Goal: Transaction & Acquisition: Book appointment/travel/reservation

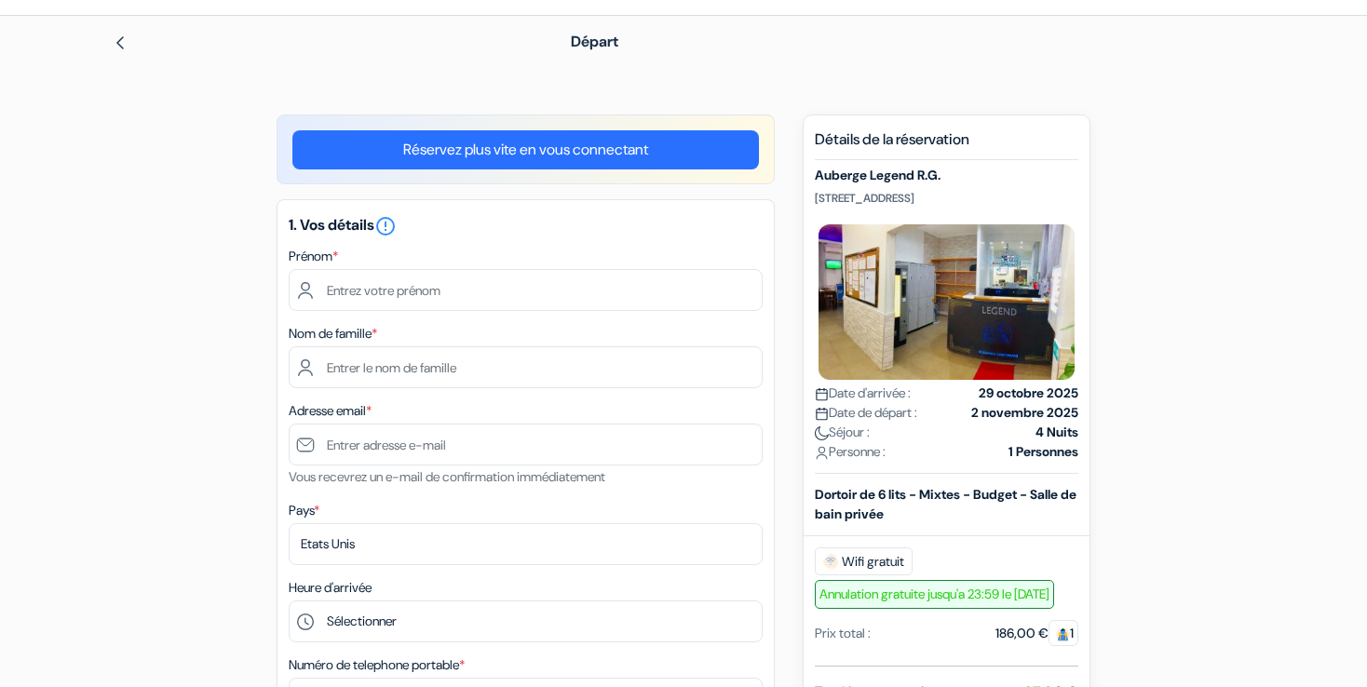
scroll to position [52, 0]
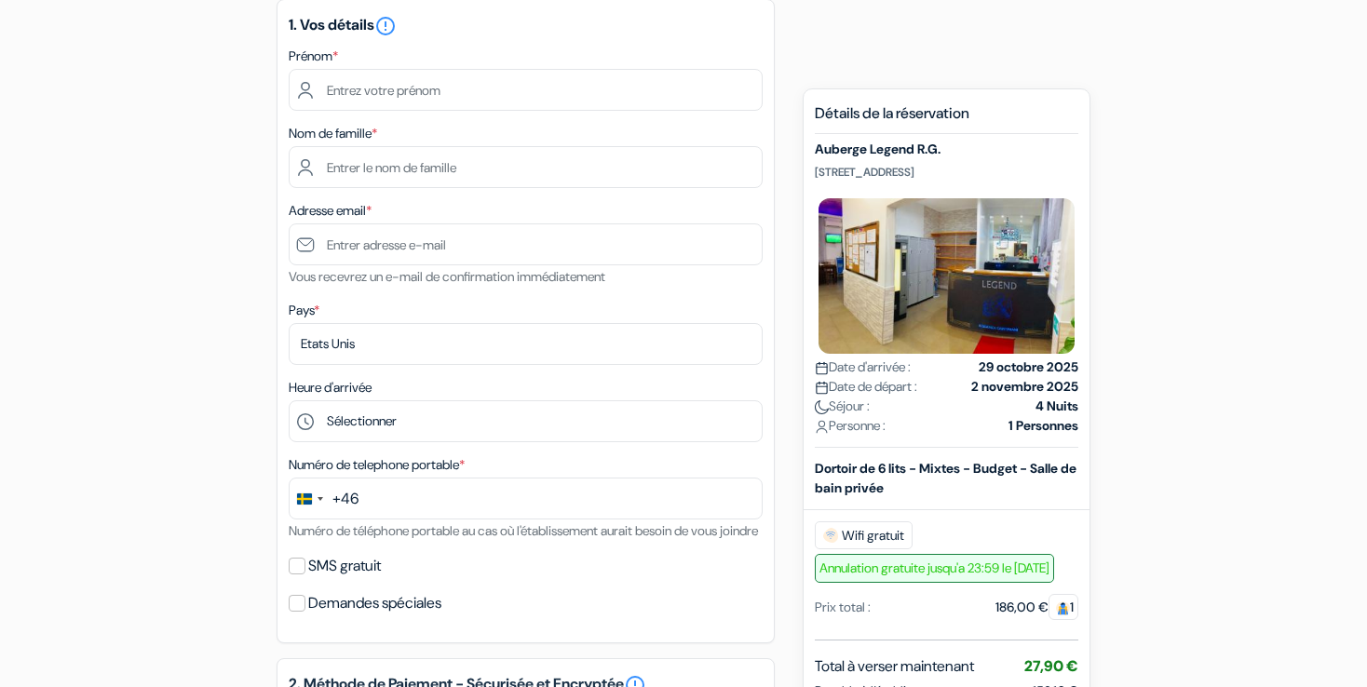
scroll to position [241, 0]
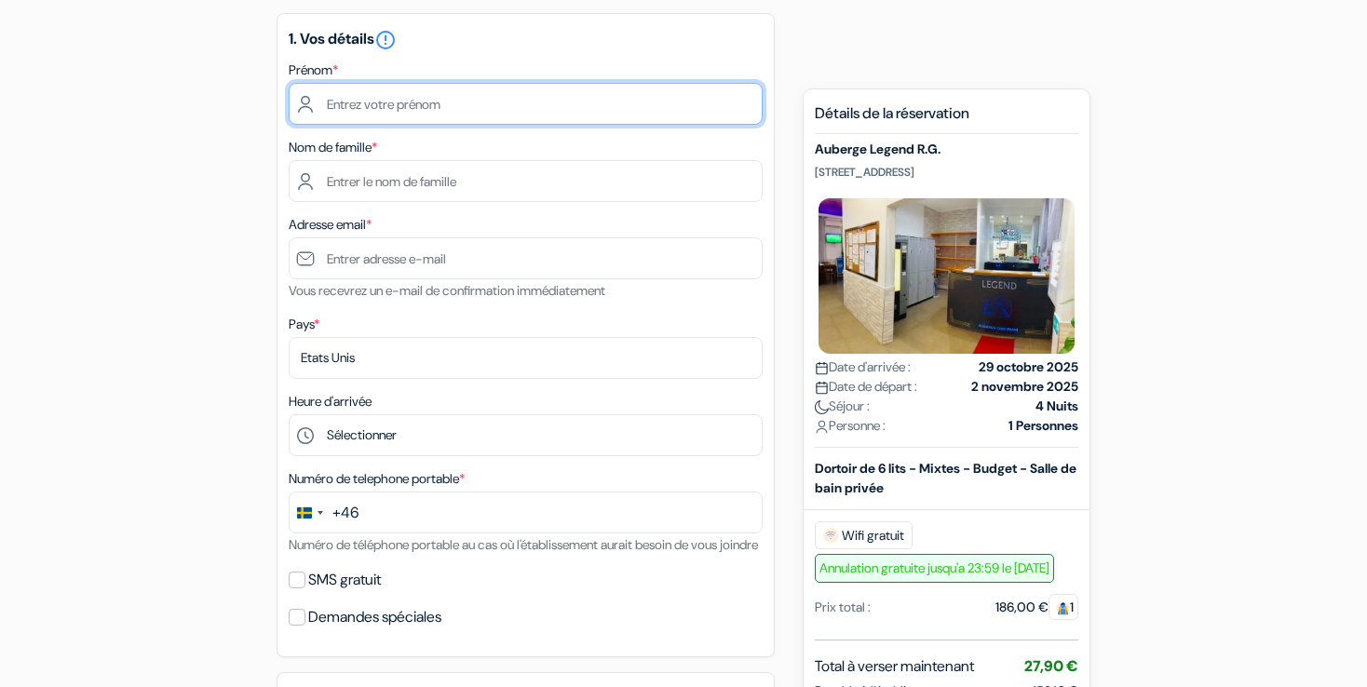
click at [455, 94] on input "text" at bounding box center [526, 104] width 474 height 42
type input "[PERSON_NAME]"
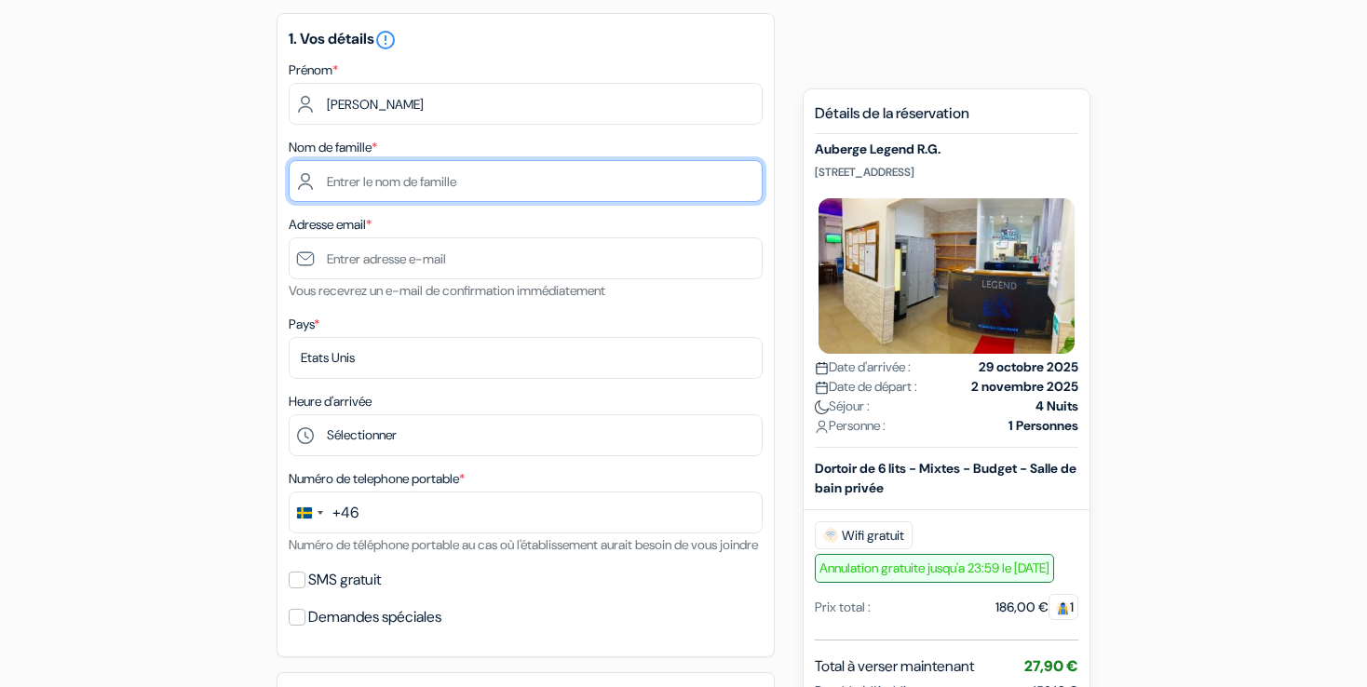
click at [408, 190] on input "text" at bounding box center [526, 181] width 474 height 42
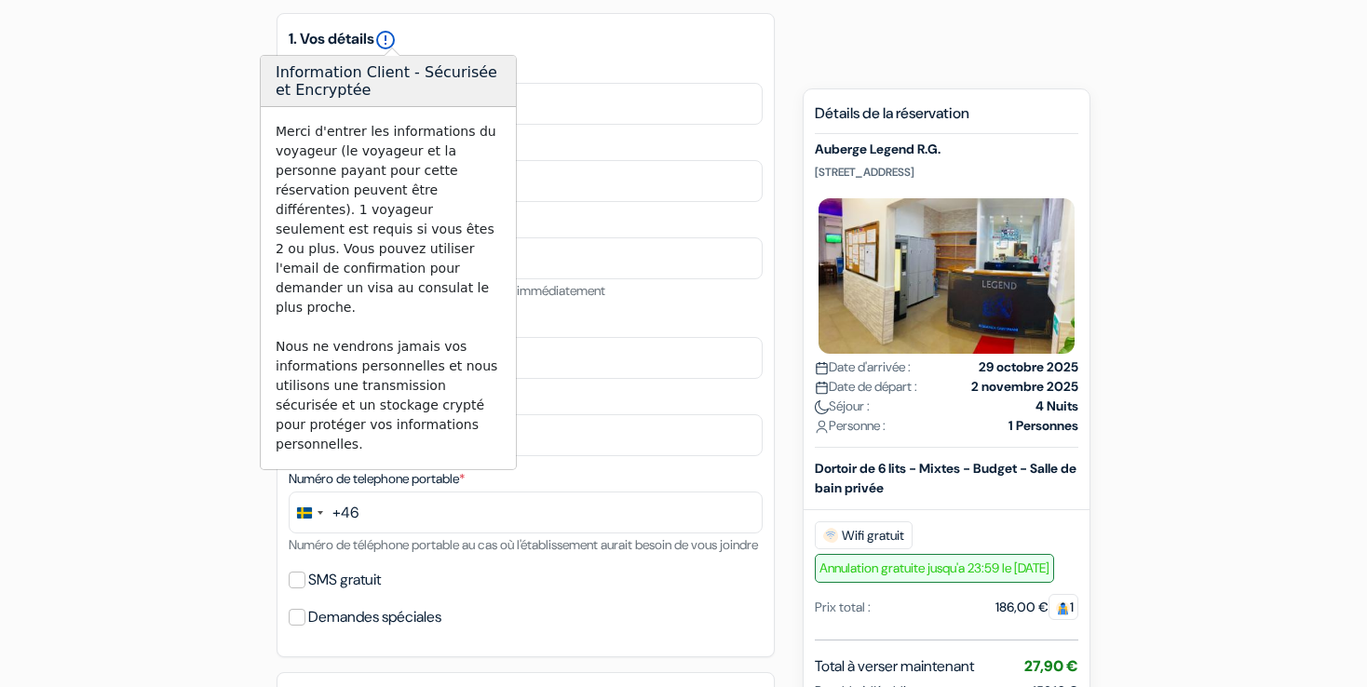
click at [383, 35] on icon "error_outline" at bounding box center [385, 40] width 22 height 22
click at [609, 204] on div "1. Vos détails error_outline Prénom * Marcel Nom de famille * Adresse email * V…" at bounding box center [526, 335] width 498 height 645
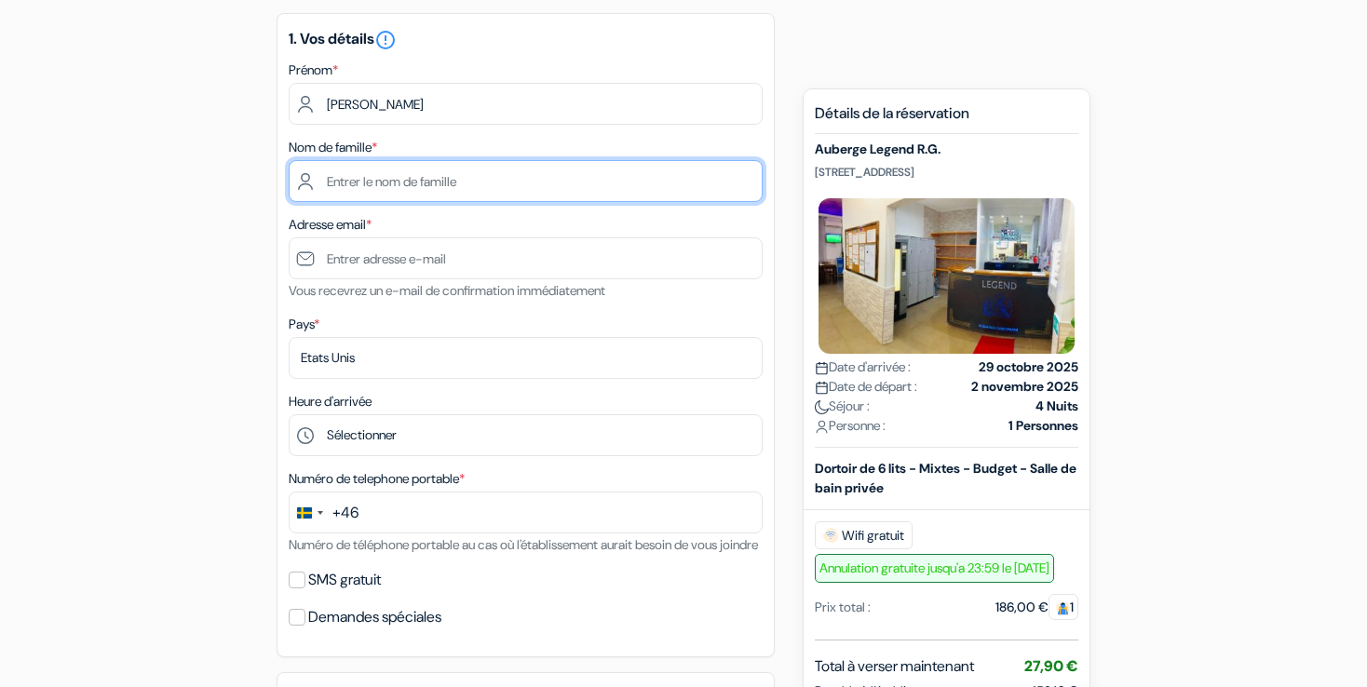
click at [579, 186] on input "text" at bounding box center [526, 181] width 474 height 42
type input "Chevreau"
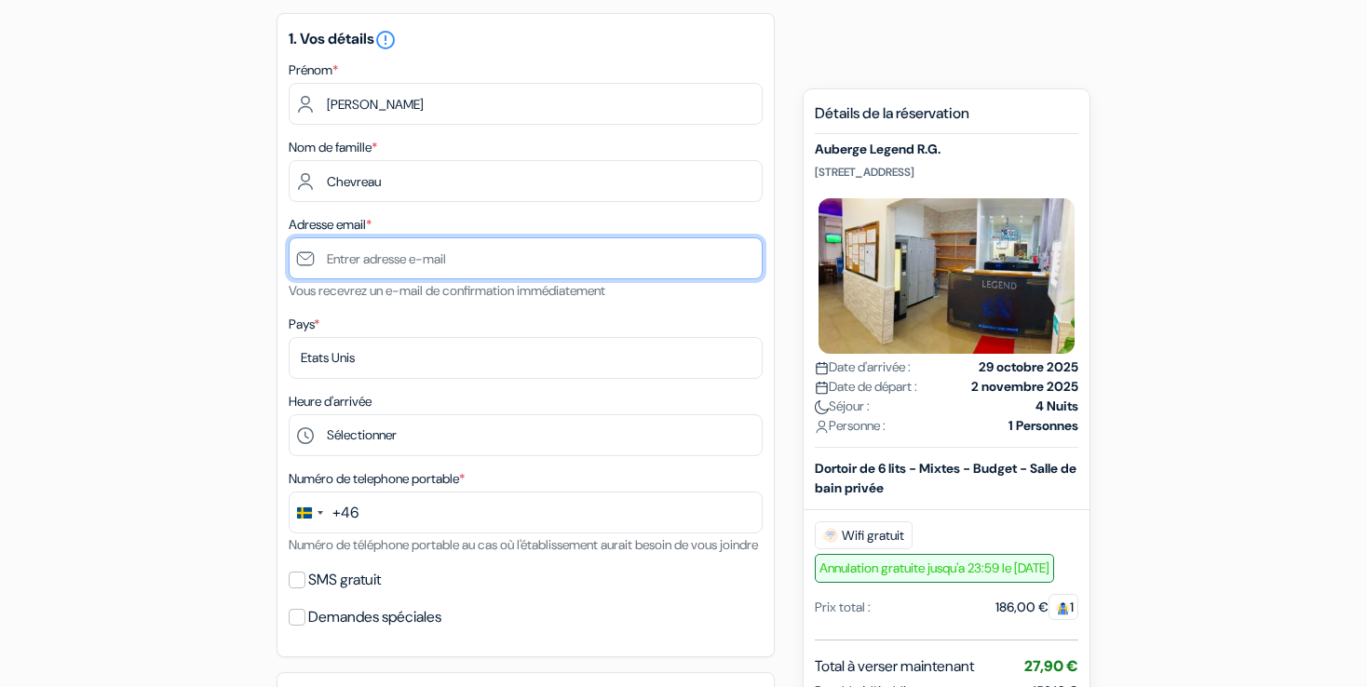
click at [502, 266] on input "text" at bounding box center [526, 259] width 474 height 42
type input "[EMAIL_ADDRESS][DOMAIN_NAME]"
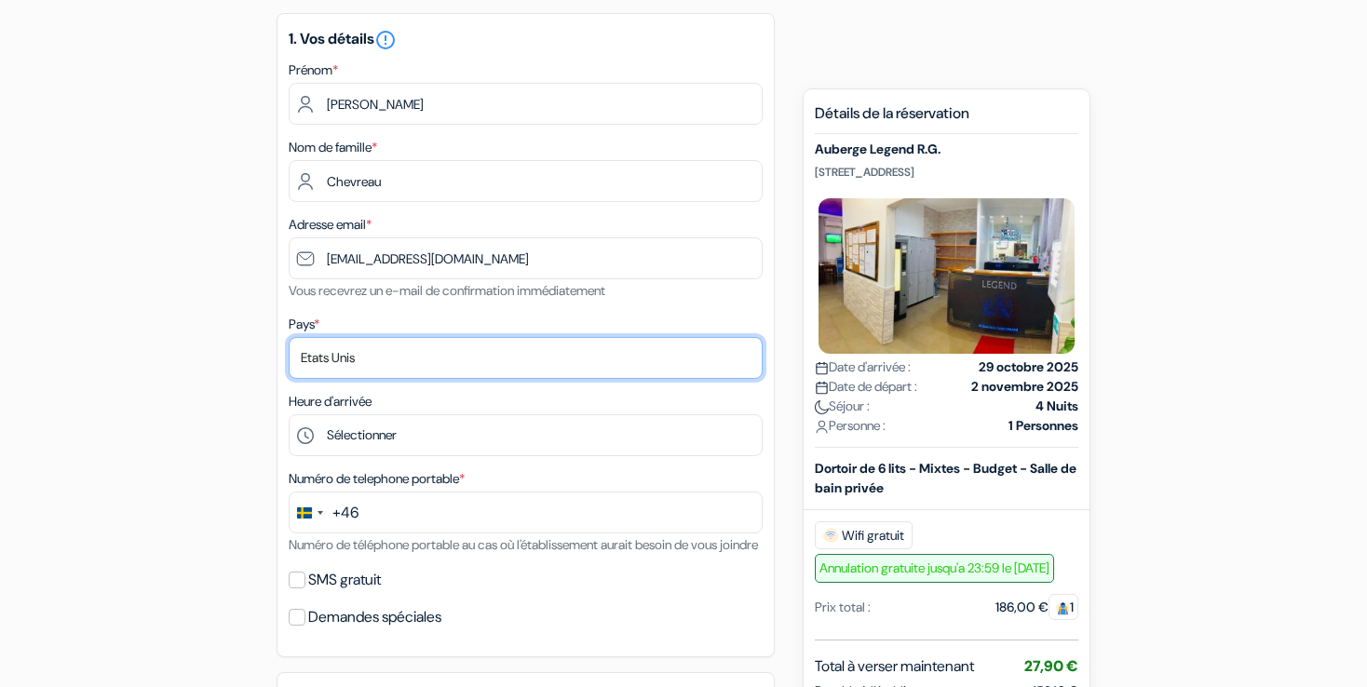
click at [456, 360] on select "Selectionner le pays Abkhazie Afghanistan Afrique Du sud Albanie Algérie Allema…" at bounding box center [526, 358] width 474 height 42
select select "67"
click at [289, 338] on select "Selectionner le pays Abkhazie Afghanistan Afrique Du sud Albanie Algérie Allema…" at bounding box center [526, 358] width 474 height 42
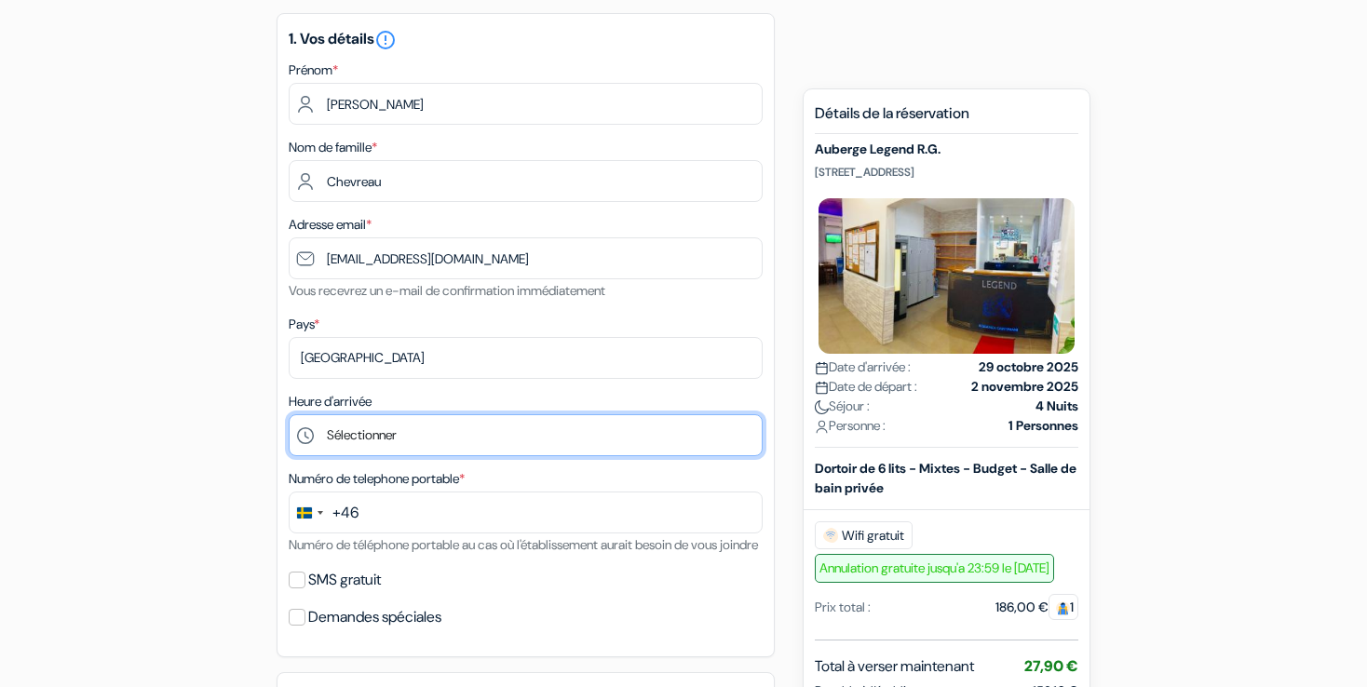
click at [427, 435] on select "Sélectionner 1:00 2:00 3:00 4:00 5:00 6:00 7:00 8:00 9:00 10:00 11:00 12:00 13:…" at bounding box center [526, 435] width 474 height 42
select select "18"
click at [289, 415] on select "Sélectionner 1:00 2:00 3:00 4:00 5:00 6:00 7:00 8:00 9:00 10:00 11:00 12:00 13:…" at bounding box center [526, 435] width 474 height 42
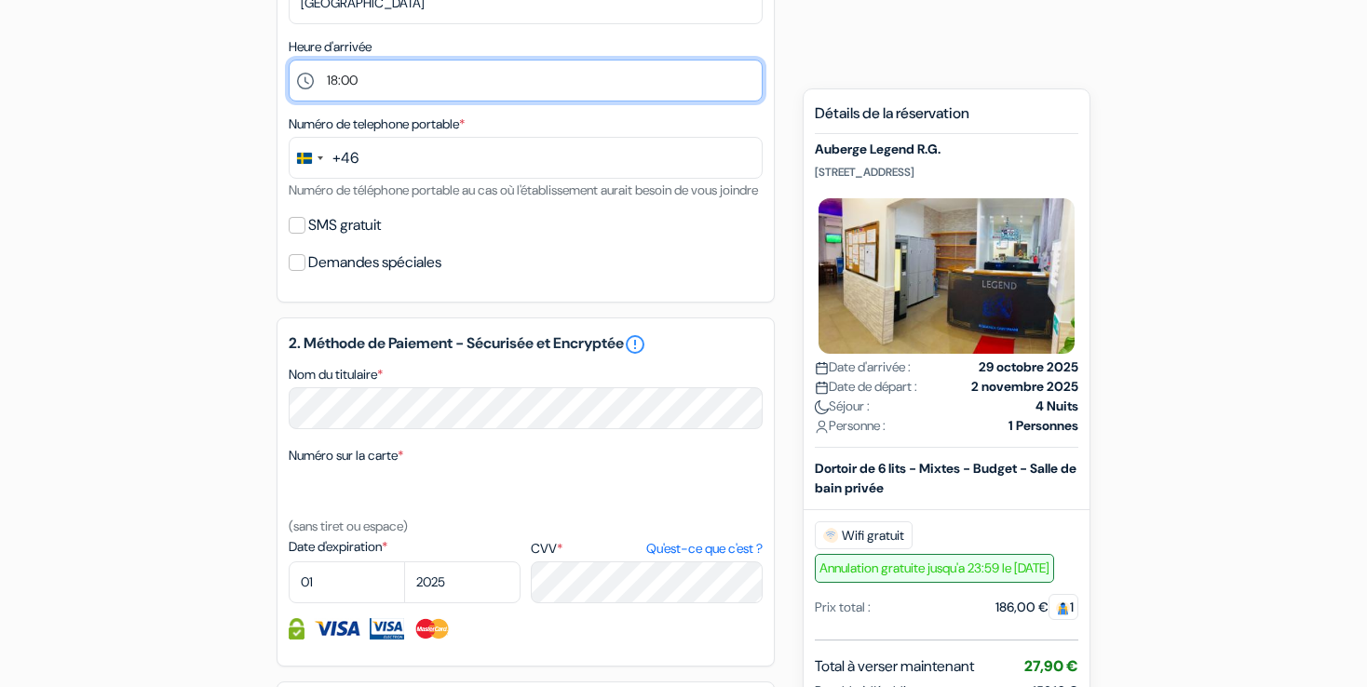
scroll to position [708, 0]
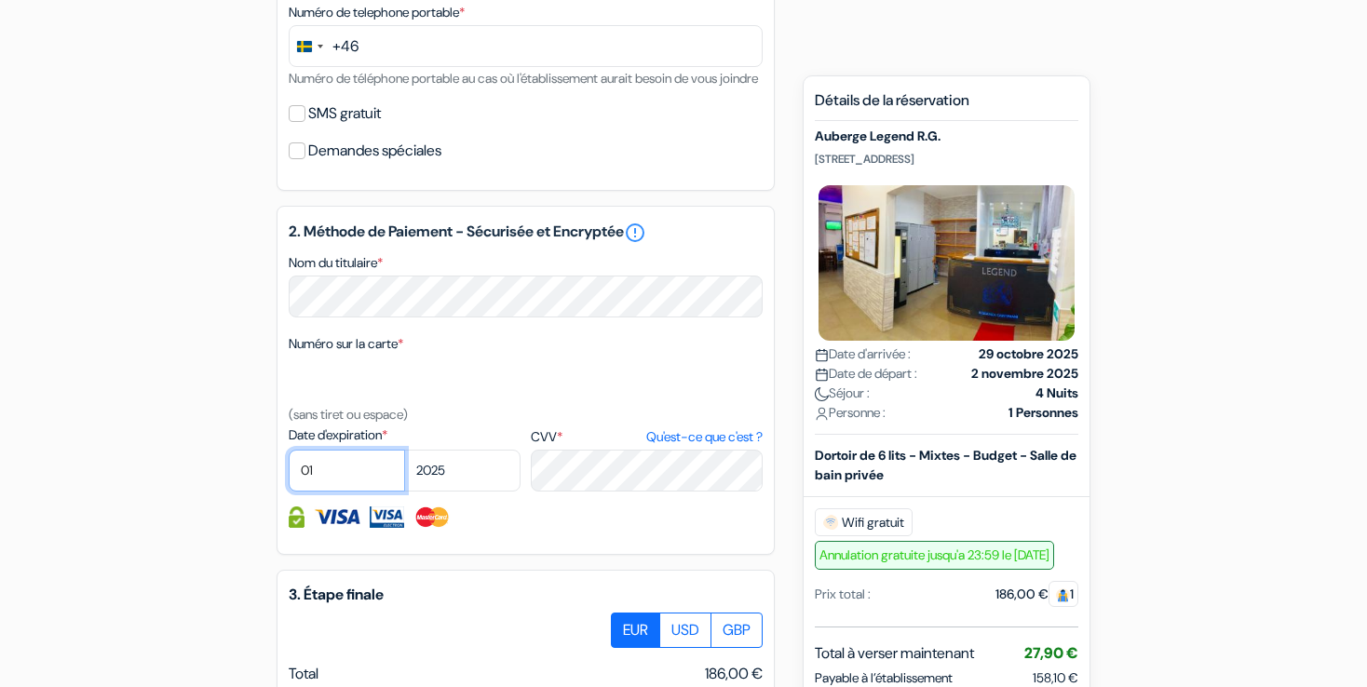
click at [318, 486] on select "01 02 03 04 05 06 07 08 09 10 11 12" at bounding box center [347, 471] width 116 height 42
select select "09"
click at [289, 474] on select "01 02 03 04 05 06 07 08 09 10 11 12" at bounding box center [347, 471] width 116 height 42
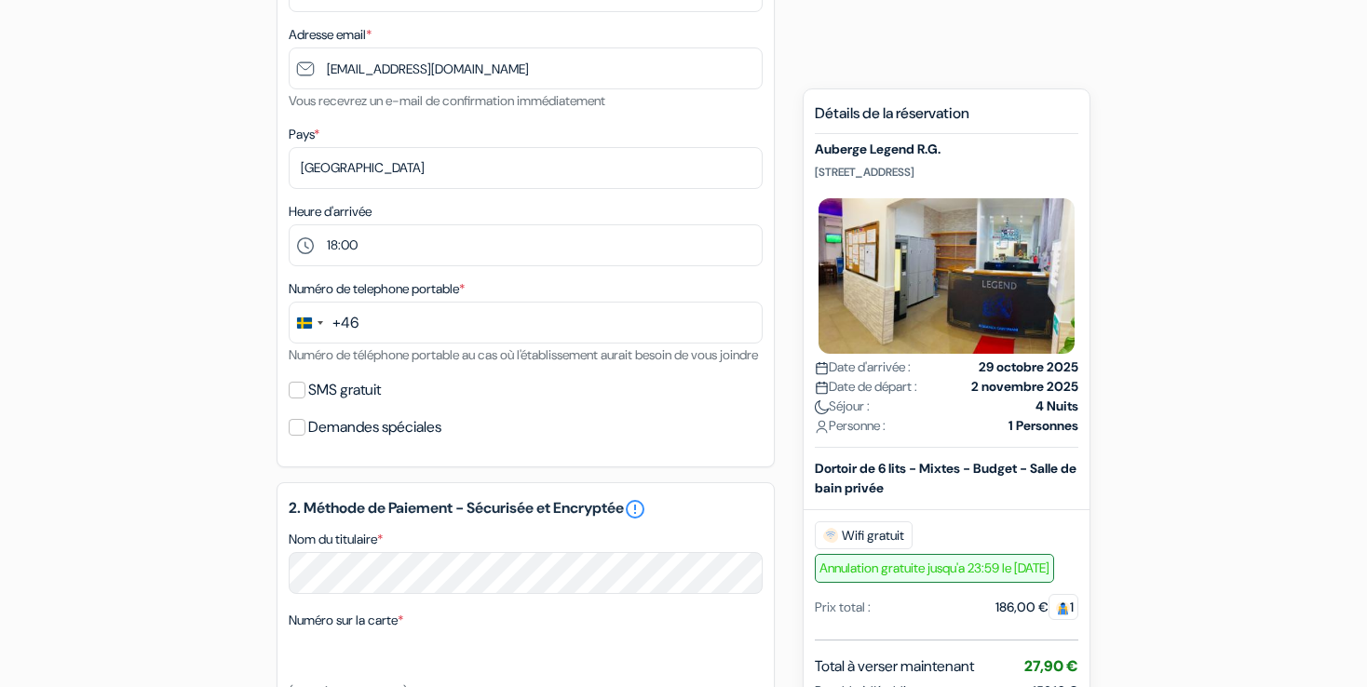
scroll to position [444, 0]
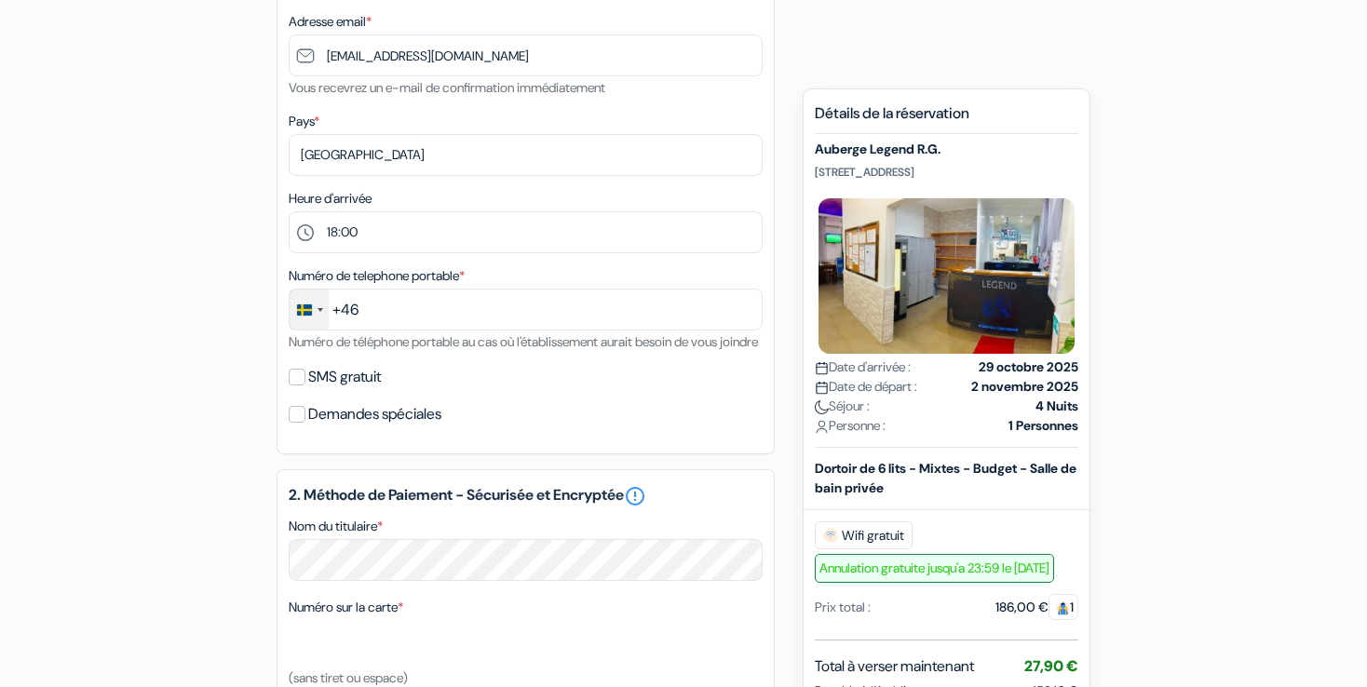
click at [316, 312] on div "Change country, selected Sweden (+46)" at bounding box center [309, 310] width 39 height 40
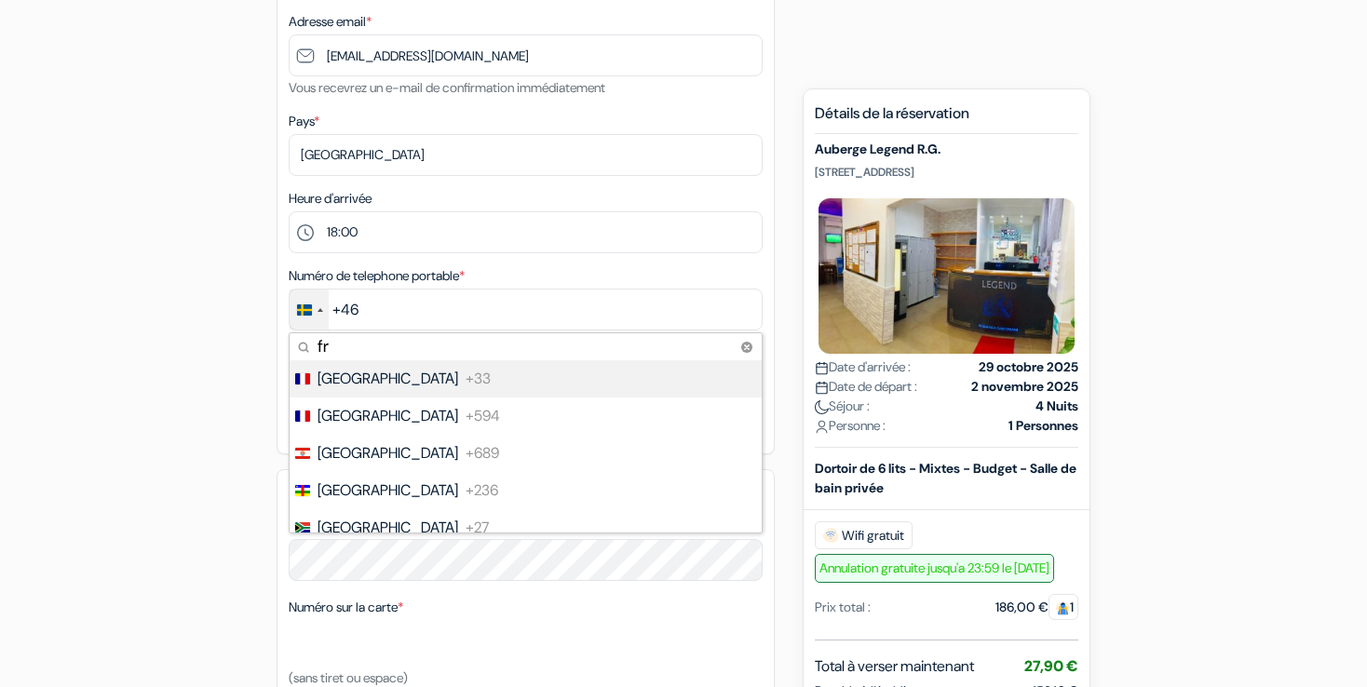
type input "fr"
click at [426, 370] on li "France +33" at bounding box center [525, 378] width 474 height 37
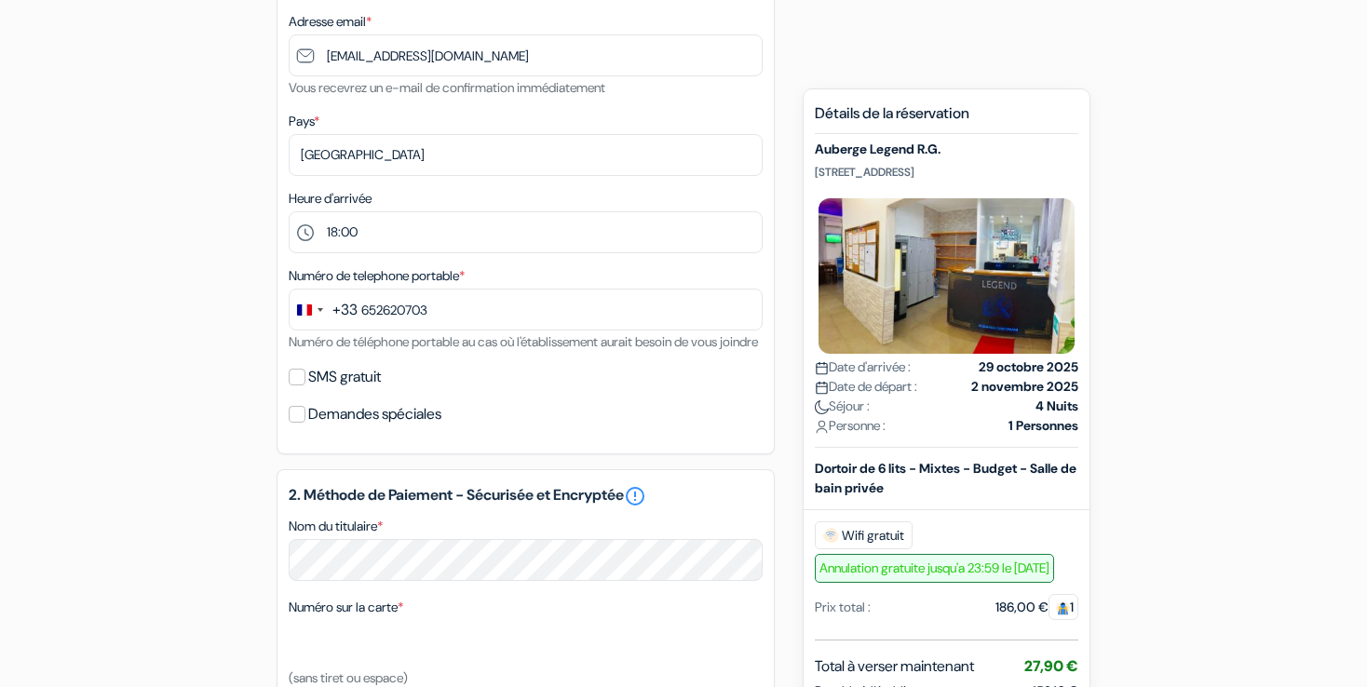
click at [782, 410] on div "add_box Auberge Legend R.G. [STREET_ADDRESS] Détails de l'établissement X Auber…" at bounding box center [683, 487] width 1229 height 1525
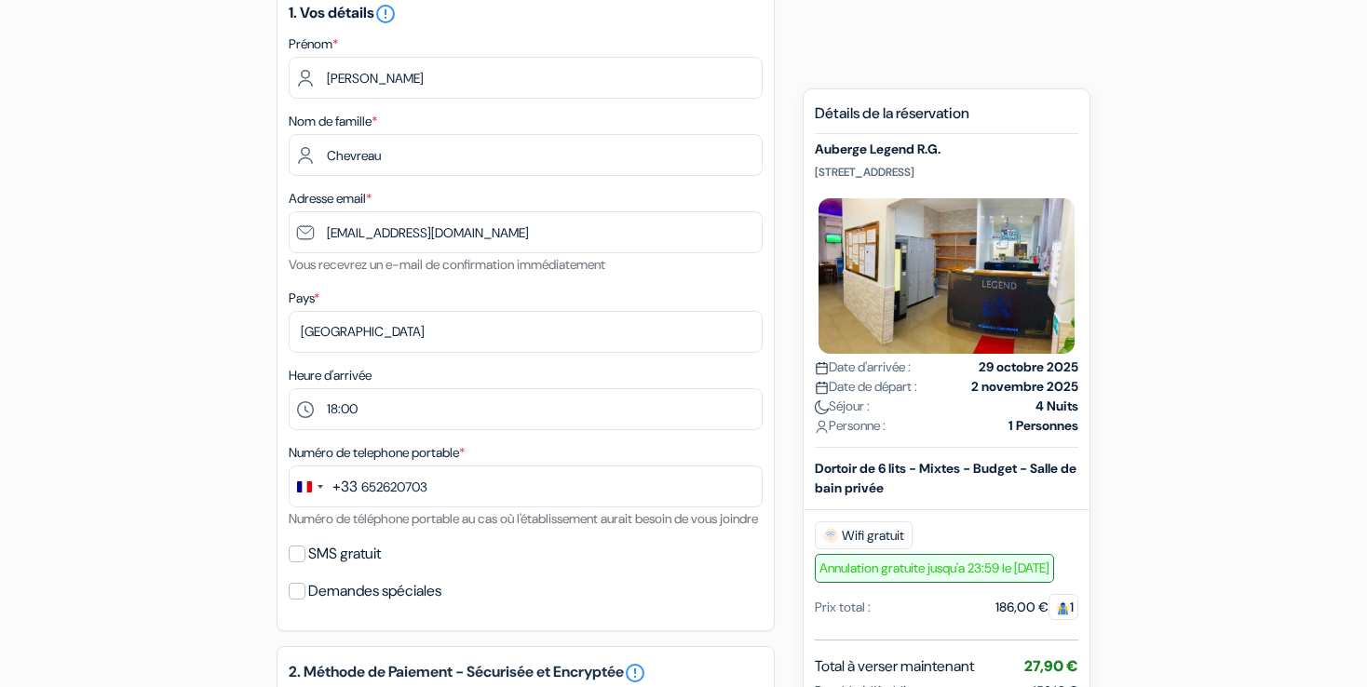
scroll to position [351, 0]
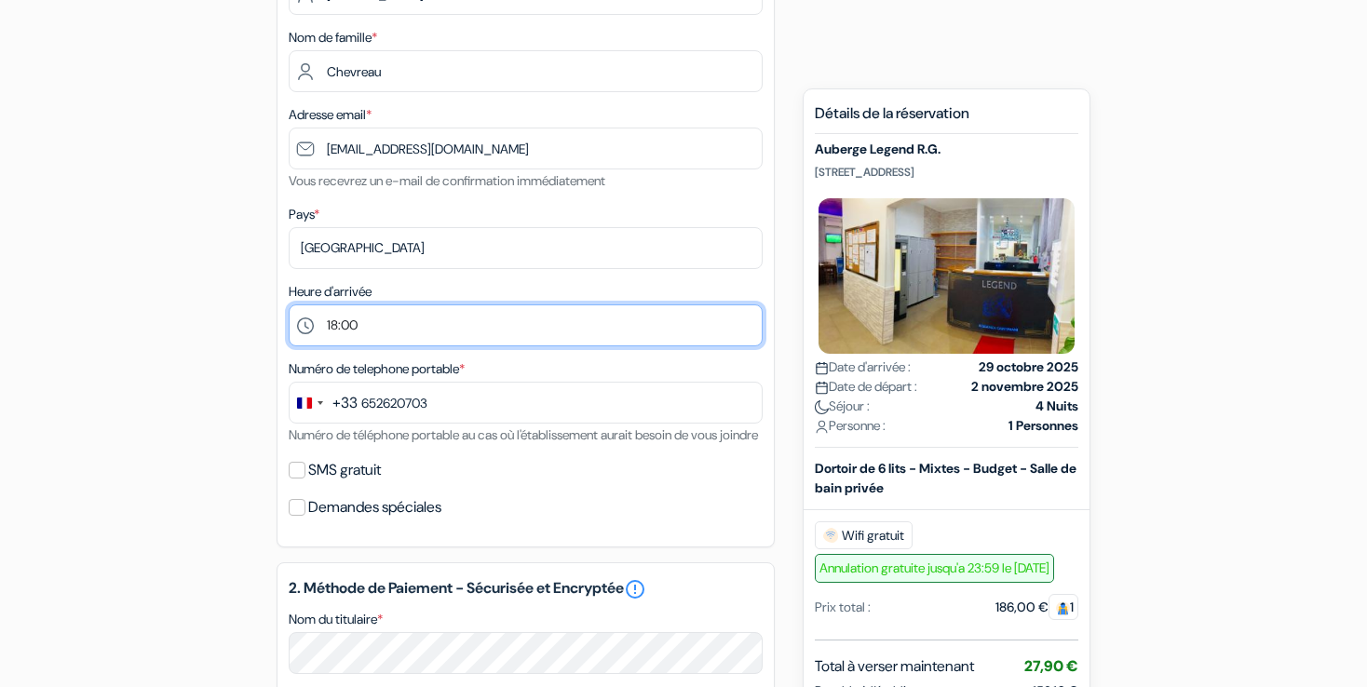
click at [350, 332] on select "Sélectionner 1:00 2:00 3:00 4:00 5:00 6:00 7:00 8:00 9:00 10:00 11:00 12:00 13:…" at bounding box center [526, 326] width 474 height 42
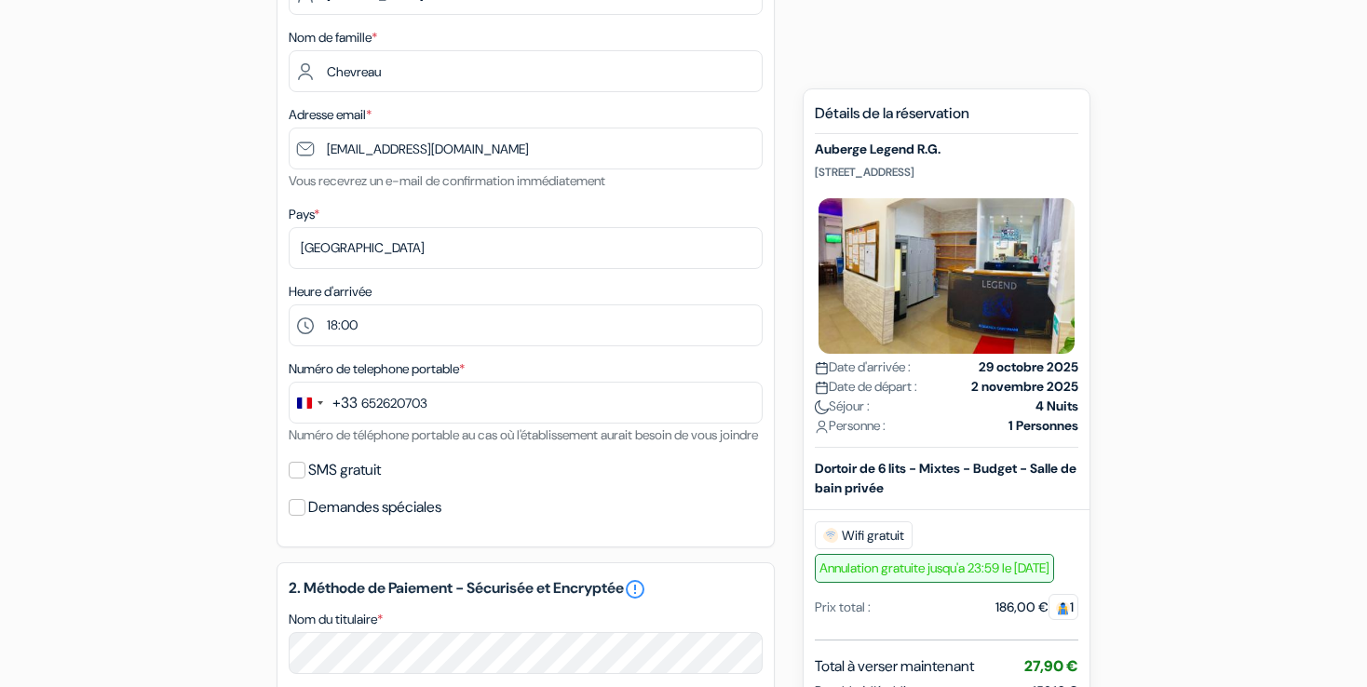
click at [1252, 182] on div "add_box Auberge Legend R.G. [STREET_ADDRESS] Détails de l'établissement X Auber…" at bounding box center [683, 580] width 1229 height 1525
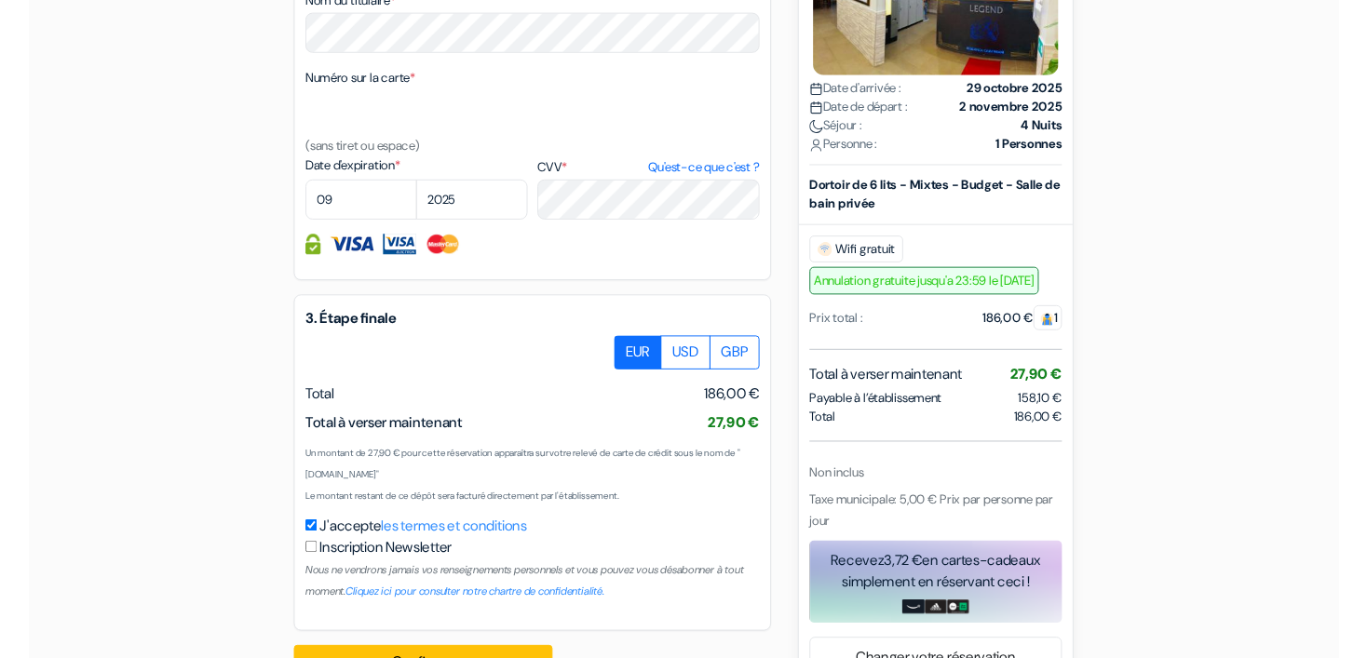
scroll to position [1049, 0]
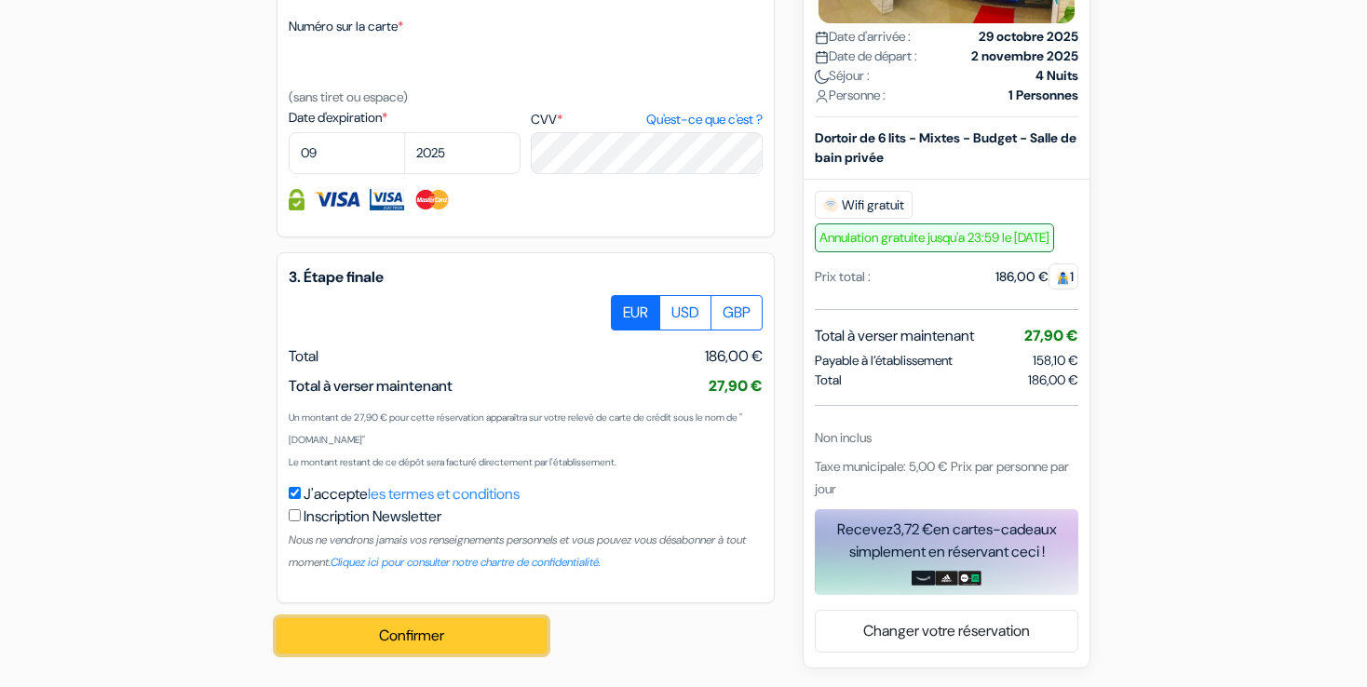
click at [485, 627] on button "Confirmer Loading..." at bounding box center [412, 635] width 270 height 35
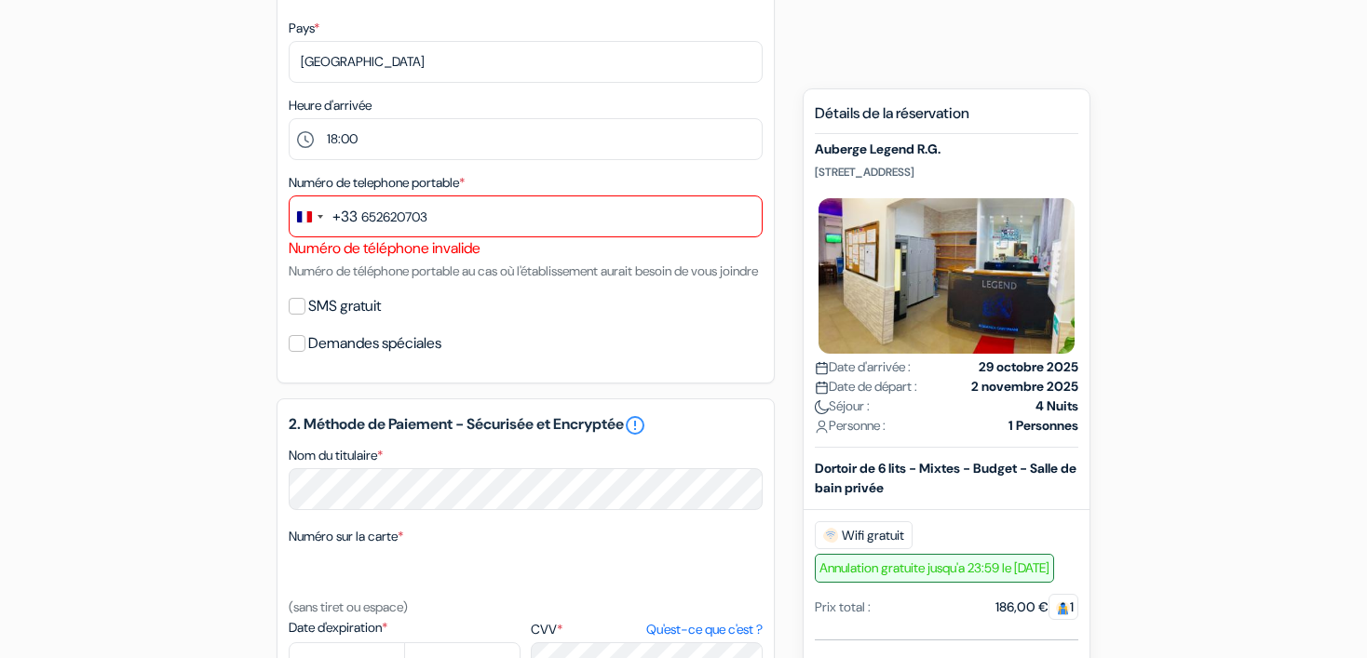
scroll to position [473, 0]
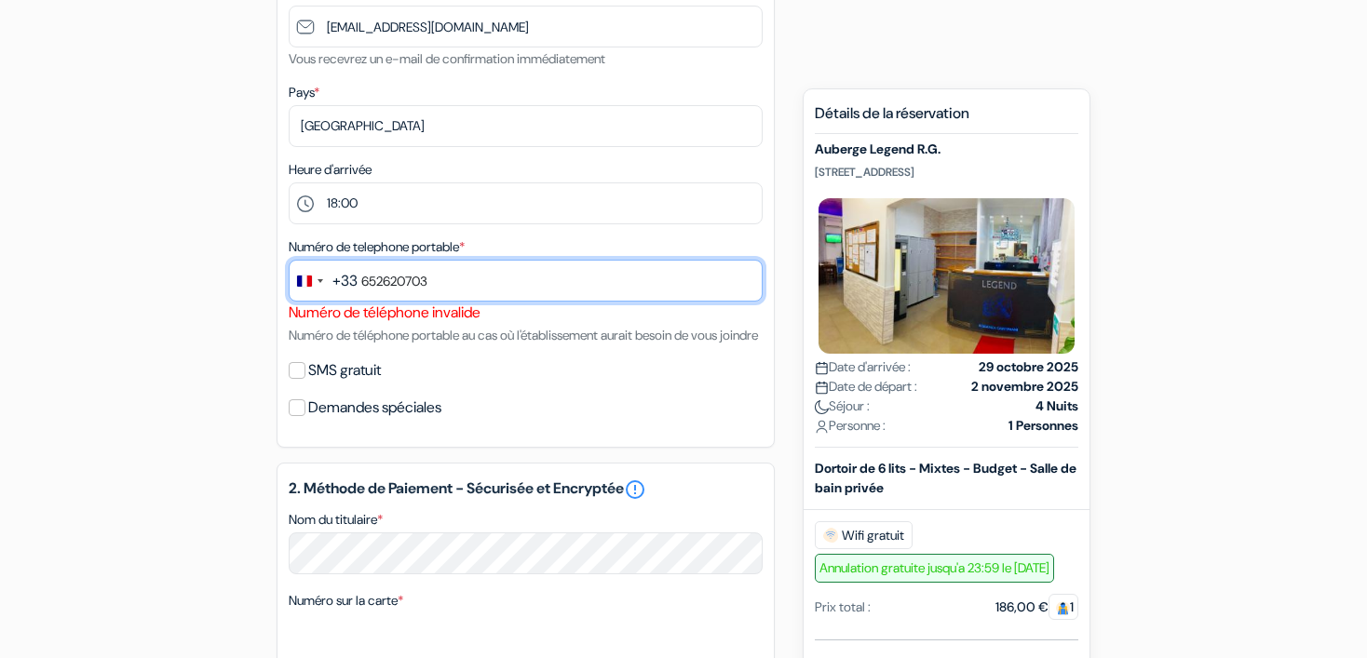
click at [360, 285] on input "652620703" at bounding box center [526, 281] width 474 height 42
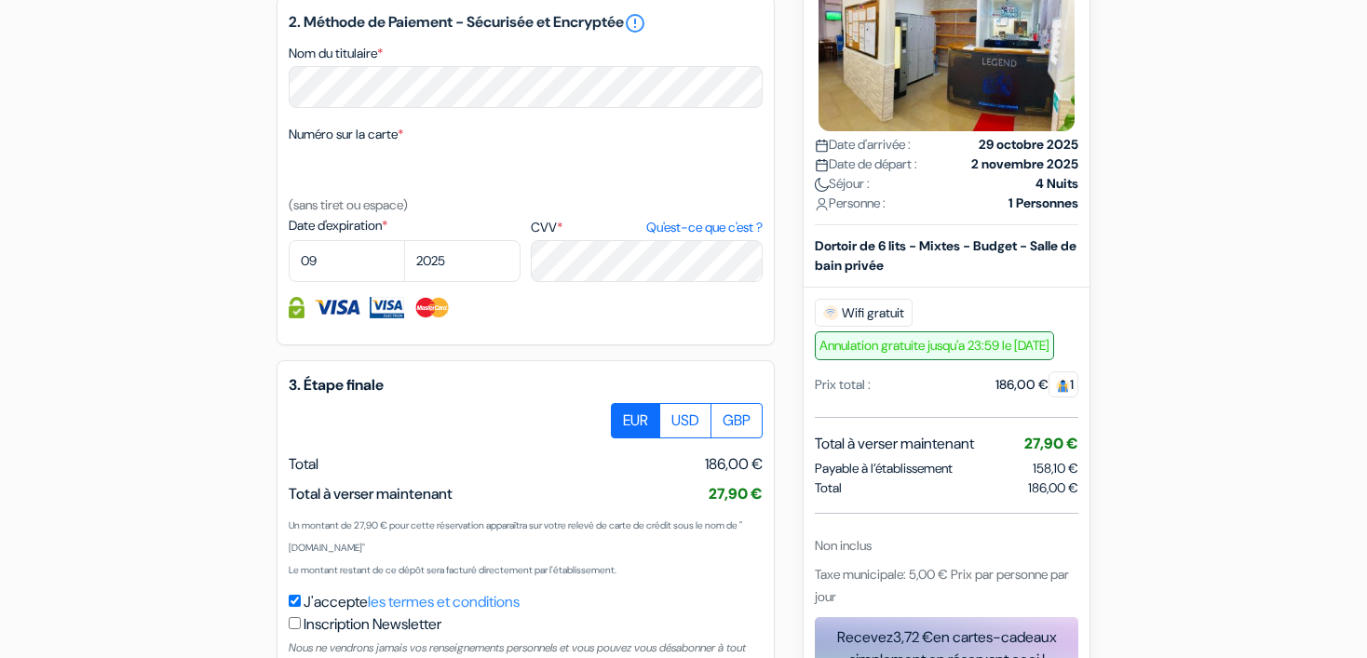
scroll to position [1100, 0]
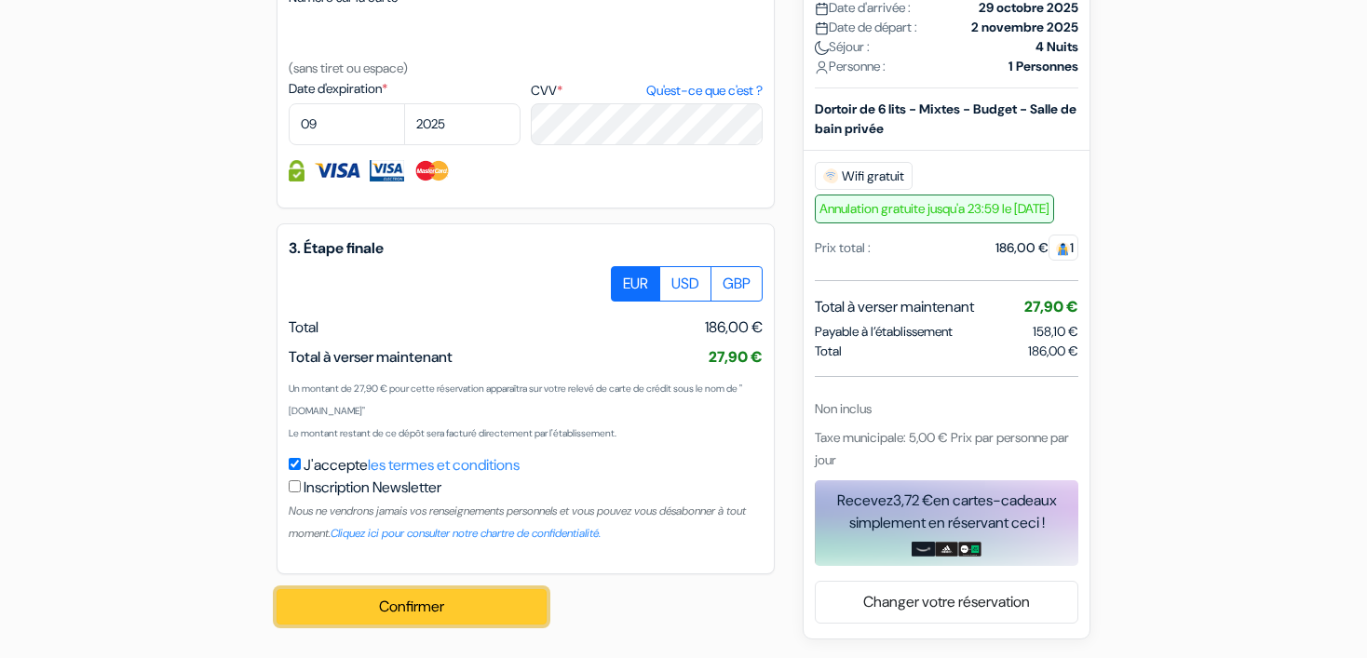
click at [416, 604] on button "Confirmer Loading..." at bounding box center [412, 607] width 270 height 35
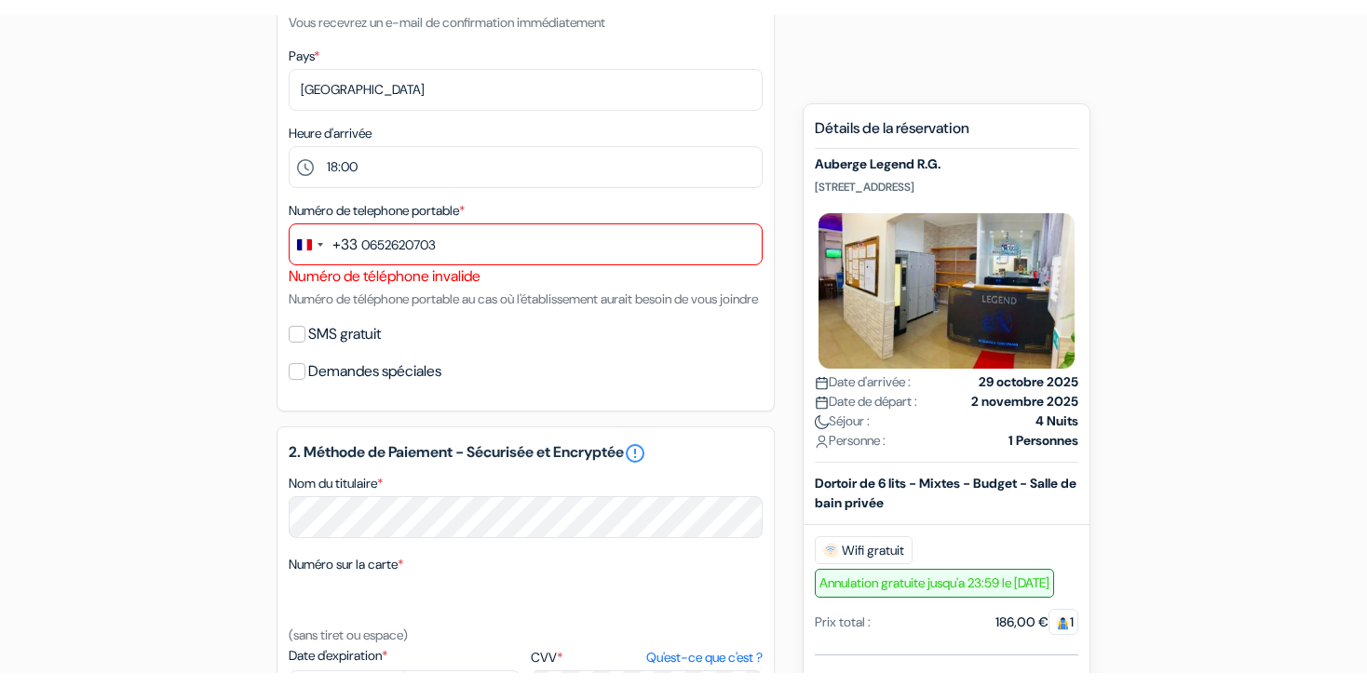
scroll to position [427, 0]
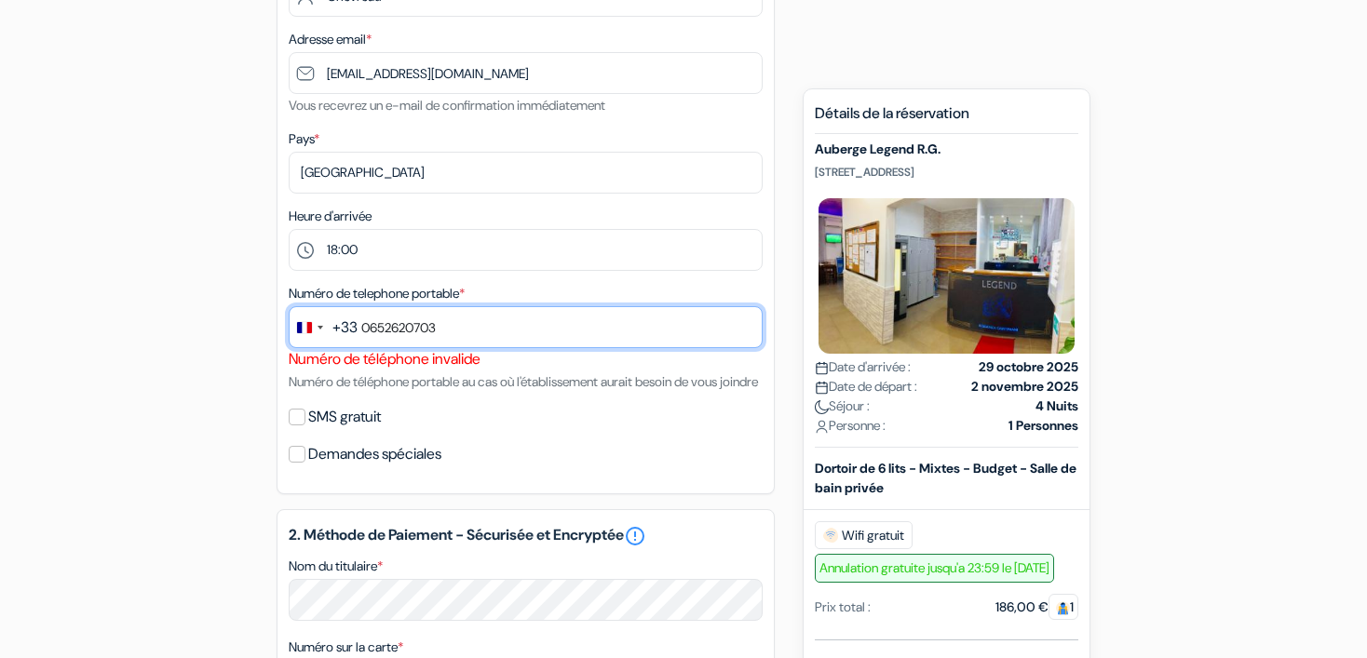
click at [491, 321] on input "0652620703" at bounding box center [526, 327] width 474 height 42
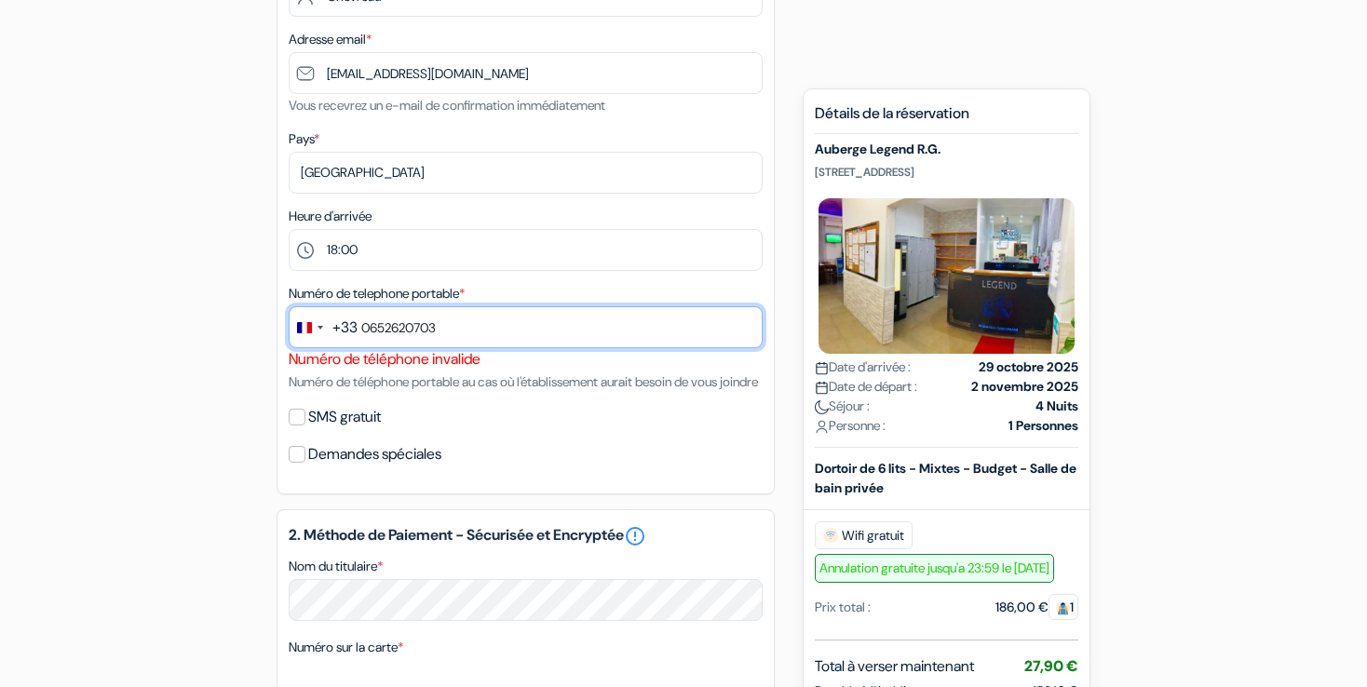
click at [372, 332] on input "0652620703" at bounding box center [526, 327] width 474 height 42
type input "652620703"
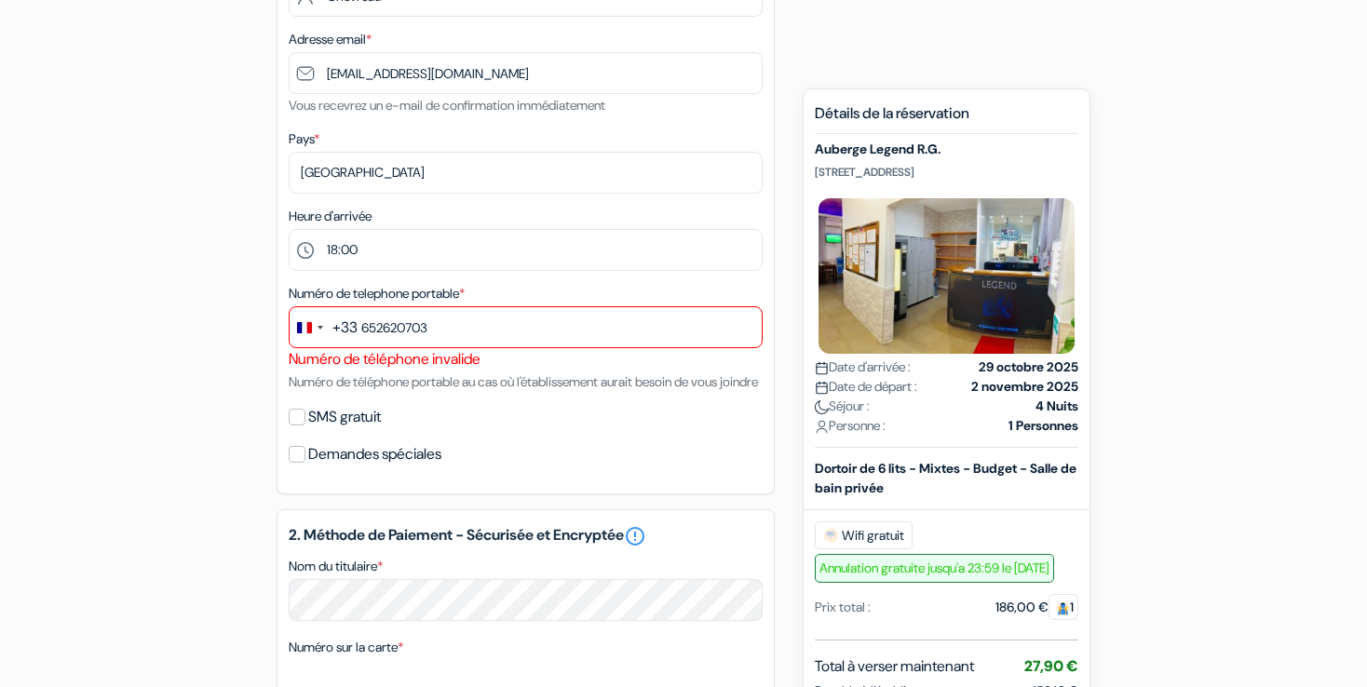
click at [334, 327] on div "+33" at bounding box center [345, 328] width 25 height 22
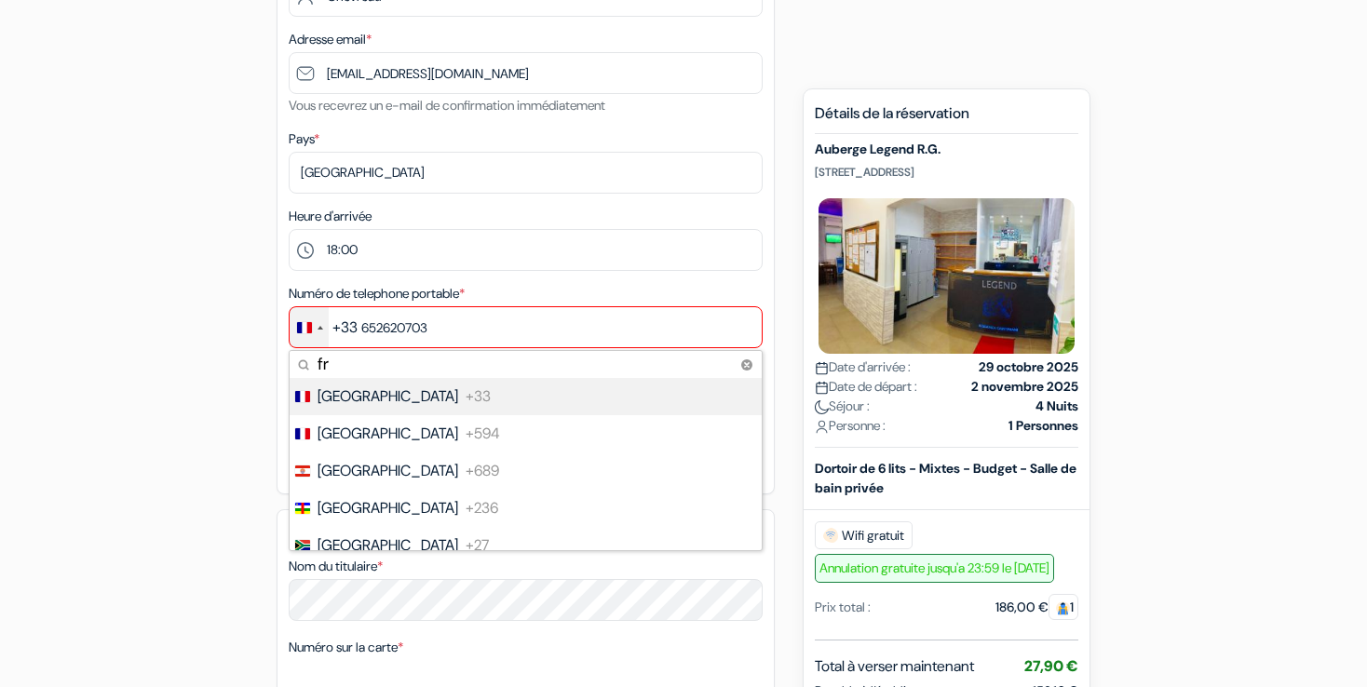
click at [354, 397] on span "[GEOGRAPHIC_DATA]" at bounding box center [388, 397] width 141 height 22
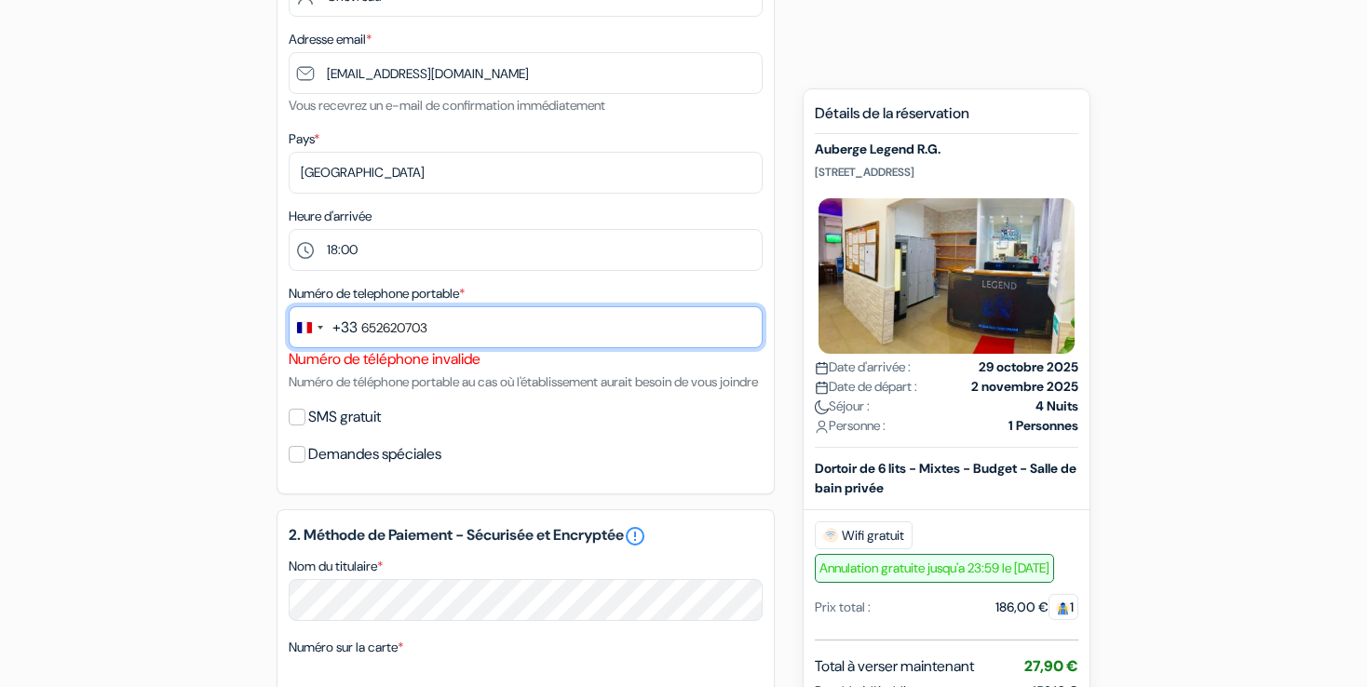
scroll to position [1009, 0]
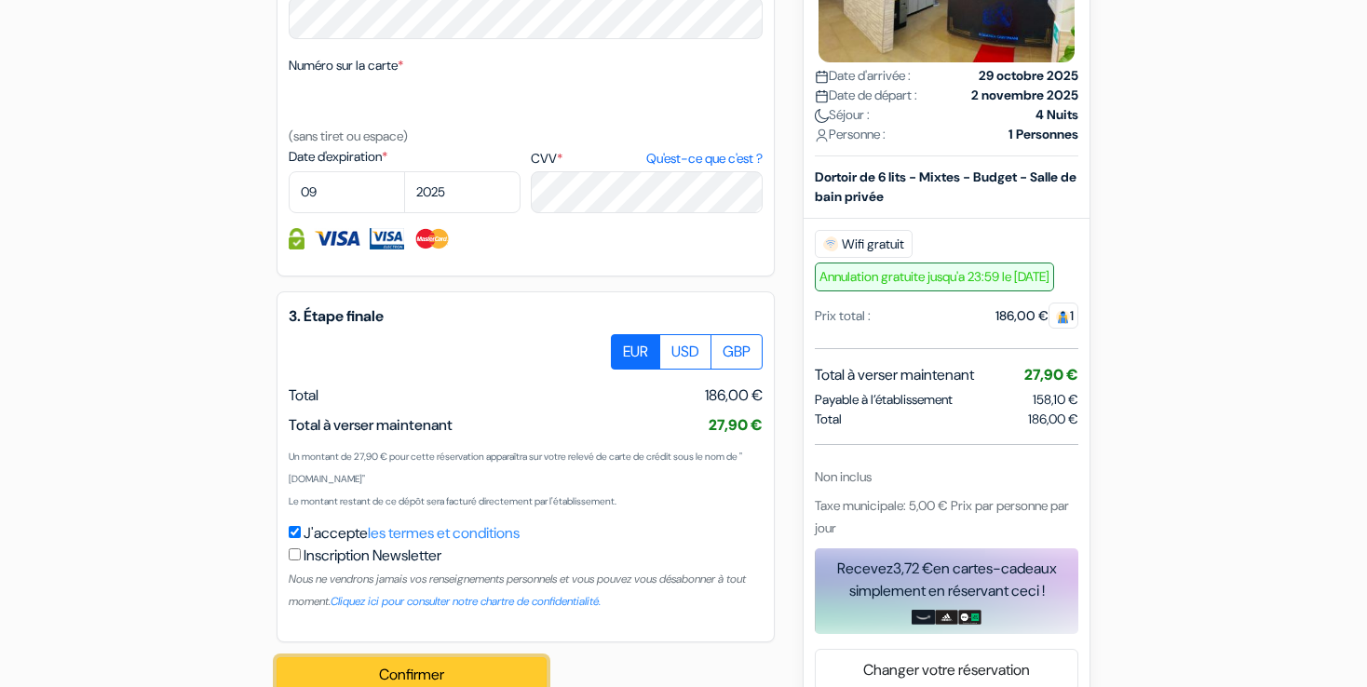
click at [533, 681] on button "Confirmer Loading..." at bounding box center [412, 675] width 270 height 35
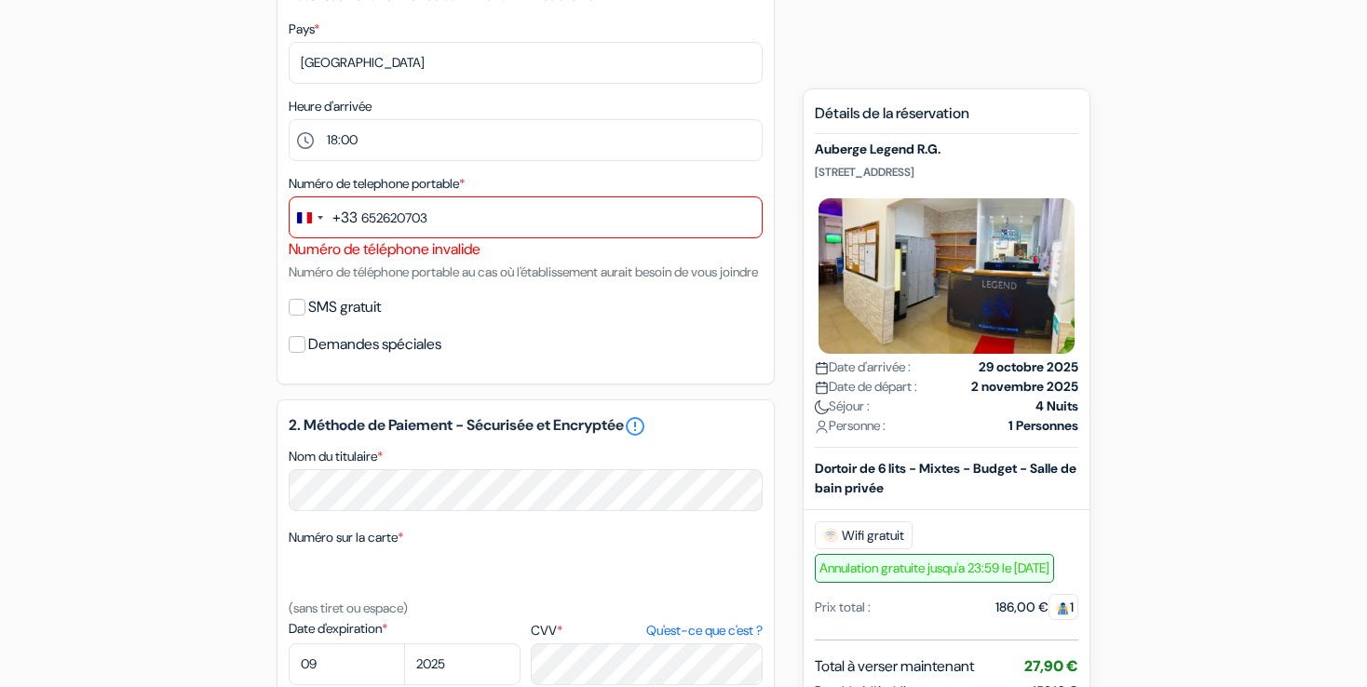
scroll to position [522, 0]
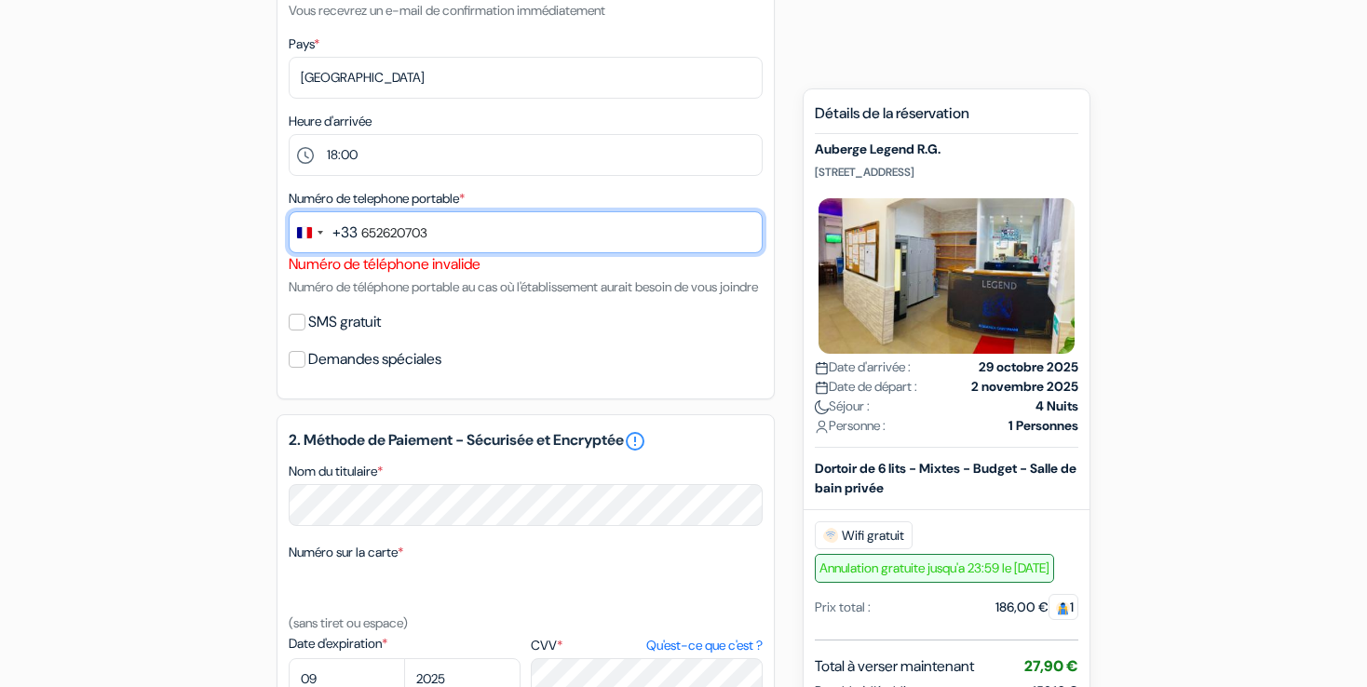
drag, startPoint x: 547, startPoint y: 241, endPoint x: 166, endPoint y: 183, distance: 385.3
click at [166, 183] on div "add_box Auberge Legend R.G. [STREET_ADDRESS] Détails de l'établissement X Auber…" at bounding box center [683, 421] width 1229 height 1547
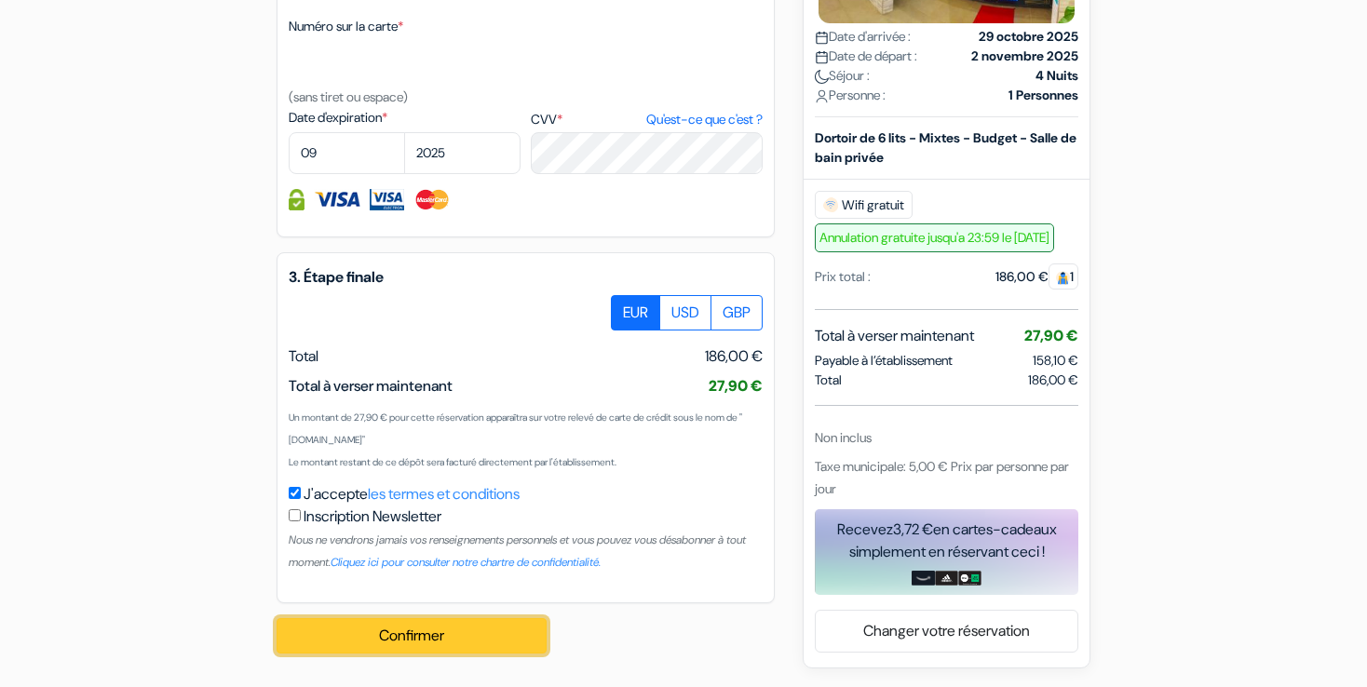
click at [456, 644] on button "Confirmer Loading..." at bounding box center [412, 635] width 270 height 35
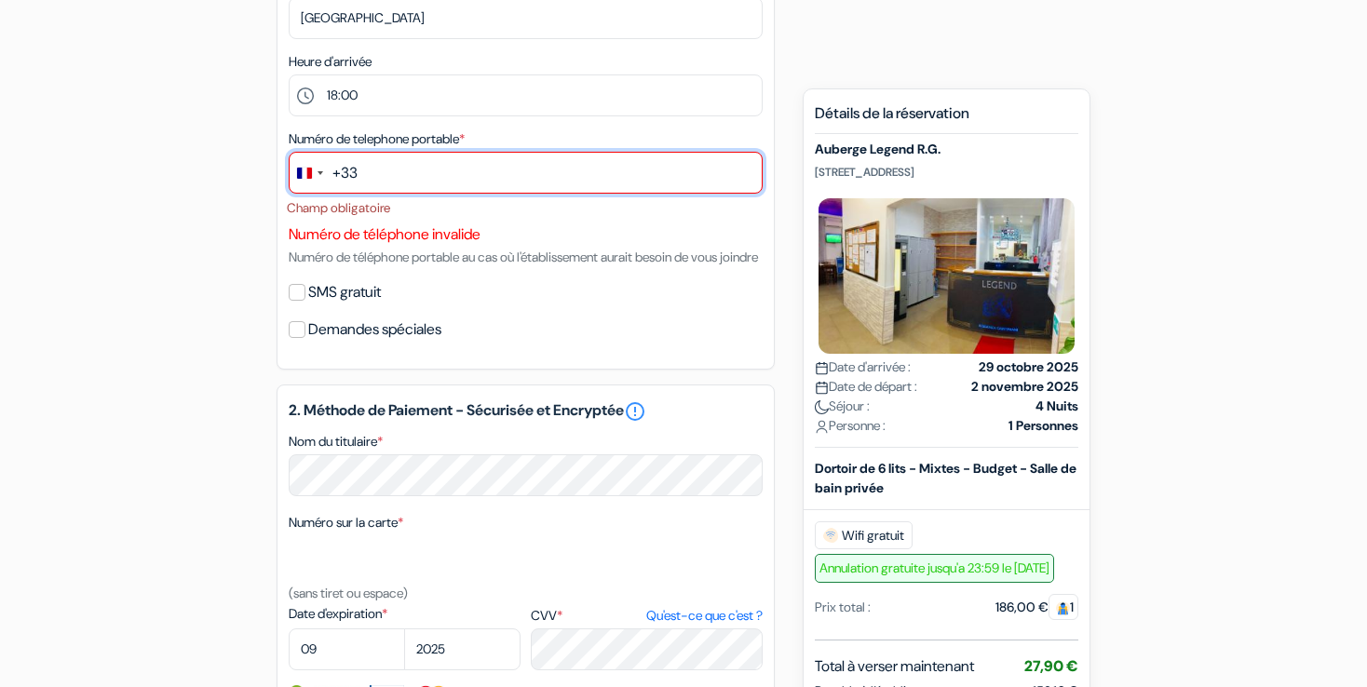
scroll to position [412, 0]
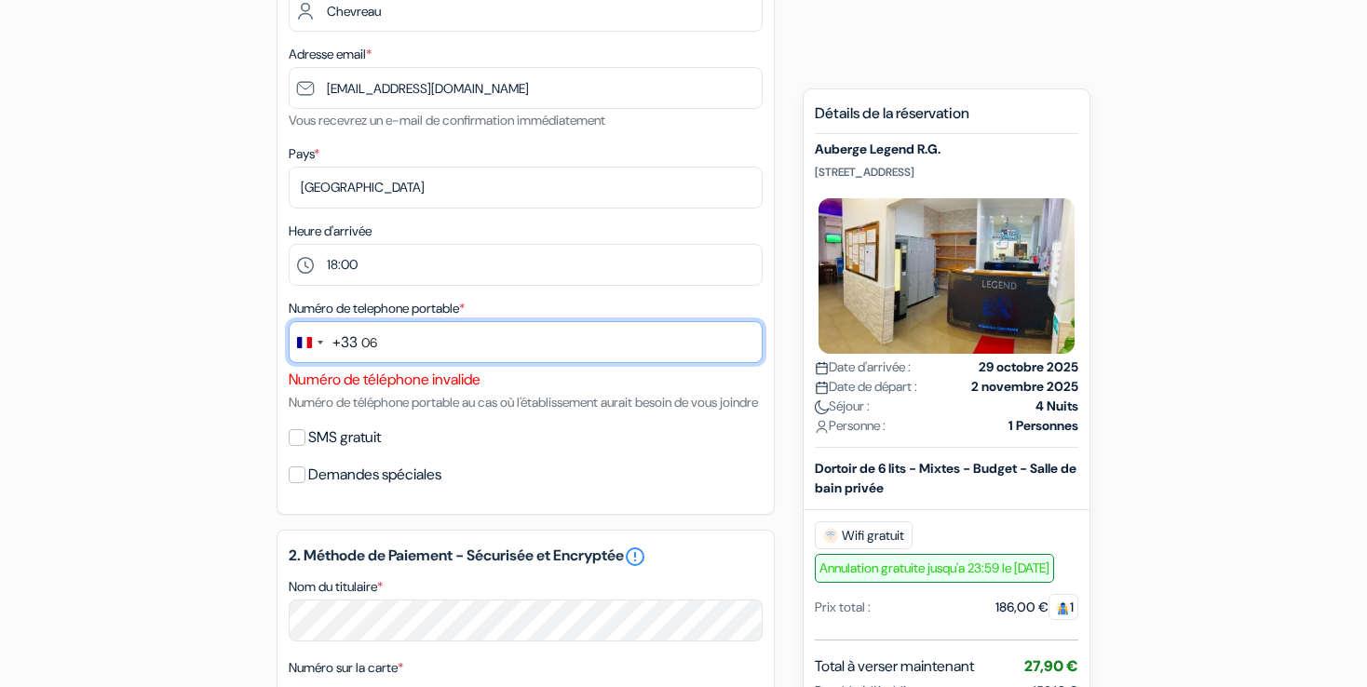
type input "0"
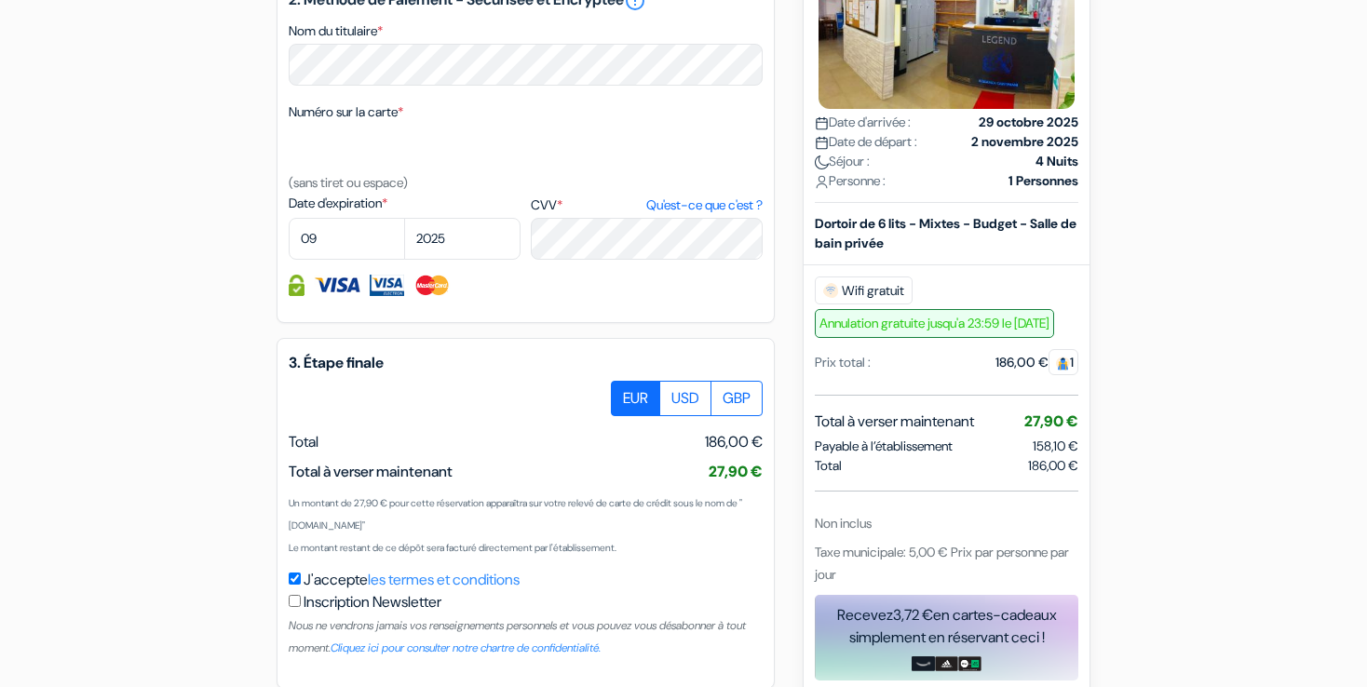
scroll to position [1077, 0]
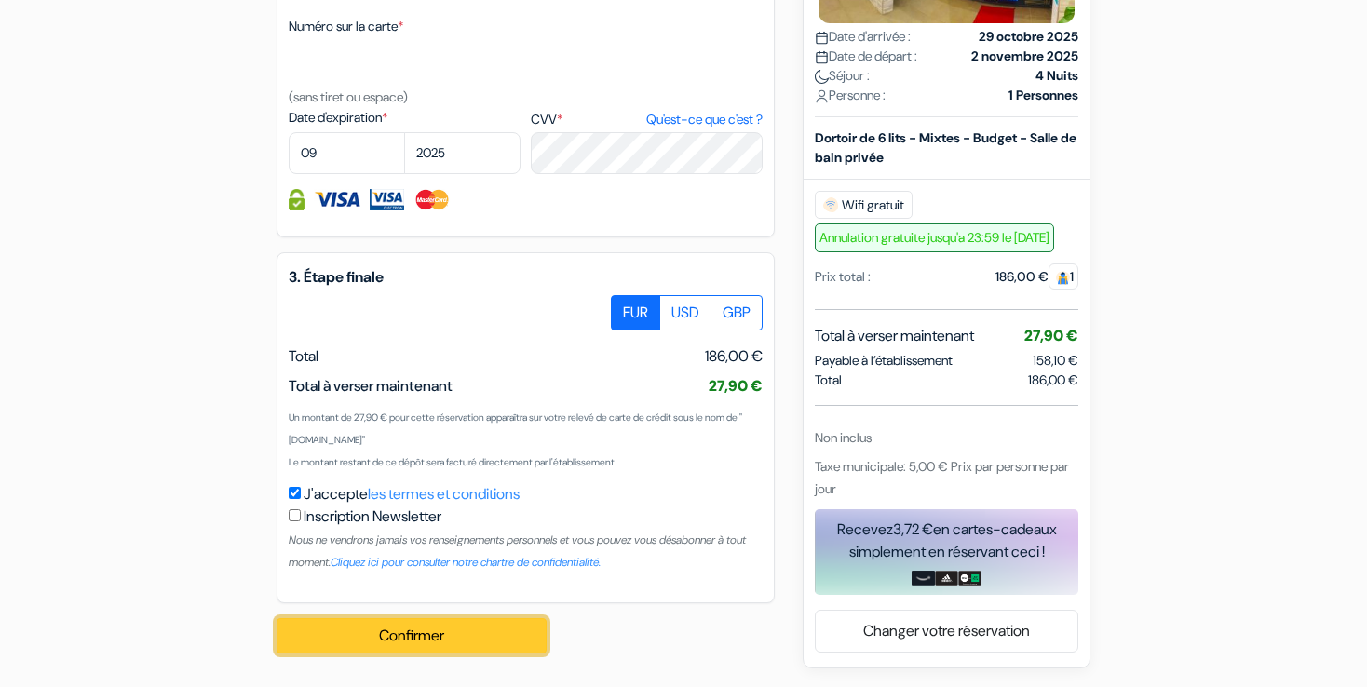
click at [482, 633] on button "Confirmer Loading..." at bounding box center [412, 635] width 270 height 35
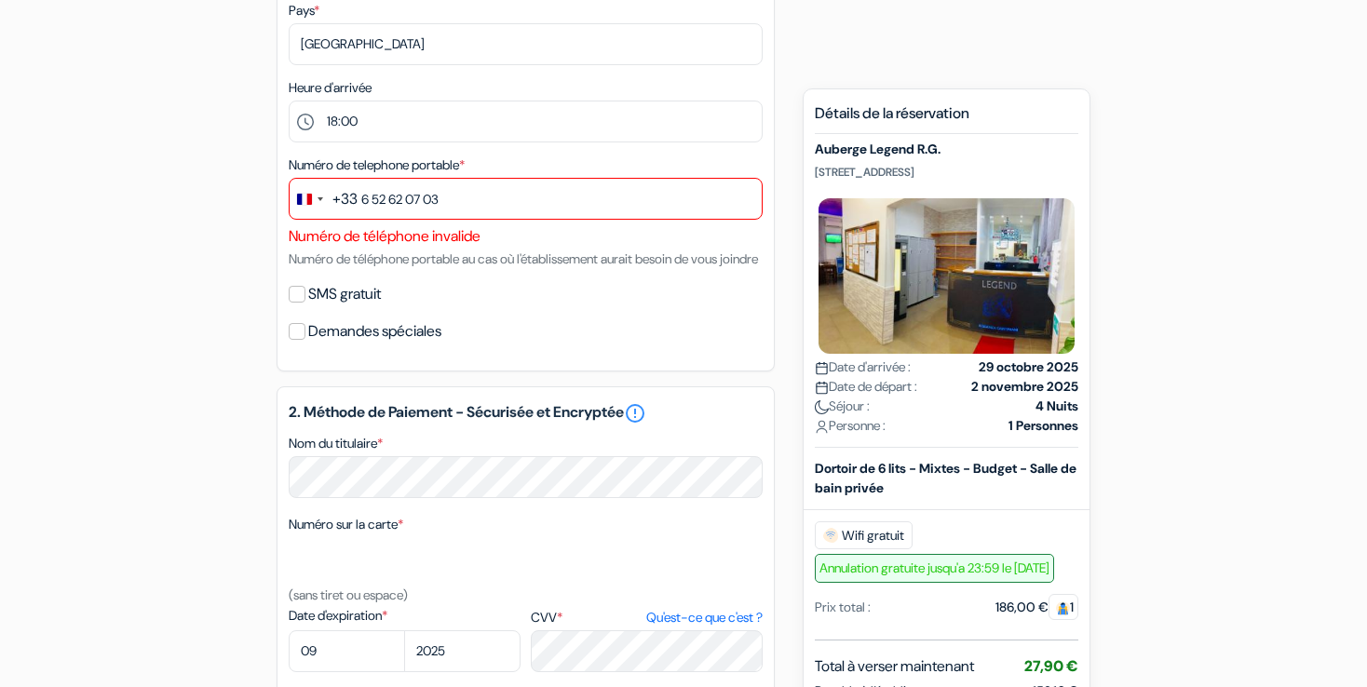
scroll to position [466, 0]
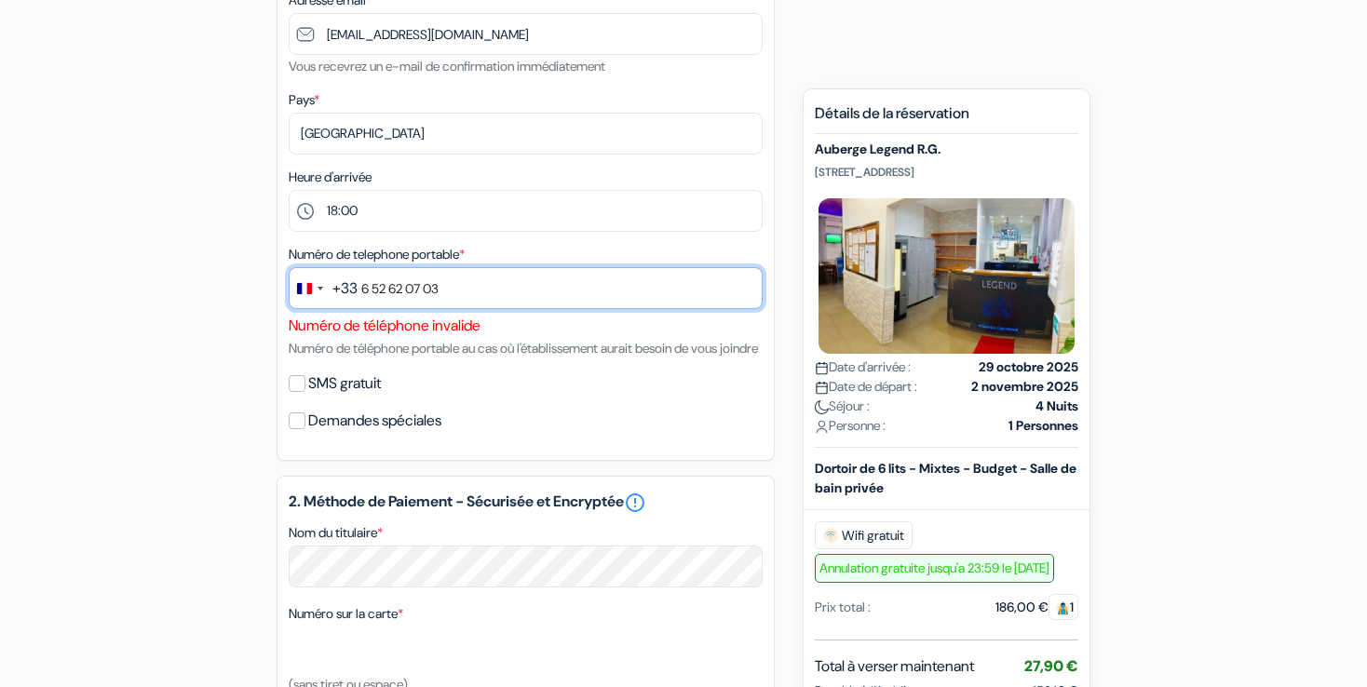
click at [362, 286] on input "6 52 62 07 03" at bounding box center [526, 288] width 474 height 42
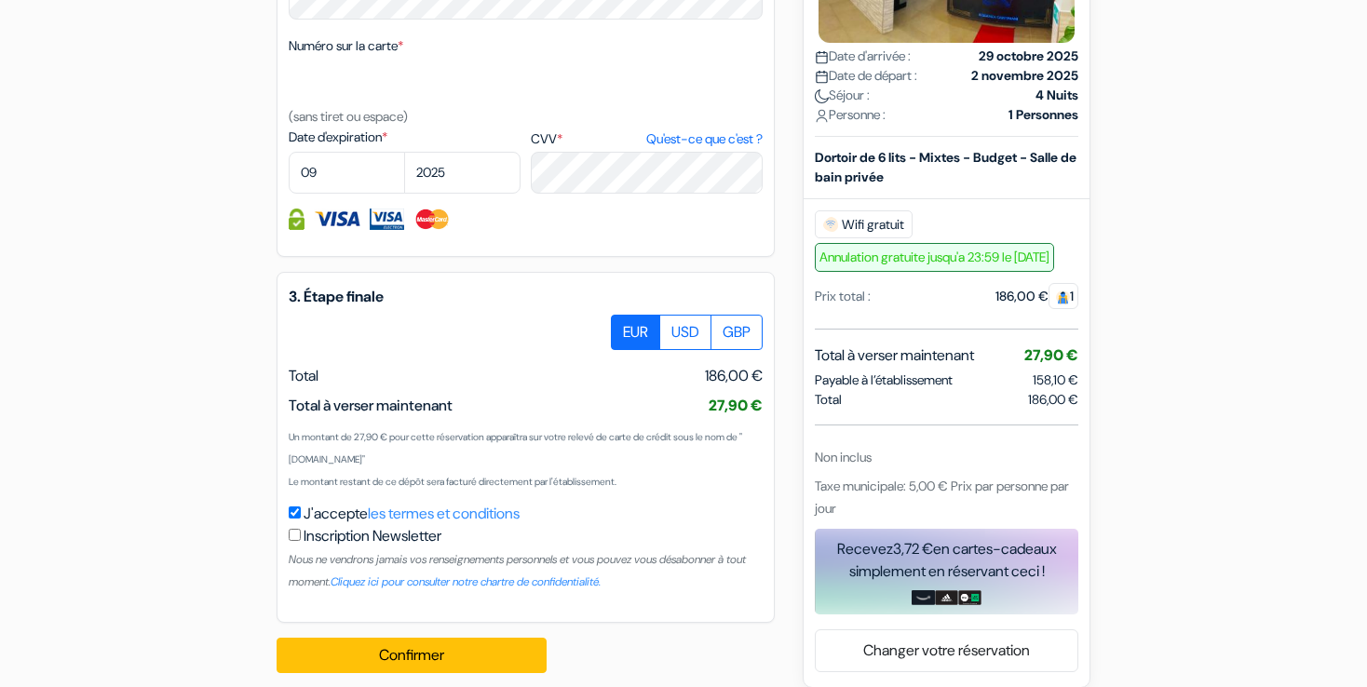
scroll to position [1043, 0]
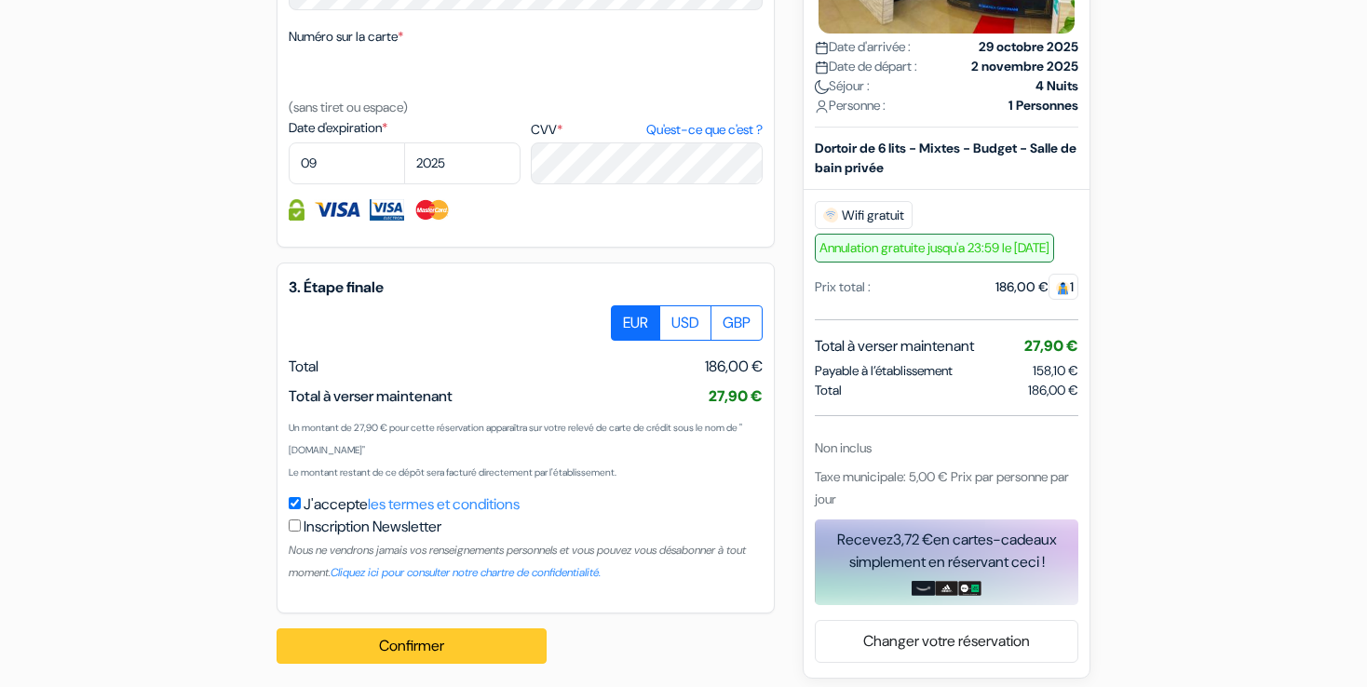
type input "06 52 62 07 03"
click at [382, 662] on button "Confirmer Loading..." at bounding box center [412, 646] width 270 height 35
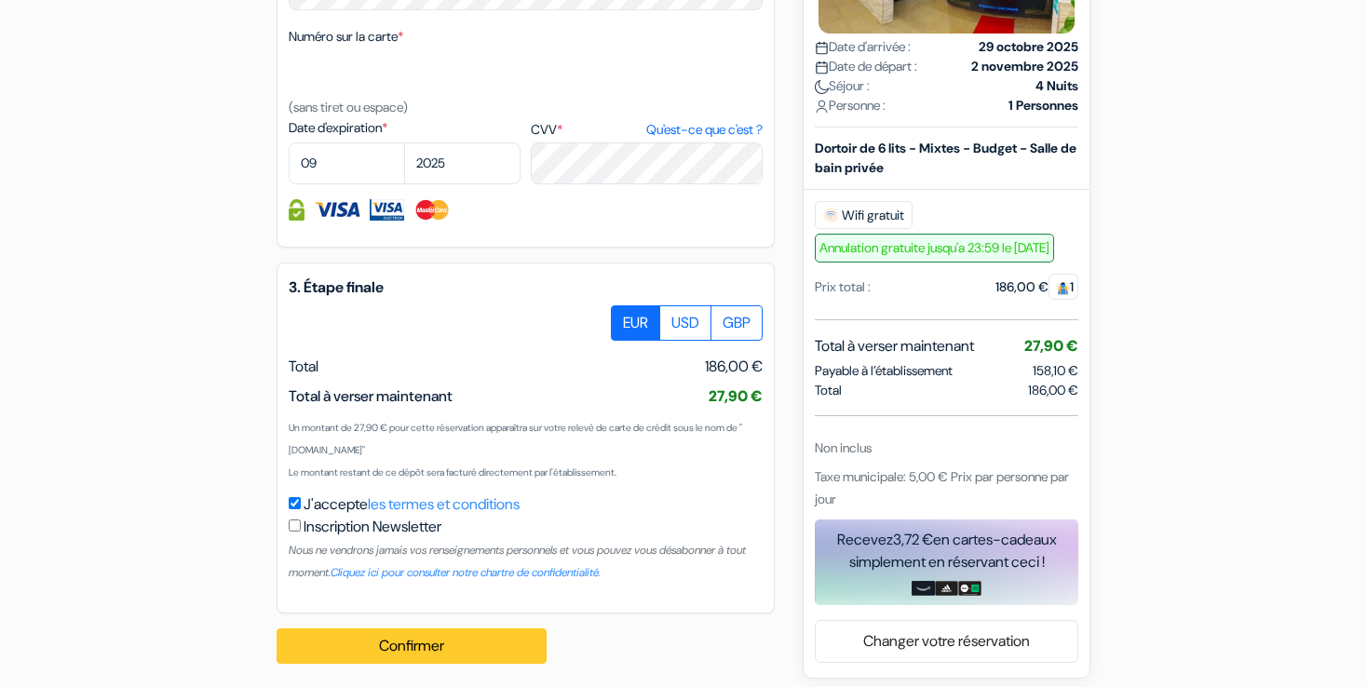
click at [382, 662] on button "Confirmer Loading..." at bounding box center [412, 646] width 270 height 35
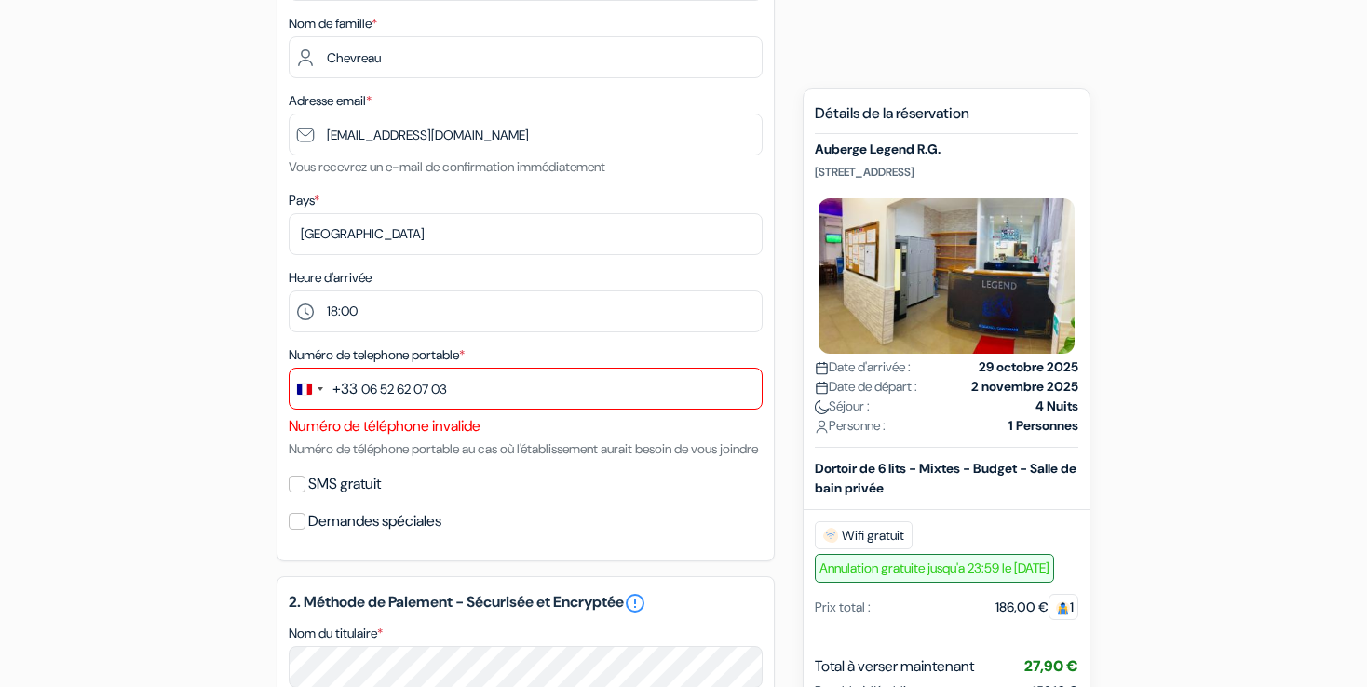
scroll to position [364, 0]
click at [298, 494] on input "SMS gratuit" at bounding box center [297, 485] width 17 height 17
checkbox input "true"
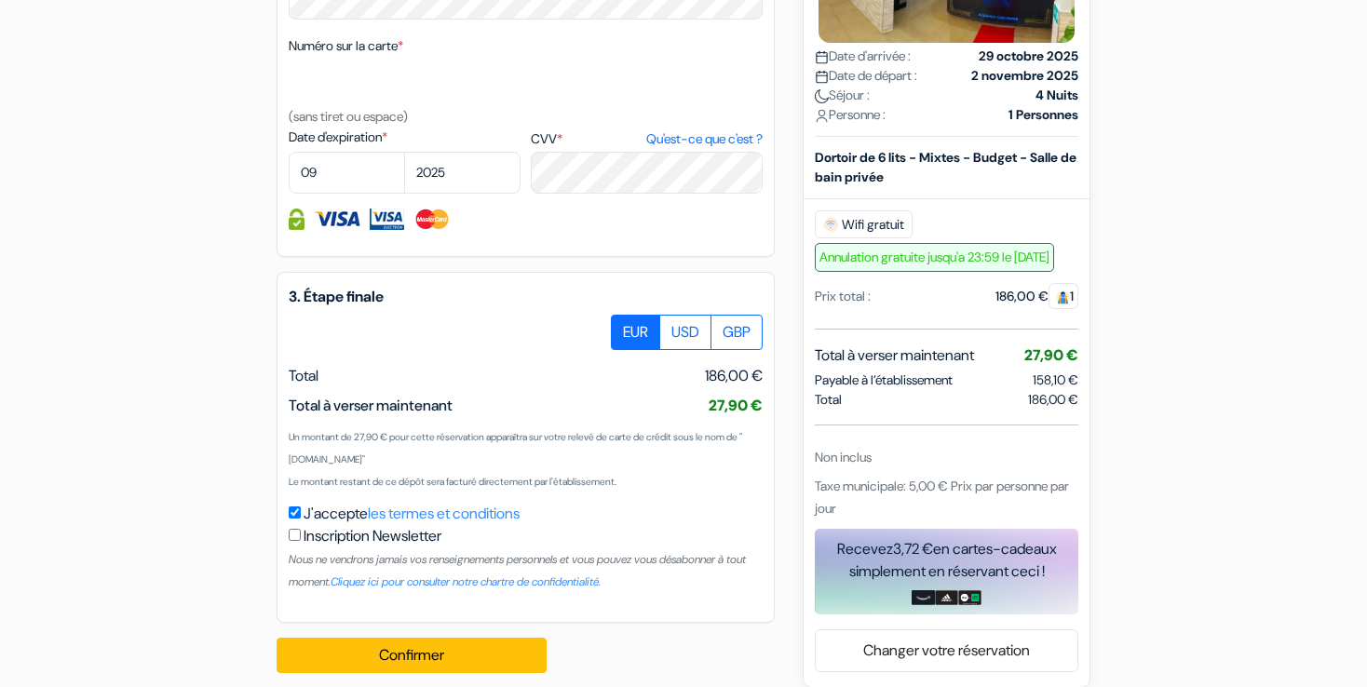
scroll to position [1130, 0]
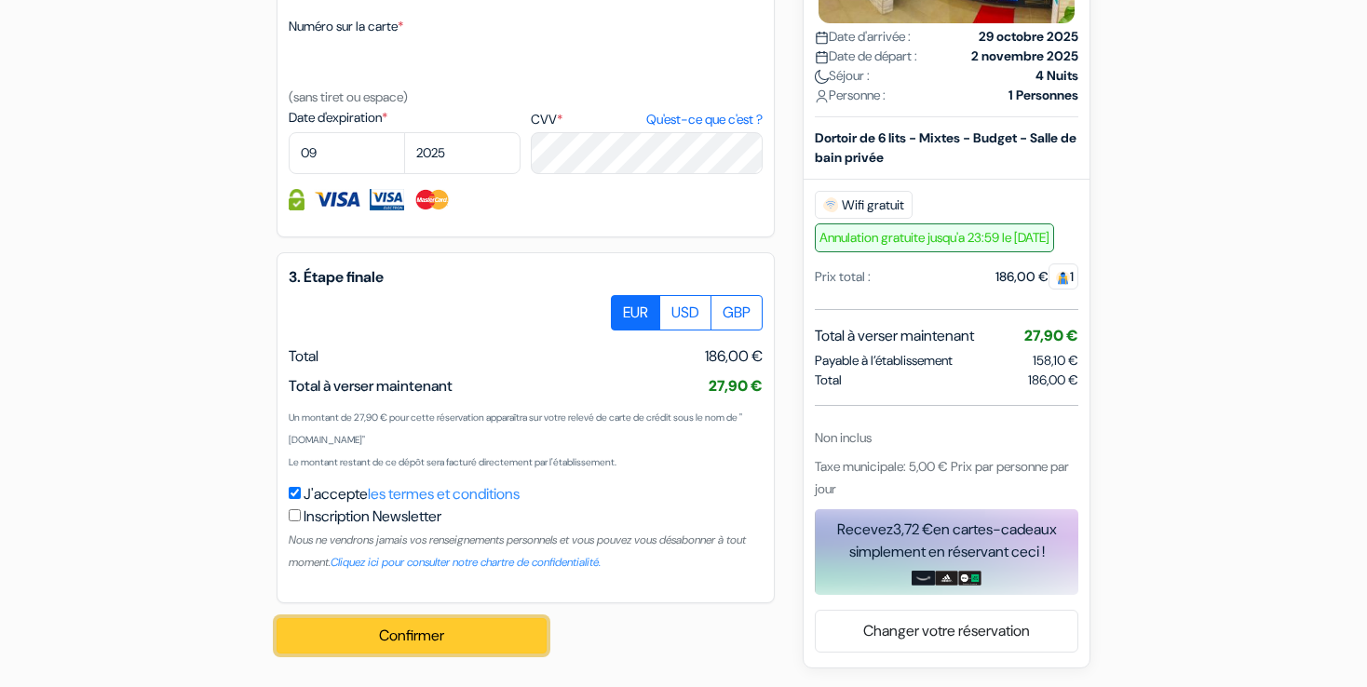
click at [482, 646] on button "Confirmer Loading..." at bounding box center [412, 635] width 270 height 35
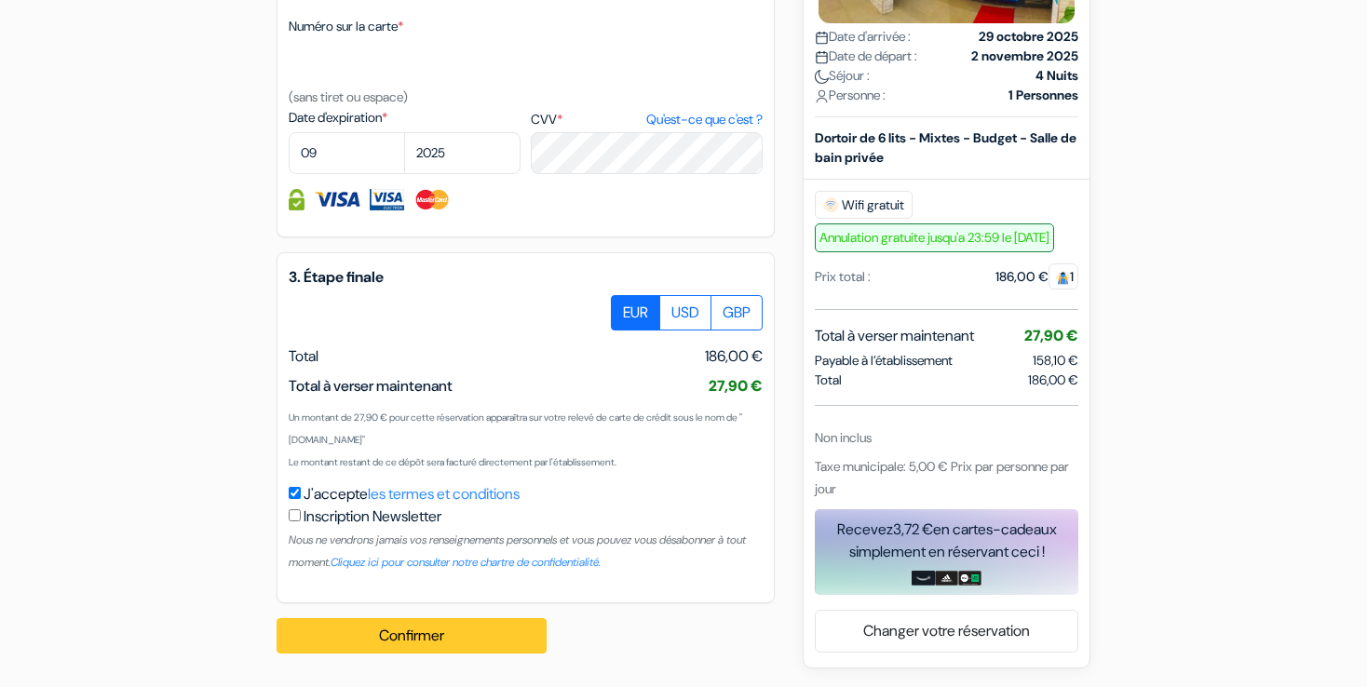
click at [482, 646] on button "Confirmer Loading..." at bounding box center [412, 635] width 270 height 35
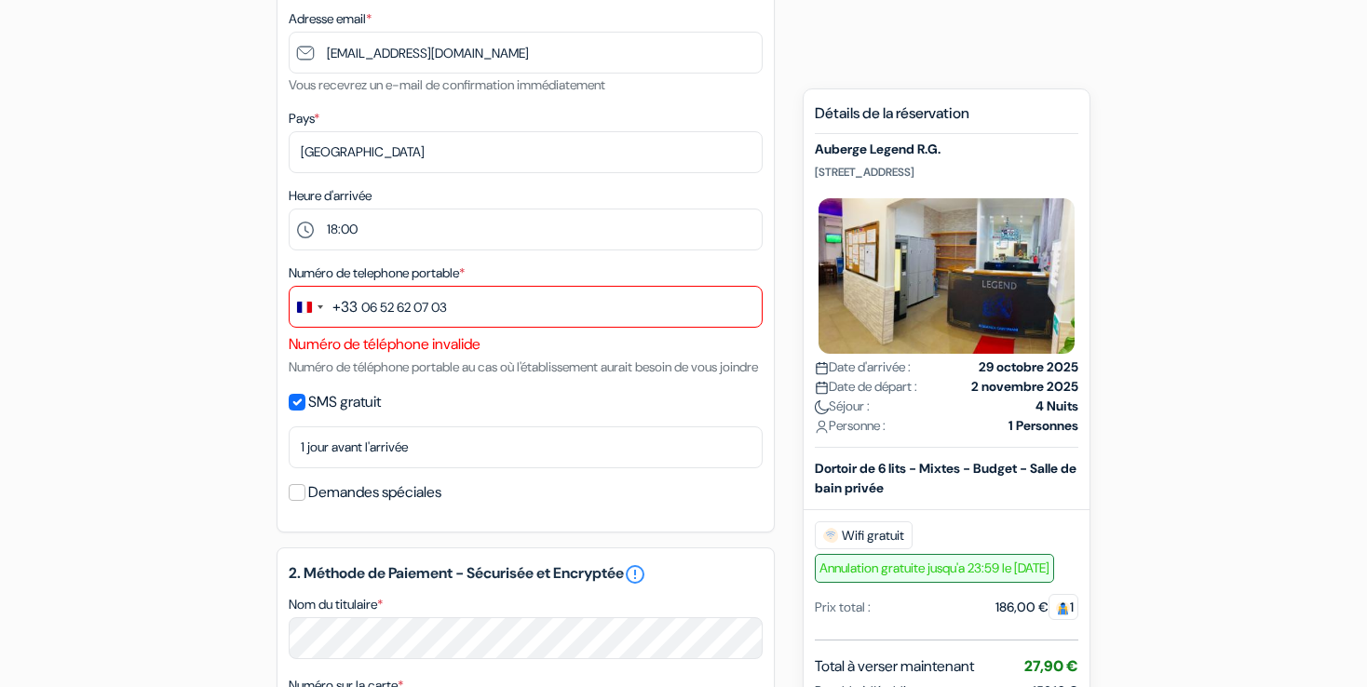
scroll to position [450, 0]
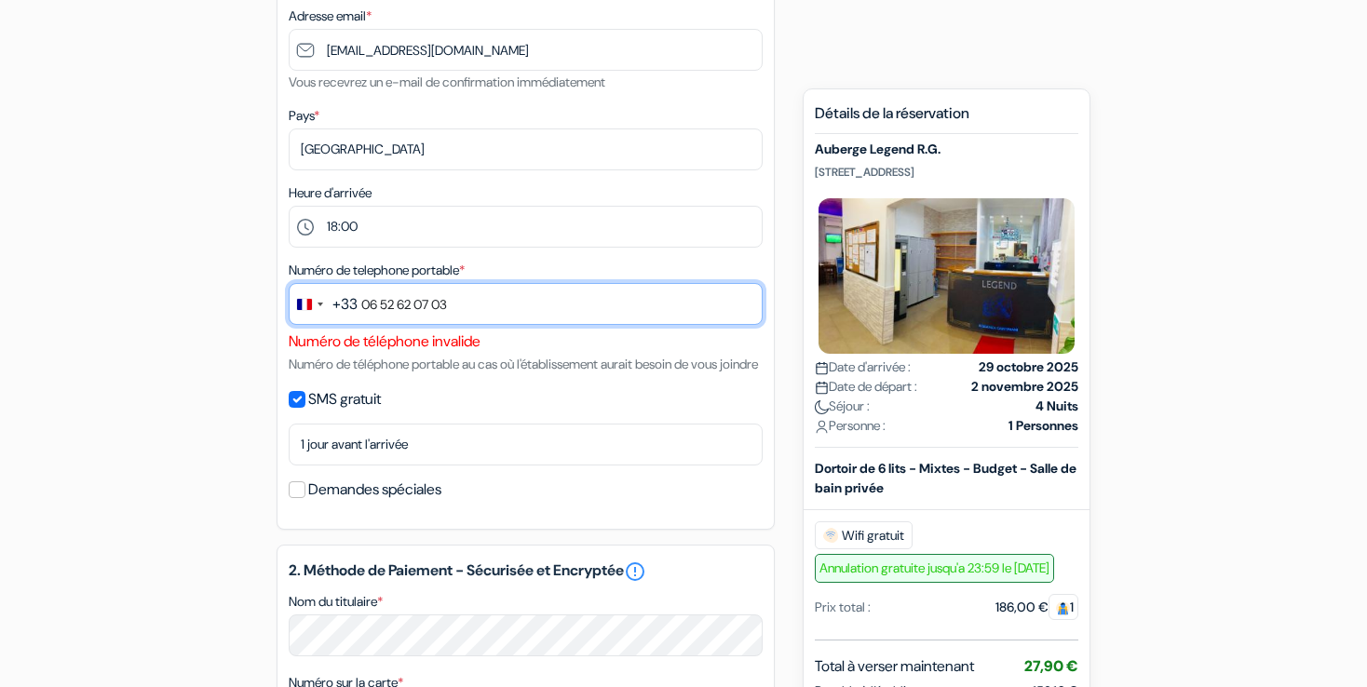
click at [366, 305] on input "06 52 62 07 03" at bounding box center [526, 304] width 474 height 42
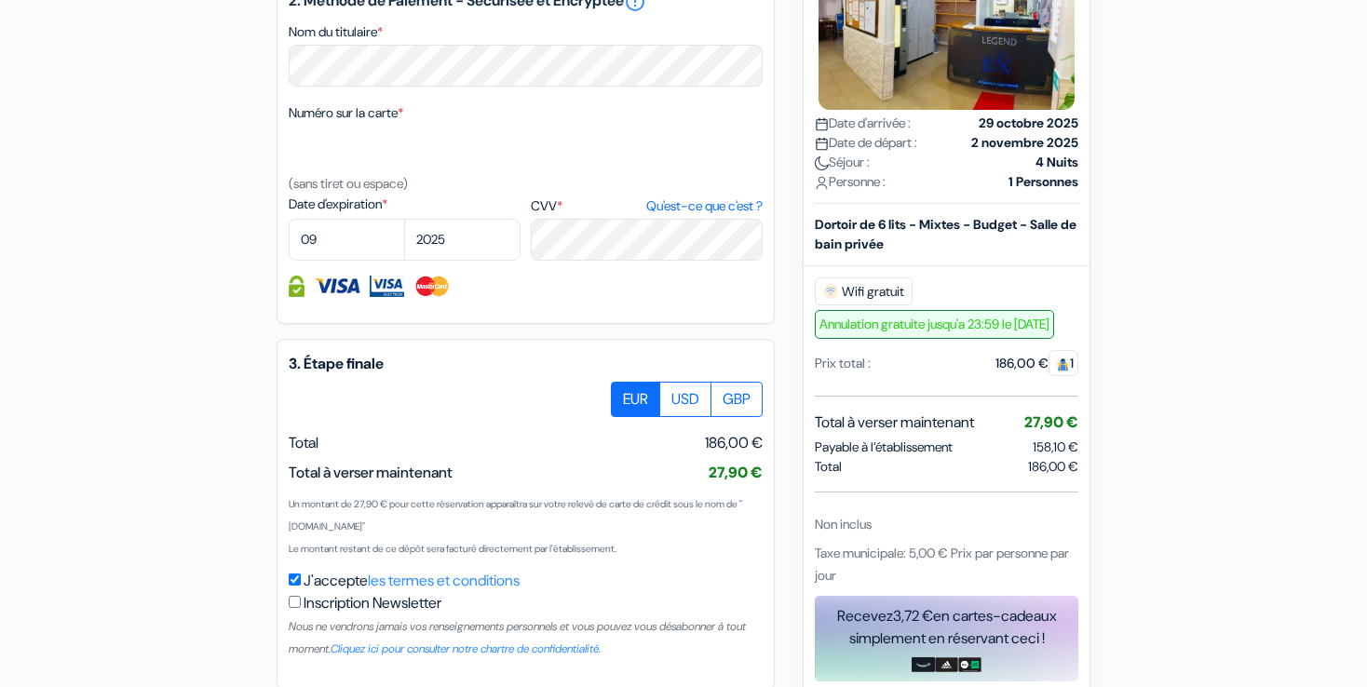
scroll to position [1130, 0]
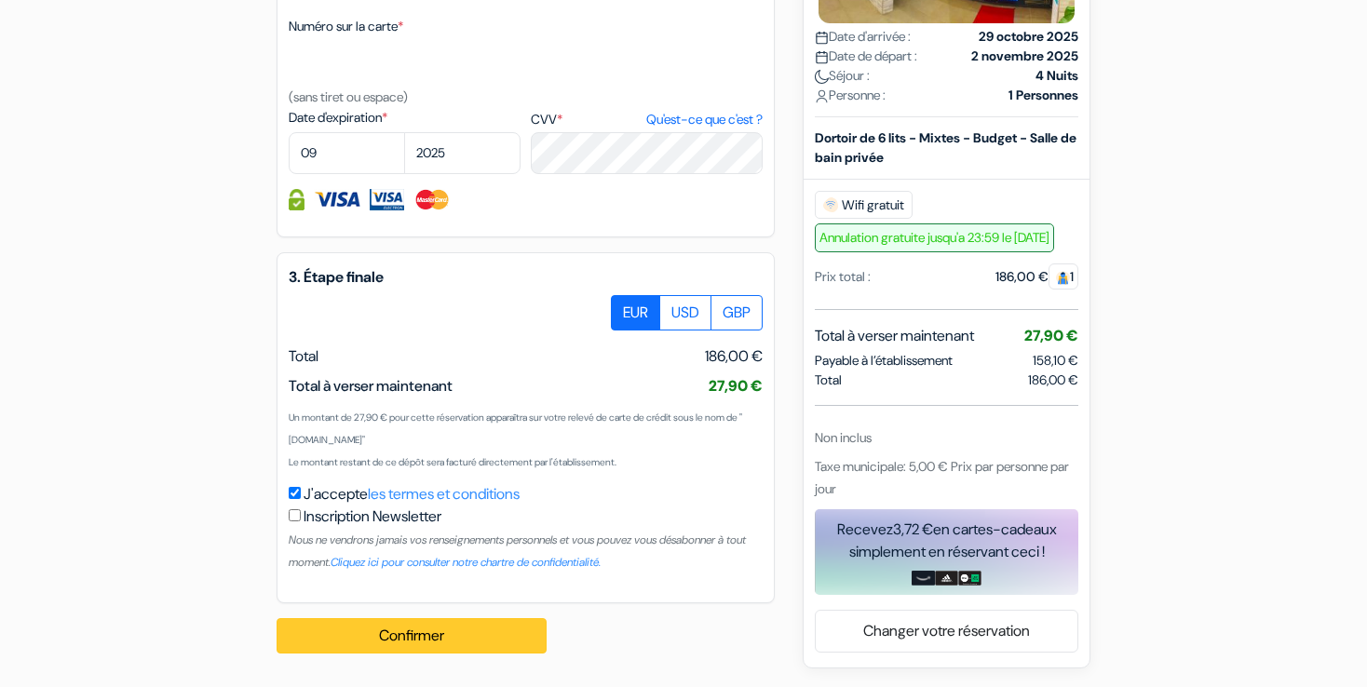
type input "6 52 62 07 03"
click at [490, 648] on button "Confirmer Loading..." at bounding box center [412, 635] width 270 height 35
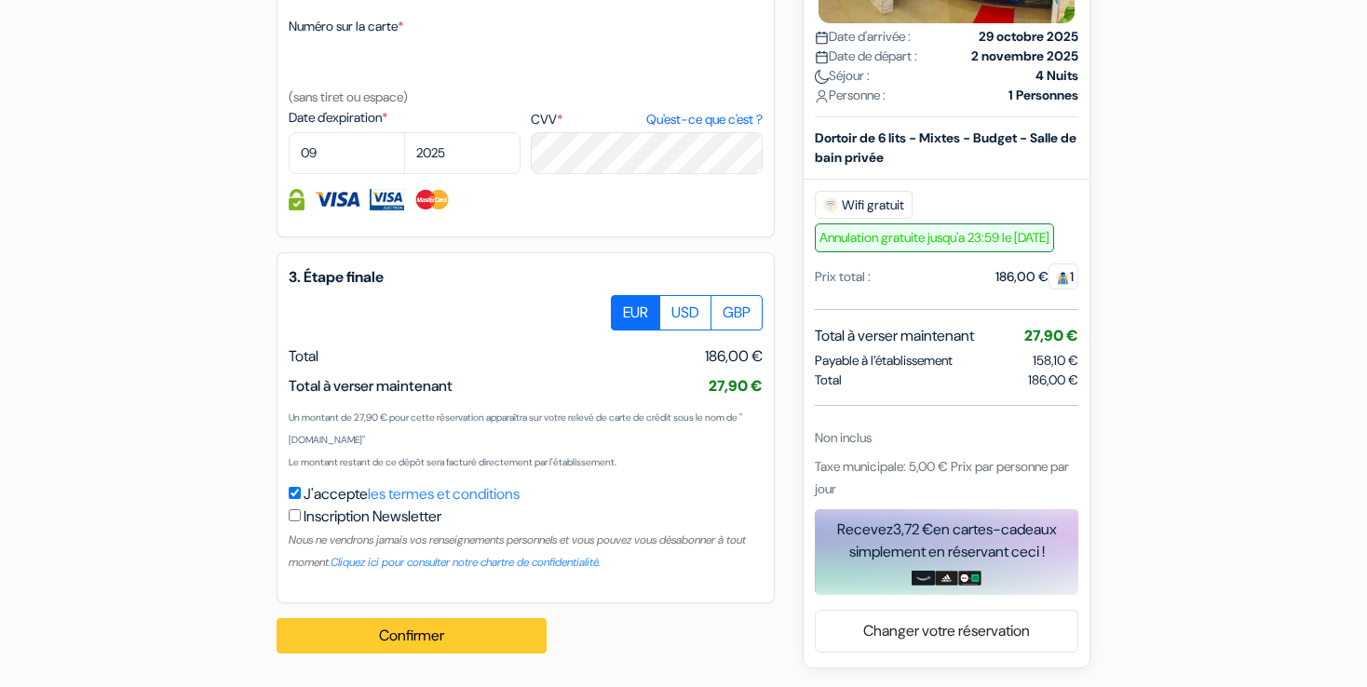
click at [490, 648] on button "Confirmer Loading..." at bounding box center [412, 635] width 270 height 35
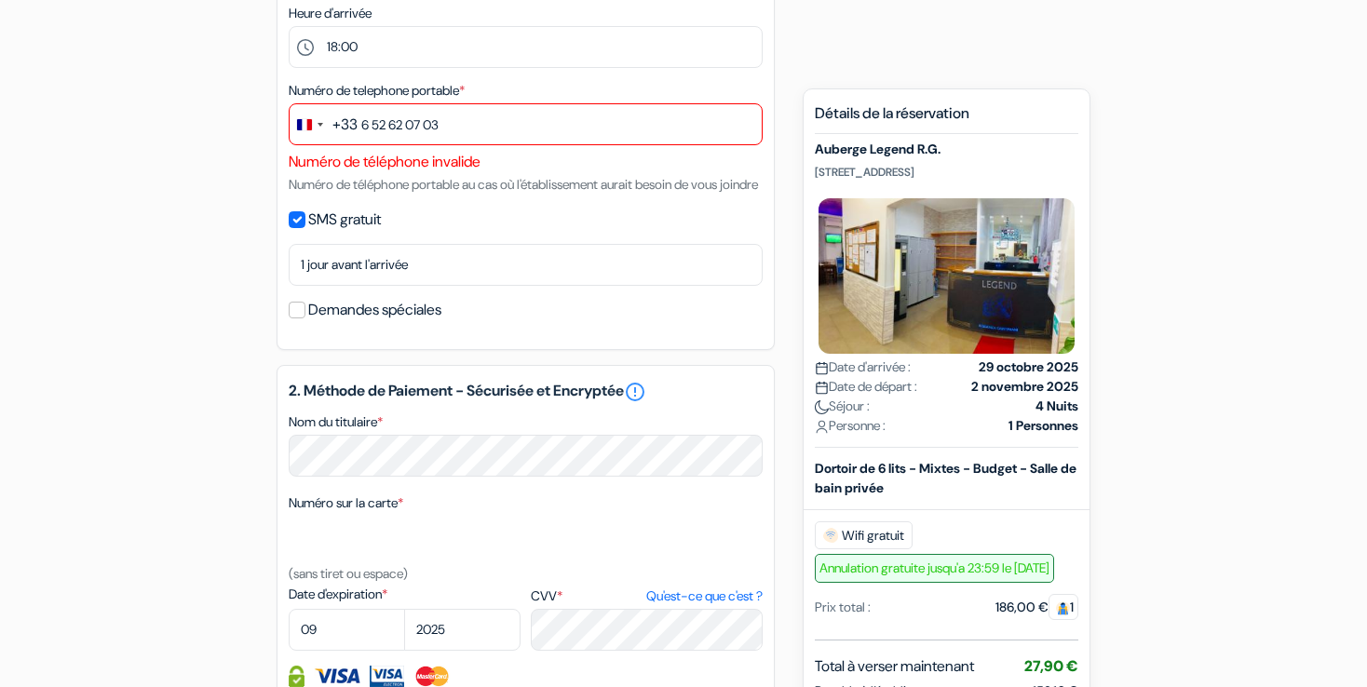
scroll to position [626, 0]
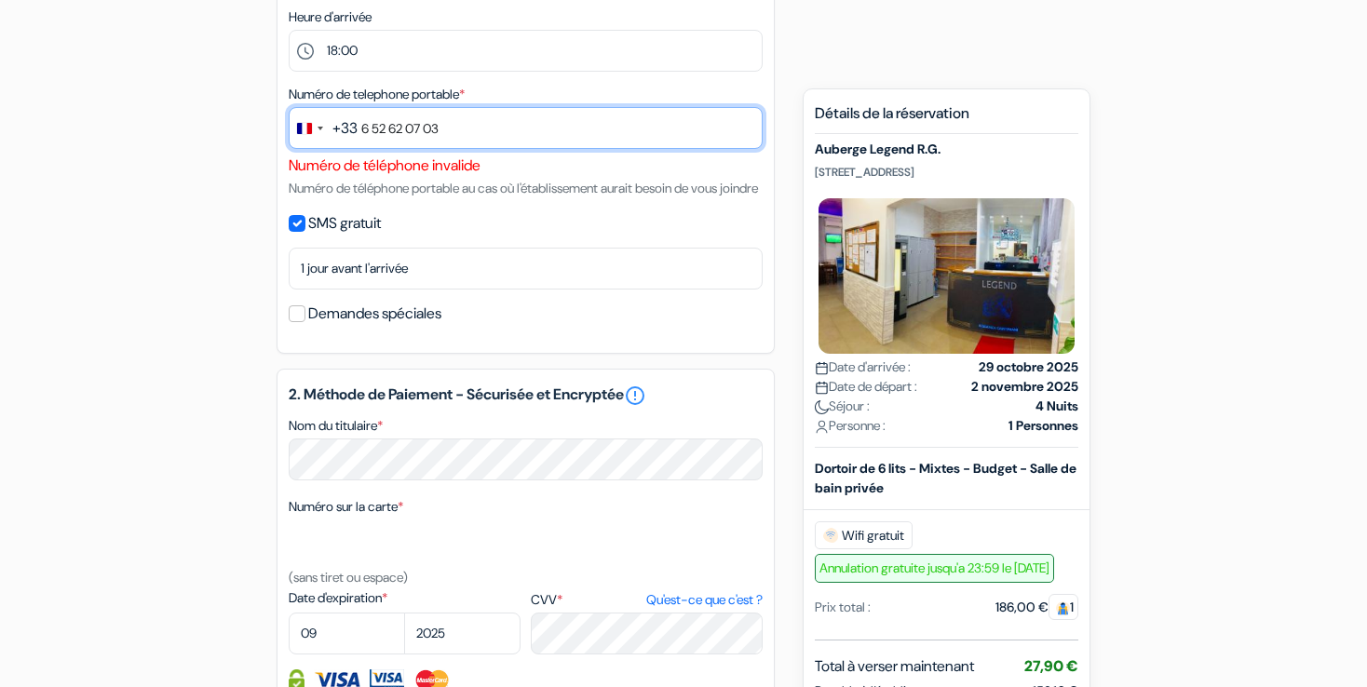
drag, startPoint x: 445, startPoint y: 123, endPoint x: 342, endPoint y: 115, distance: 103.7
click at [342, 115] on div "+33 fr 5 results found No results found France +33 French Guiana +594 French Po…" at bounding box center [526, 131] width 474 height 48
paste input "text"
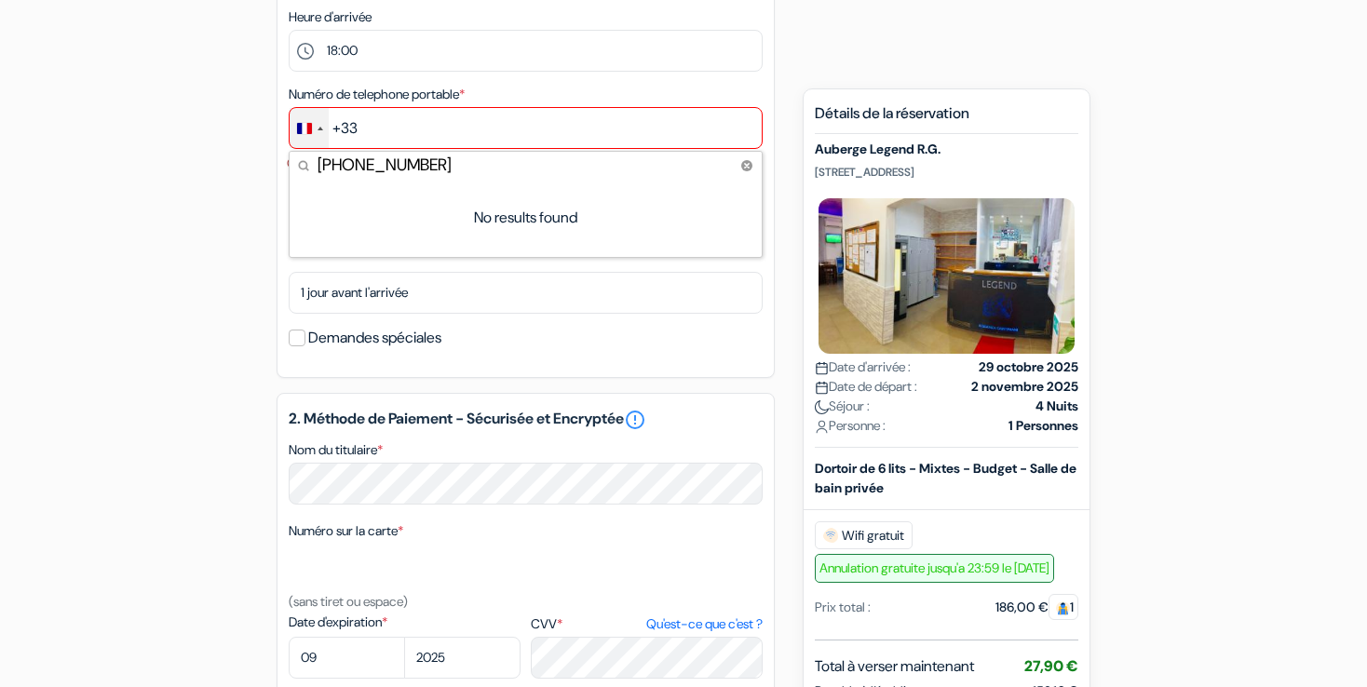
drag, startPoint x: 500, startPoint y: 166, endPoint x: 351, endPoint y: 161, distance: 149.1
click at [351, 161] on input "+33 6 52 62 07 03" at bounding box center [526, 165] width 472 height 27
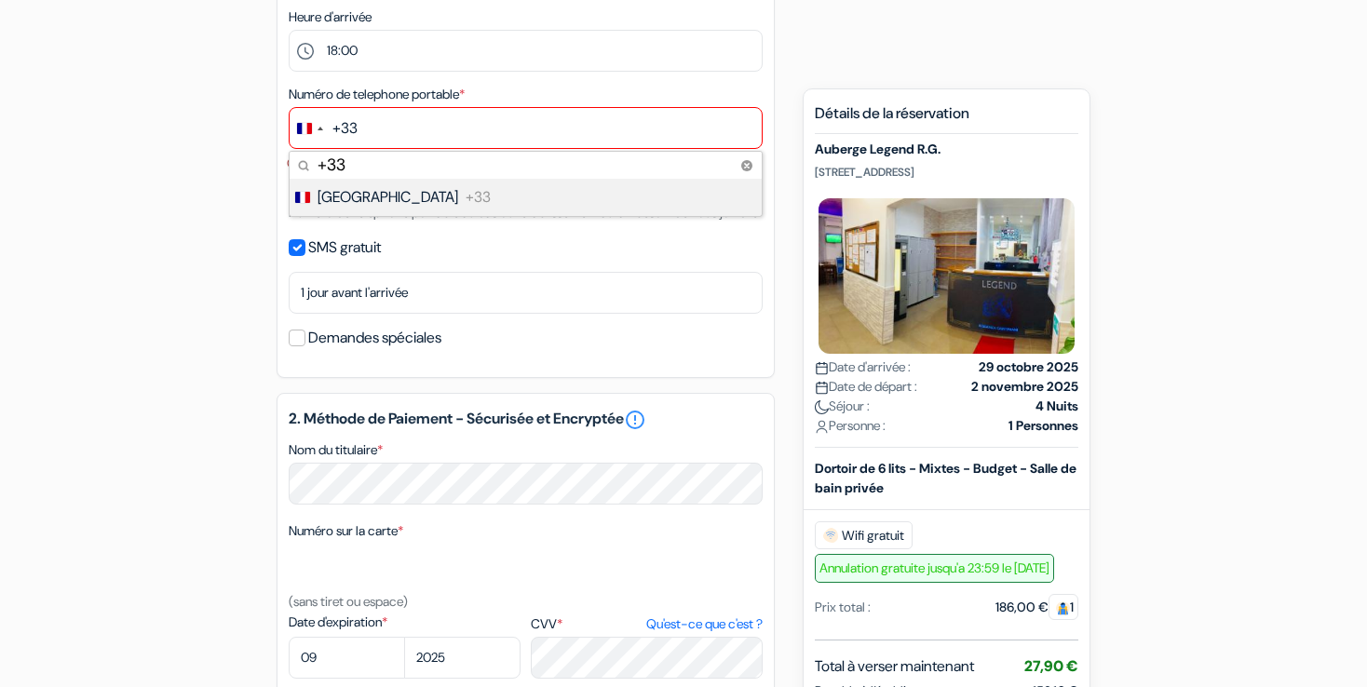
type input "+33"
click at [373, 123] on input "text" at bounding box center [526, 128] width 474 height 42
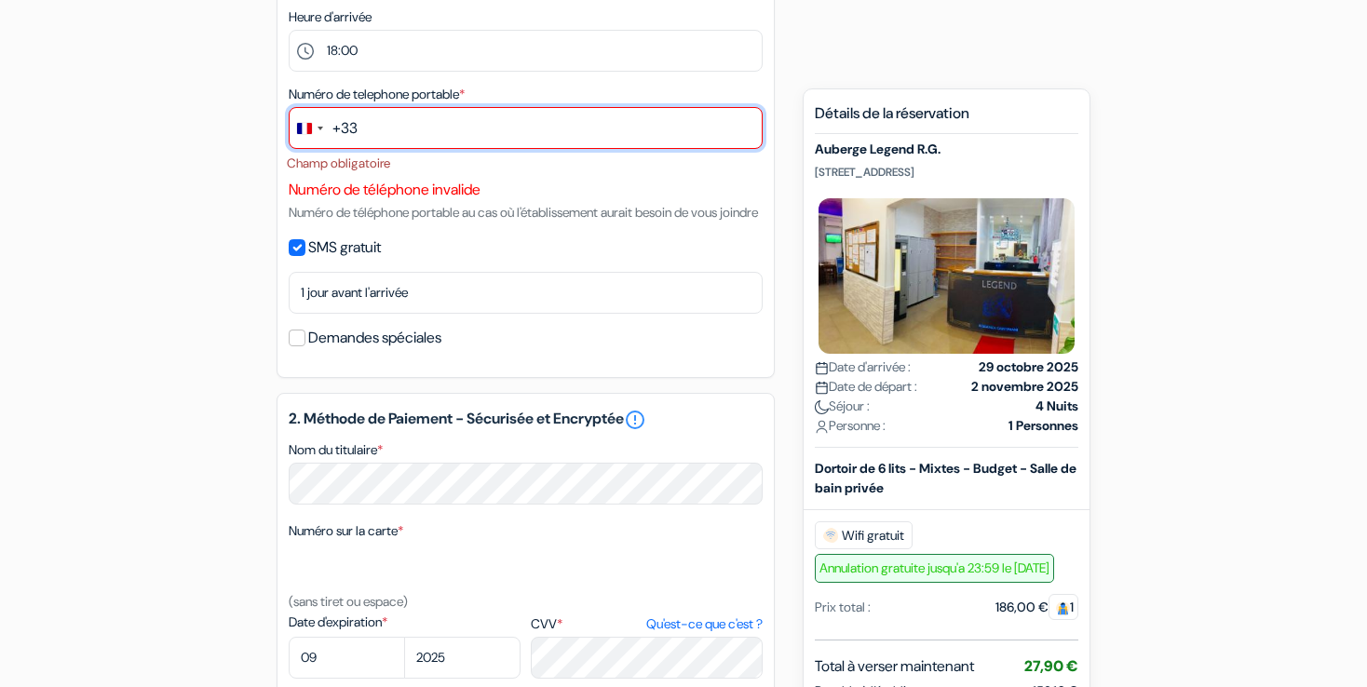
paste input "6"
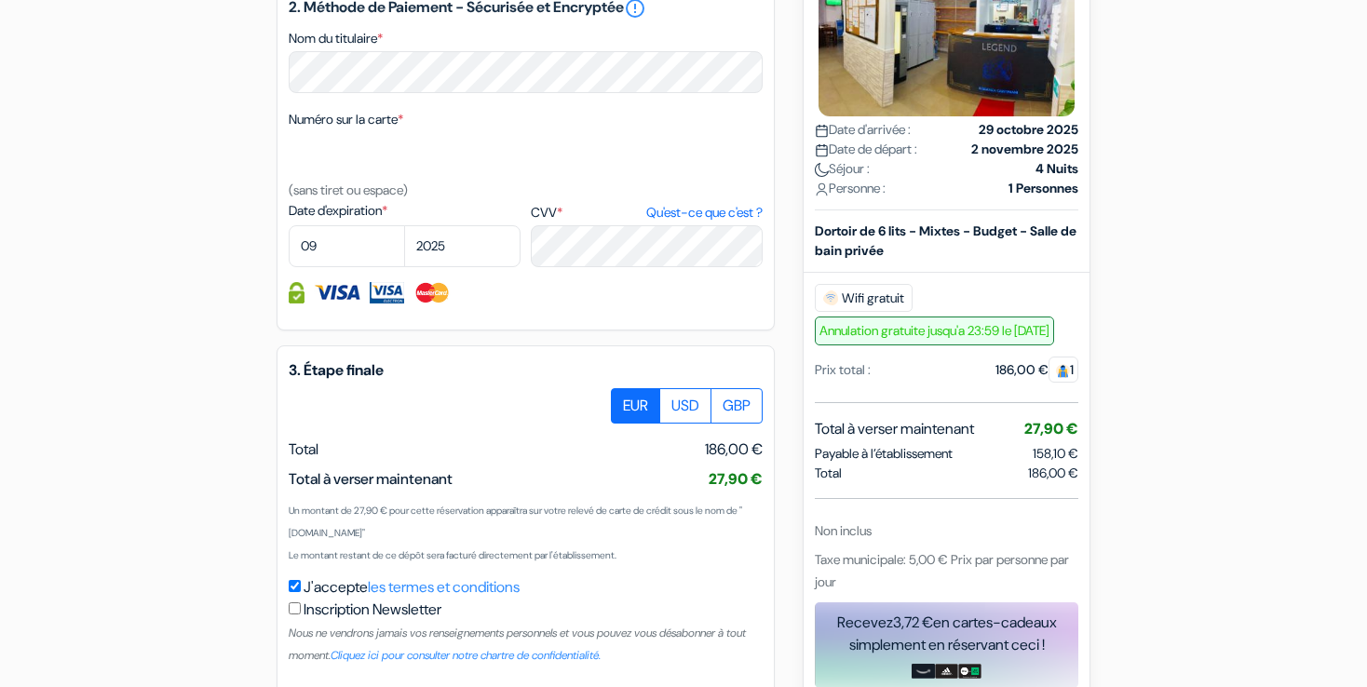
scroll to position [1130, 0]
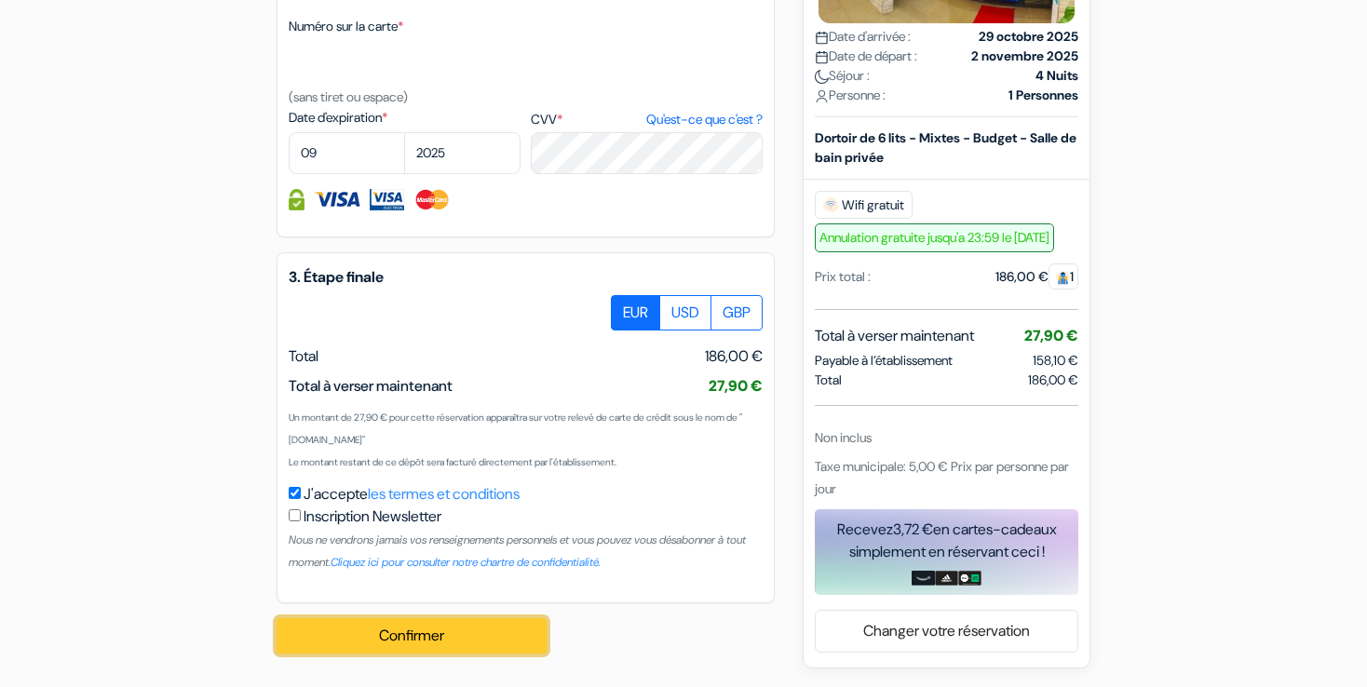
click at [497, 632] on button "Confirmer Loading..." at bounding box center [412, 635] width 270 height 35
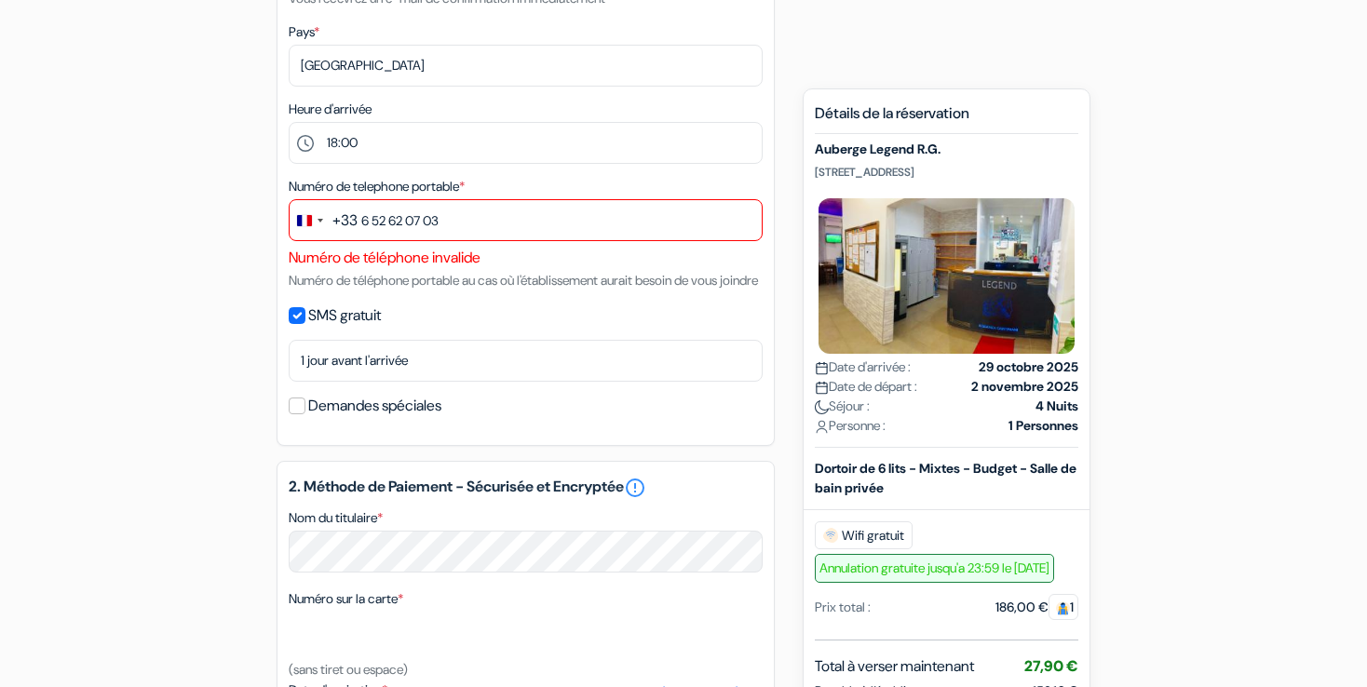
scroll to position [522, 0]
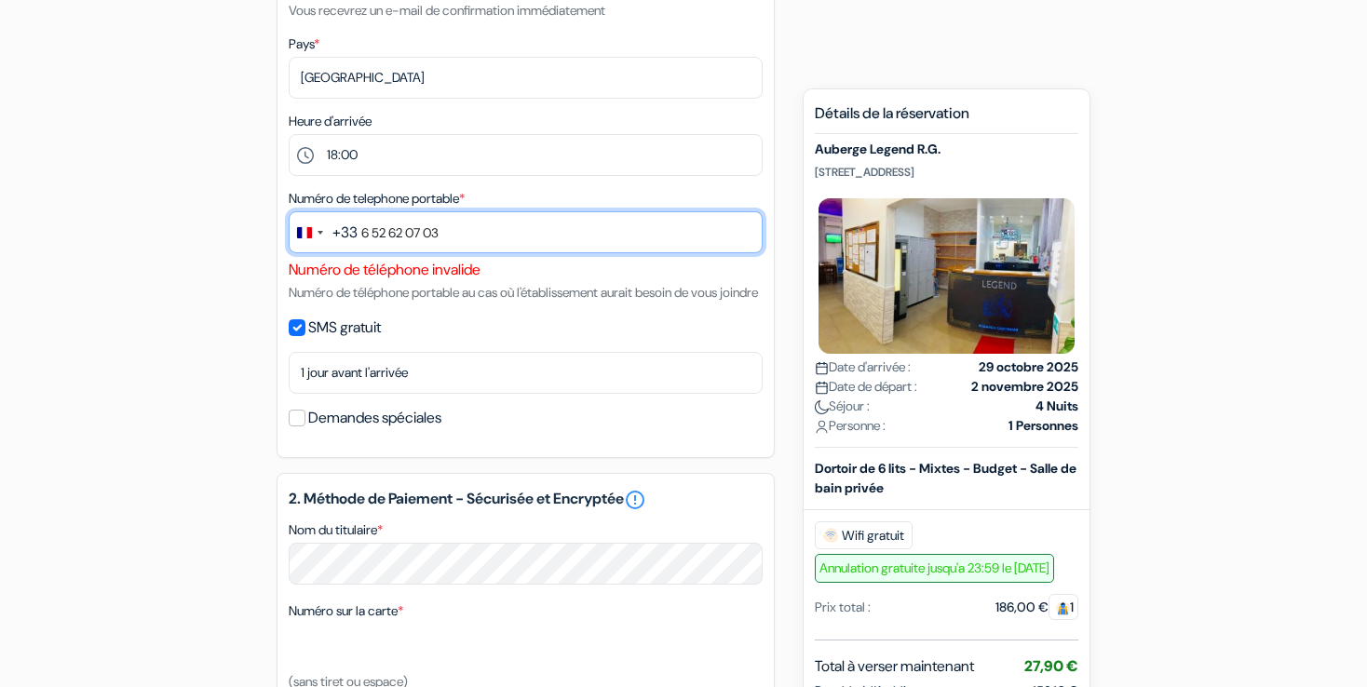
click at [372, 232] on input "6 52 62 07 03" at bounding box center [526, 232] width 474 height 42
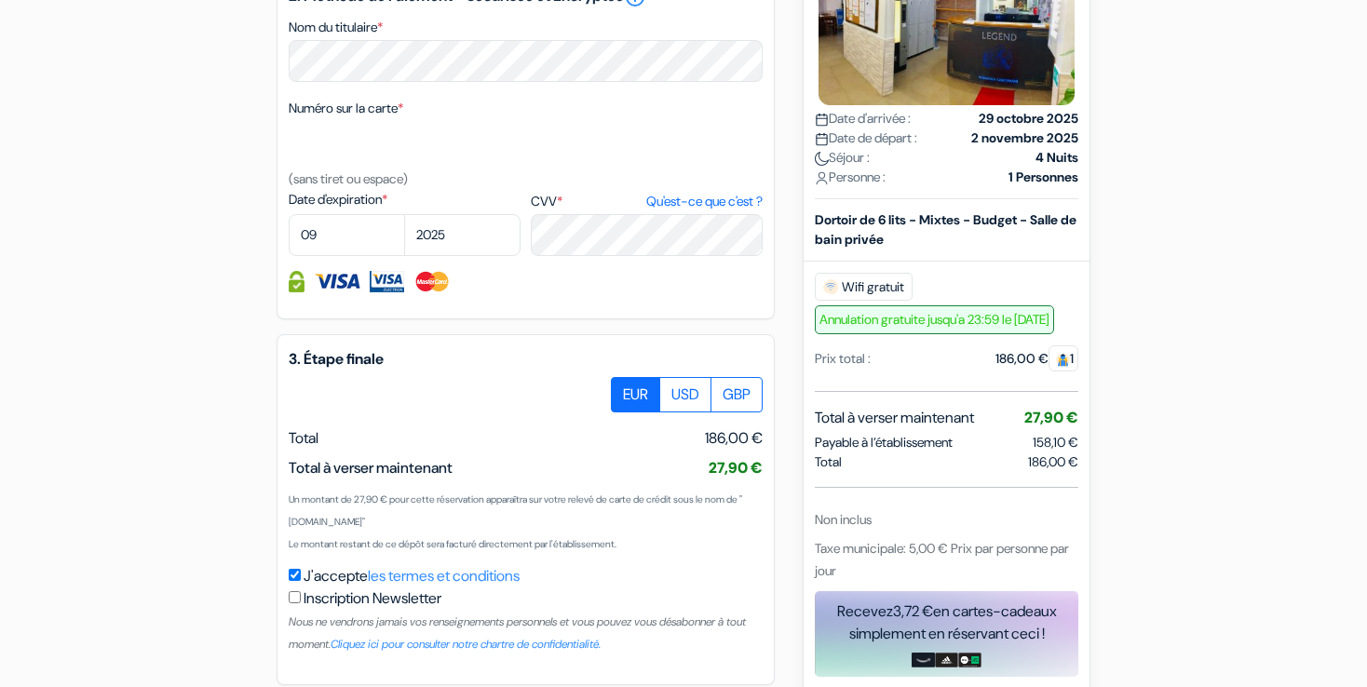
scroll to position [1130, 0]
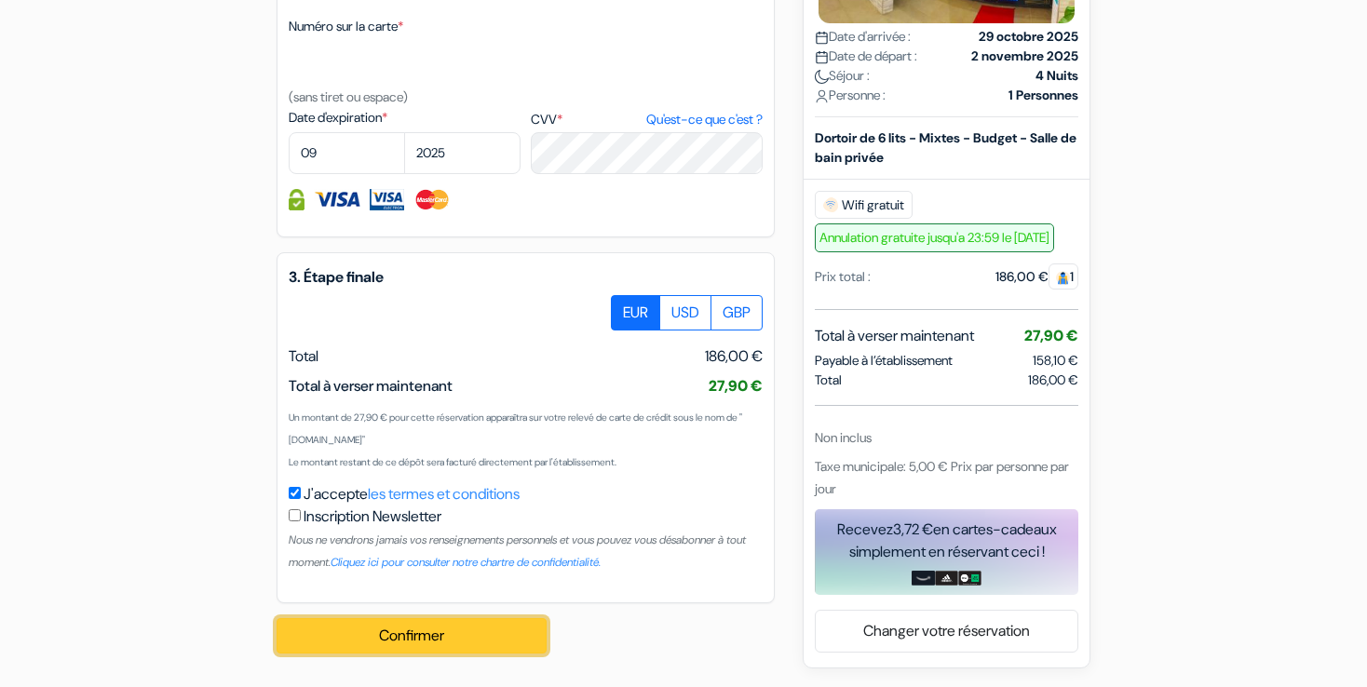
click at [449, 646] on button "Confirmer Loading..." at bounding box center [412, 635] width 270 height 35
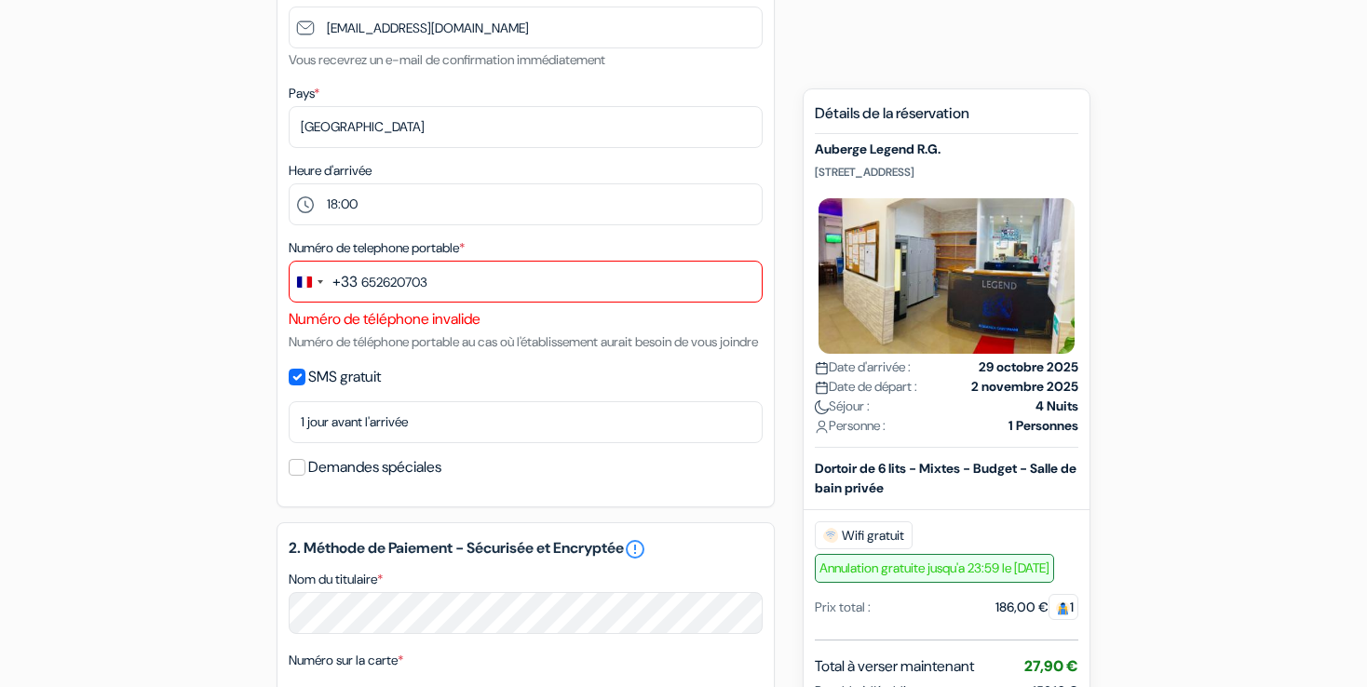
scroll to position [468, 0]
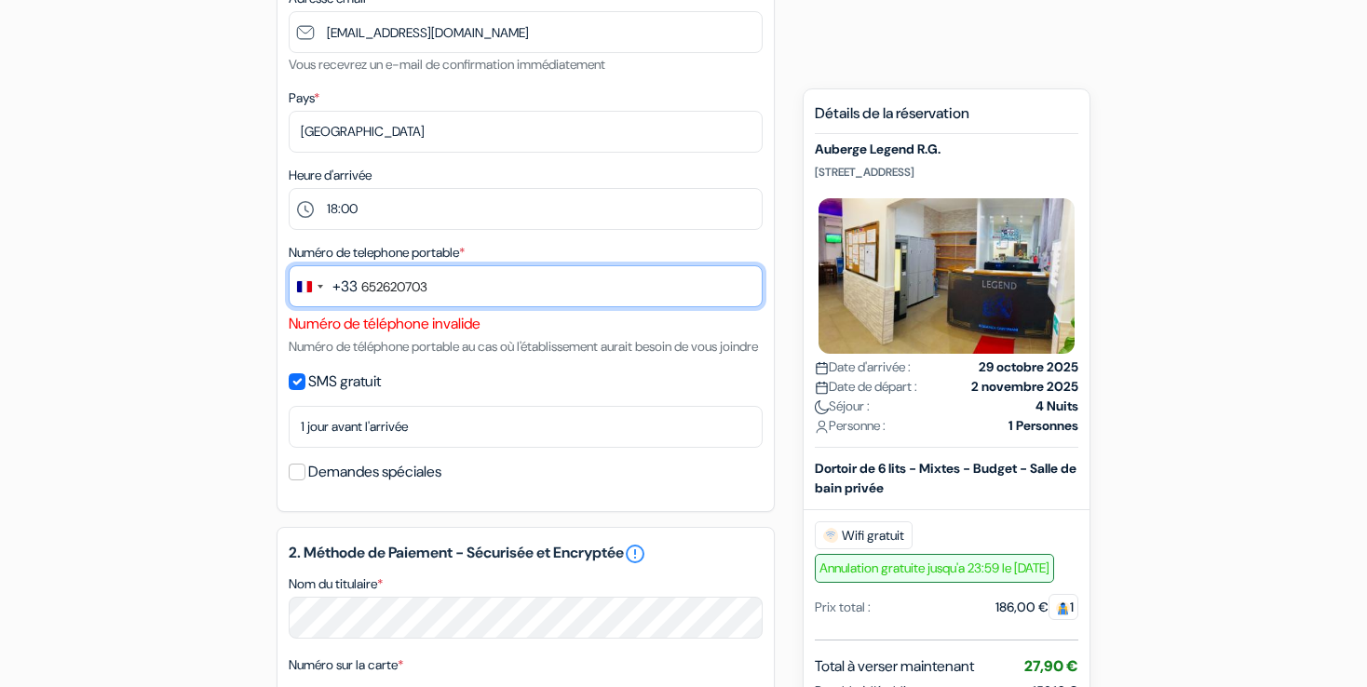
click at [363, 288] on input "652620703" at bounding box center [526, 286] width 474 height 42
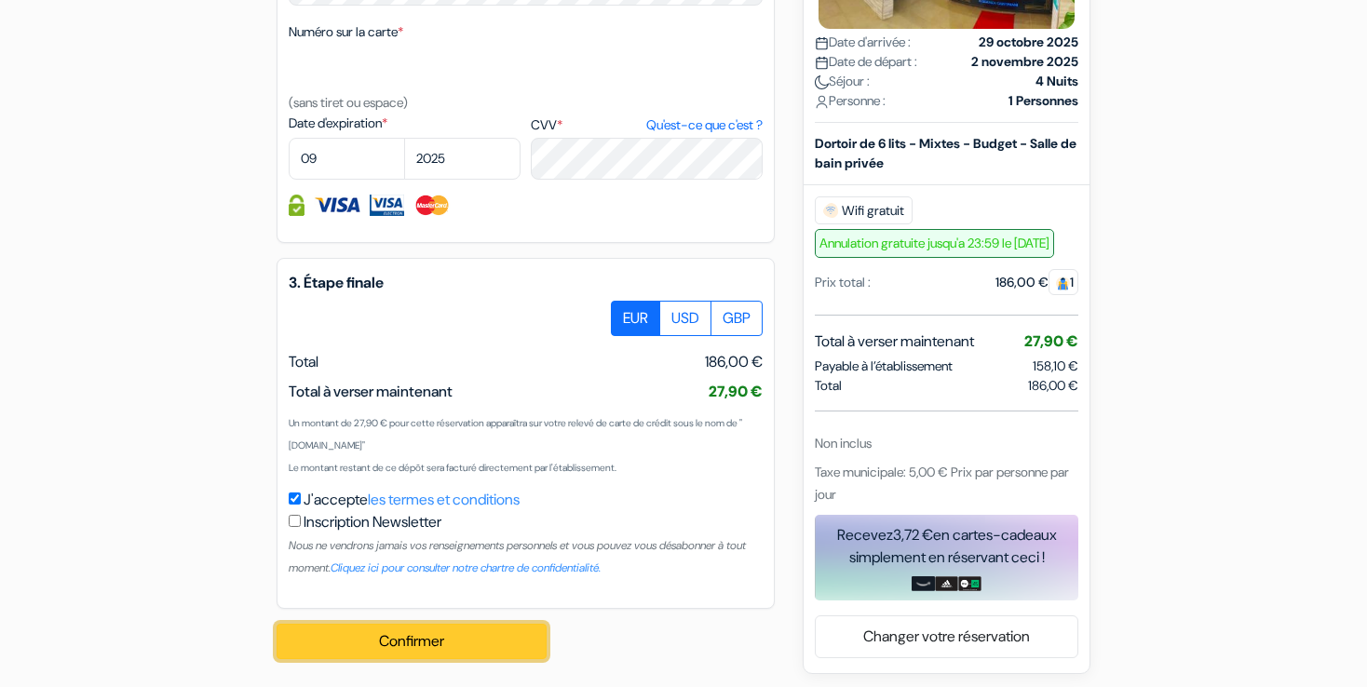
click at [356, 659] on button "Confirmer Loading..." at bounding box center [412, 641] width 270 height 35
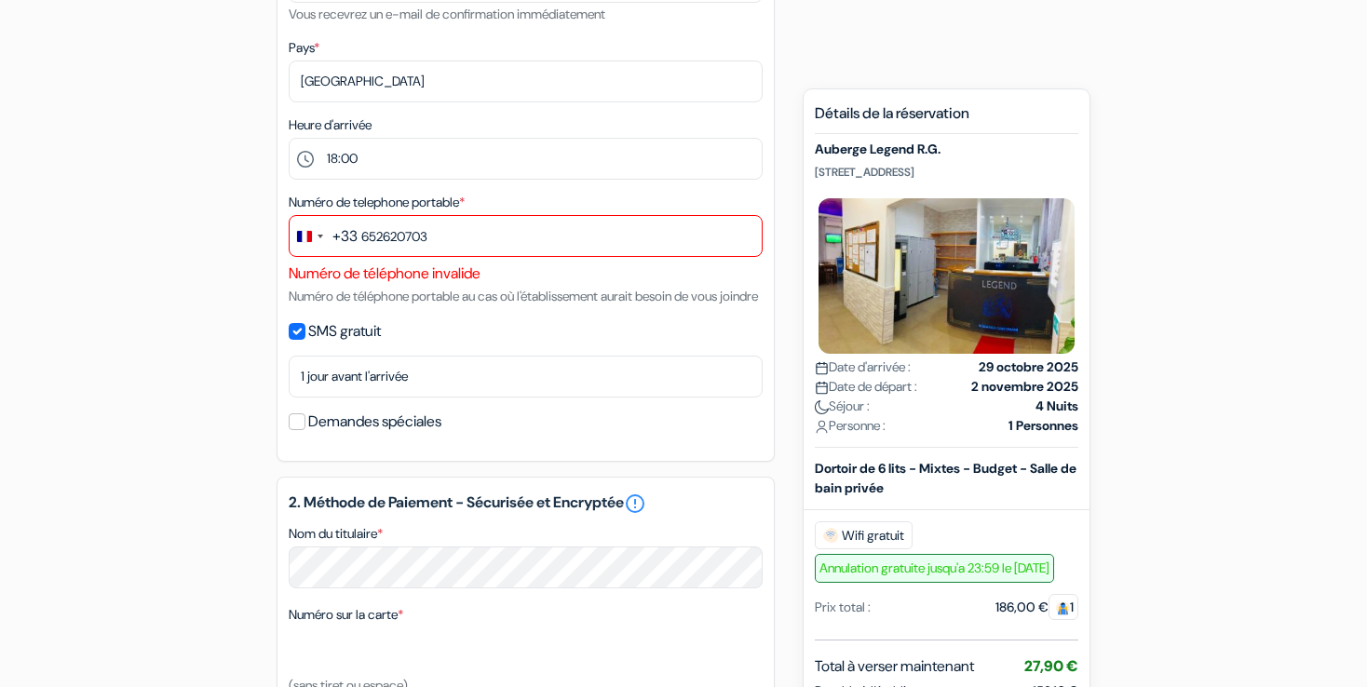
scroll to position [507, 0]
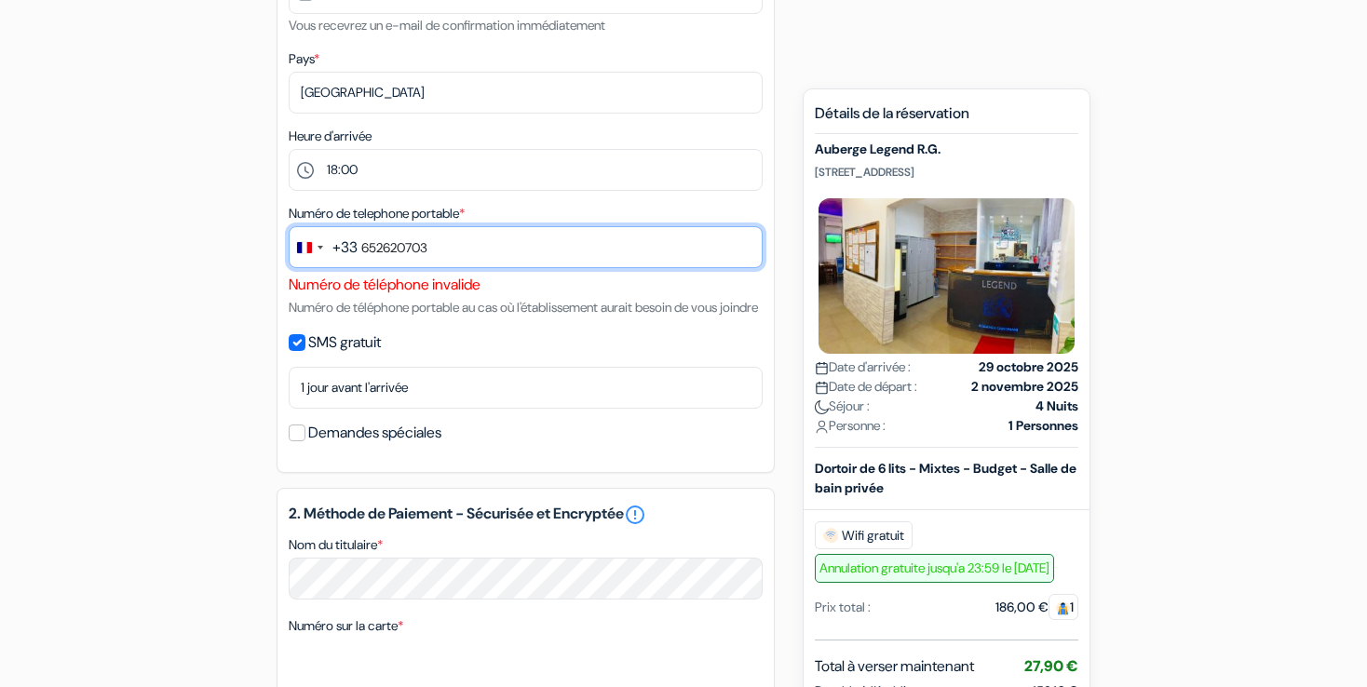
click at [365, 248] on input "652620703" at bounding box center [526, 247] width 474 height 42
type input "652620703"
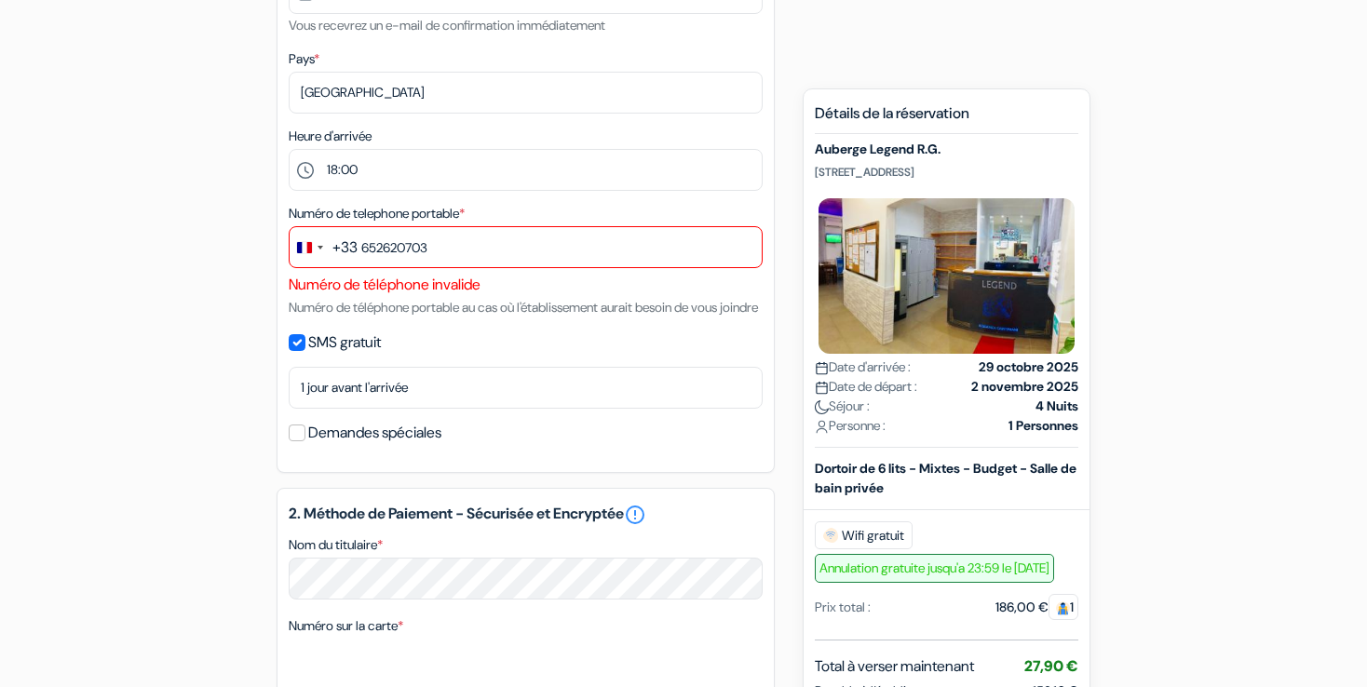
click at [1277, 379] on div "add_box Auberge Legend R.G. [STREET_ADDRESS] Détails de l'établissement X Auber…" at bounding box center [683, 466] width 1229 height 1606
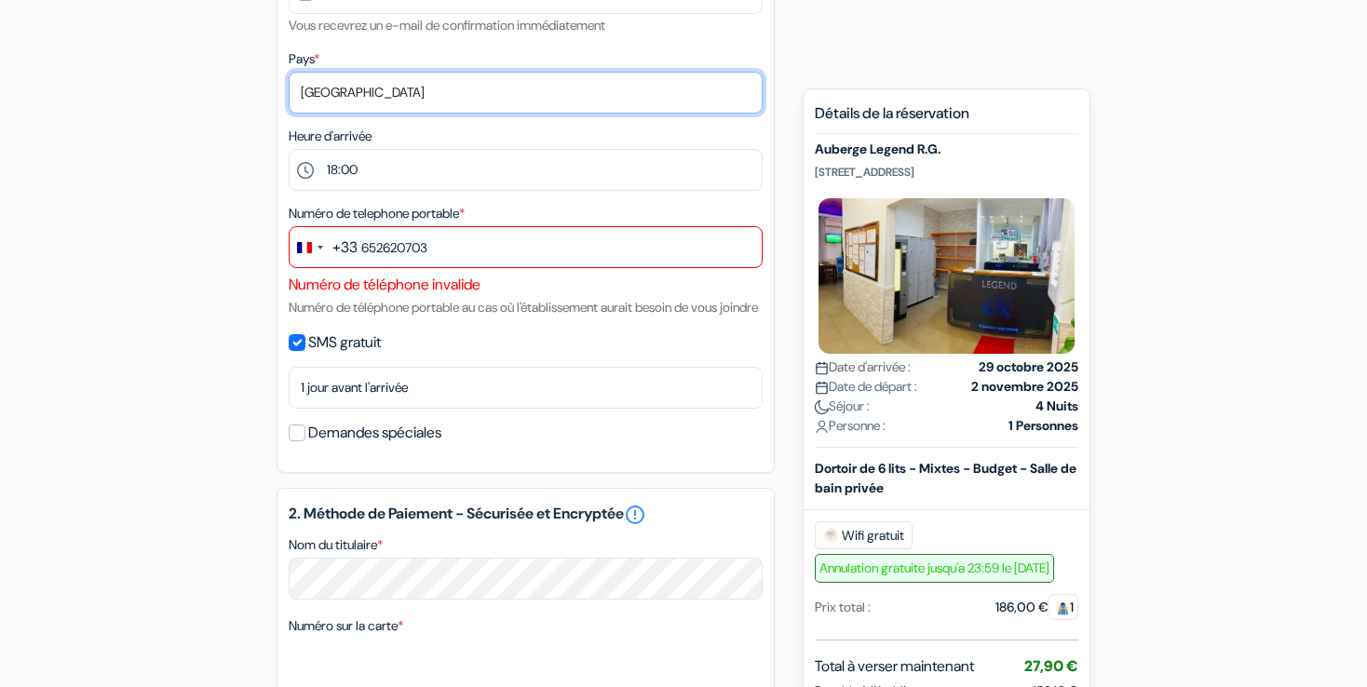
click at [577, 110] on select "Selectionner le pays Abkhazie Afghanistan Afrique Du sud Albanie Algérie Allema…" at bounding box center [526, 93] width 474 height 42
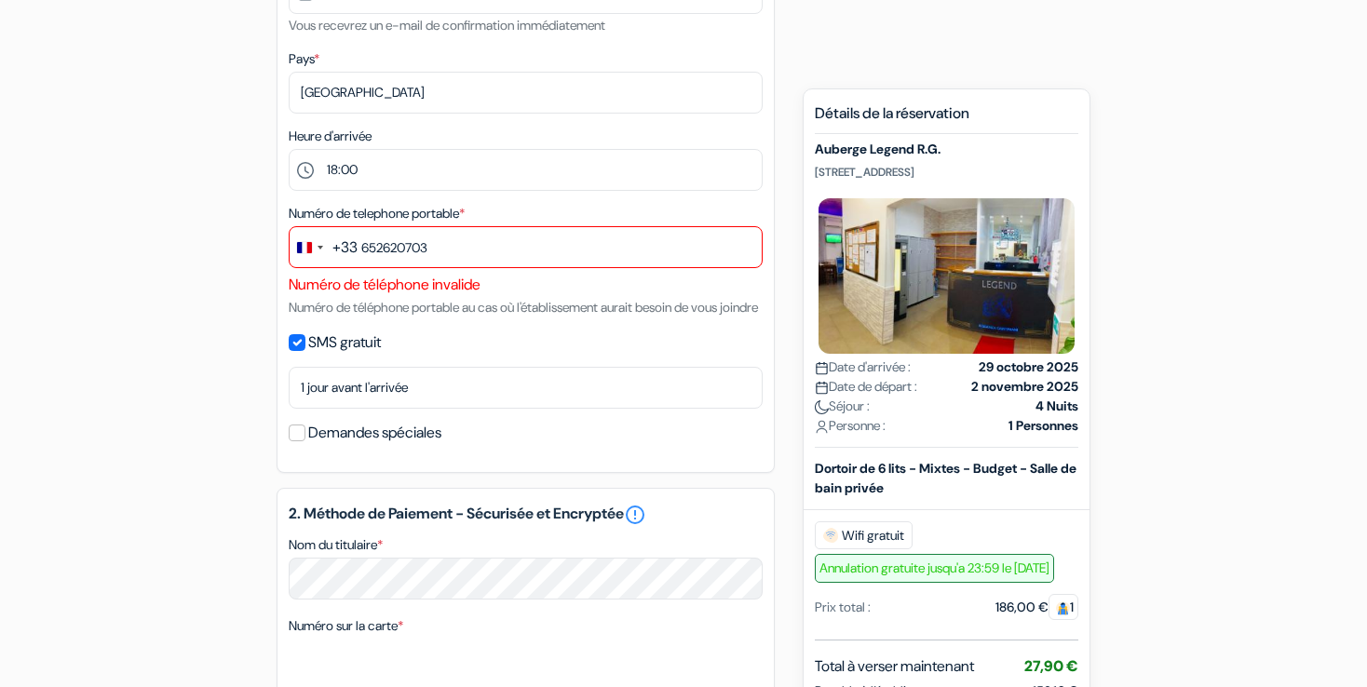
click at [1226, 179] on div "add_box Auberge Legend R.G. [STREET_ADDRESS] Détails de l'établissement X Auber…" at bounding box center [683, 466] width 1229 height 1606
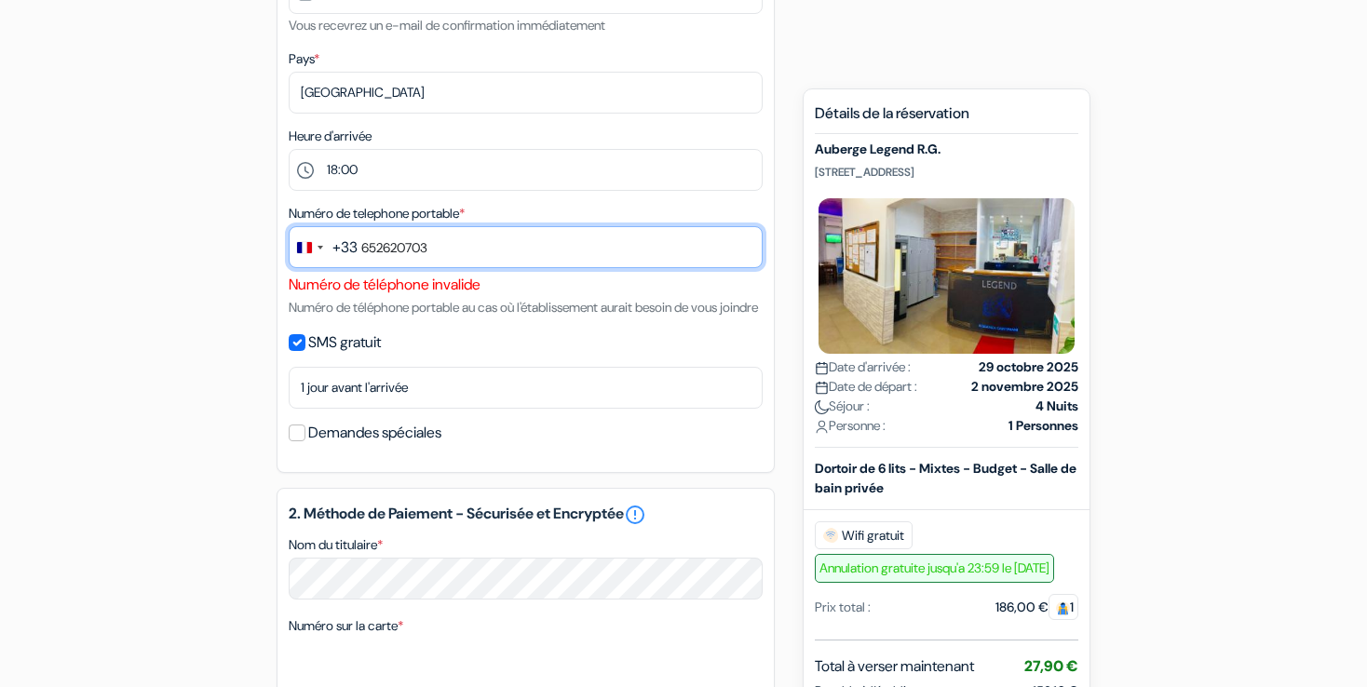
drag, startPoint x: 472, startPoint y: 248, endPoint x: 333, endPoint y: 243, distance: 139.8
click at [333, 243] on div "+33 +33 1 result found No results found France +33 652620703" at bounding box center [526, 250] width 474 height 48
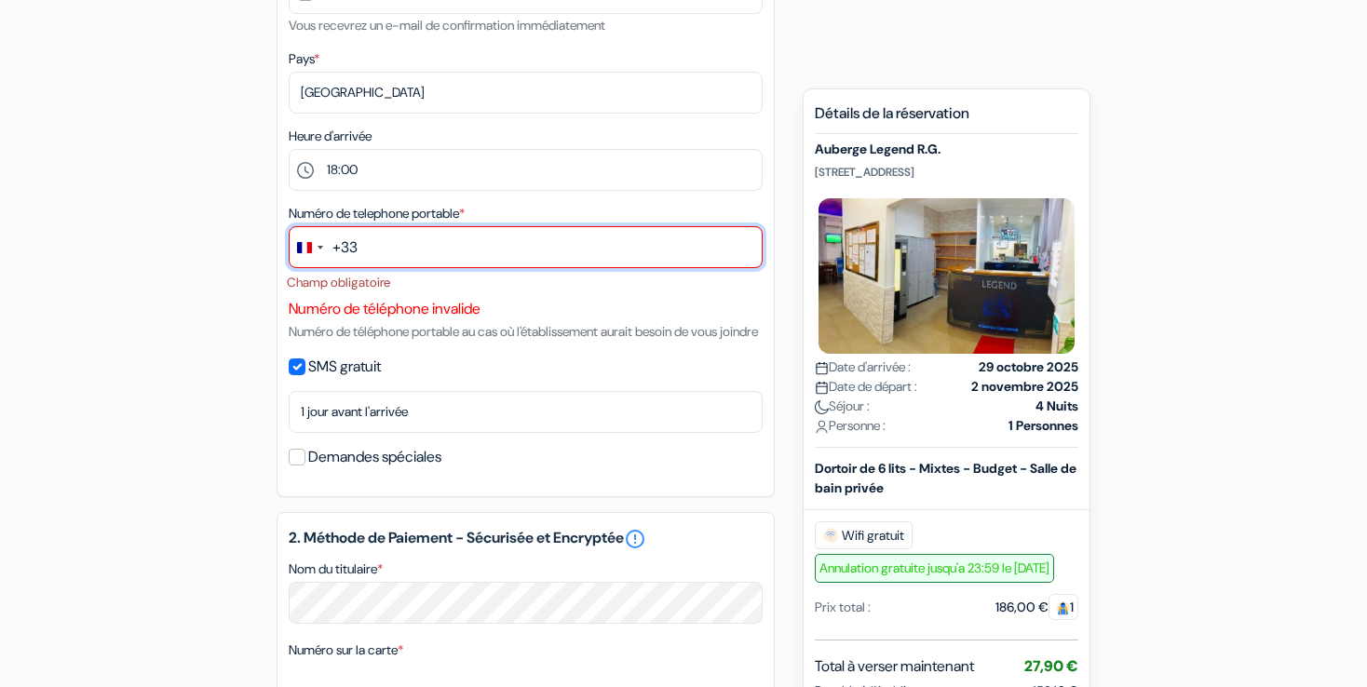
paste input "text"
paste input "6"
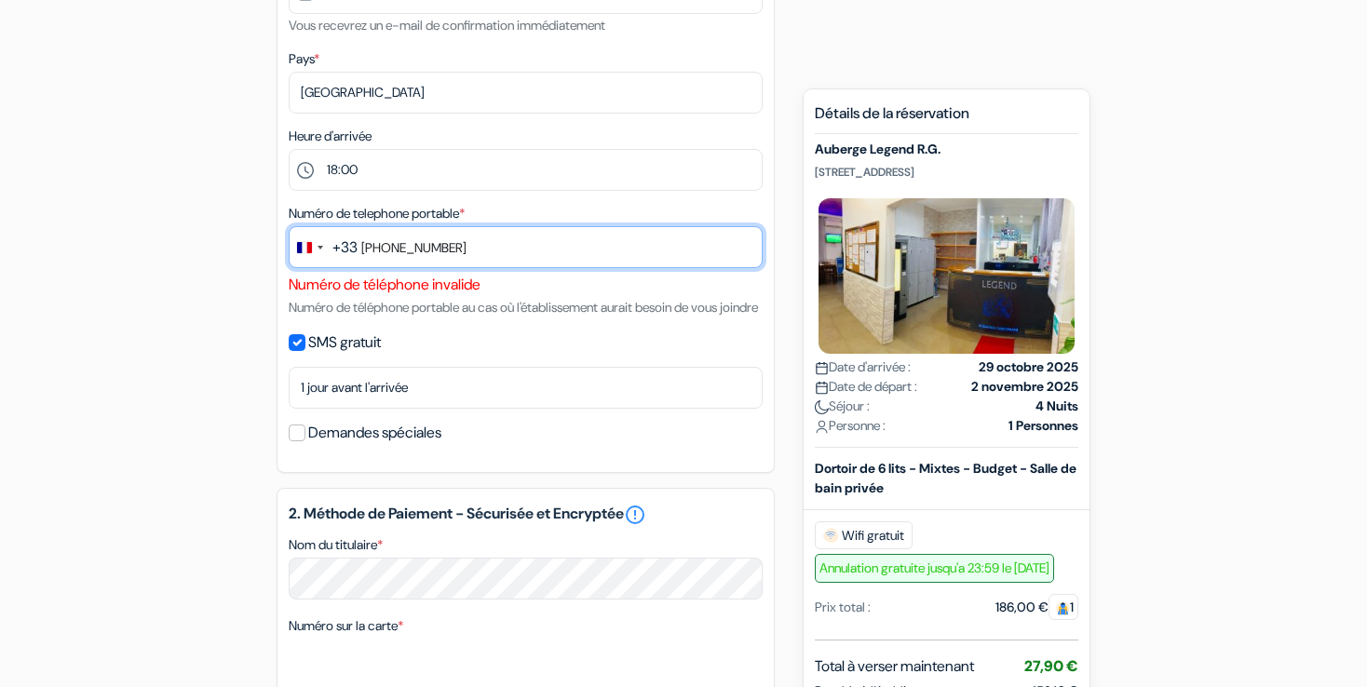
scroll to position [1130, 0]
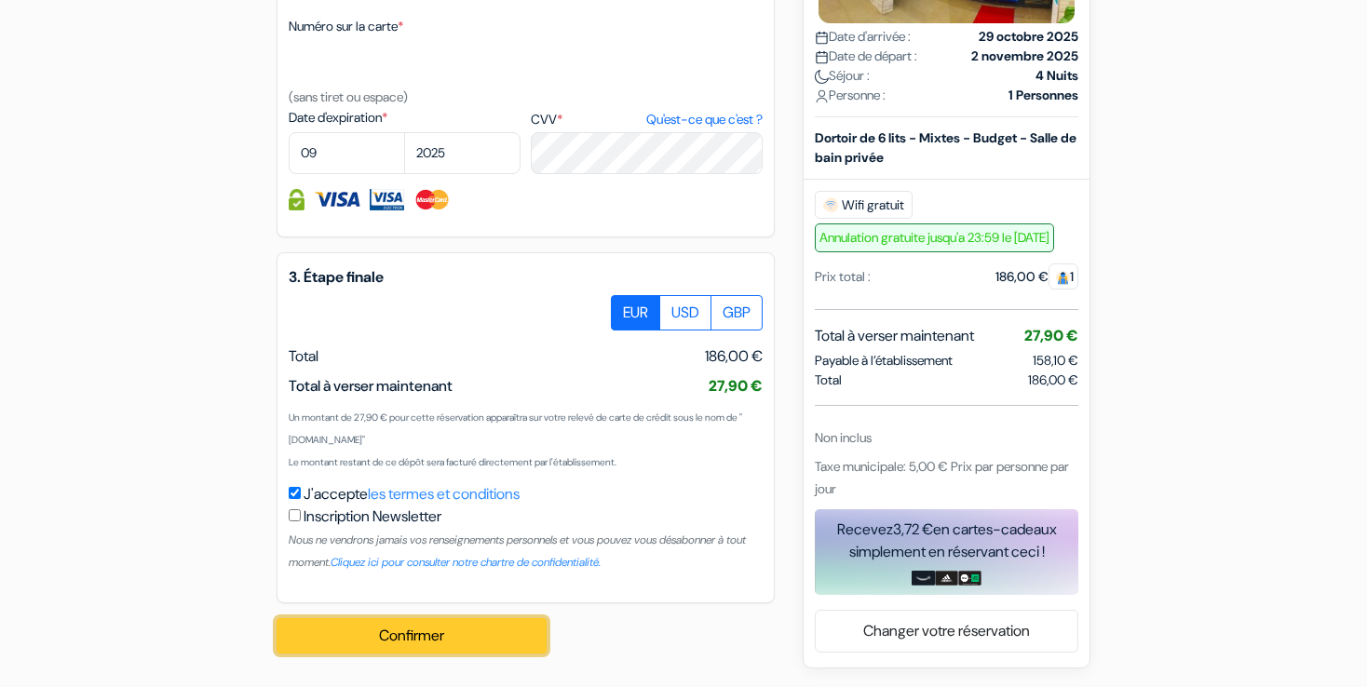
click at [493, 640] on button "Confirmer Loading..." at bounding box center [412, 635] width 270 height 35
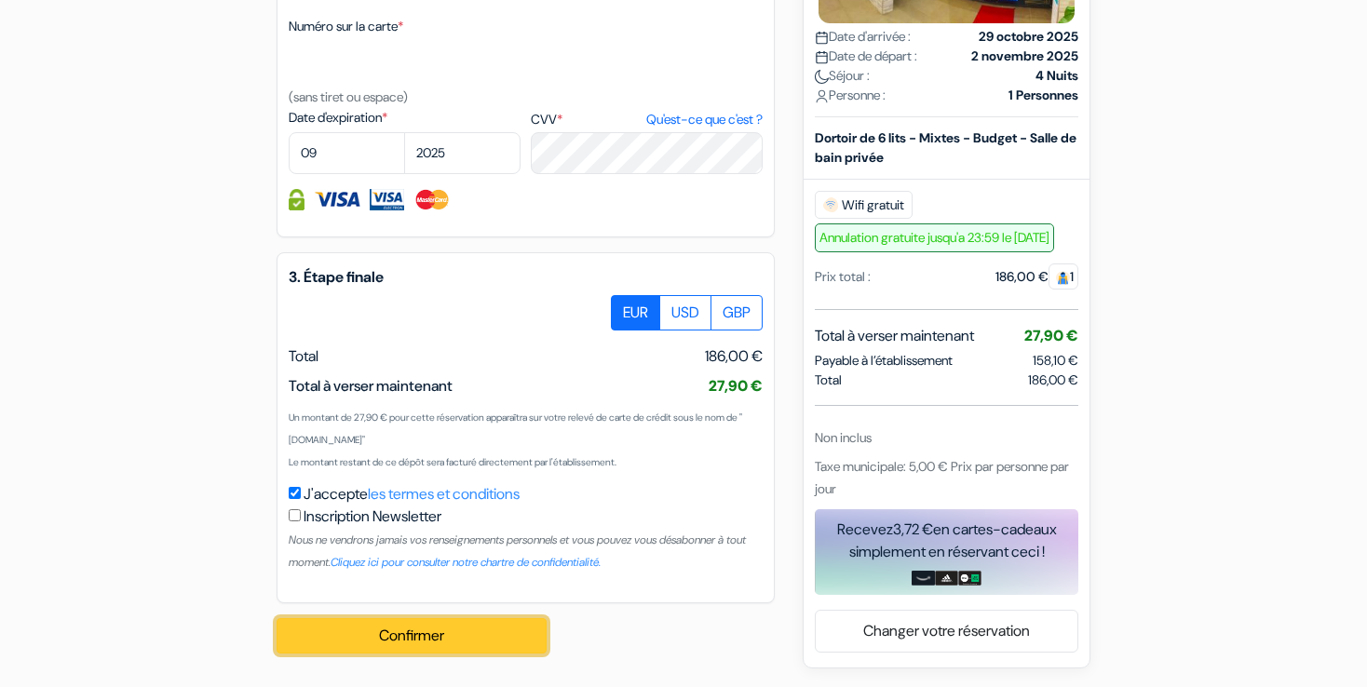
click at [493, 640] on button "Confirmer Loading..." at bounding box center [412, 635] width 270 height 35
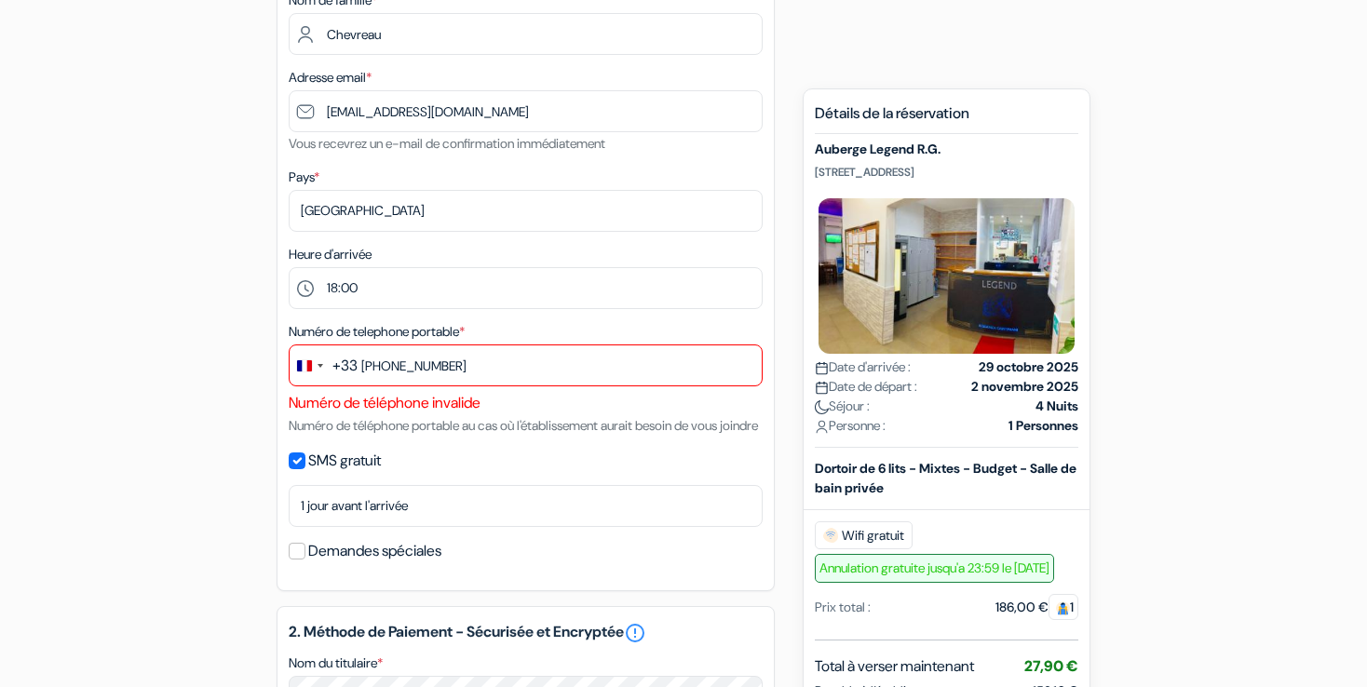
scroll to position [332, 0]
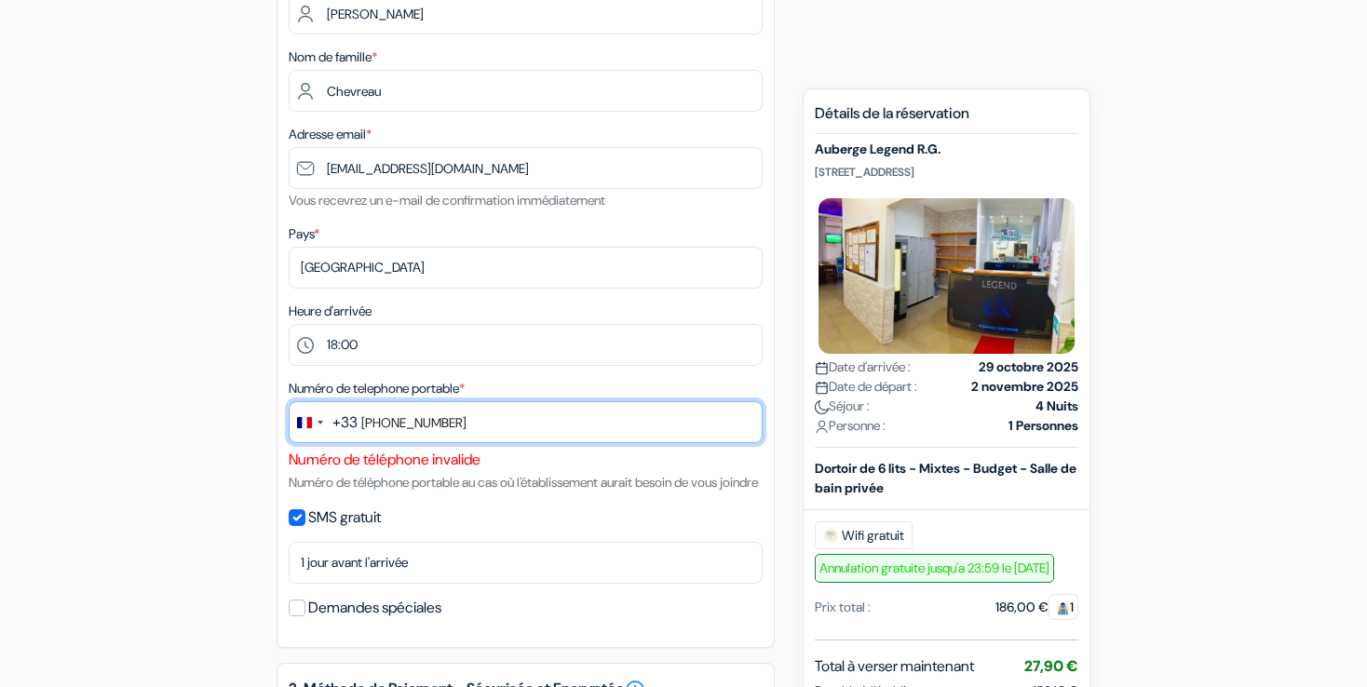
click at [372, 417] on input "6-52-62-07-03" at bounding box center [526, 422] width 474 height 42
click at [422, 424] on input "6526207-03" at bounding box center [526, 422] width 474 height 42
type input "652620703"
click at [360, 428] on input "652620703" at bounding box center [526, 422] width 474 height 42
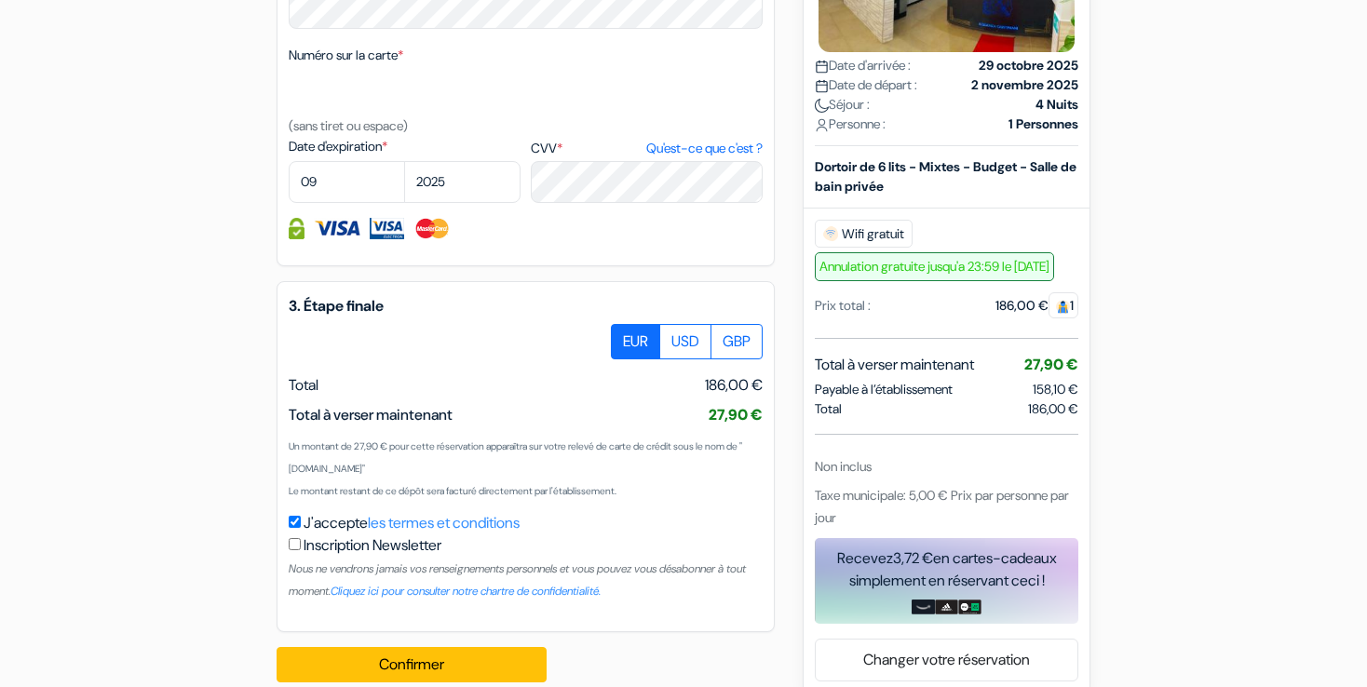
scroll to position [1130, 0]
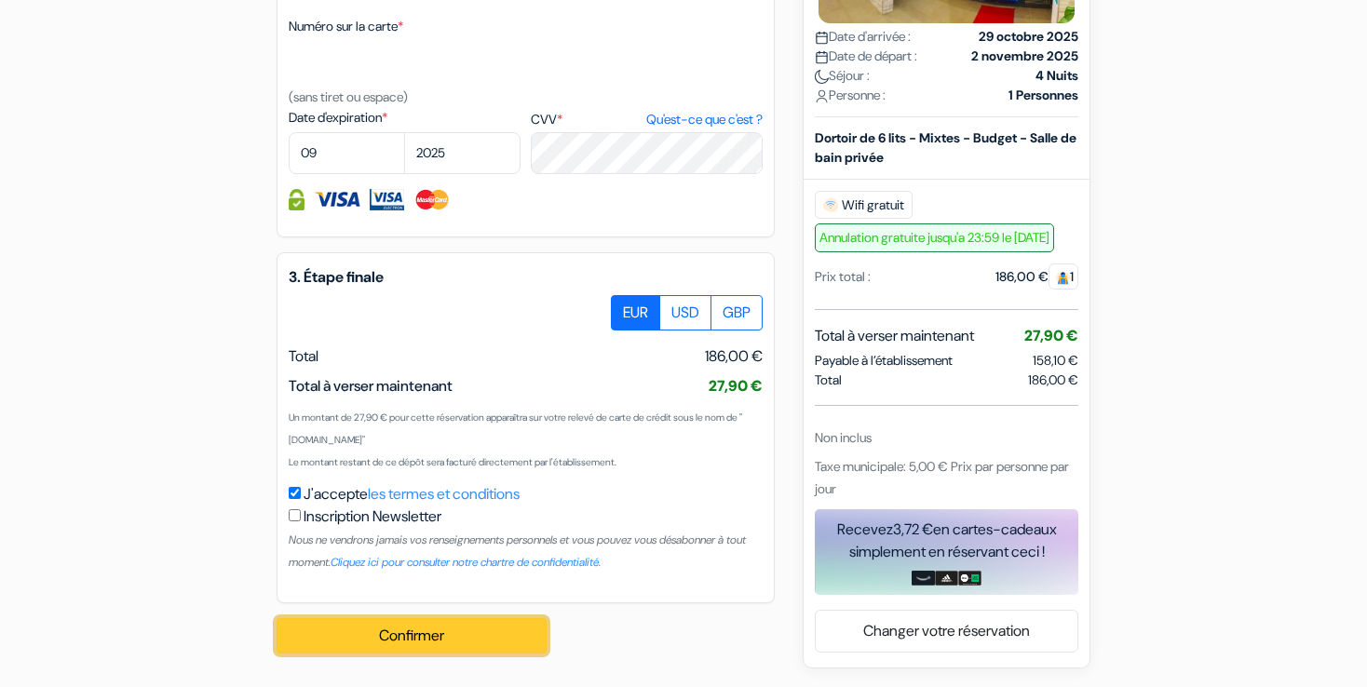
click at [451, 647] on button "Confirmer Loading..." at bounding box center [412, 635] width 270 height 35
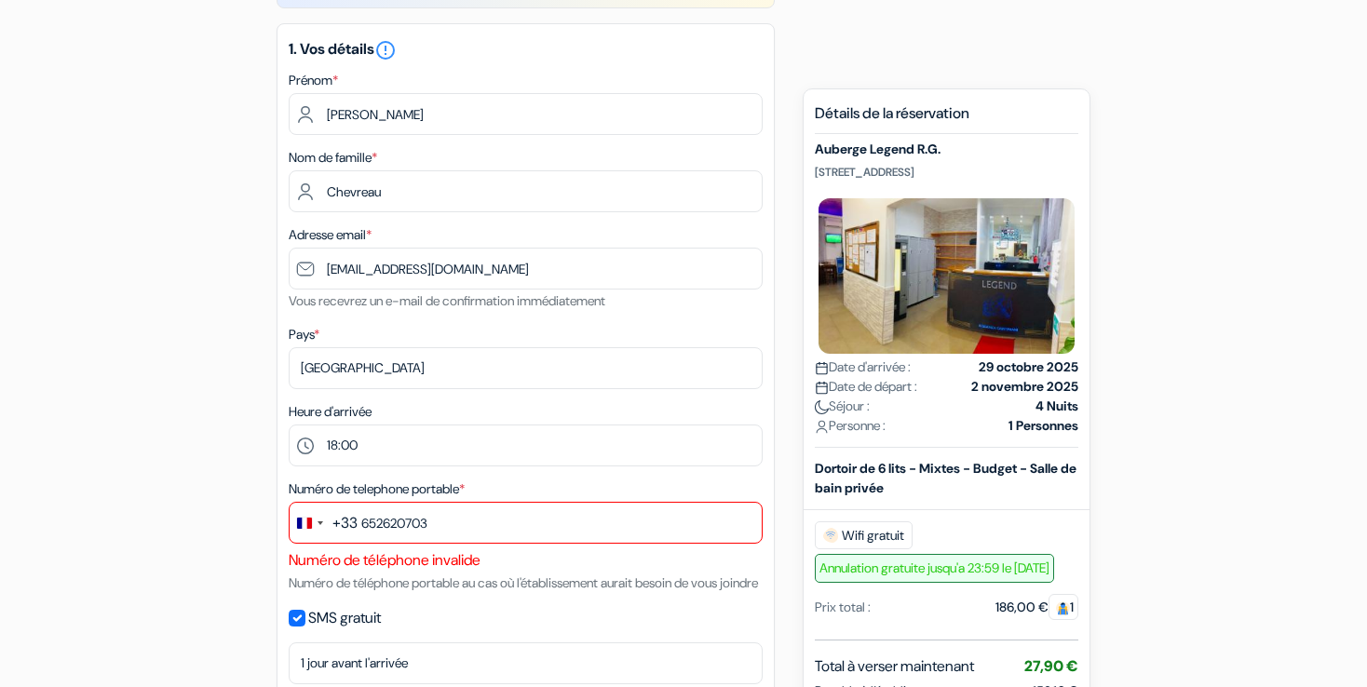
scroll to position [241, 0]
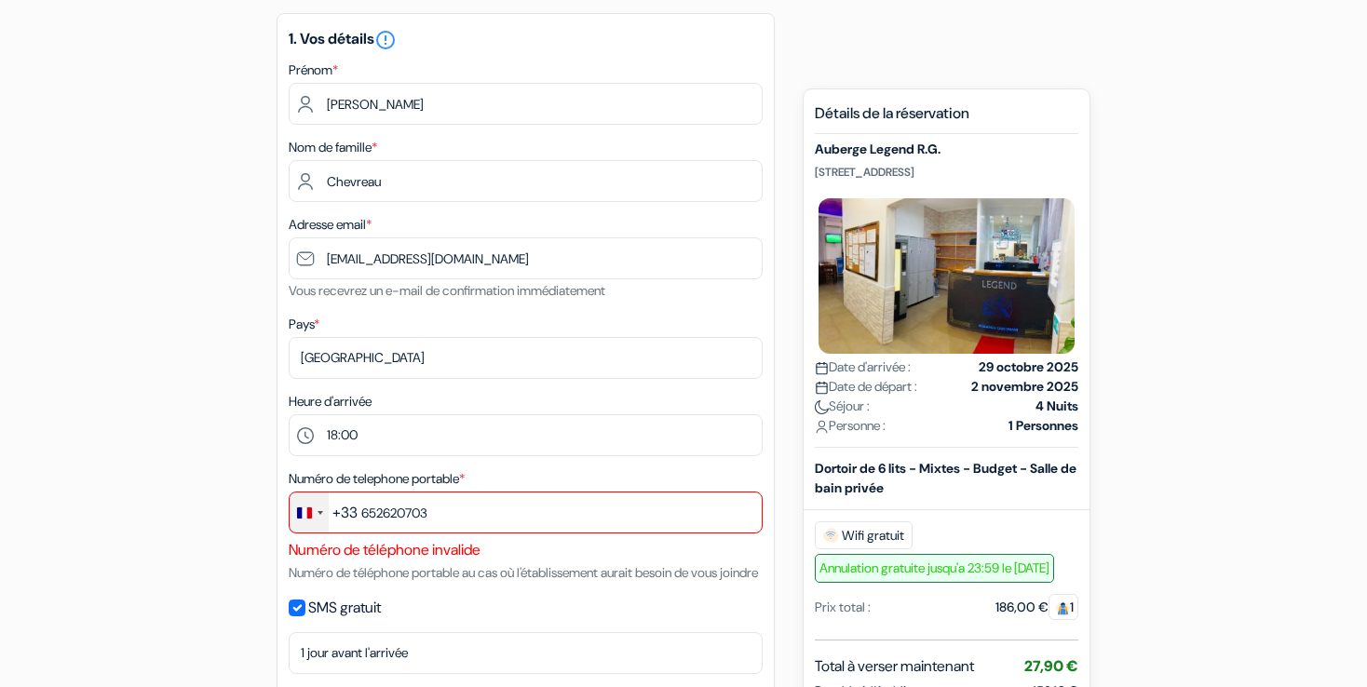
click at [324, 513] on div "Change country, selected France (+33)" at bounding box center [309, 513] width 39 height 40
click at [466, 588] on span "+33" at bounding box center [478, 582] width 25 height 22
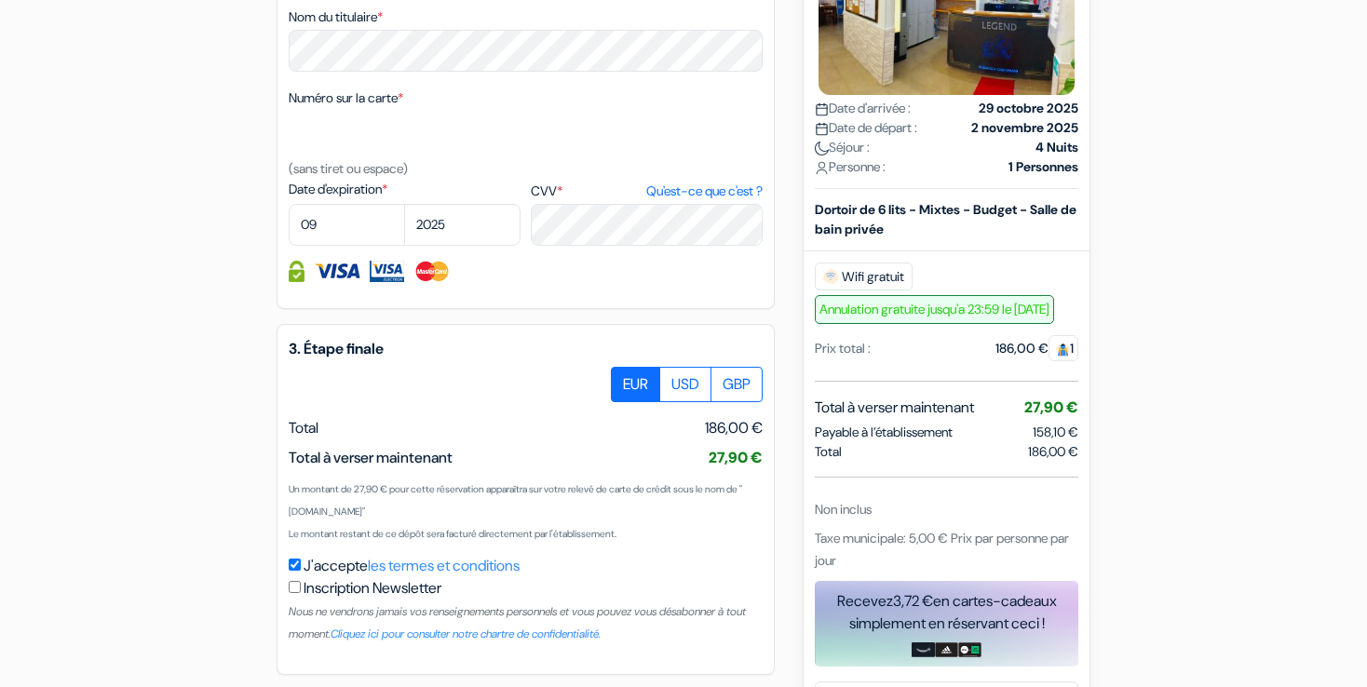
scroll to position [1130, 0]
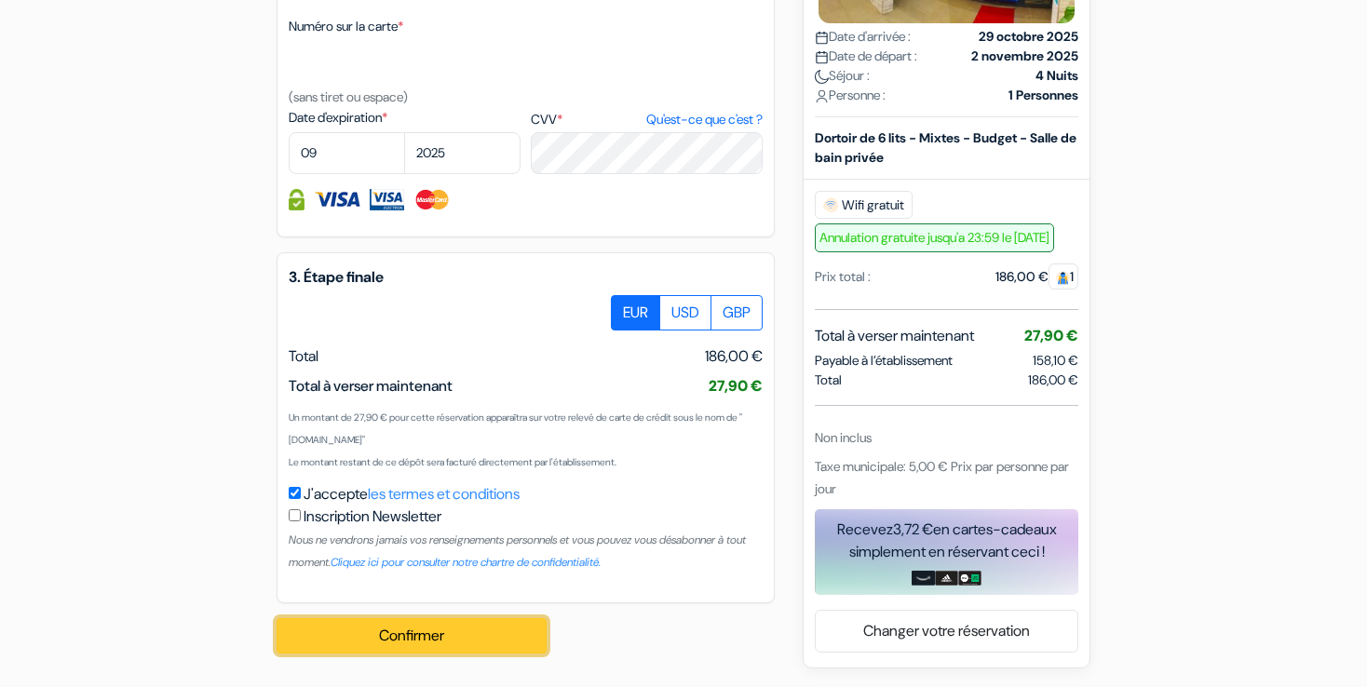
click at [524, 625] on button "Confirmer Loading..." at bounding box center [412, 635] width 270 height 35
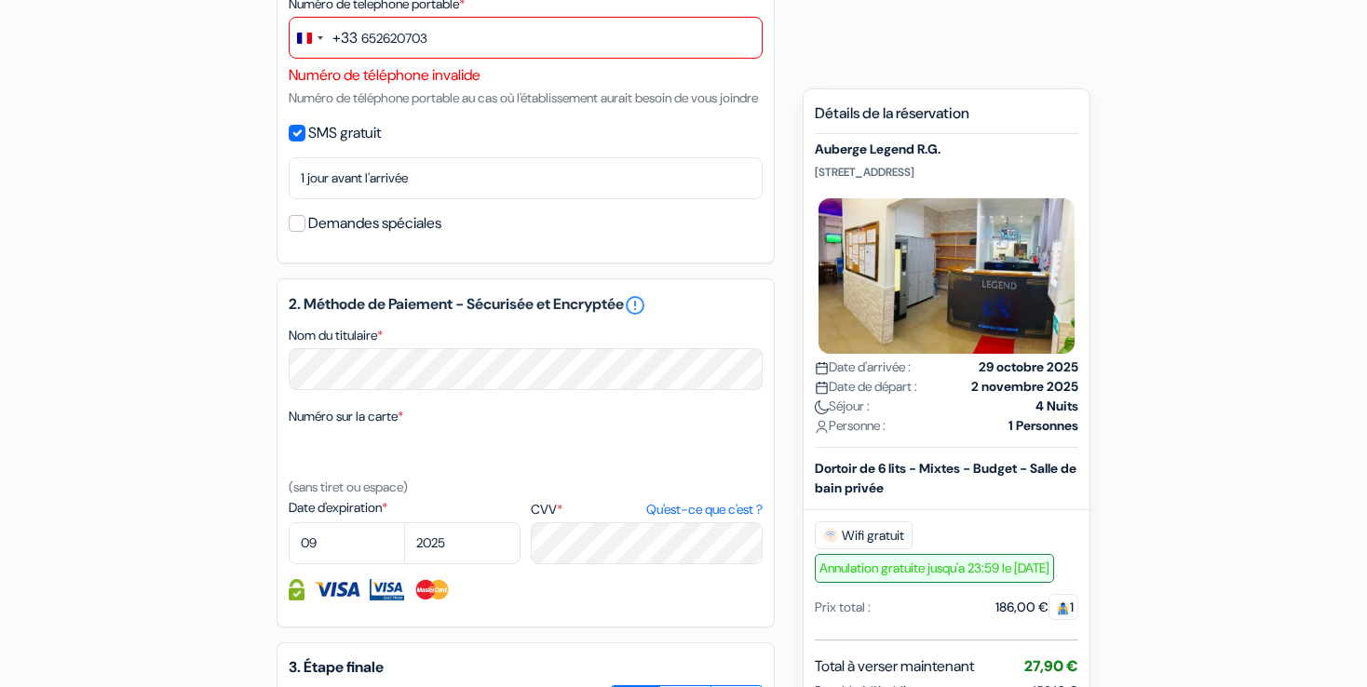
scroll to position [574, 0]
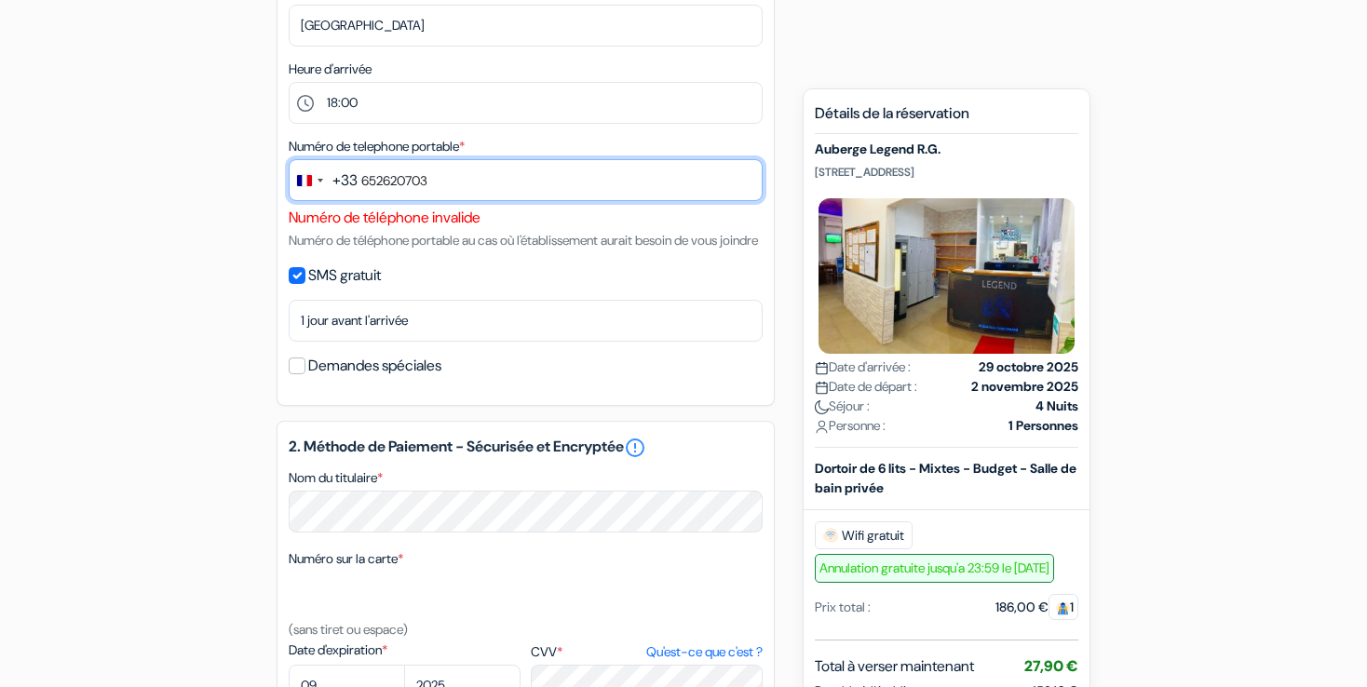
drag, startPoint x: 471, startPoint y: 179, endPoint x: 268, endPoint y: 180, distance: 203.0
click at [268, 180] on div "add_box Auberge Legend R.G. [STREET_ADDRESS] Détails de l'établissement X Auber…" at bounding box center [683, 399] width 1229 height 1606
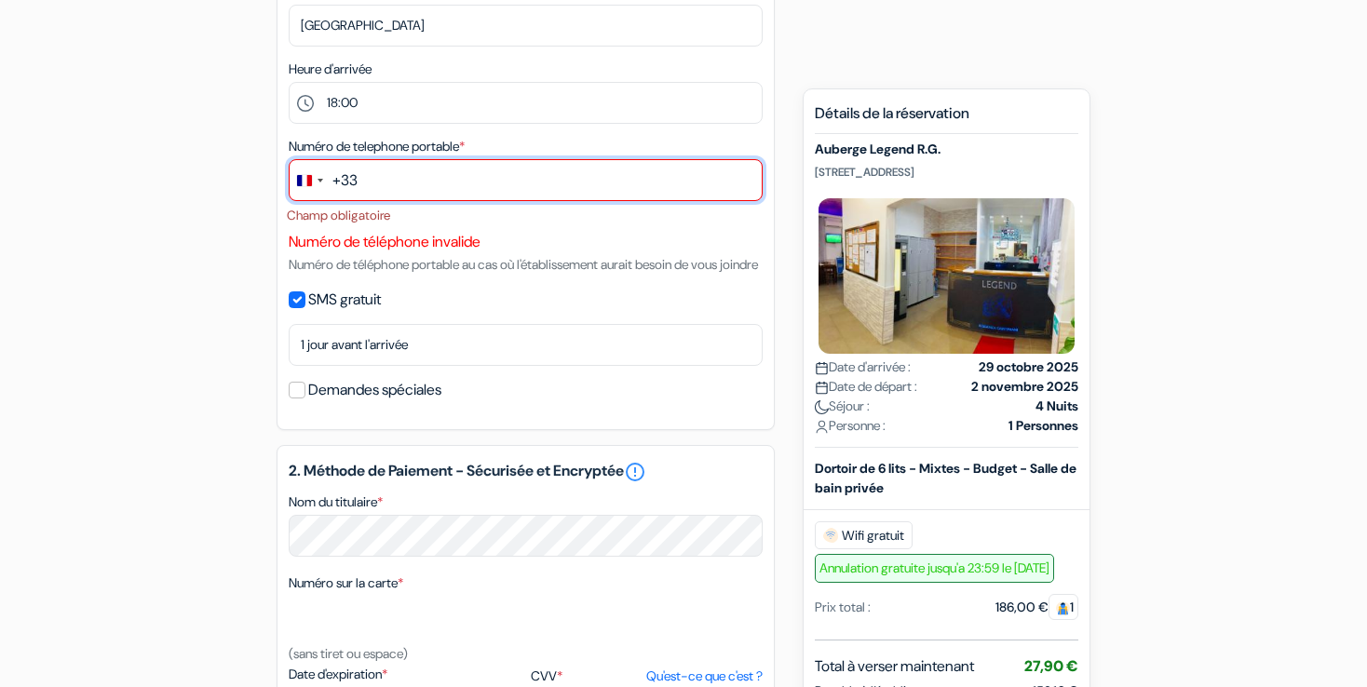
click at [381, 176] on input "text" at bounding box center [526, 180] width 474 height 42
paste input "0"
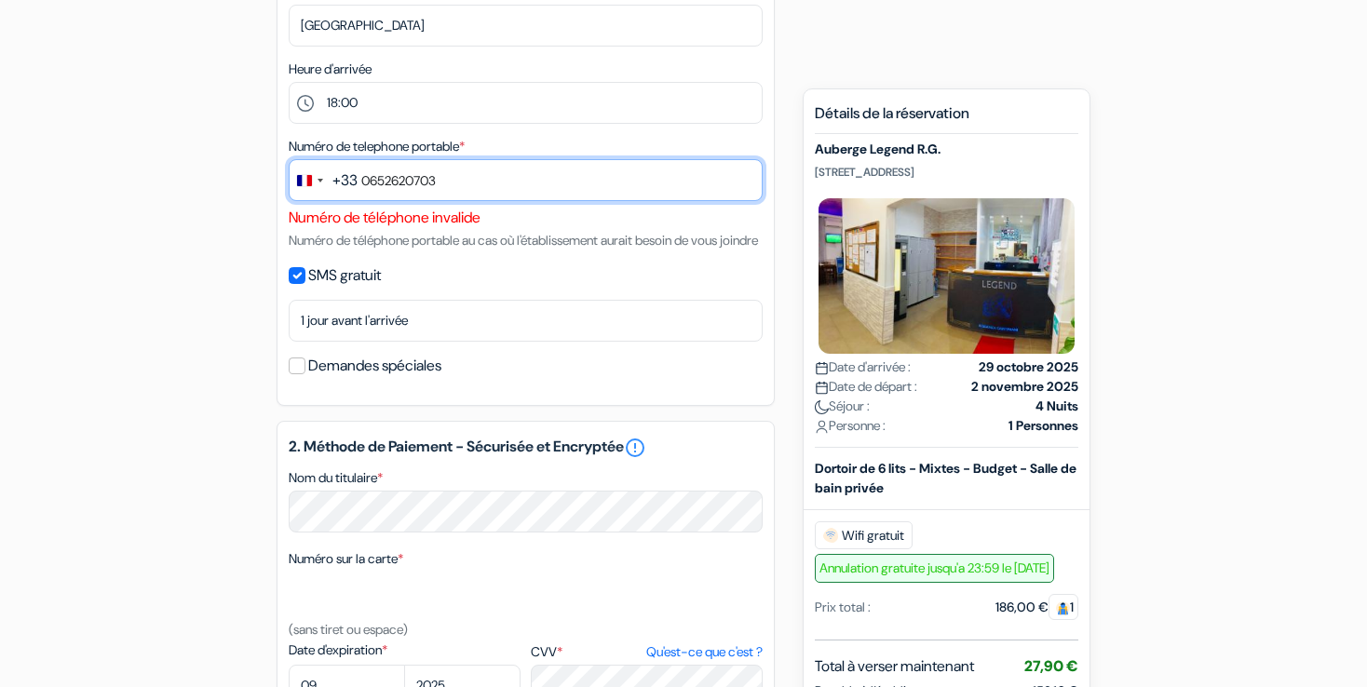
scroll to position [1130, 0]
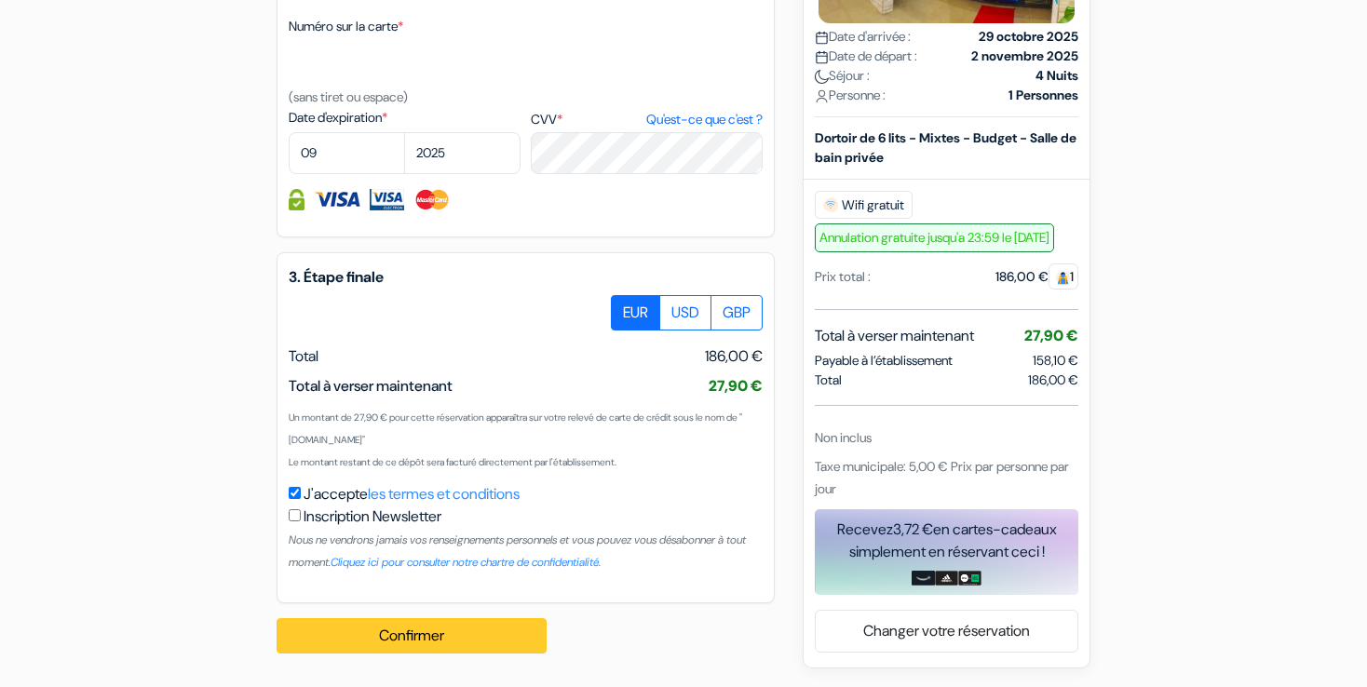
type input "0652620703"
click at [446, 629] on button "Confirmer Loading..." at bounding box center [412, 635] width 270 height 35
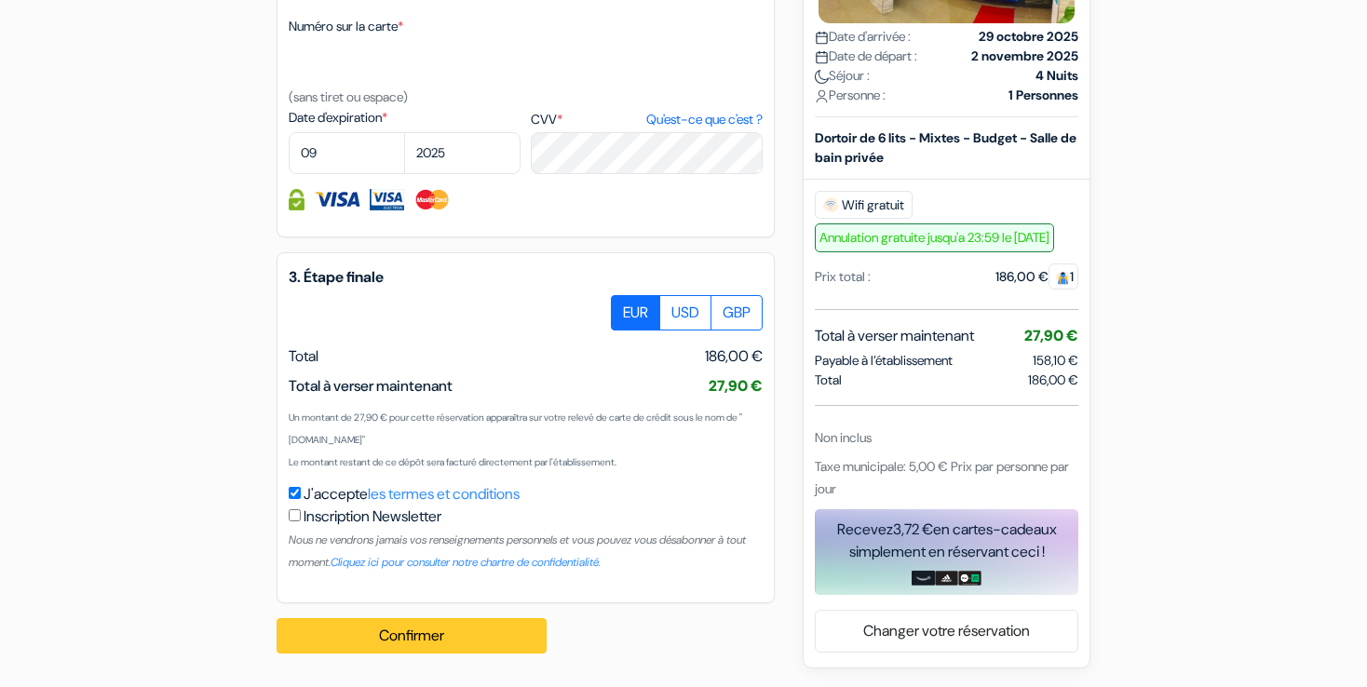
click at [446, 629] on button "Confirmer Loading..." at bounding box center [412, 635] width 270 height 35
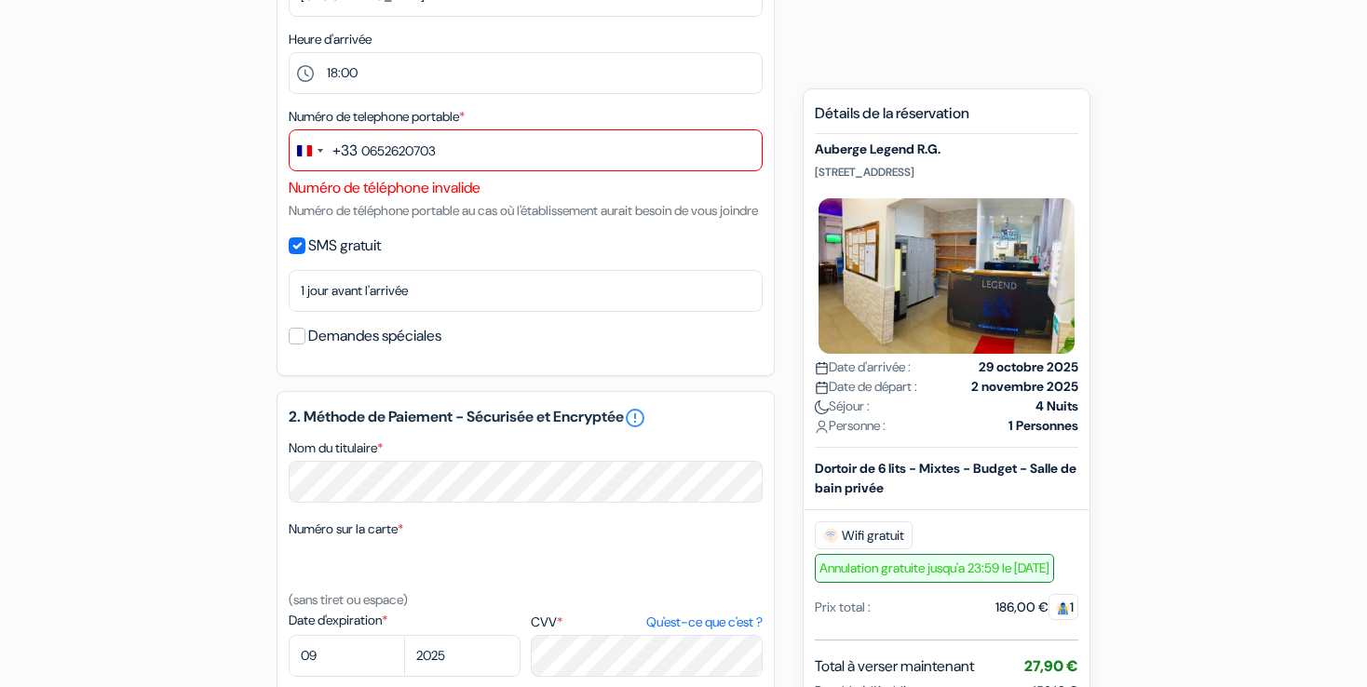
scroll to position [492, 0]
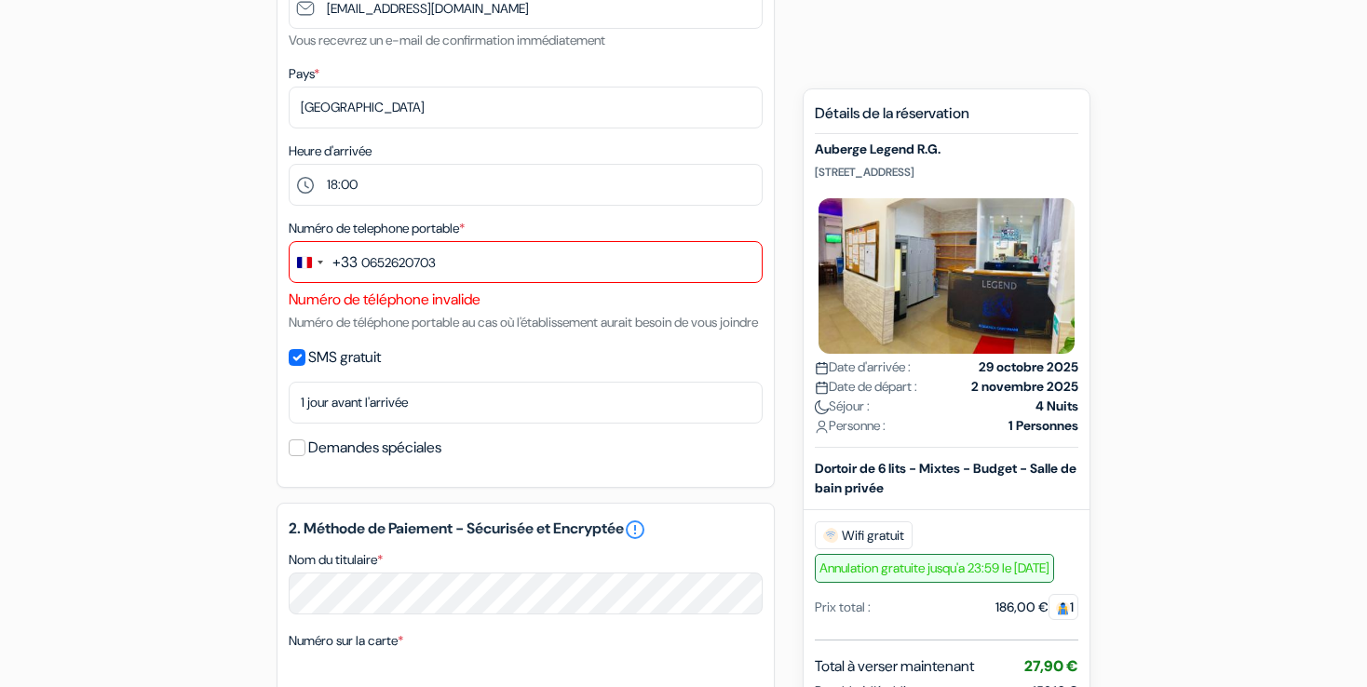
click at [511, 85] on div "Pays * Selectionner le pays Abkhazie Afghanistan Afrique Du sud Albanie Algérie…" at bounding box center [526, 95] width 474 height 66
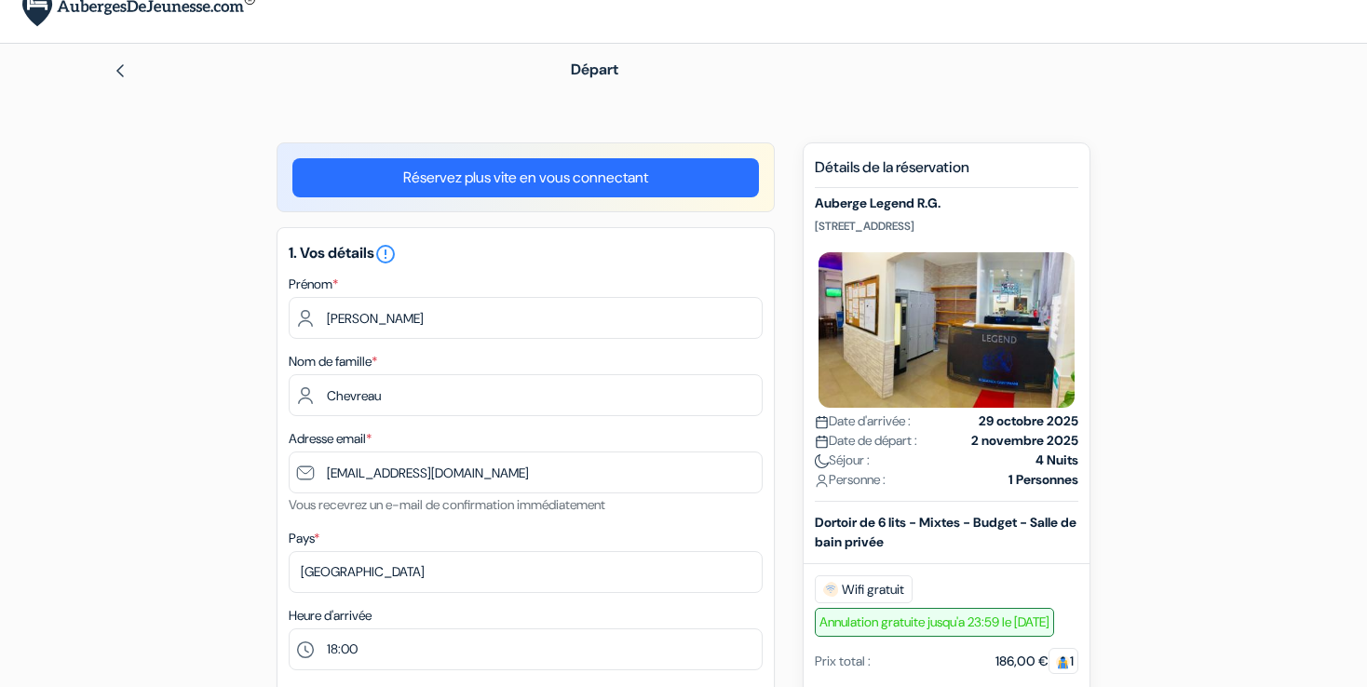
scroll to position [0, 0]
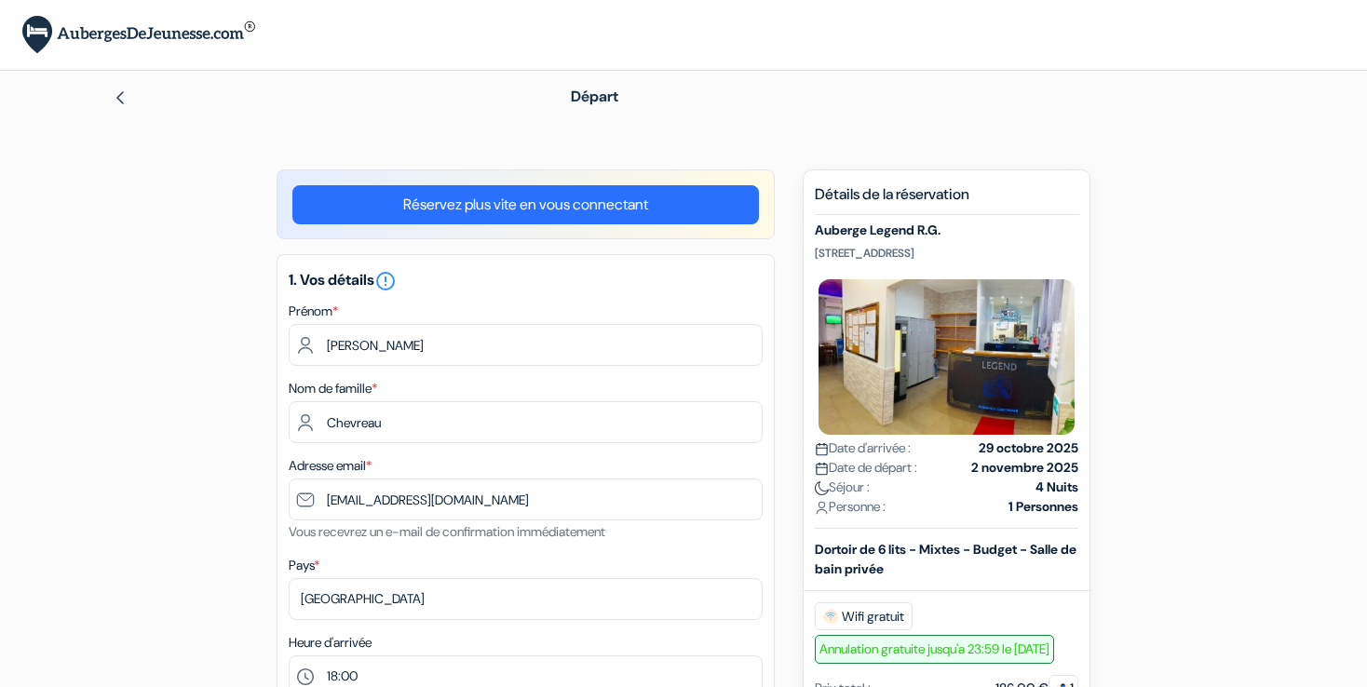
click at [658, 196] on link "Réservez plus vite en vous connectant" at bounding box center [525, 204] width 467 height 39
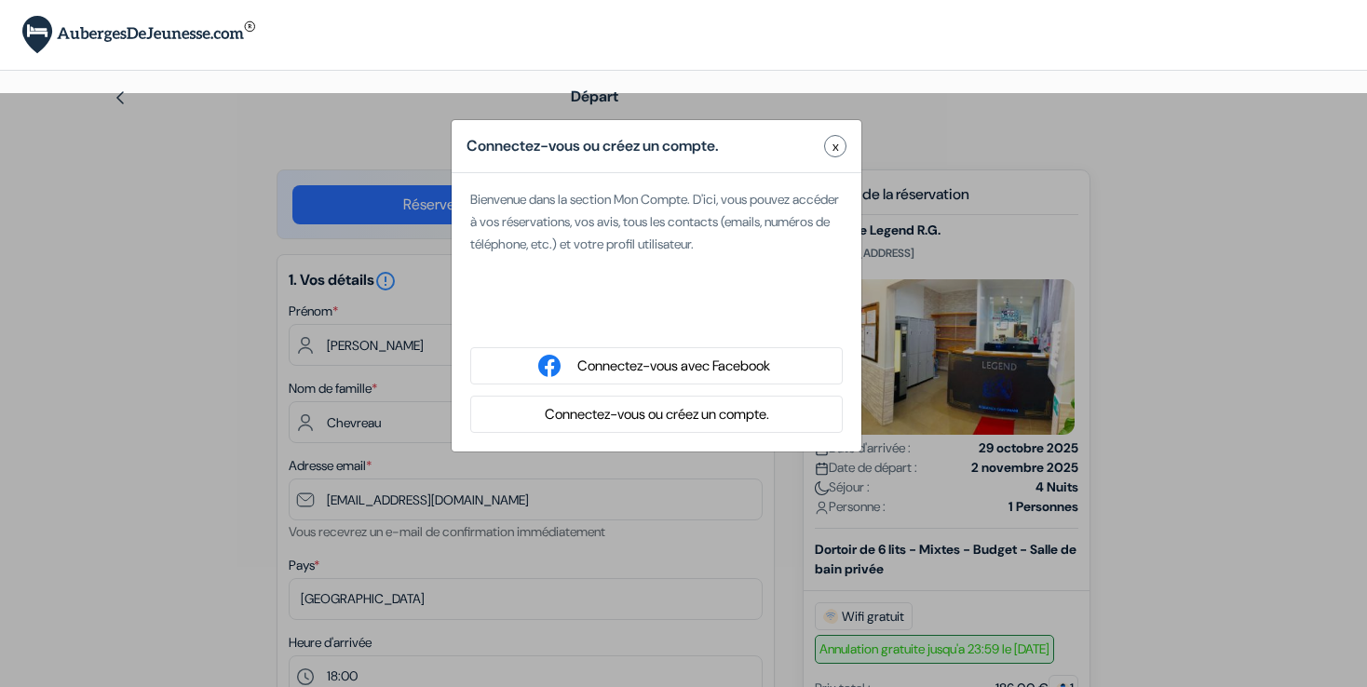
click at [901, 394] on div "Connectez-vous ou créez un compte. x Bienvenue dans la section Mon Compte. D'ic…" at bounding box center [683, 436] width 1367 height 687
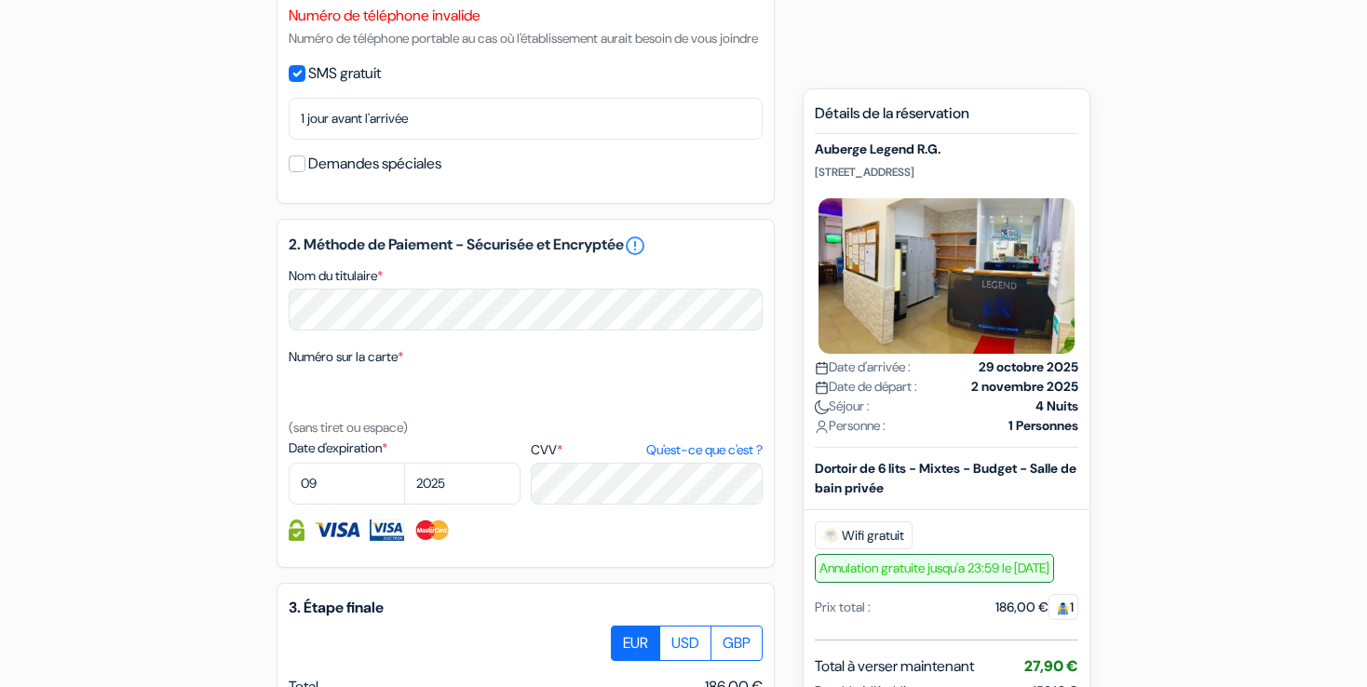
scroll to position [1060, 0]
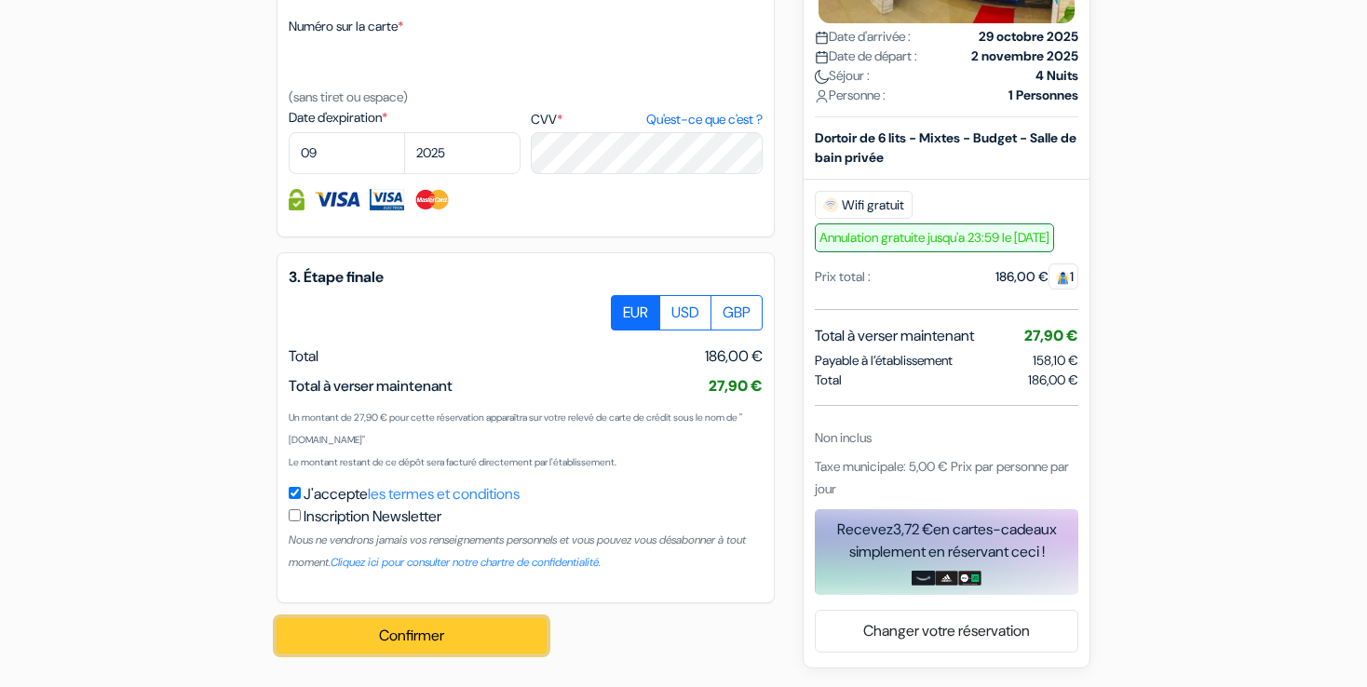
click at [491, 619] on button "Confirmer Loading..." at bounding box center [412, 635] width 270 height 35
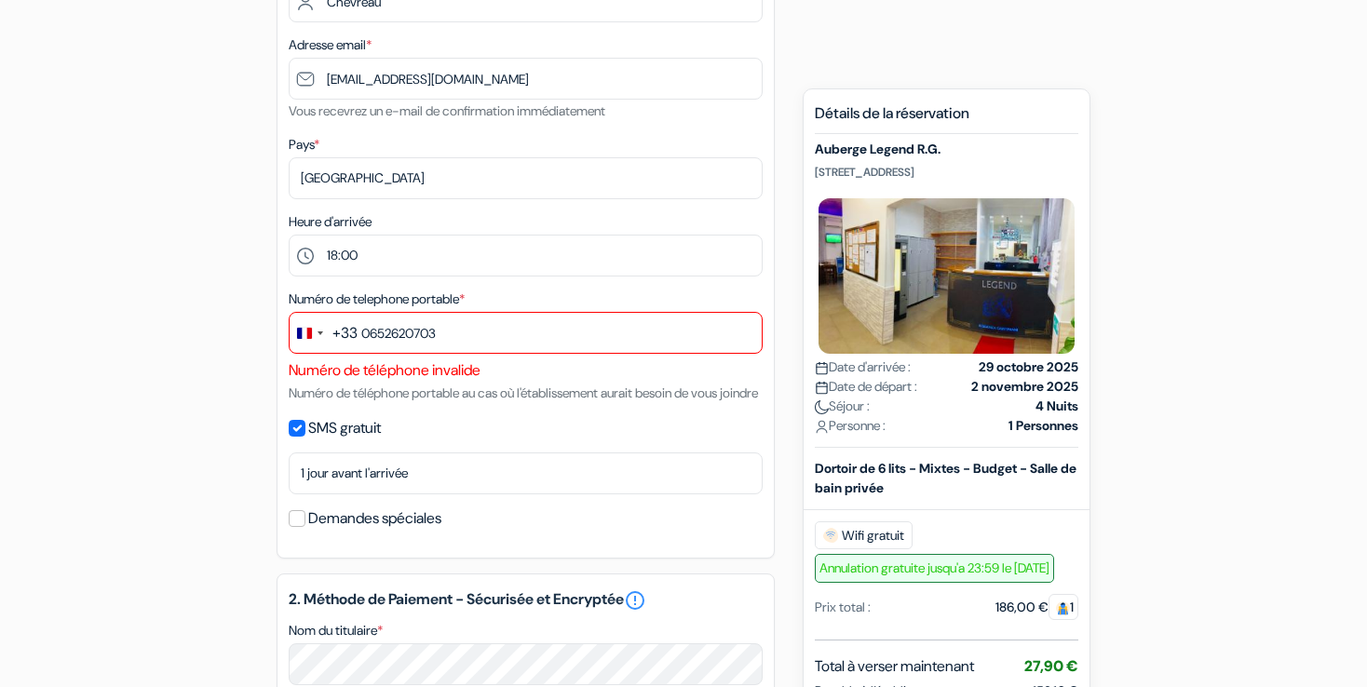
scroll to position [324, 0]
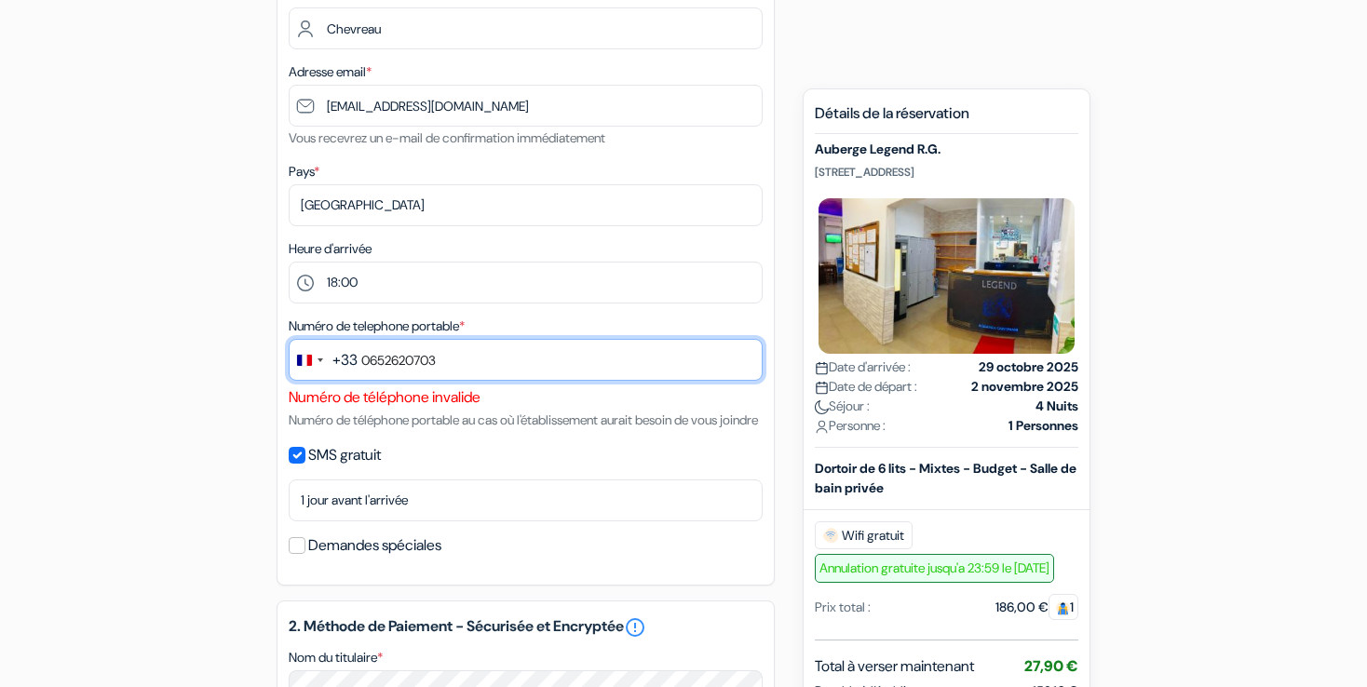
drag, startPoint x: 478, startPoint y: 368, endPoint x: 277, endPoint y: 368, distance: 201.2
click at [277, 368] on div "1. Vos détails error_outline Prénom * Marcel Nom de famille * Chevreau Adresse …" at bounding box center [526, 223] width 498 height 726
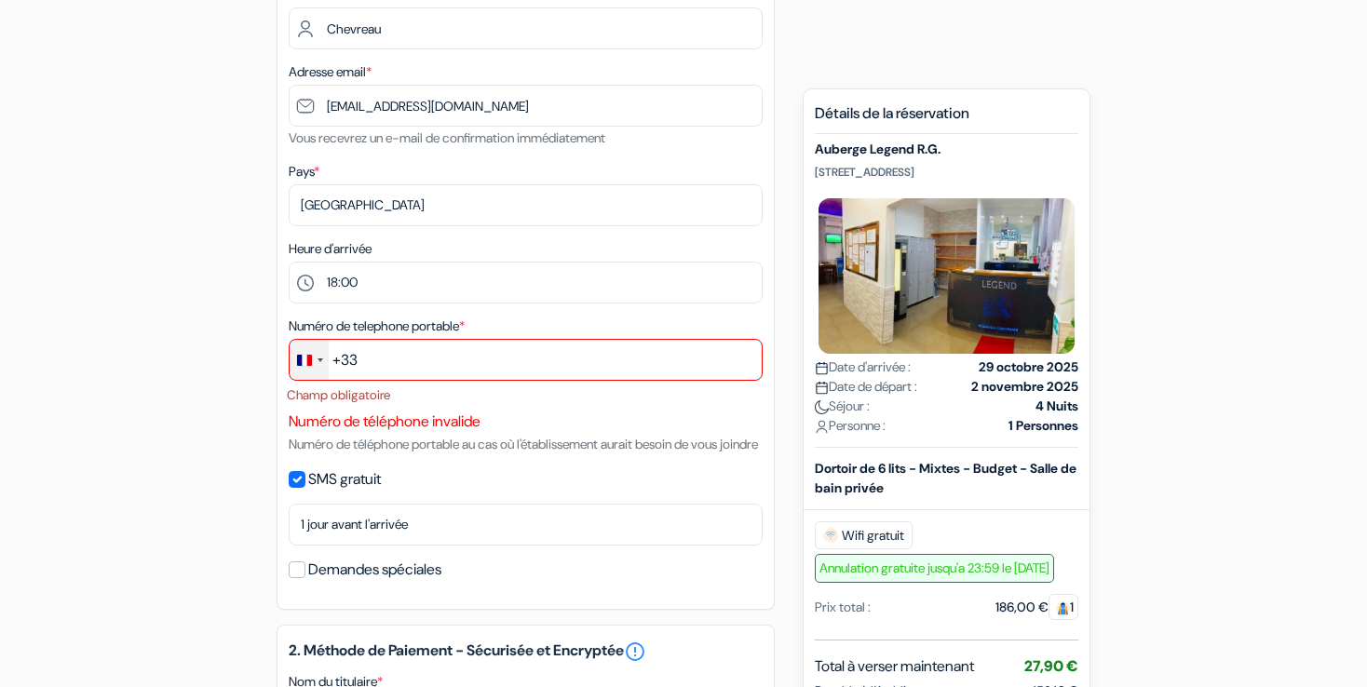
click at [299, 362] on div "Change country, selected France (+33)" at bounding box center [304, 360] width 15 height 11
type input "+"
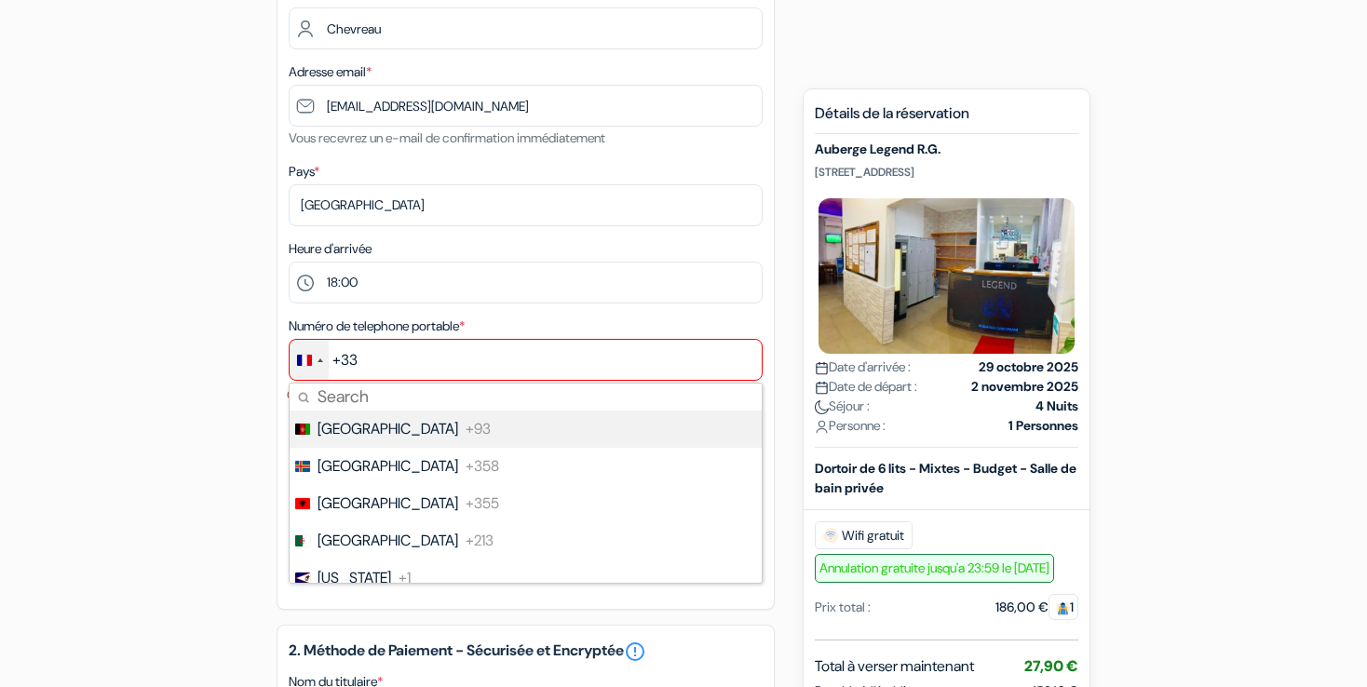
click at [466, 431] on span "+93" at bounding box center [478, 429] width 25 height 22
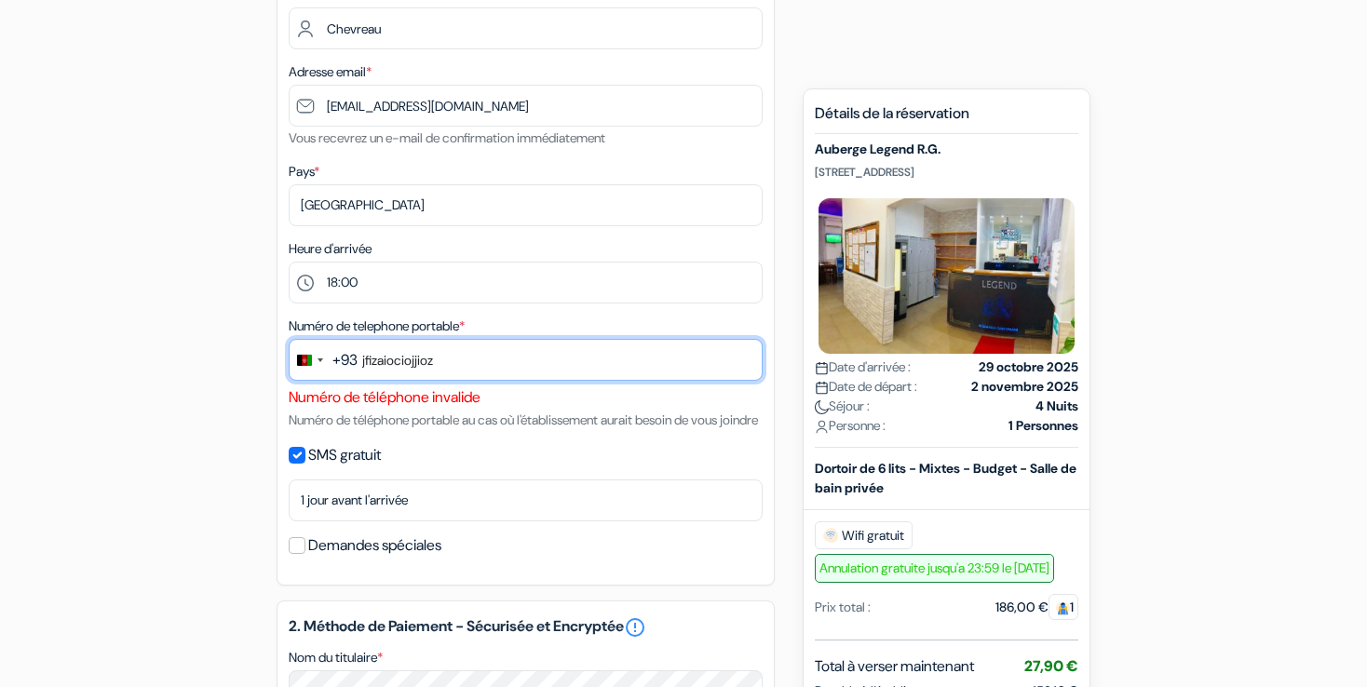
type input "jfizaiociojjioz"
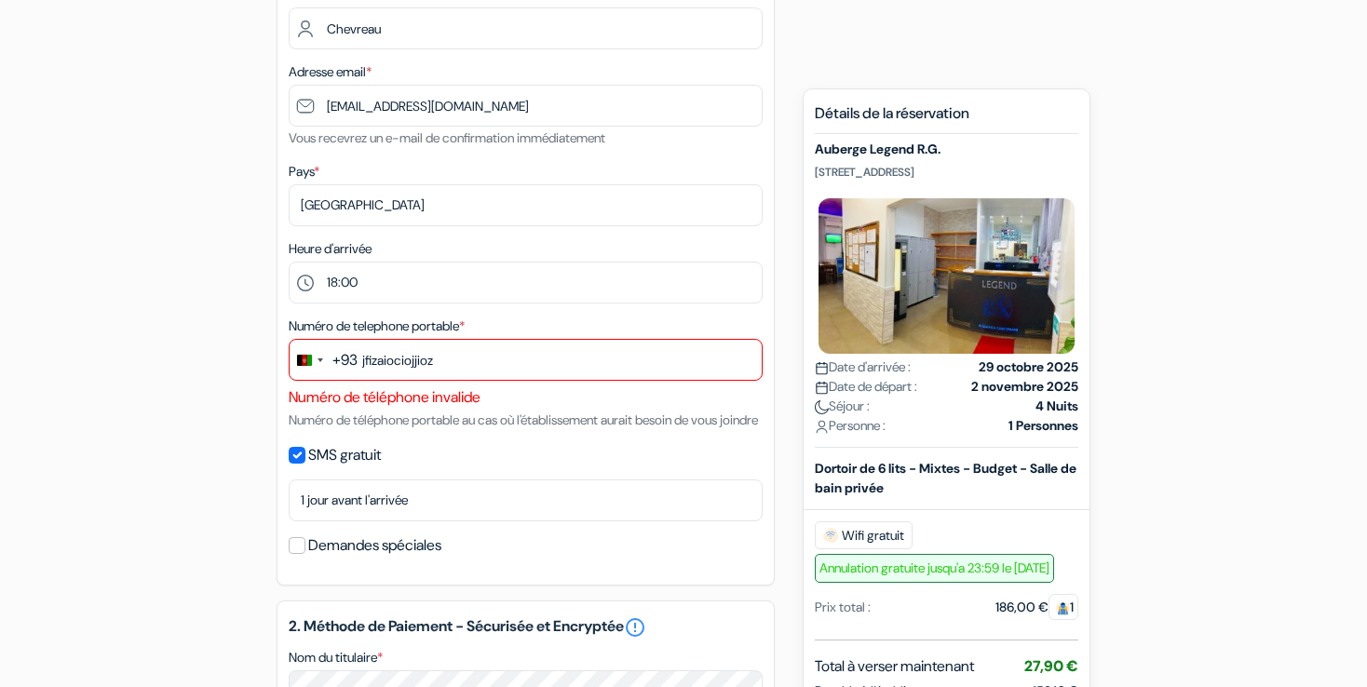
click at [339, 363] on div "+93" at bounding box center [345, 360] width 25 height 22
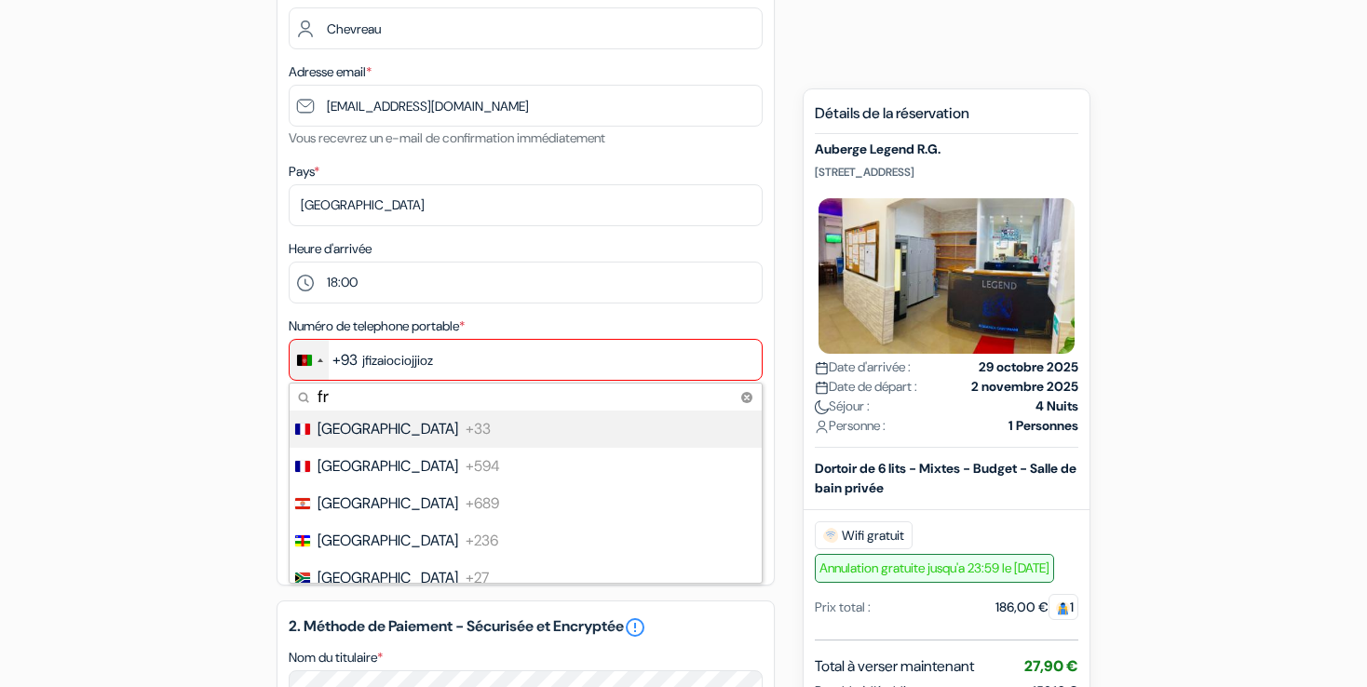
type input "fr"
click at [352, 416] on li "France +33" at bounding box center [525, 429] width 474 height 37
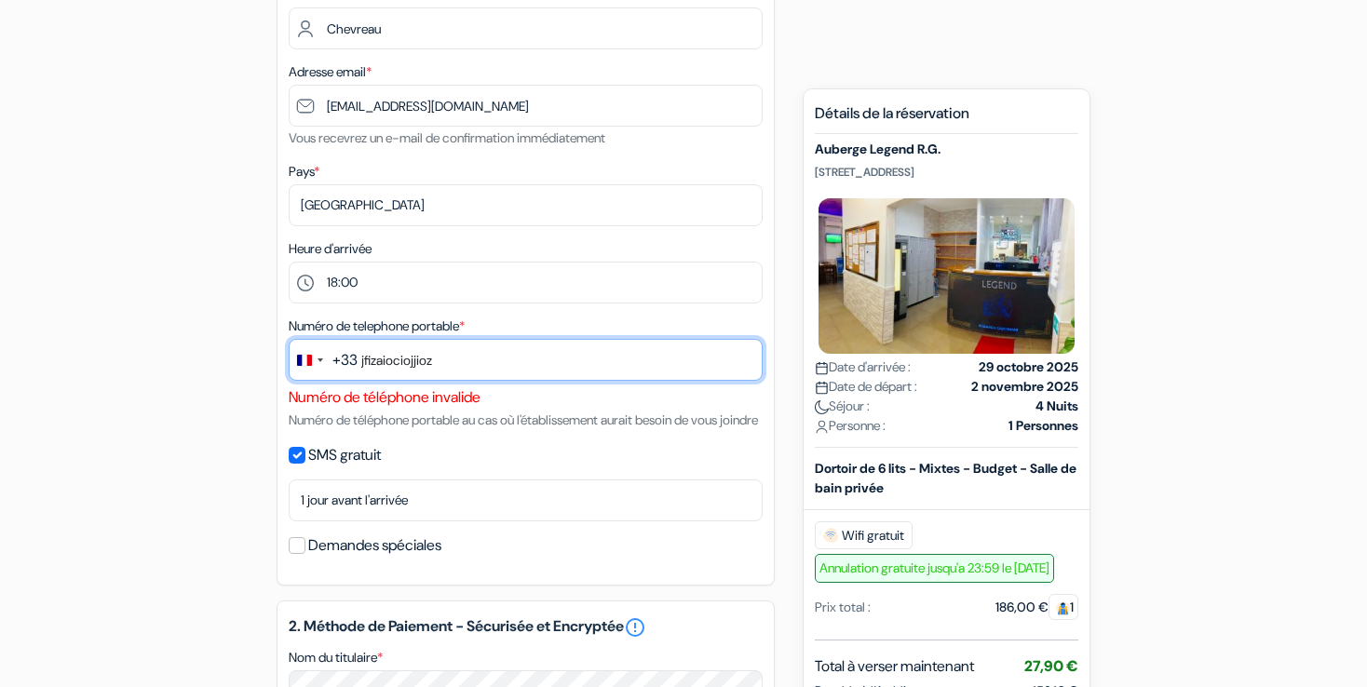
drag, startPoint x: 476, startPoint y: 369, endPoint x: 353, endPoint y: 369, distance: 122.9
click at [353, 369] on div "+33 fr 5 results found No results found France +33 French Guiana +594 French Po…" at bounding box center [526, 363] width 474 height 48
type input "652620703"
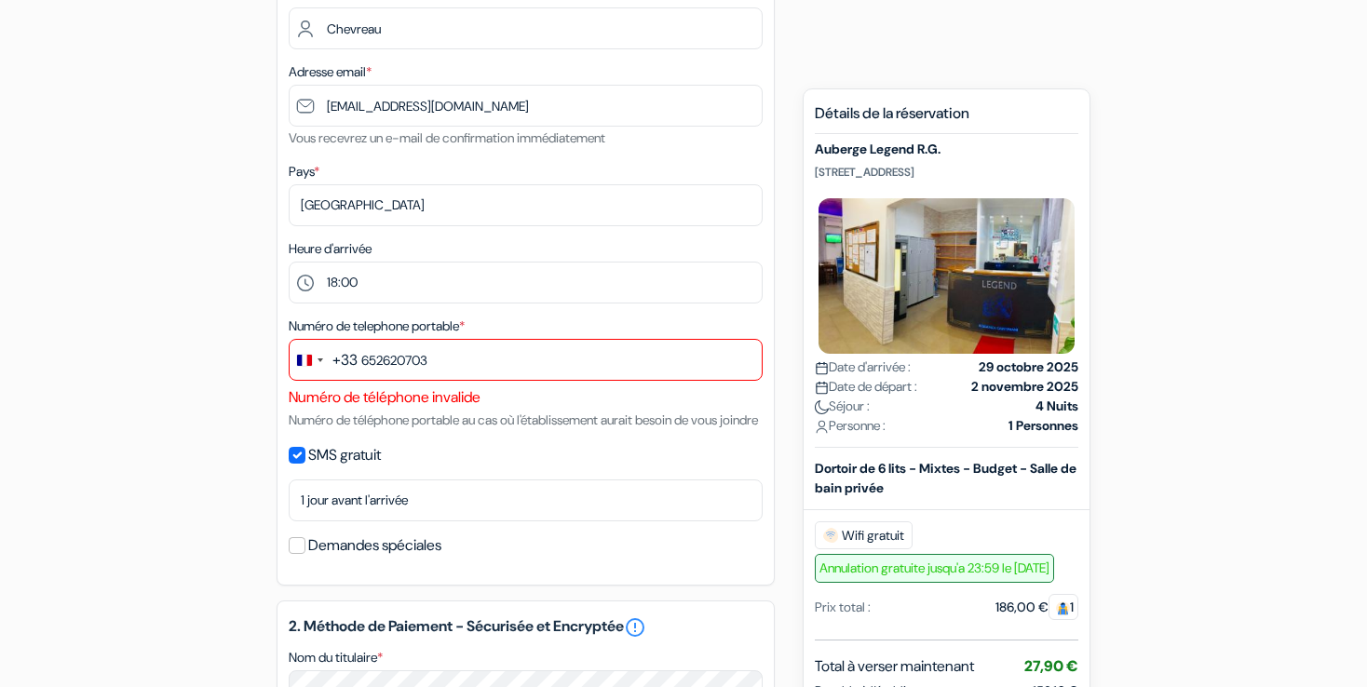
click at [482, 431] on div "Numéro de telephone portable * +33 fr 5 results found No results found France +…" at bounding box center [526, 373] width 474 height 116
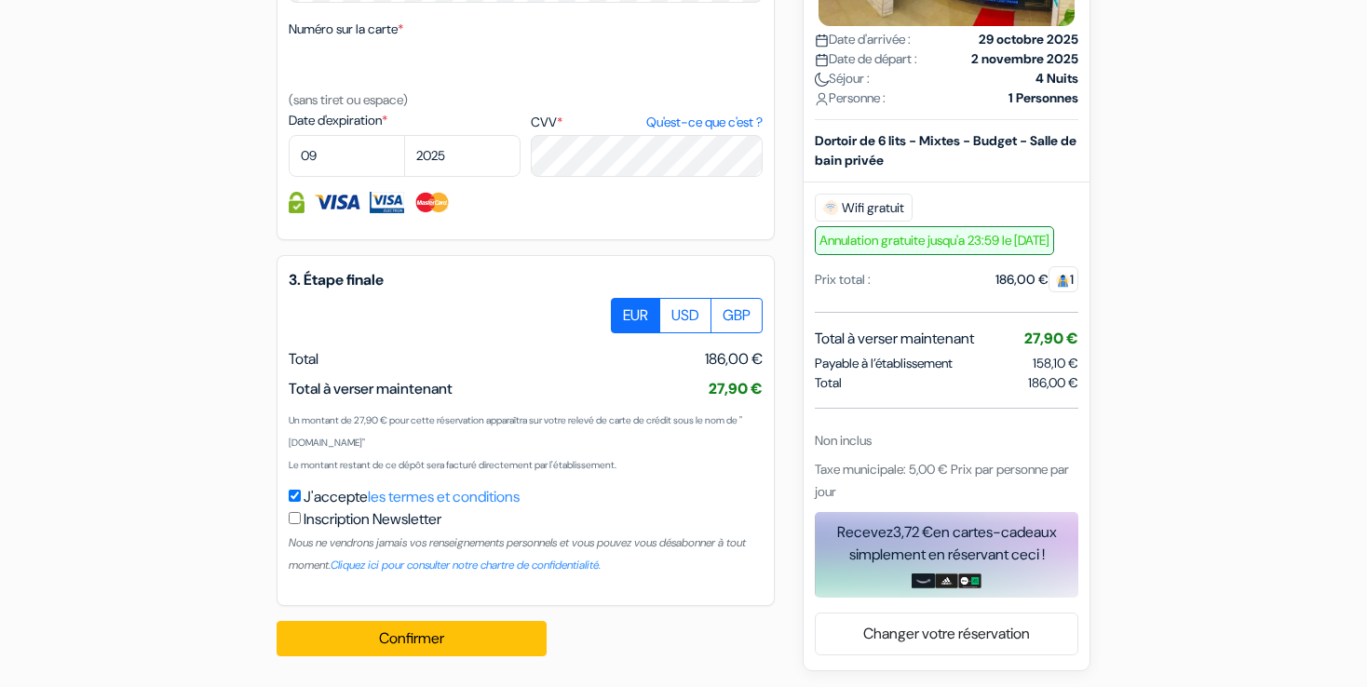
scroll to position [1060, 0]
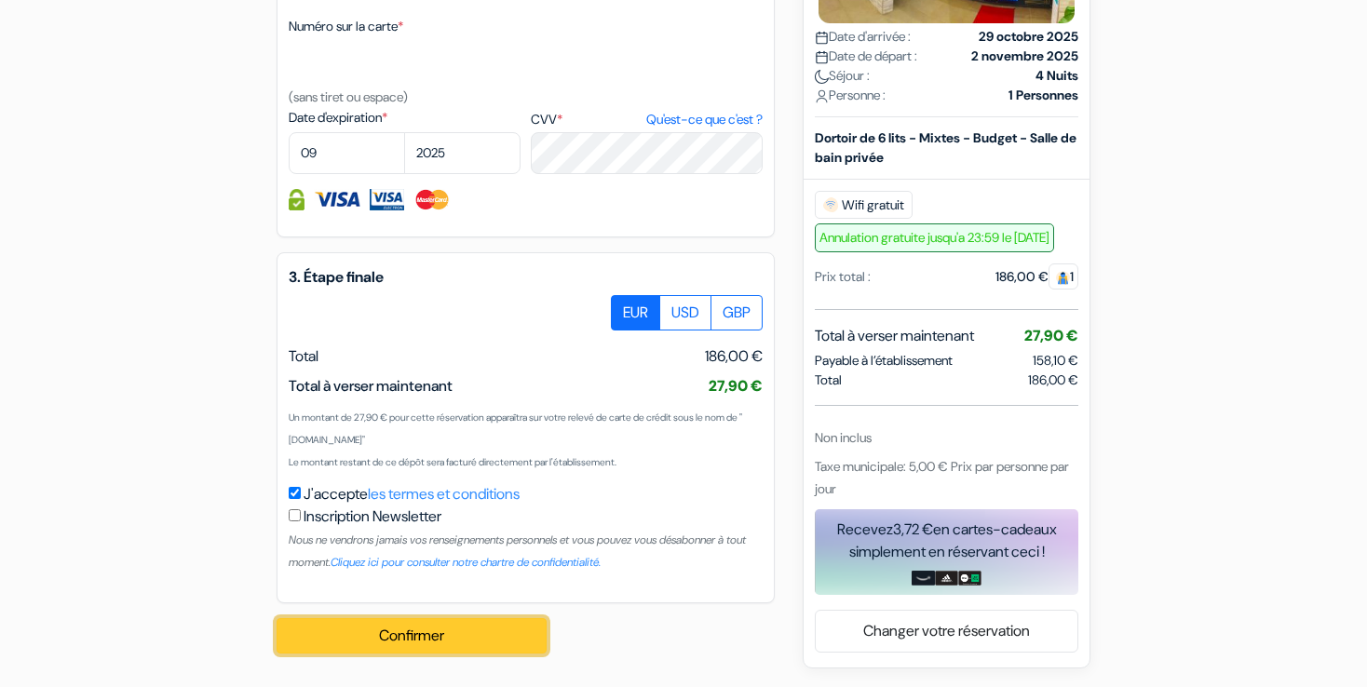
click at [509, 630] on button "Confirmer Loading..." at bounding box center [412, 635] width 270 height 35
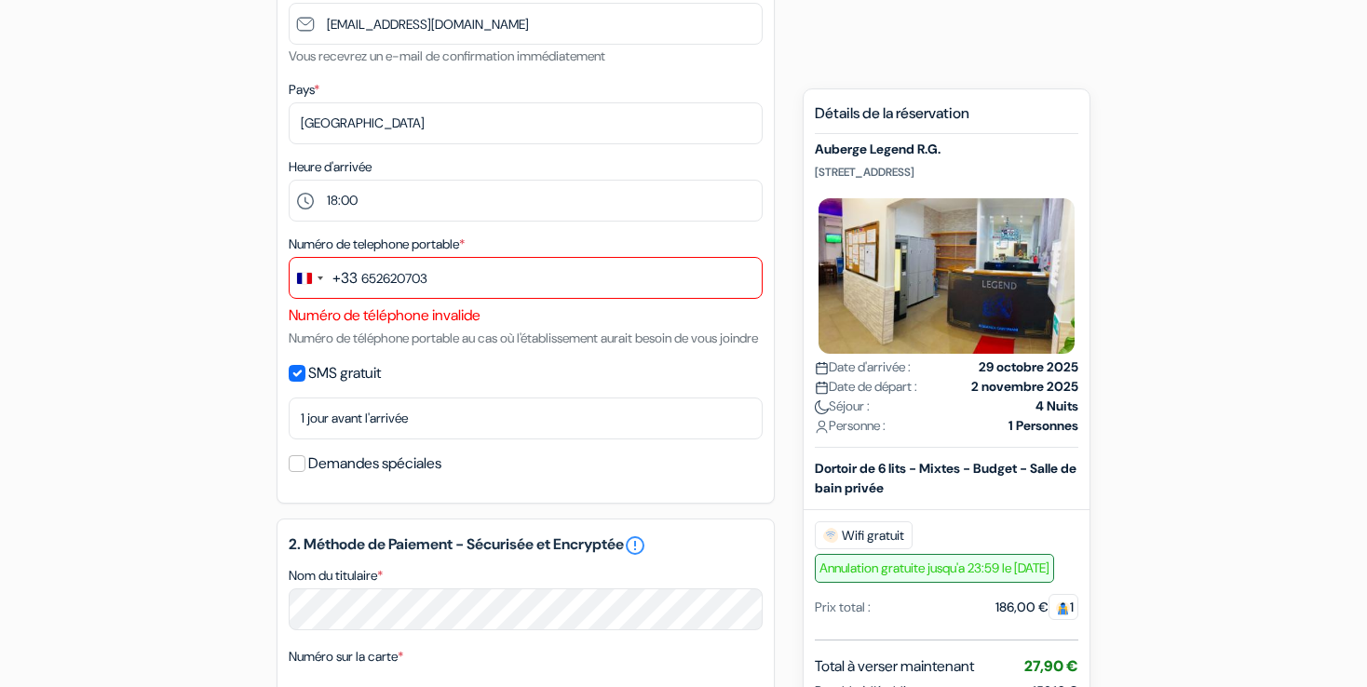
scroll to position [396, 0]
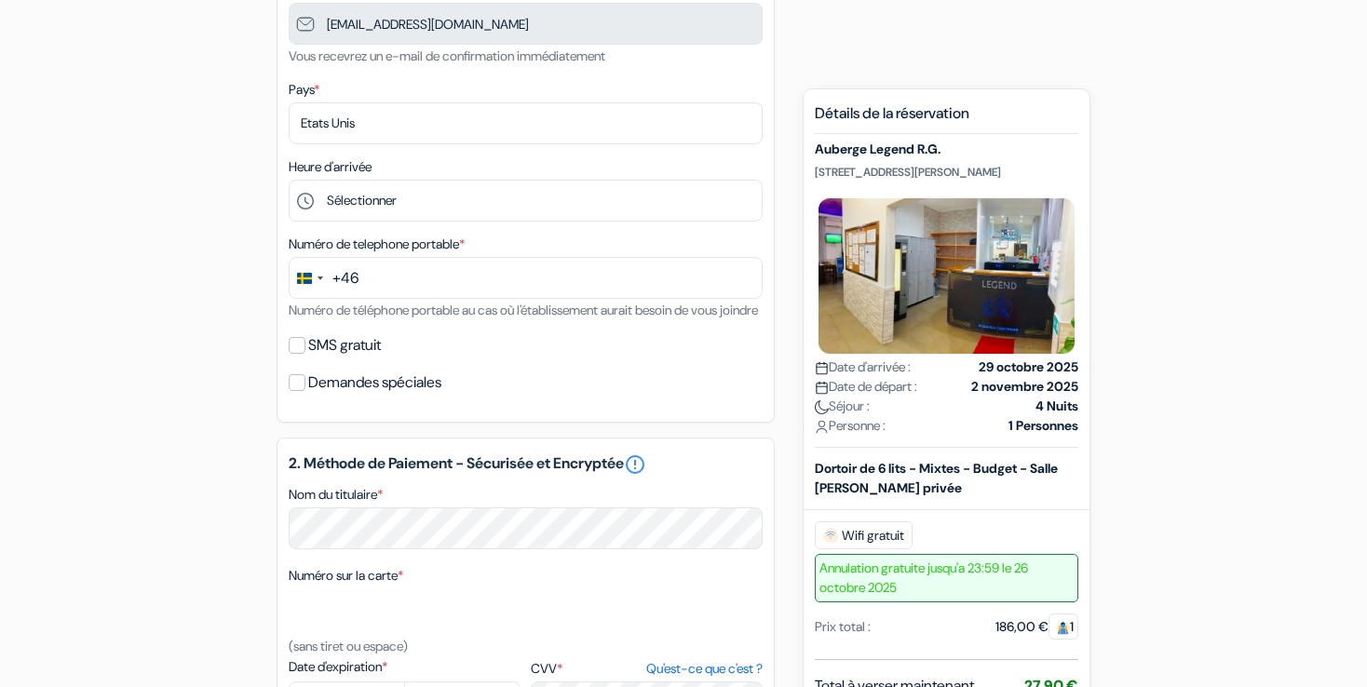
scroll to position [401, 0]
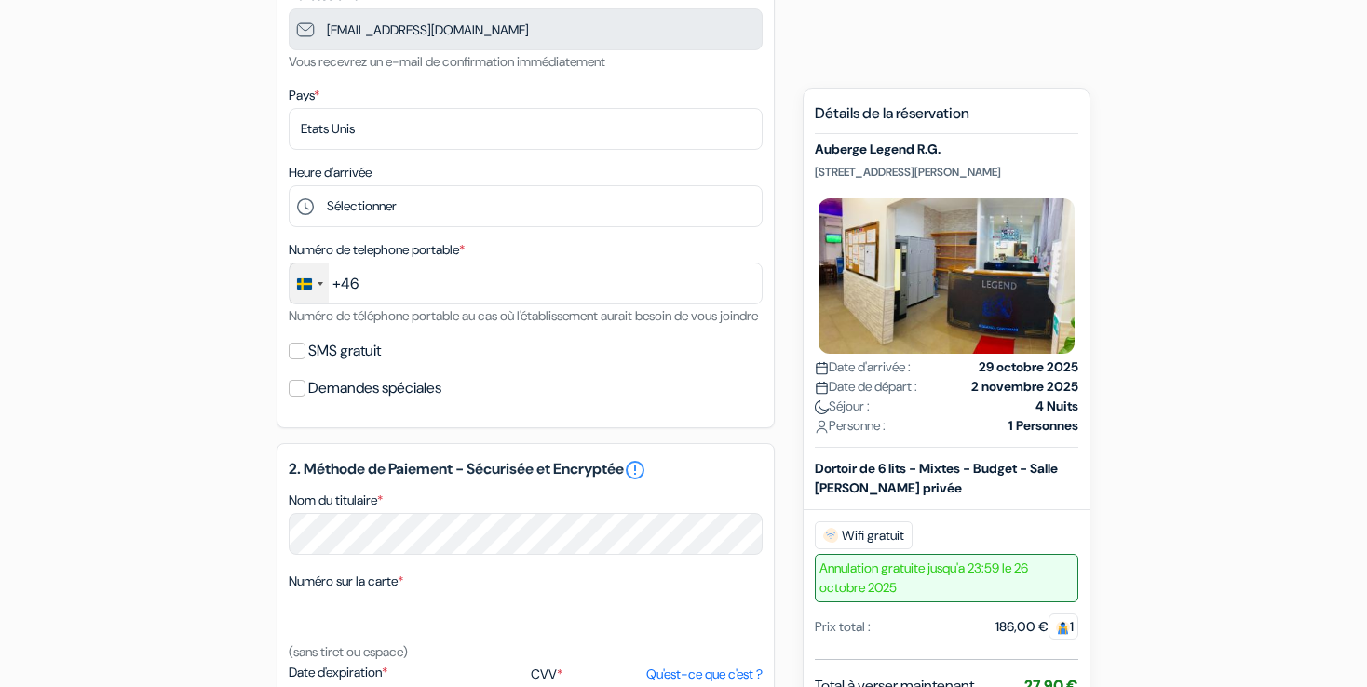
click at [317, 278] on div "Change country, selected Sweden (+46)" at bounding box center [309, 284] width 39 height 40
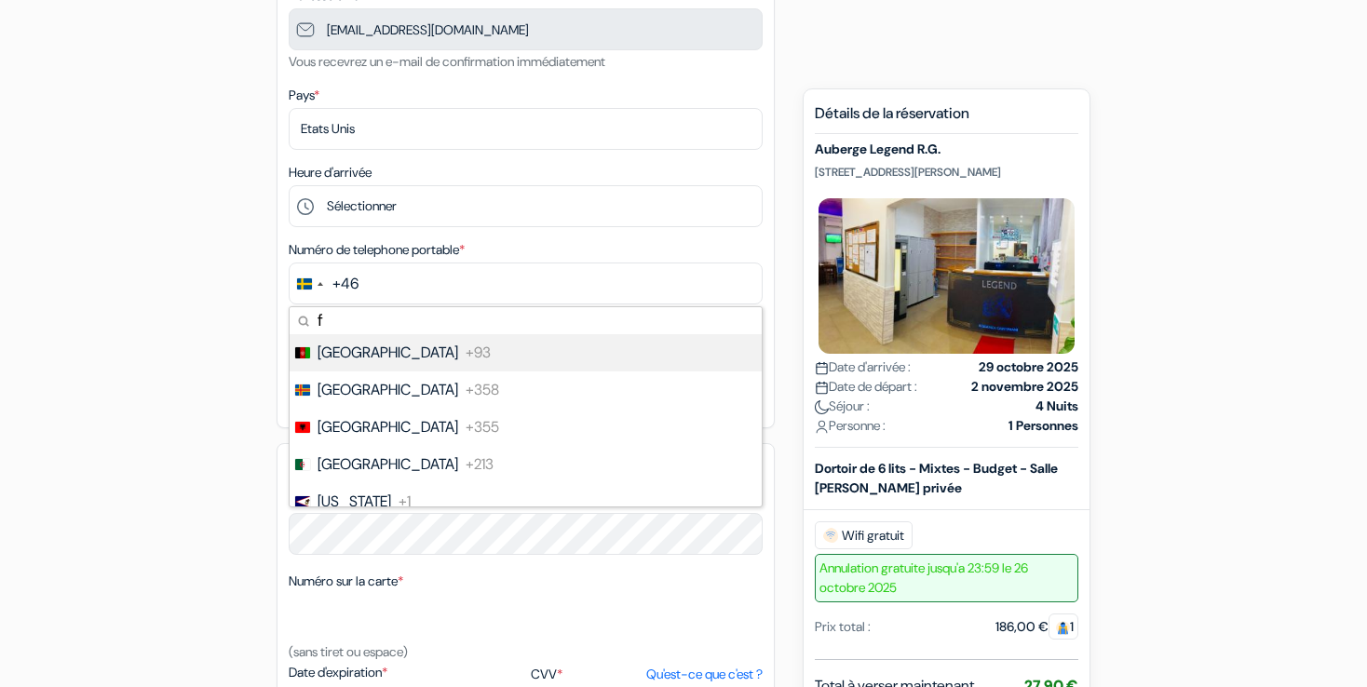
type input "fr"
click at [414, 348] on li "France +33" at bounding box center [525, 352] width 474 height 37
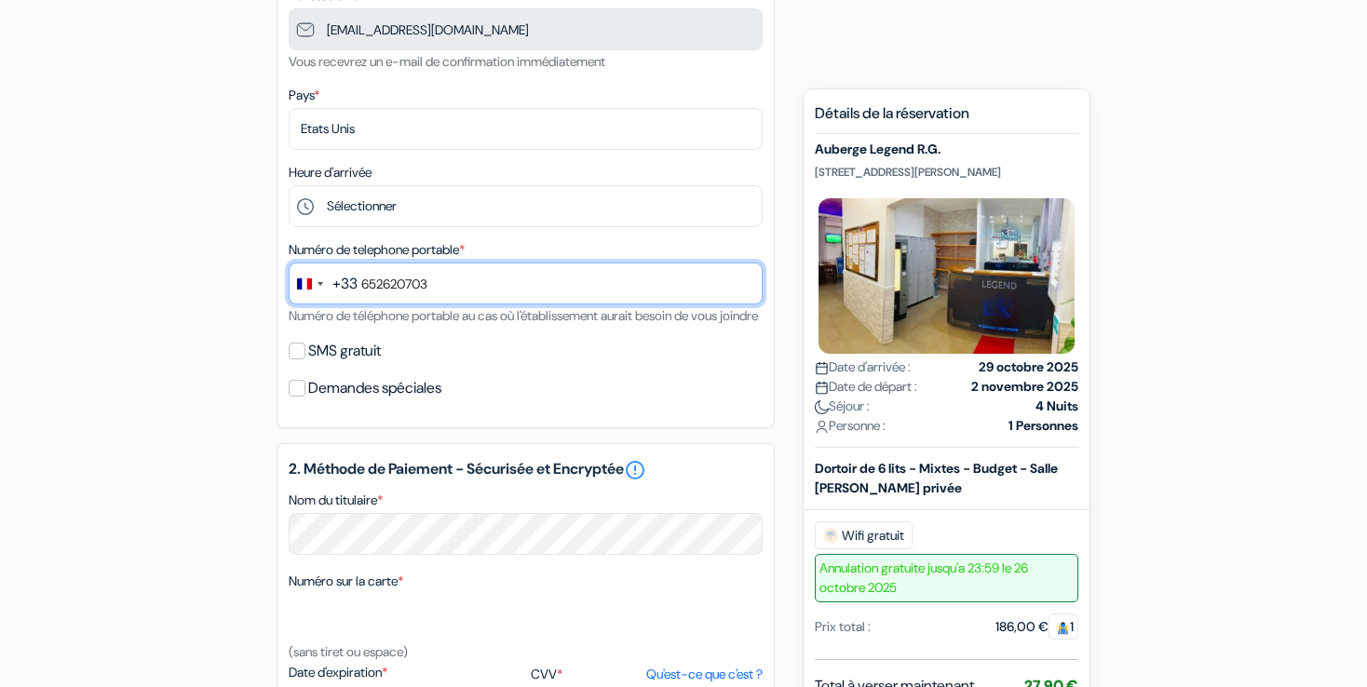
type input "652620703"
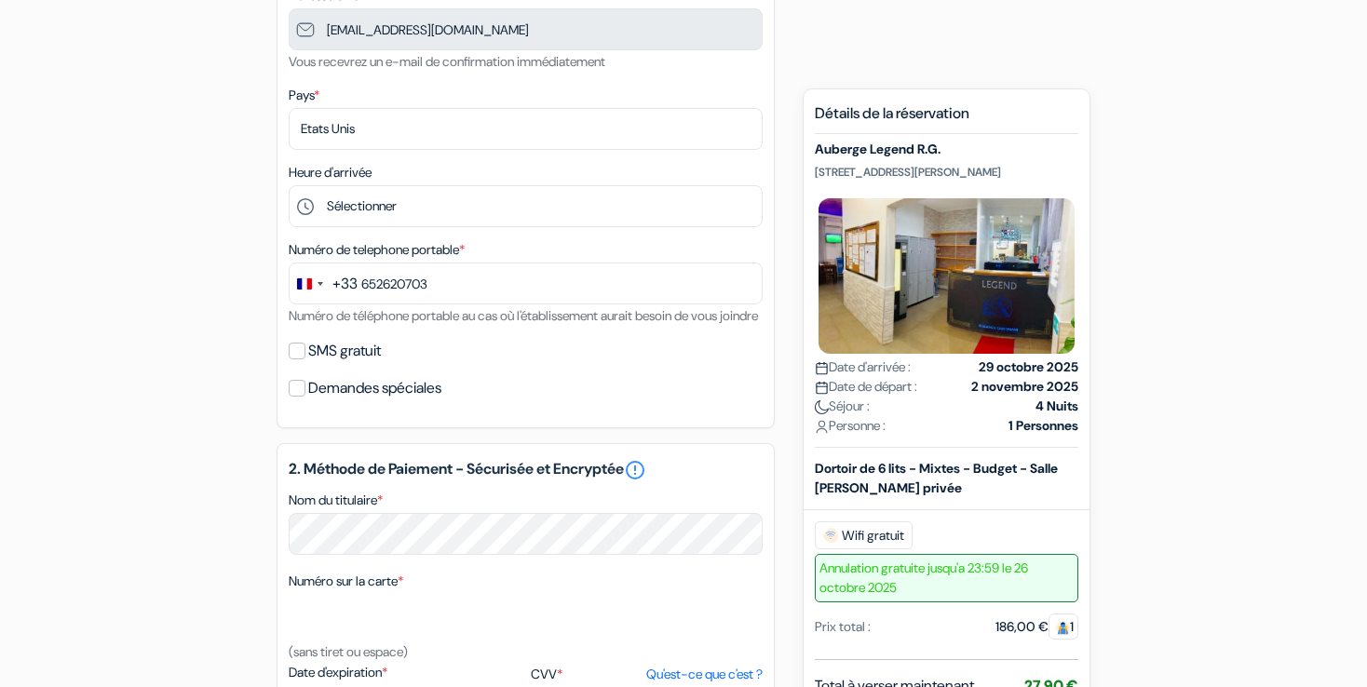
click at [591, 364] on div "SMS gratuit" at bounding box center [526, 351] width 474 height 26
click at [290, 364] on div "SMS gratuit" at bounding box center [526, 351] width 474 height 26
click at [293, 360] on input "SMS gratuit" at bounding box center [297, 351] width 17 height 17
checkbox input "true"
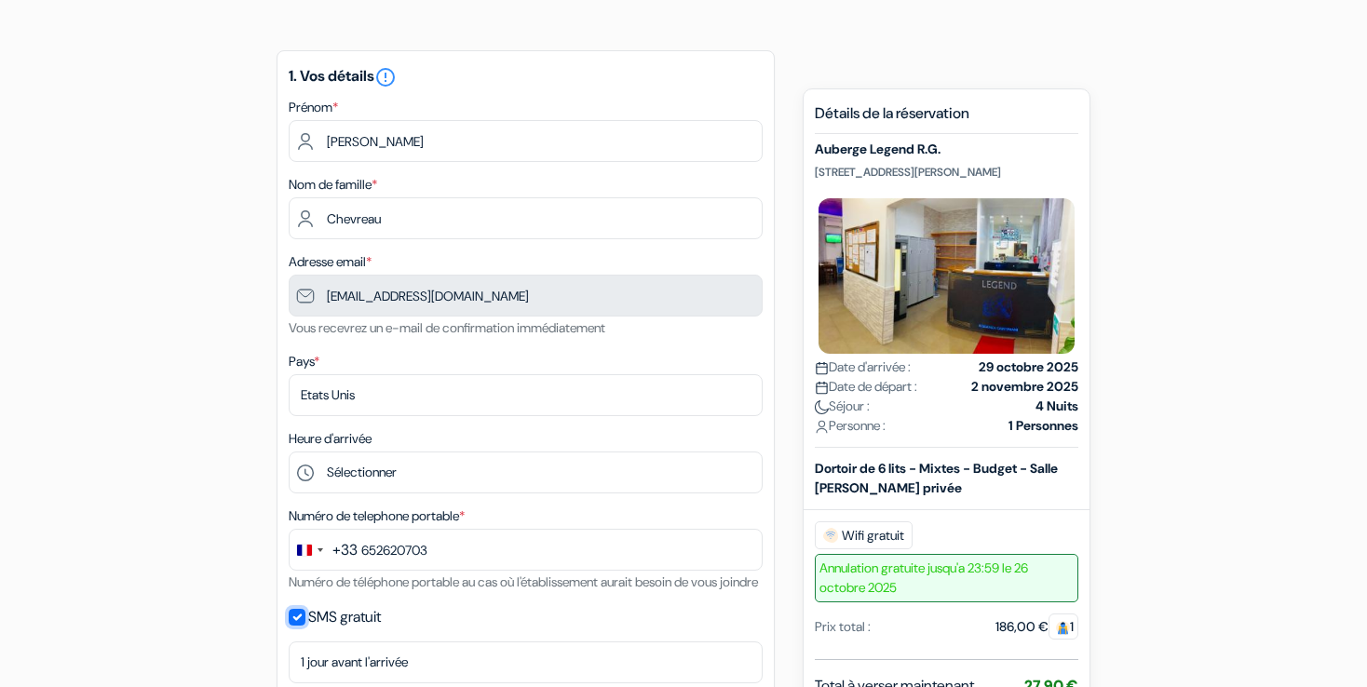
scroll to position [128, 0]
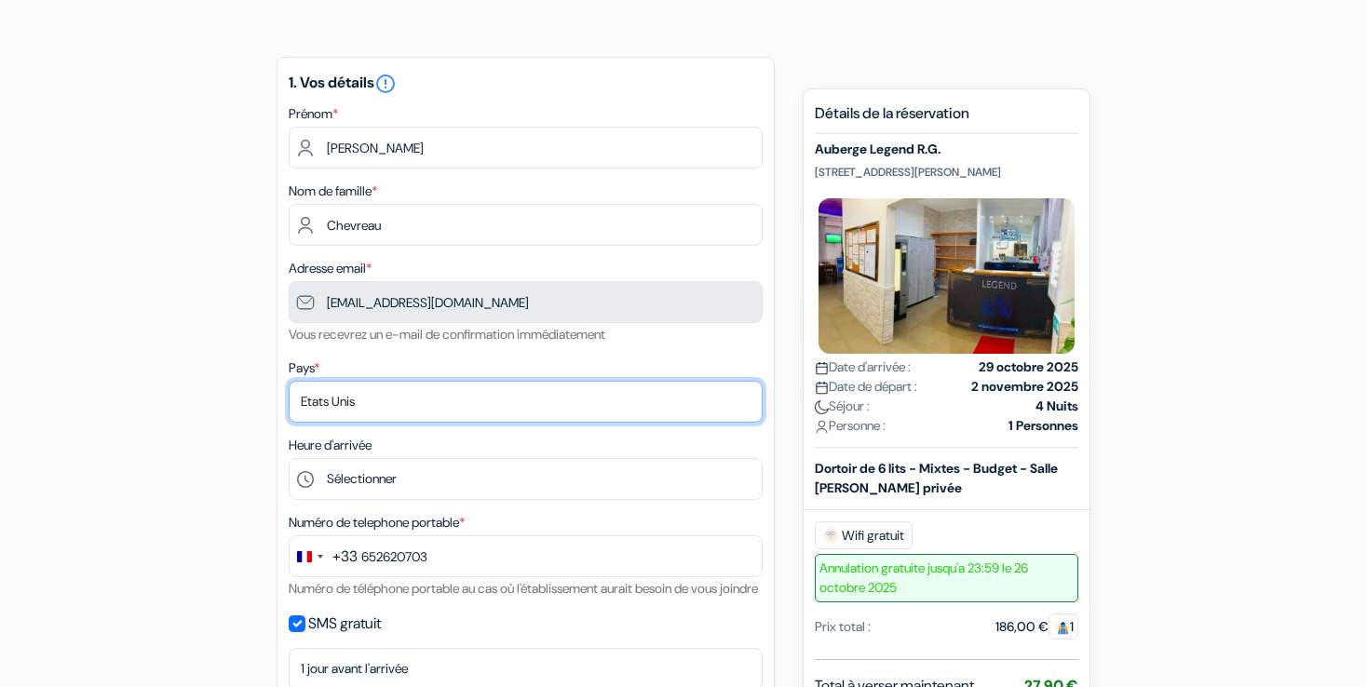
click at [466, 421] on select "Selectionner le pays Abkhazie Afghanistan Afrique Du sud Albanie Algérie Allema…" at bounding box center [526, 402] width 474 height 42
select select "67"
click at [289, 381] on select "Selectionner le pays Abkhazie Afghanistan Afrique Du sud Albanie Algérie Allema…" at bounding box center [526, 402] width 474 height 42
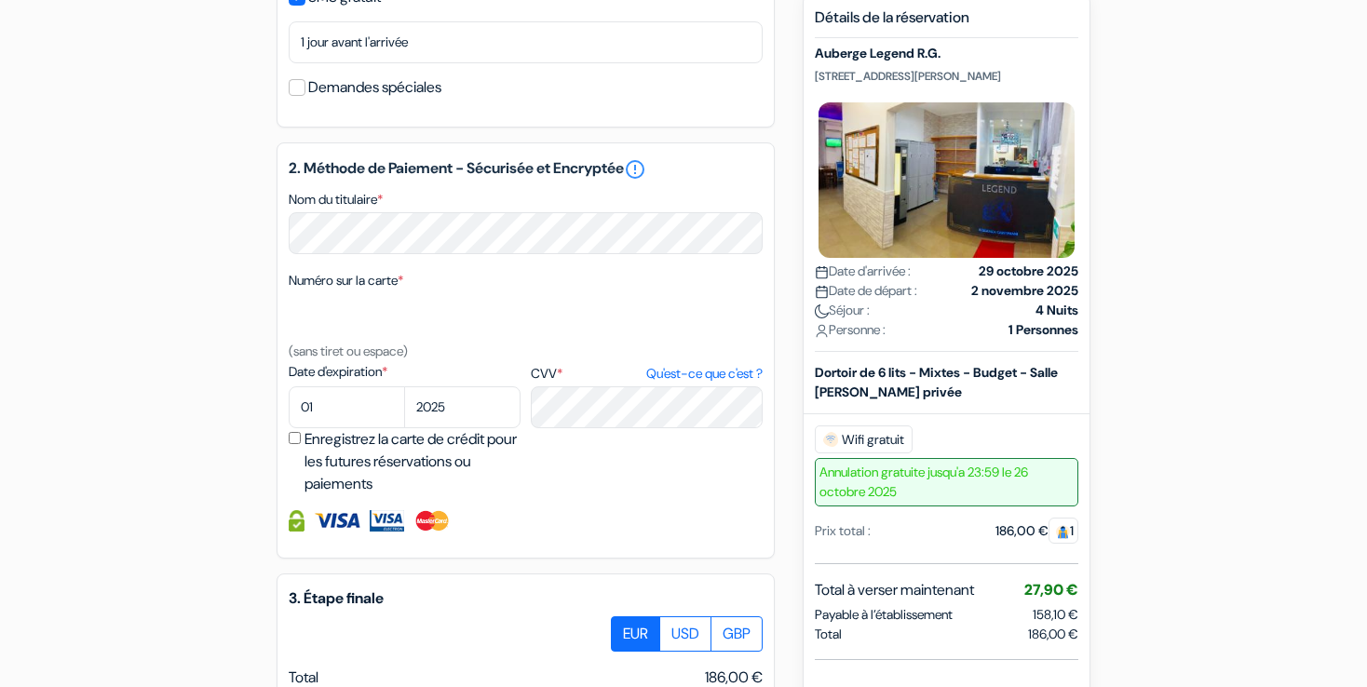
scroll to position [780, 0]
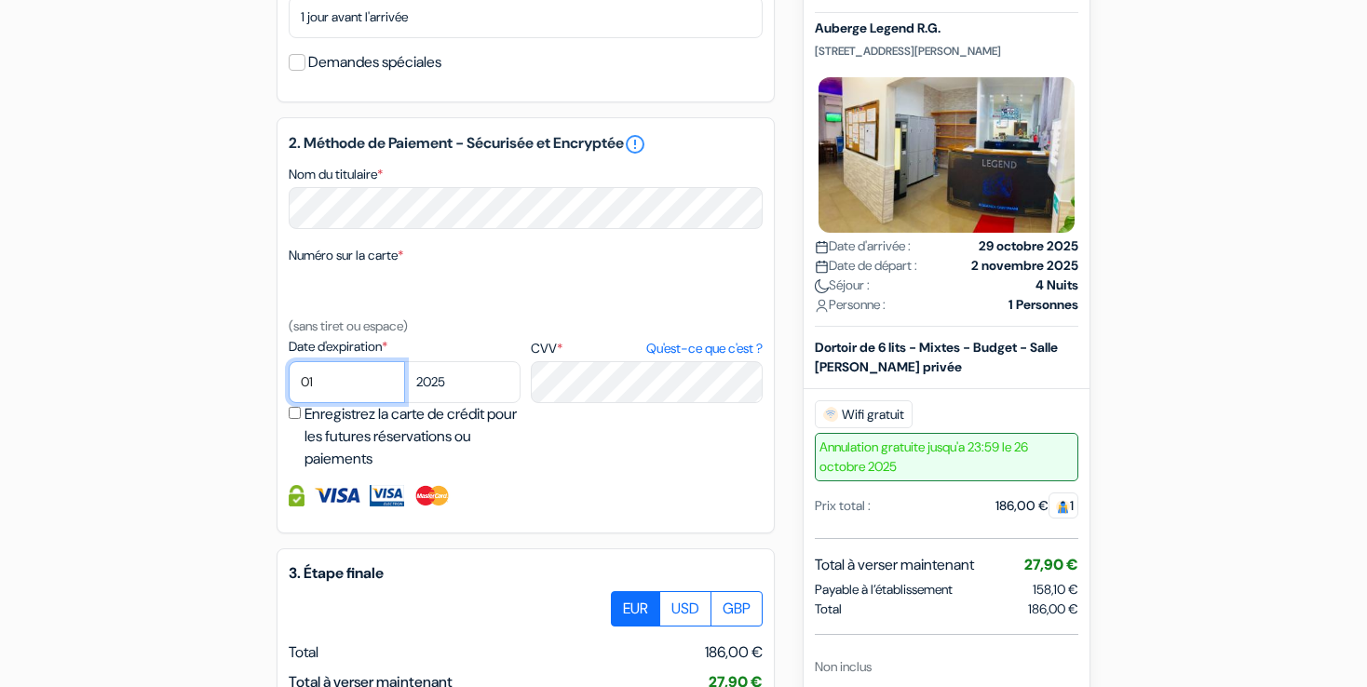
click at [317, 403] on select "01 02 03 04 05 06 07 08 09 10 11 12" at bounding box center [347, 382] width 116 height 42
select select "09"
click at [289, 386] on select "01 02 03 04 05 06 07 08 09 10 11 12" at bounding box center [347, 382] width 116 height 42
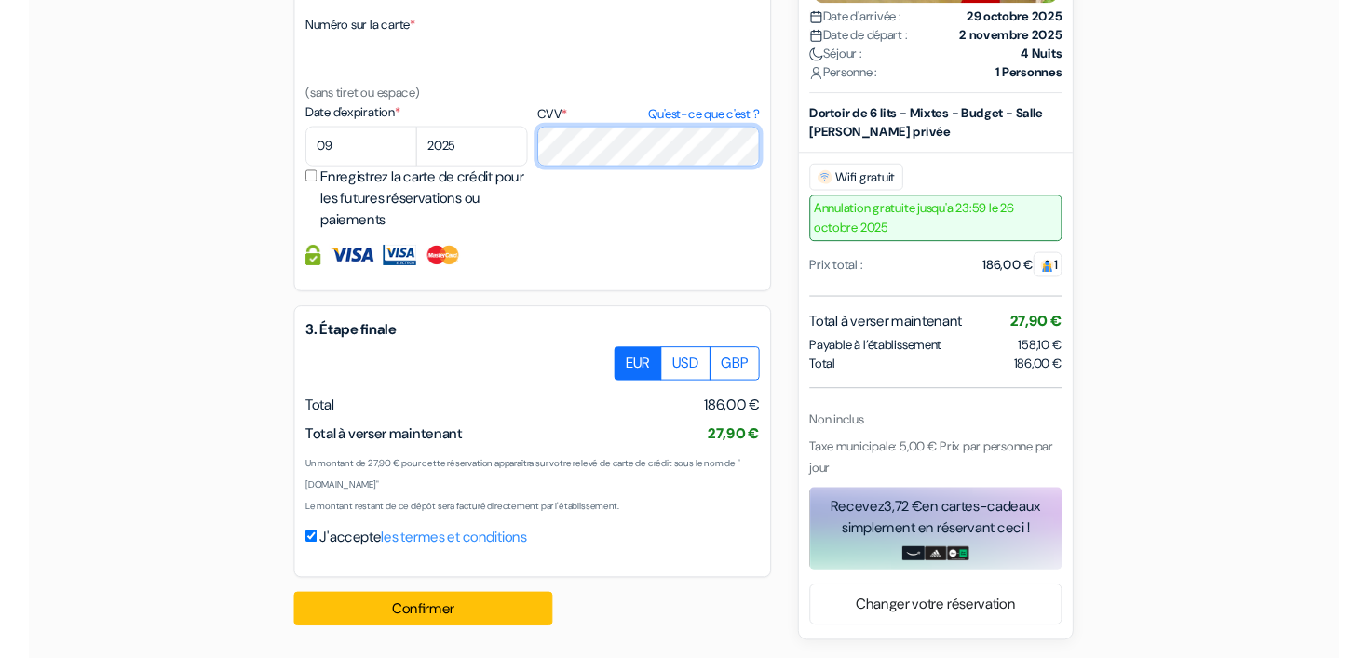
scroll to position [1032, 0]
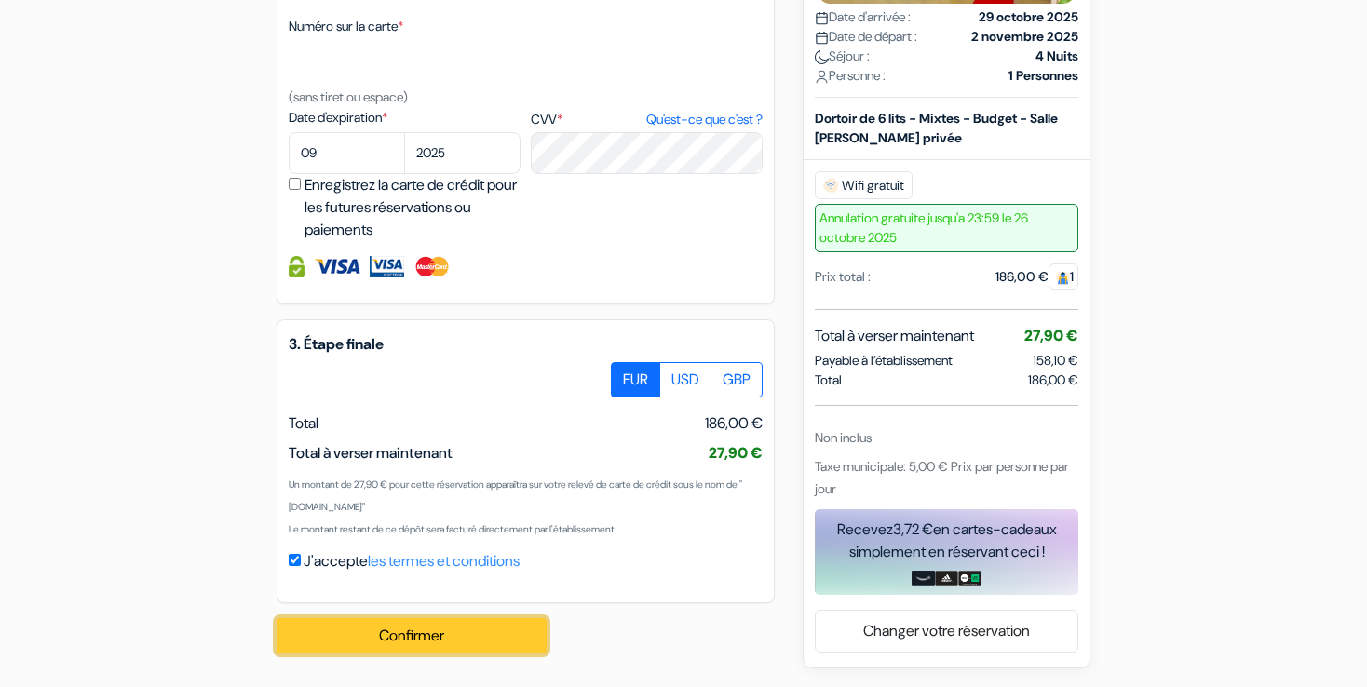
click at [475, 647] on button "Confirmer Loading..." at bounding box center [412, 635] width 270 height 35
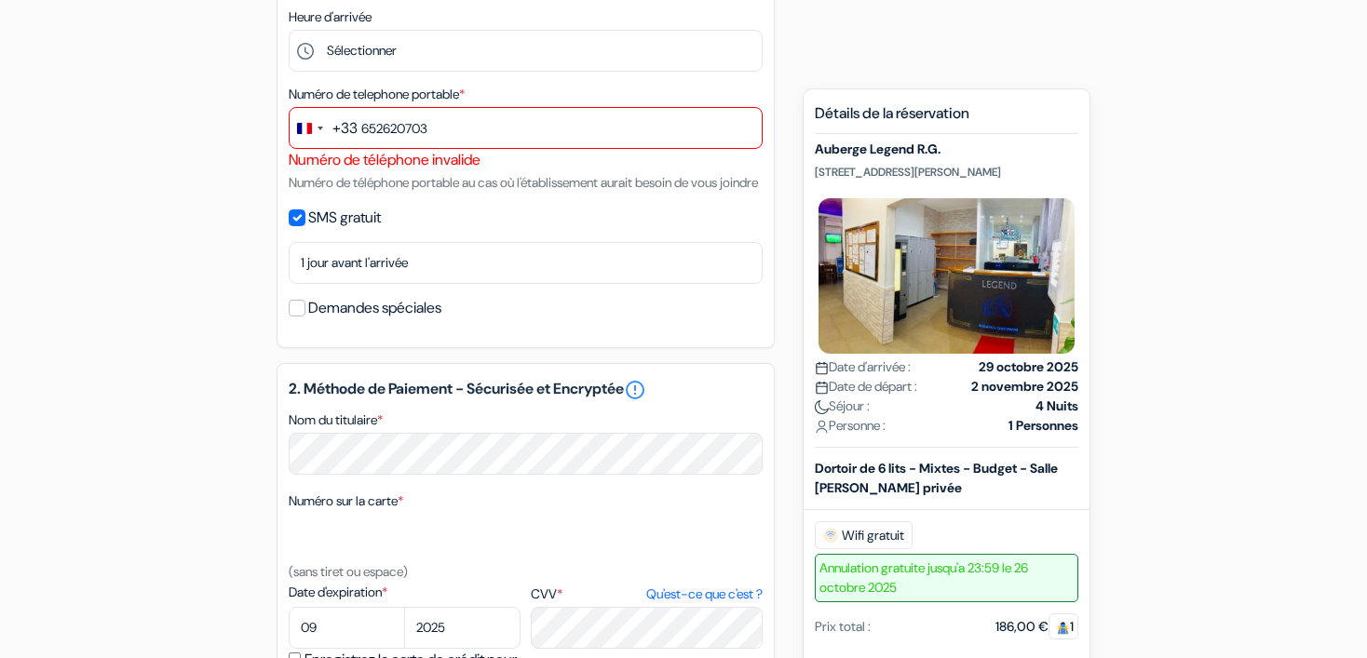
scroll to position [540, 0]
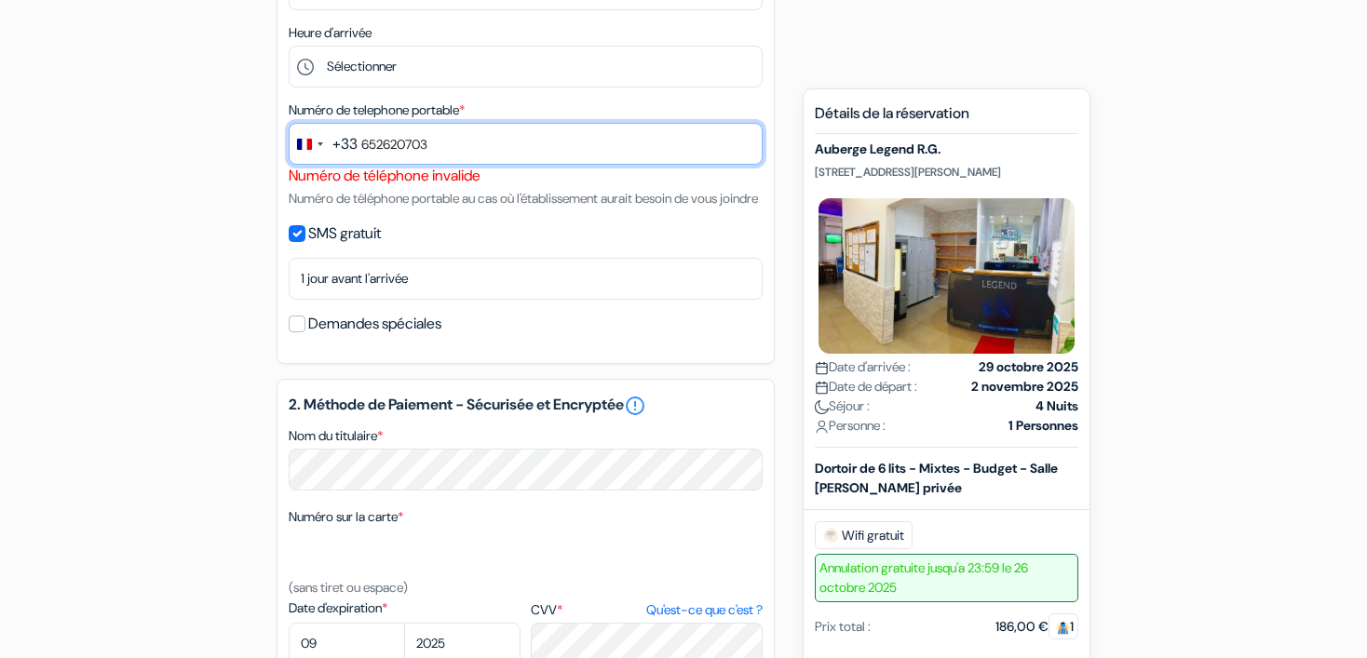
click at [361, 143] on input "652620703" at bounding box center [526, 144] width 474 height 42
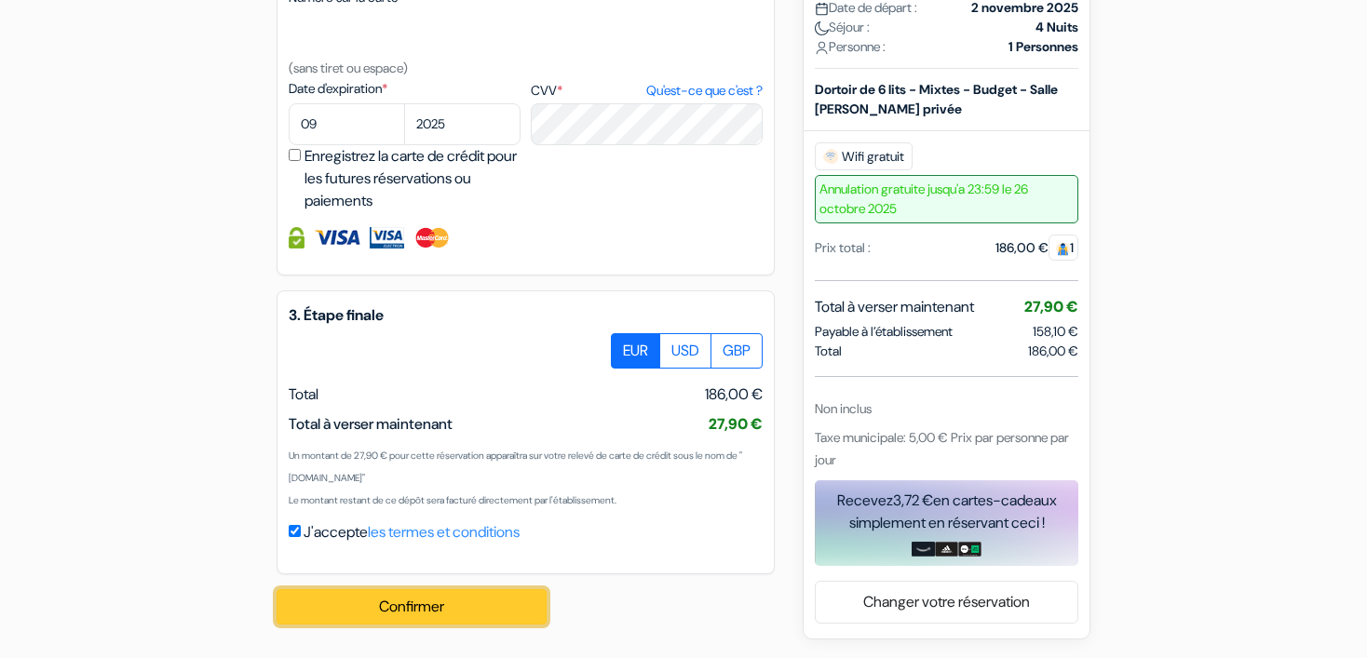
click at [474, 593] on button "Confirmer Loading..." at bounding box center [412, 607] width 270 height 35
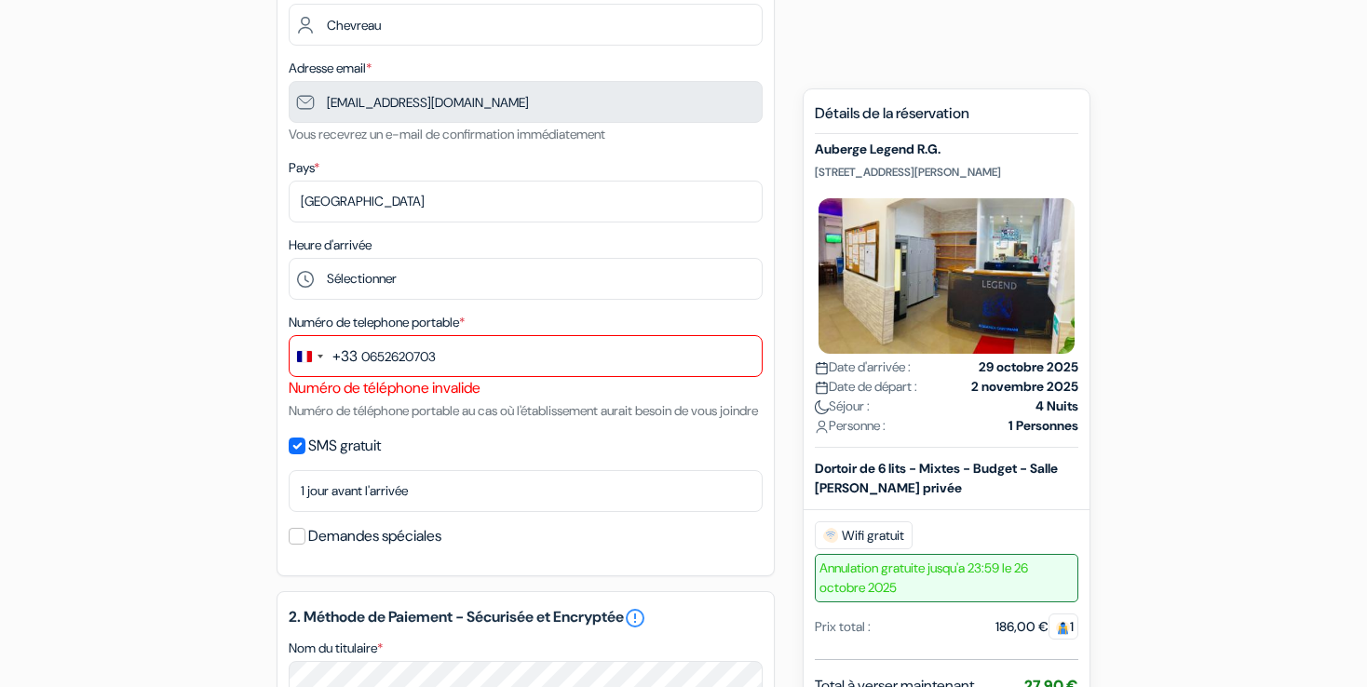
scroll to position [346, 0]
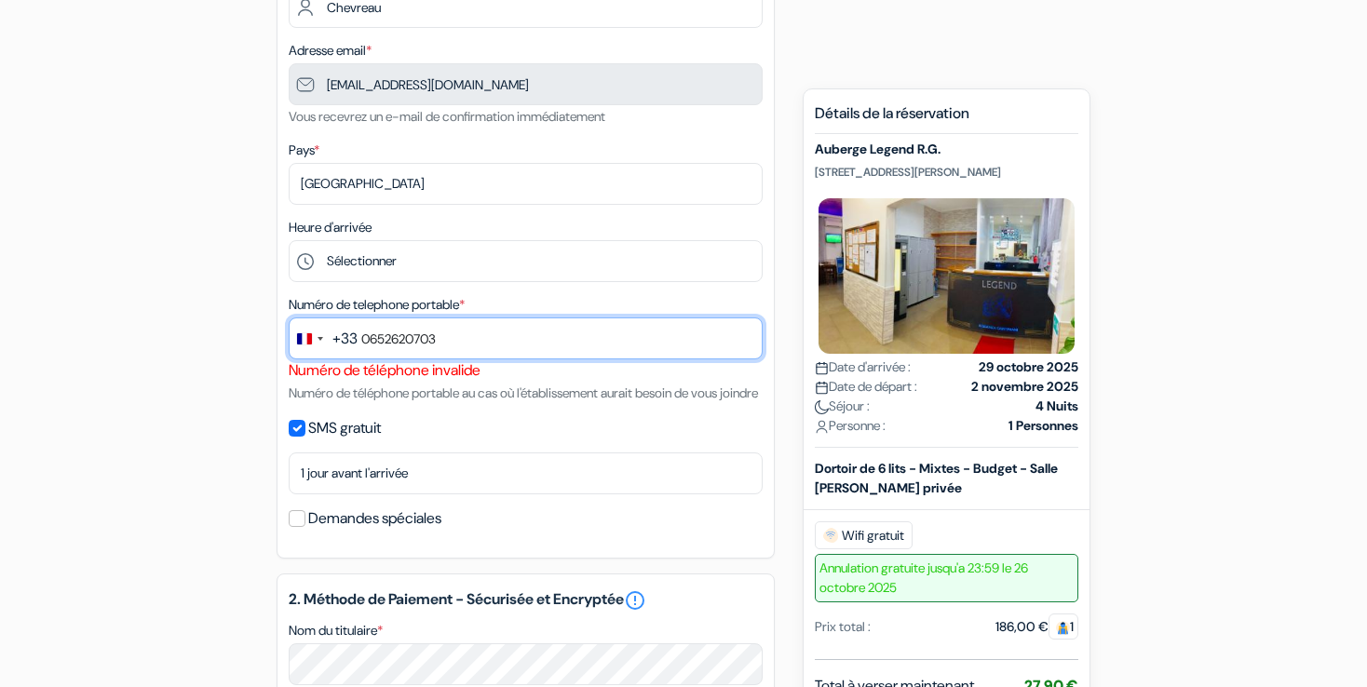
click at [365, 343] on input "0652620703" at bounding box center [526, 339] width 474 height 42
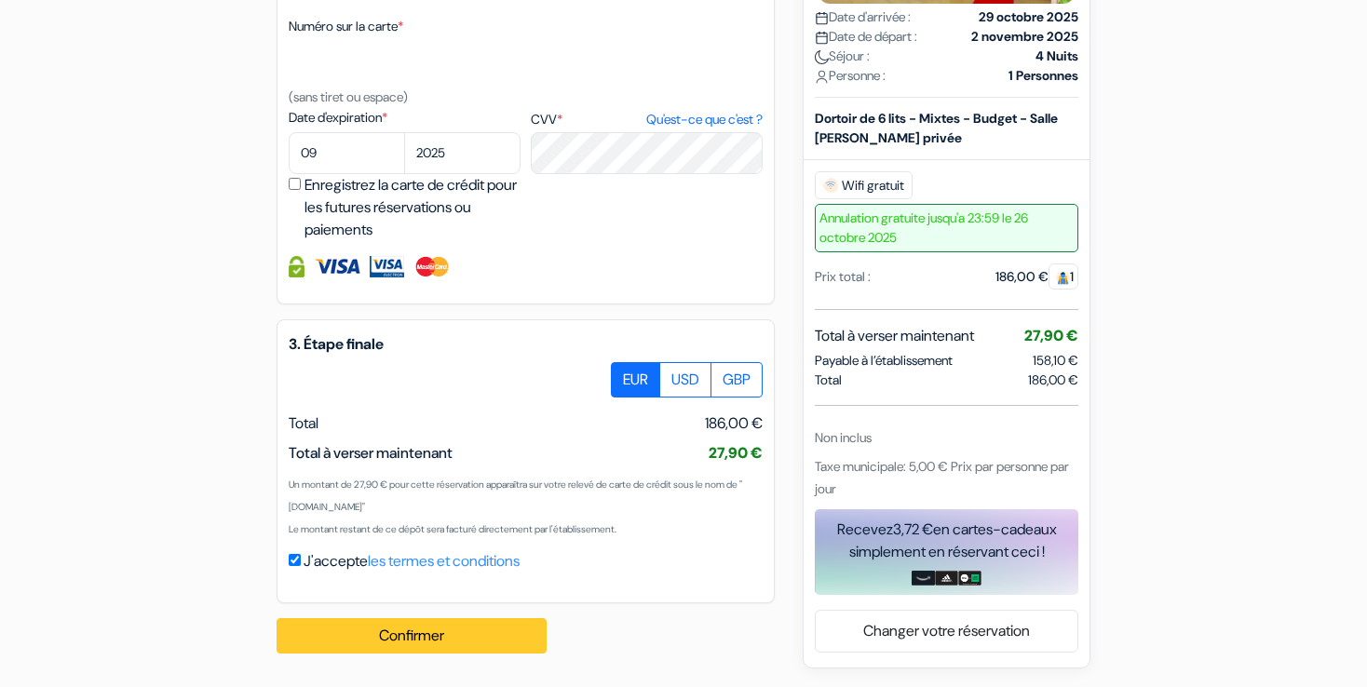
type input "6 52 62 07 03"
click at [517, 648] on button "Confirmer Loading..." at bounding box center [412, 635] width 270 height 35
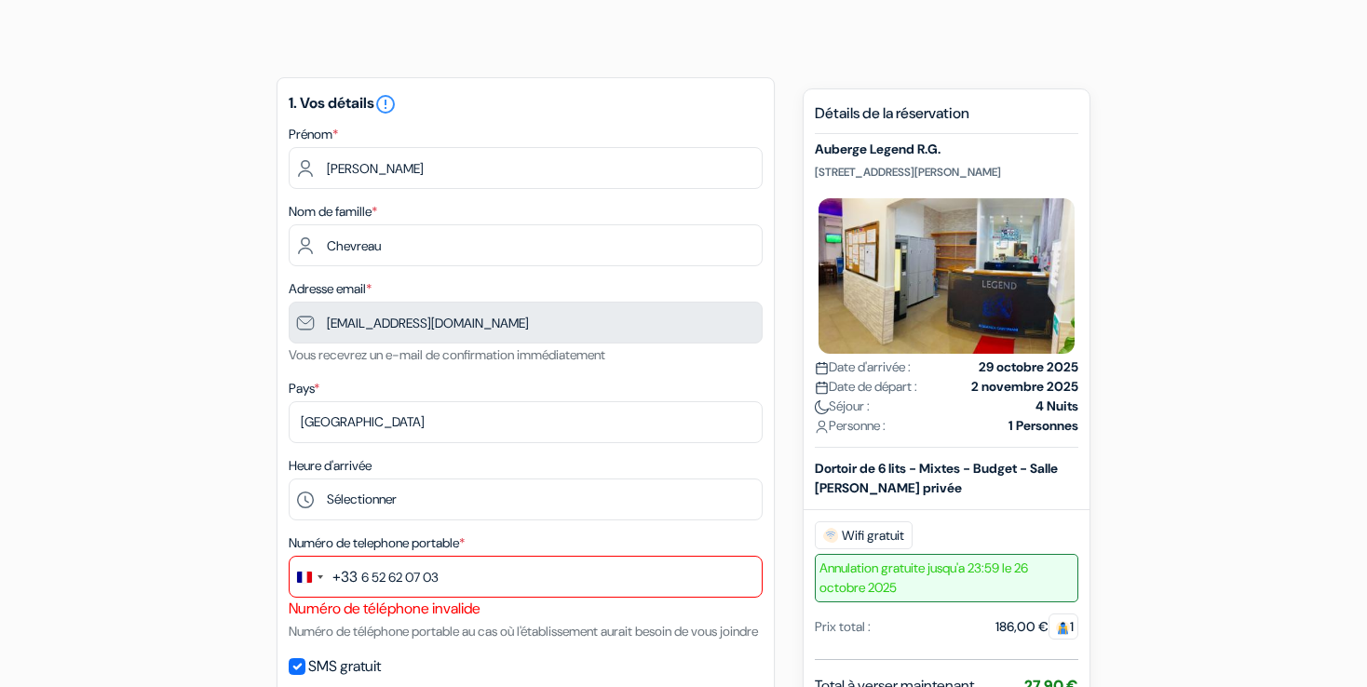
scroll to position [0, 0]
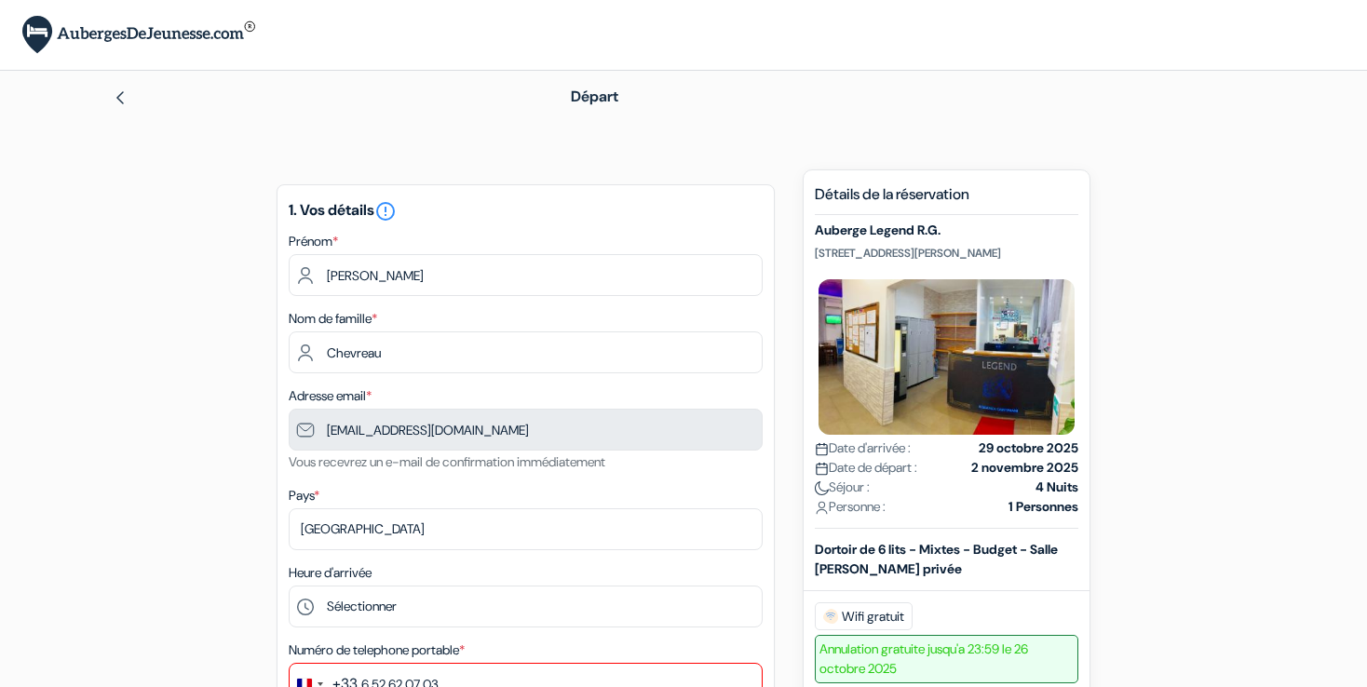
click at [842, 86] on div "Départ" at bounding box center [908, 97] width 696 height 22
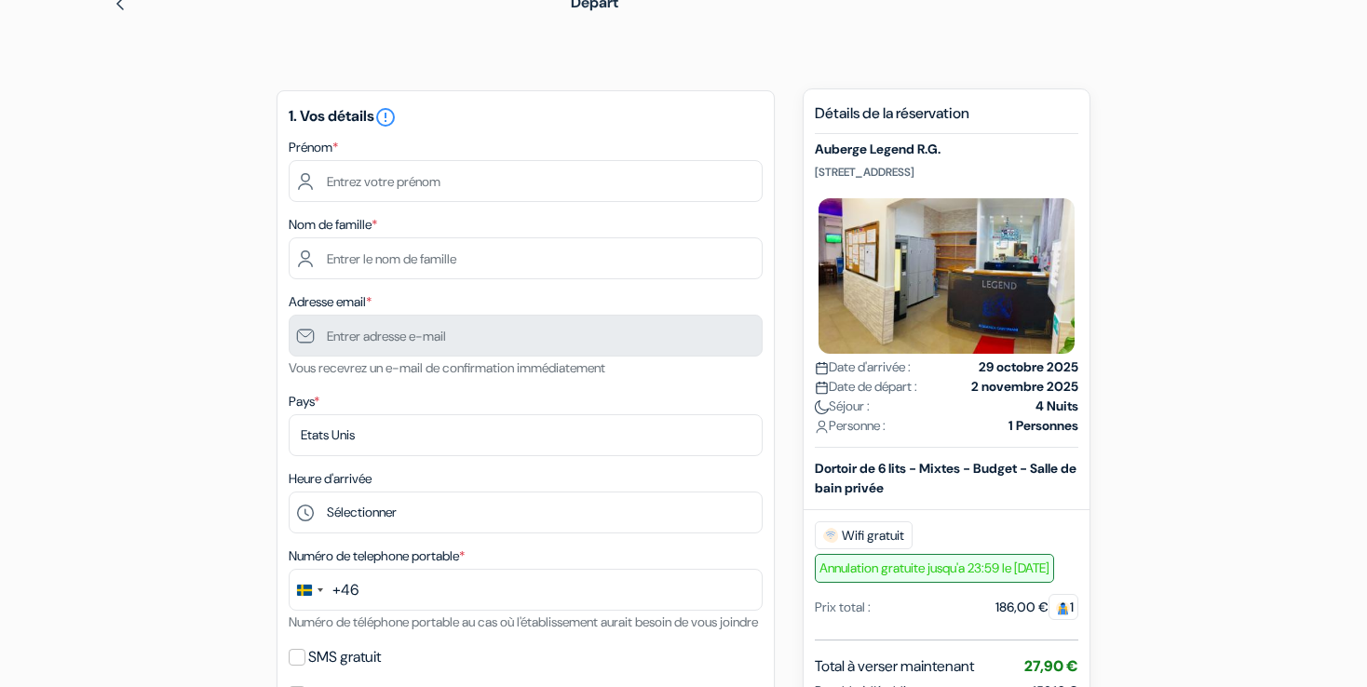
scroll to position [60, 0]
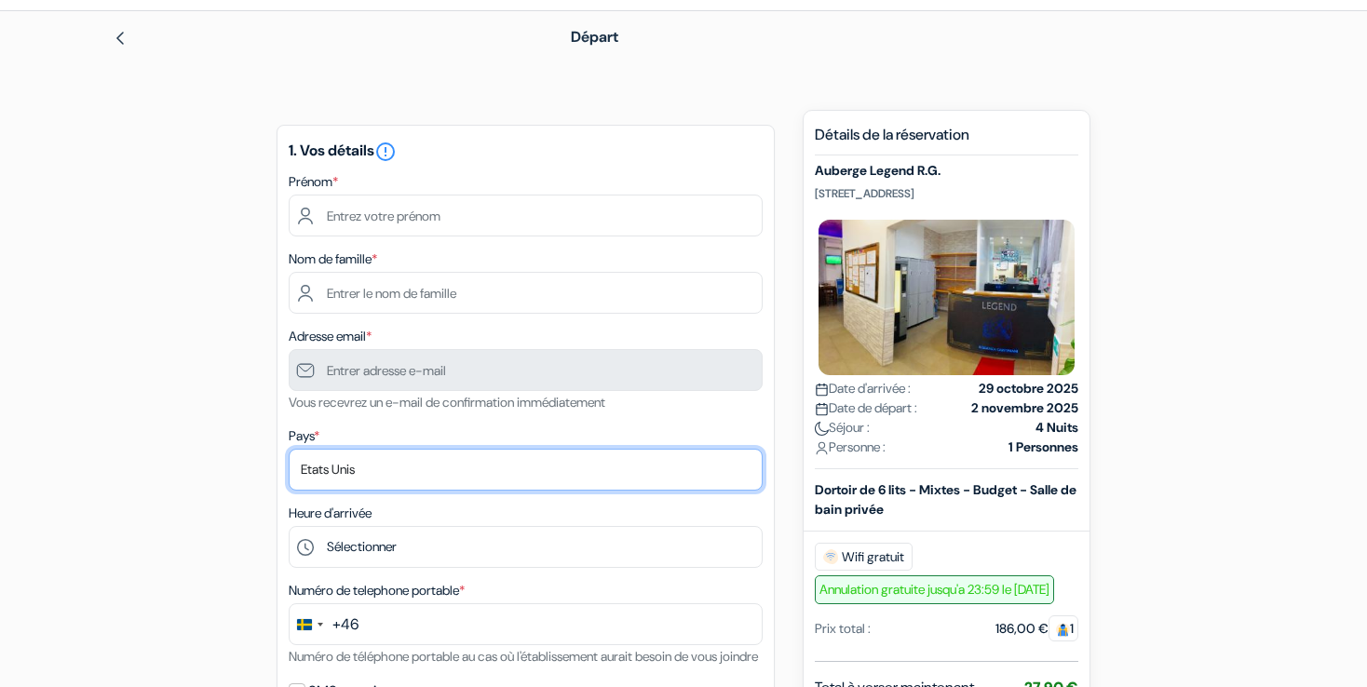
click at [368, 477] on select "Selectionner le pays Abkhazie [GEOGRAPHIC_DATA] [GEOGRAPHIC_DATA] Du [GEOGRAPHI…" at bounding box center [526, 470] width 474 height 42
select select "67"
click at [289, 449] on select "Selectionner le pays Abkhazie [GEOGRAPHIC_DATA] [GEOGRAPHIC_DATA] Du [GEOGRAPHI…" at bounding box center [526, 470] width 474 height 42
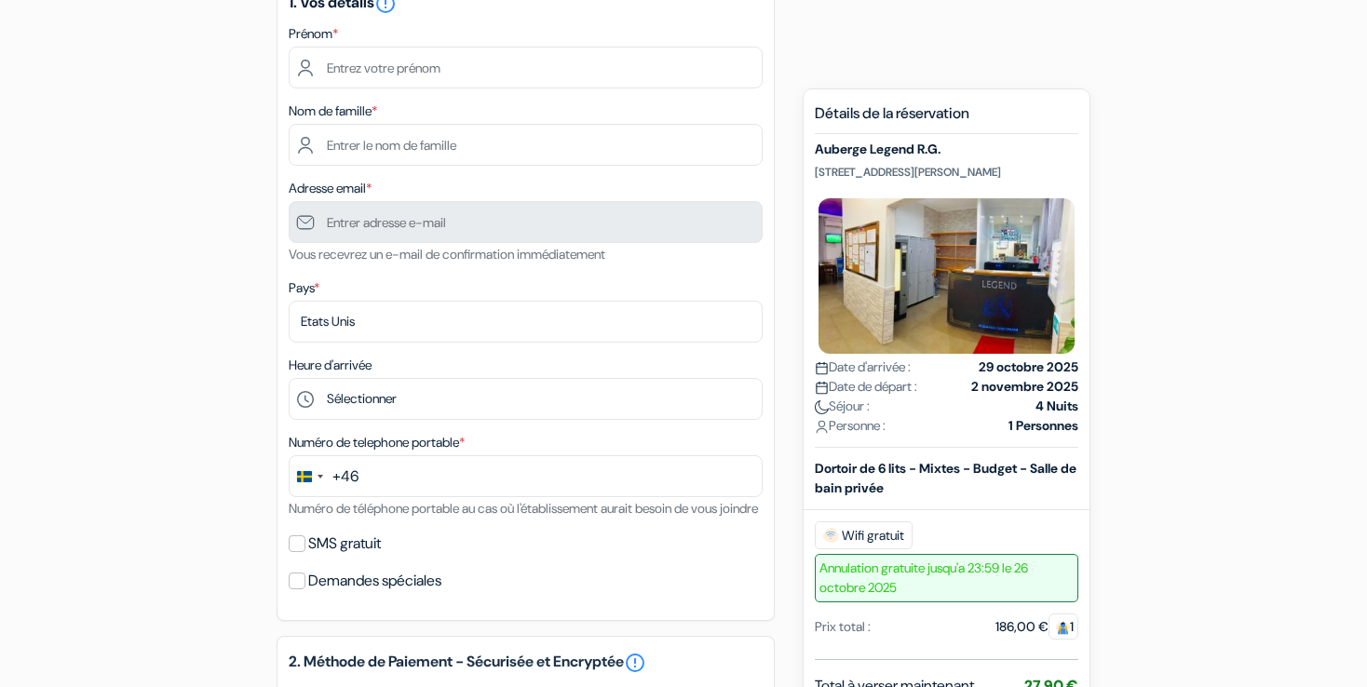
scroll to position [205, 0]
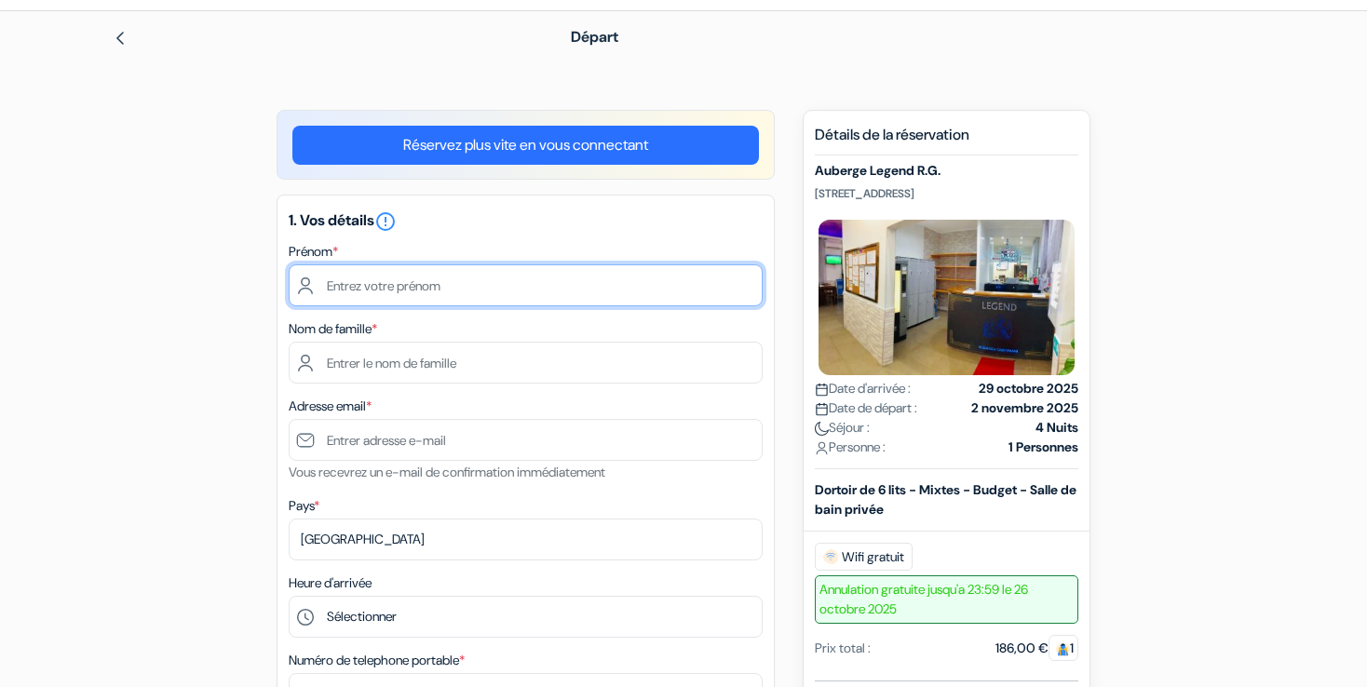
click at [410, 293] on input "text" at bounding box center [526, 286] width 474 height 42
type input "[PERSON_NAME]"
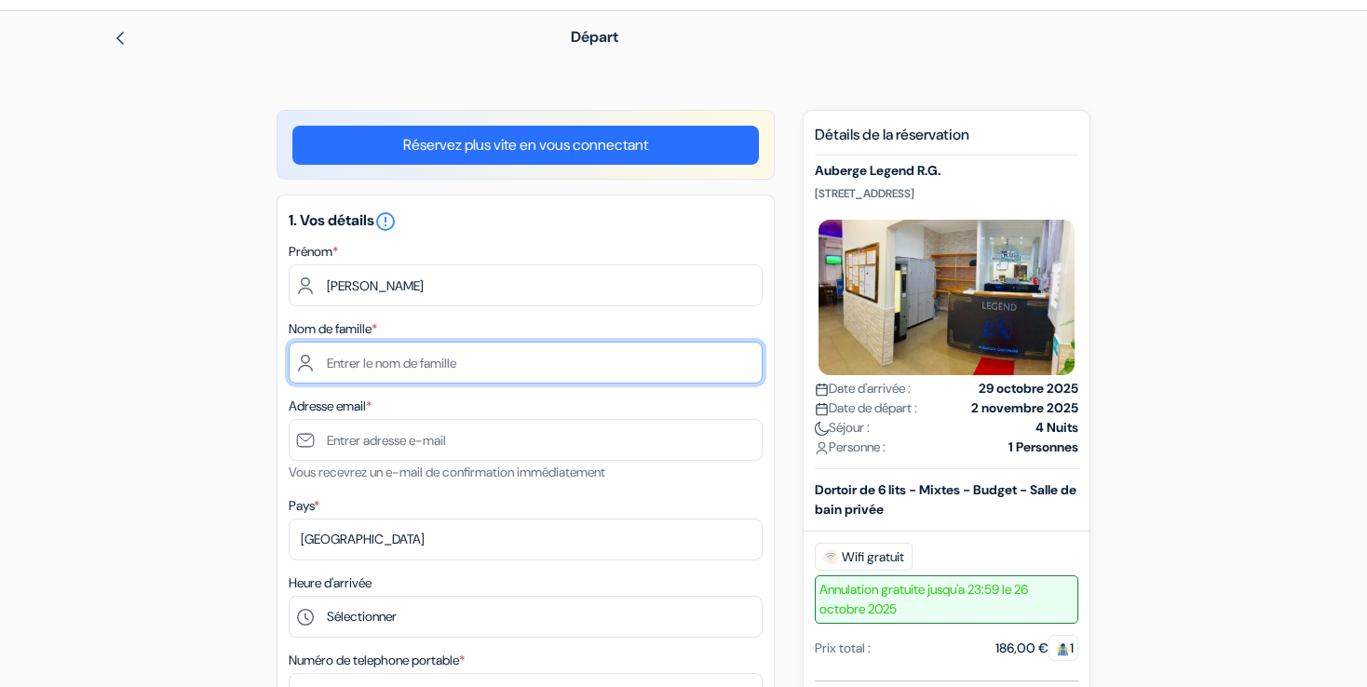
click at [418, 358] on input "text" at bounding box center [526, 363] width 474 height 42
type input "Chevreau"
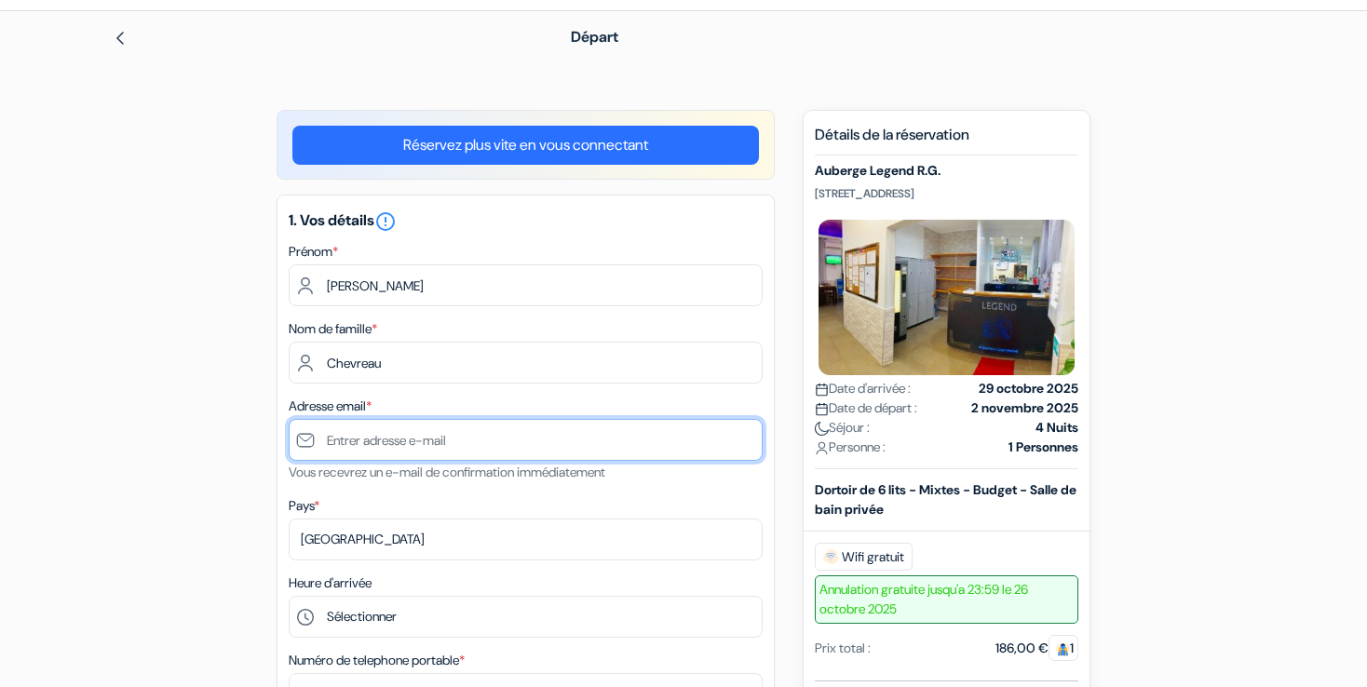
click at [431, 432] on input "text" at bounding box center [526, 440] width 474 height 42
type input "[EMAIL_ADDRESS][DOMAIN_NAME]"
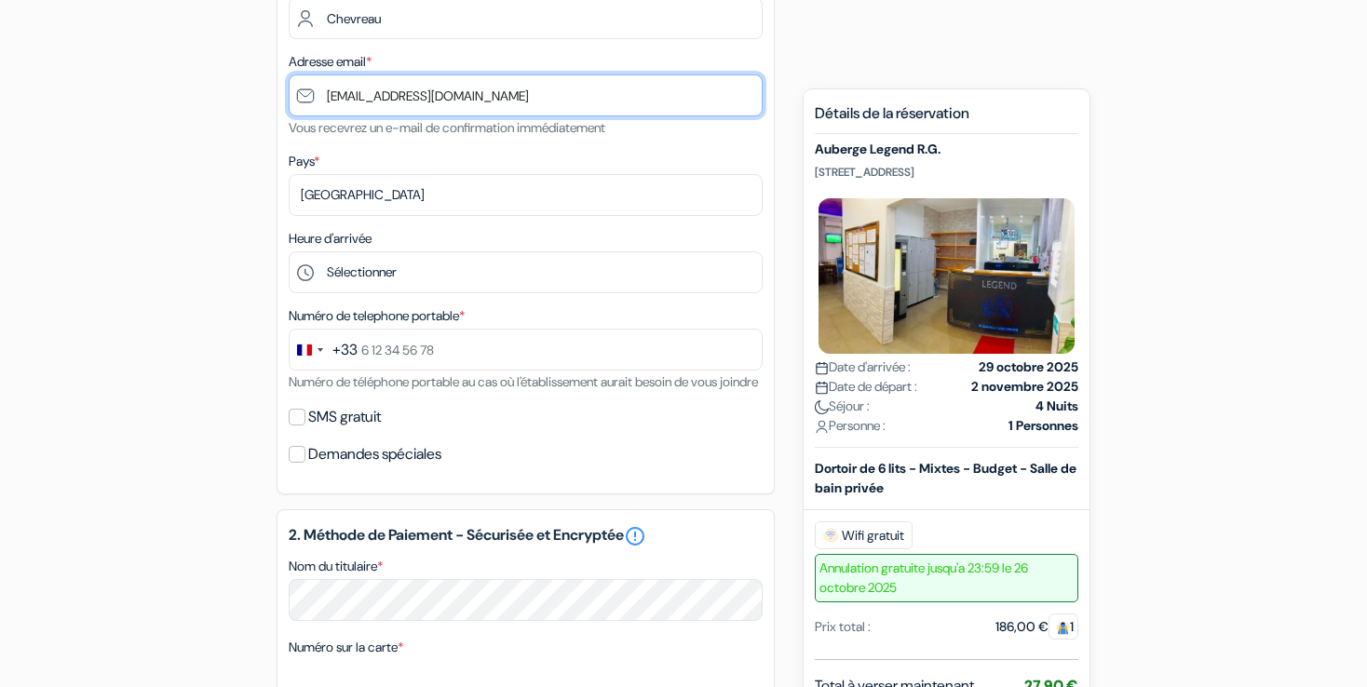
scroll to position [406, 0]
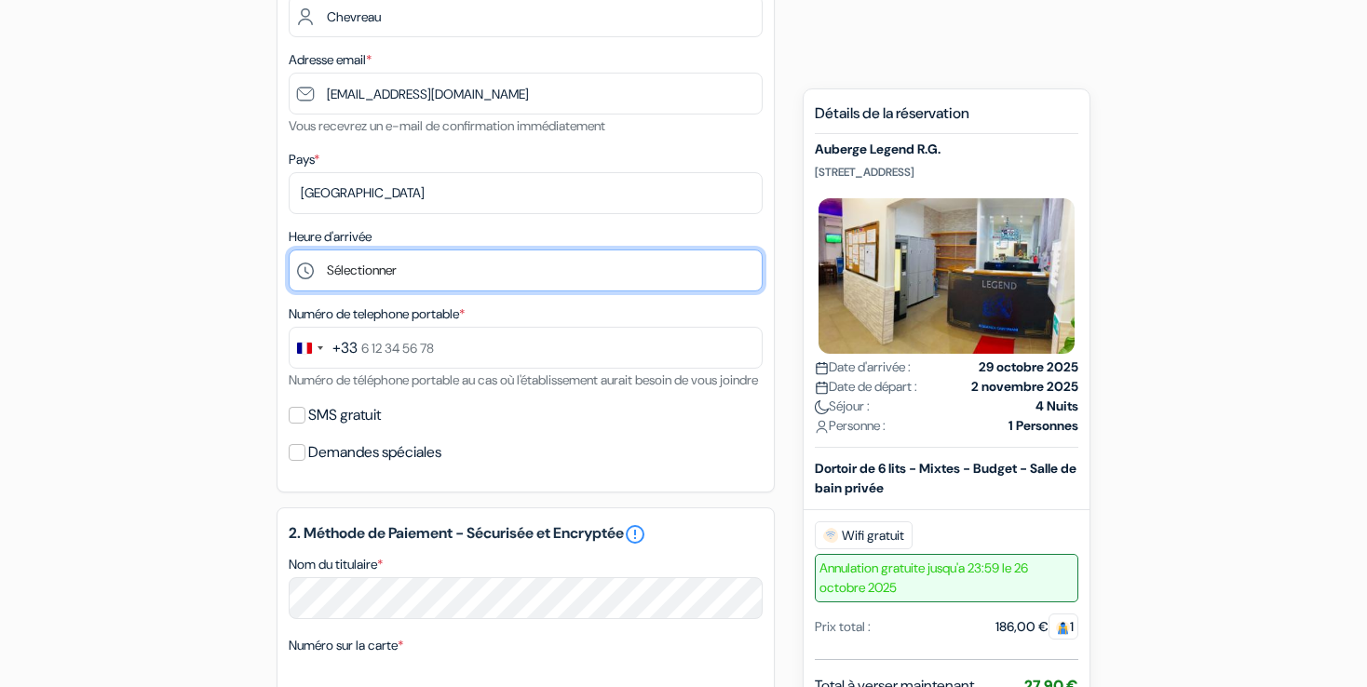
click at [600, 260] on select "Sélectionner 1:00 2:00 3:00 4:00 5:00 6:00 7:00 8:00 9:00 10:00 11:00 12:00 13:…" at bounding box center [526, 271] width 474 height 42
select select "18"
click at [289, 251] on select "Sélectionner 1:00 2:00 3:00 4:00 5:00 6:00 7:00 8:00 9:00 10:00 11:00 12:00 13:…" at bounding box center [526, 271] width 474 height 42
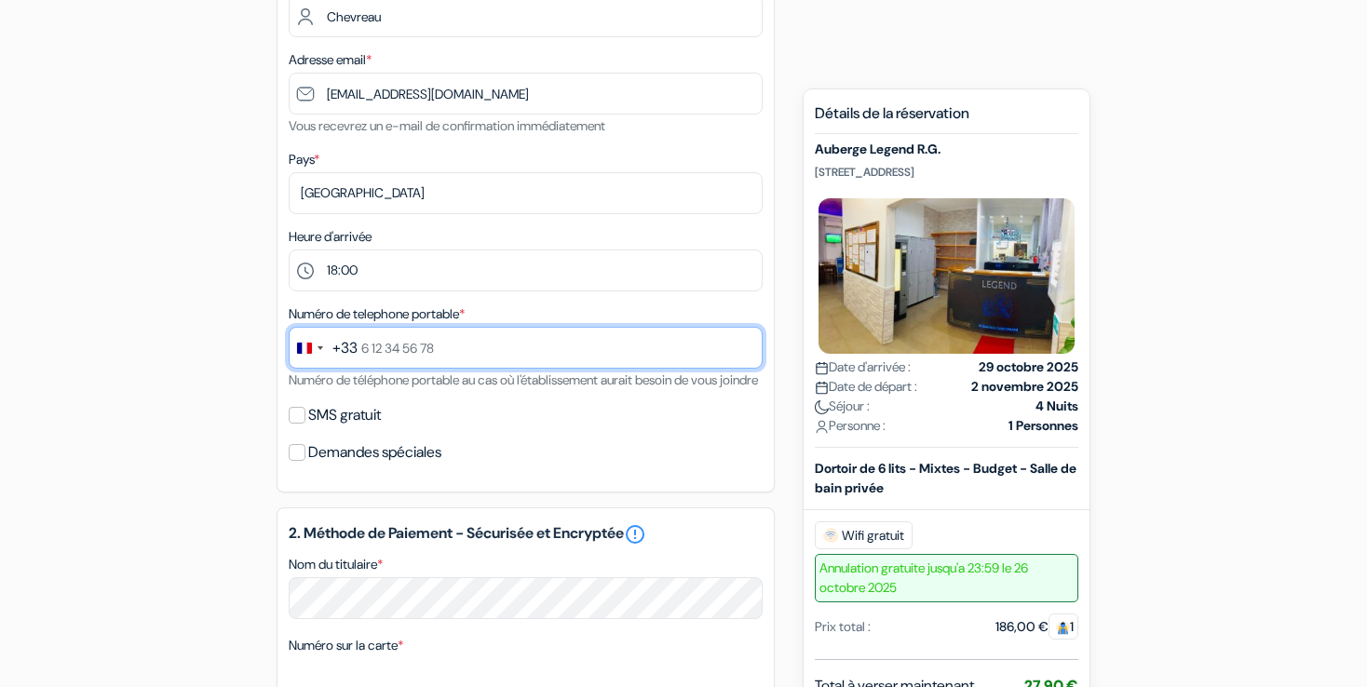
click at [405, 350] on input "text" at bounding box center [526, 348] width 474 height 42
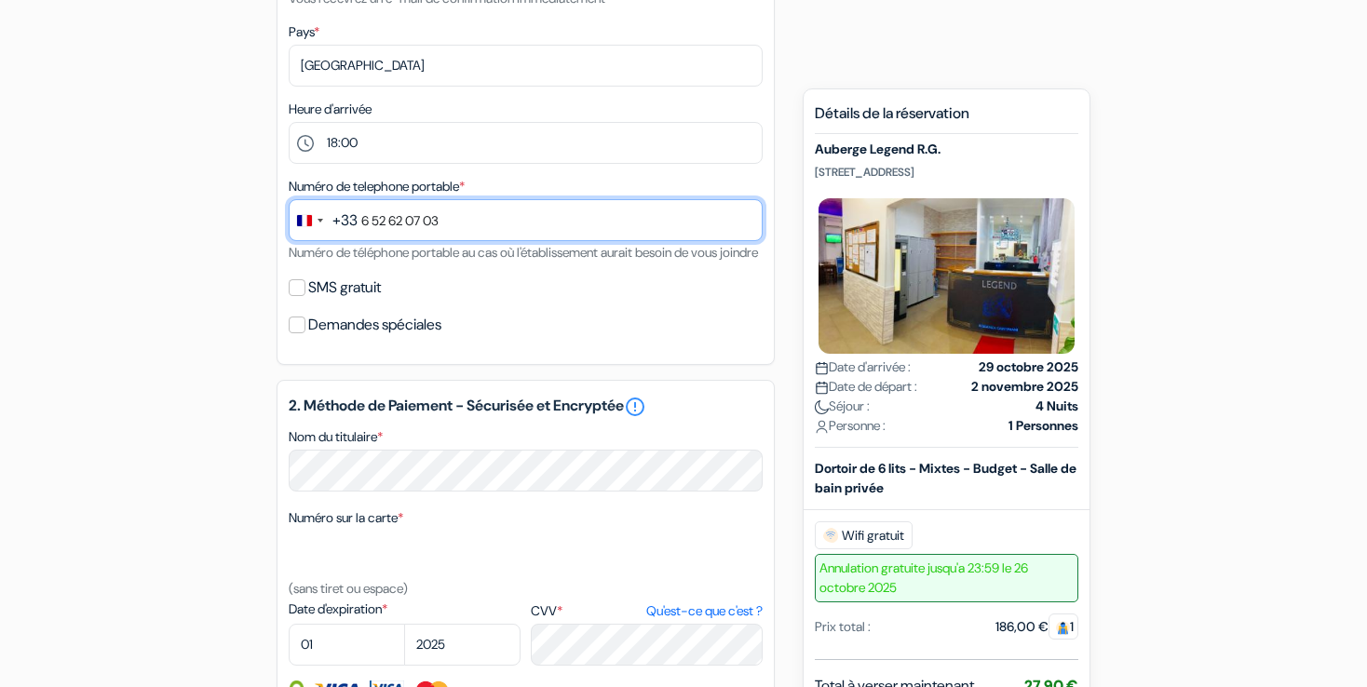
scroll to position [523, 0]
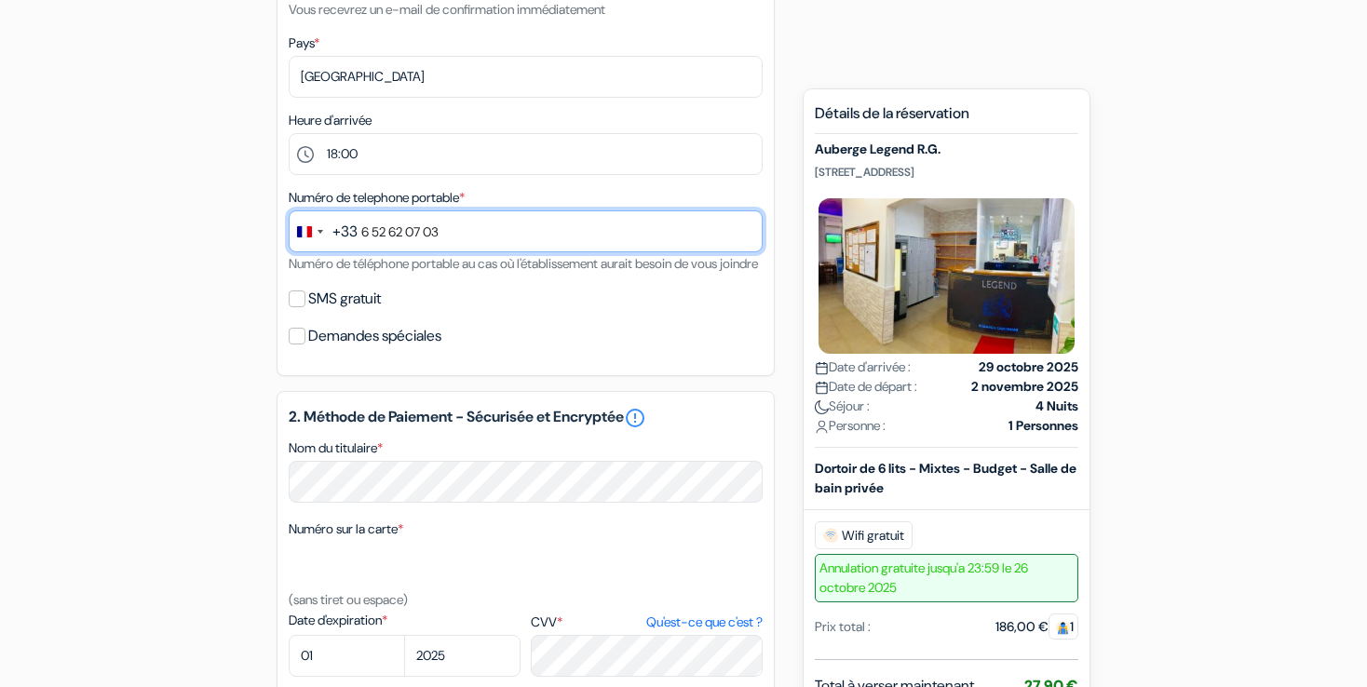
type input "6 52 62 07 03"
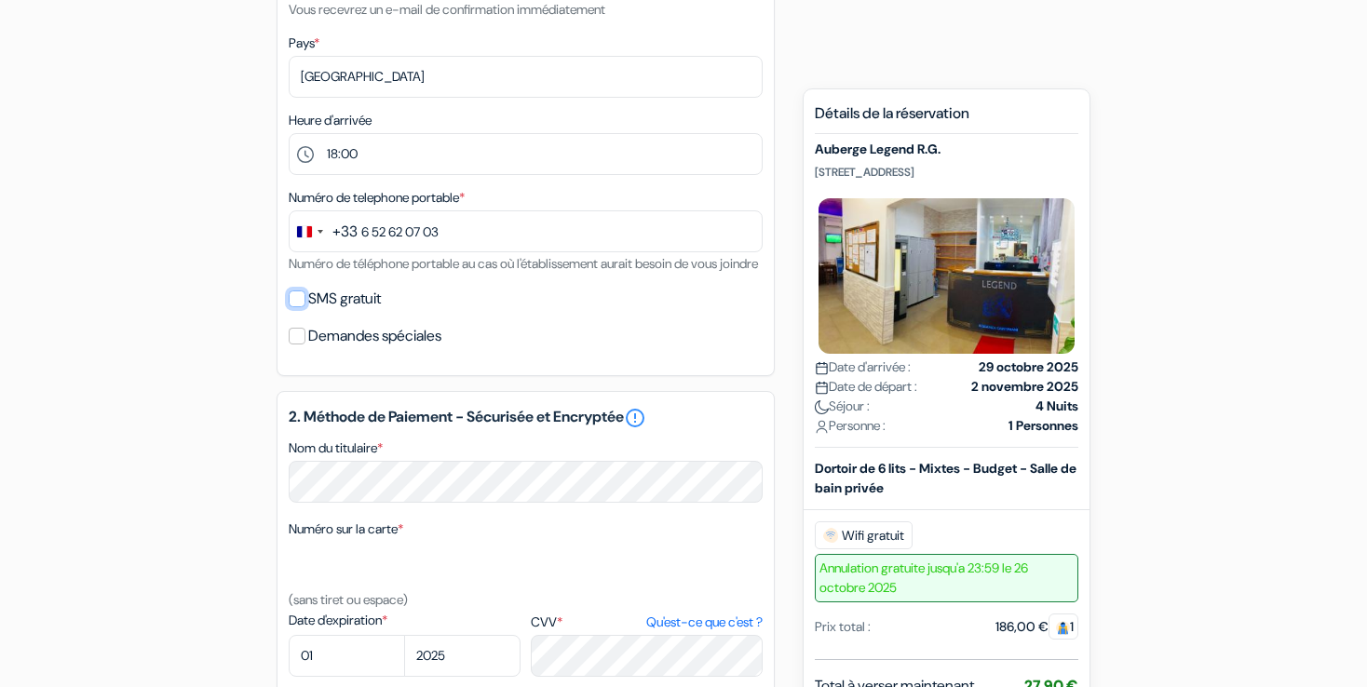
click at [300, 307] on input "SMS gratuit" at bounding box center [297, 299] width 17 height 17
checkbox input "true"
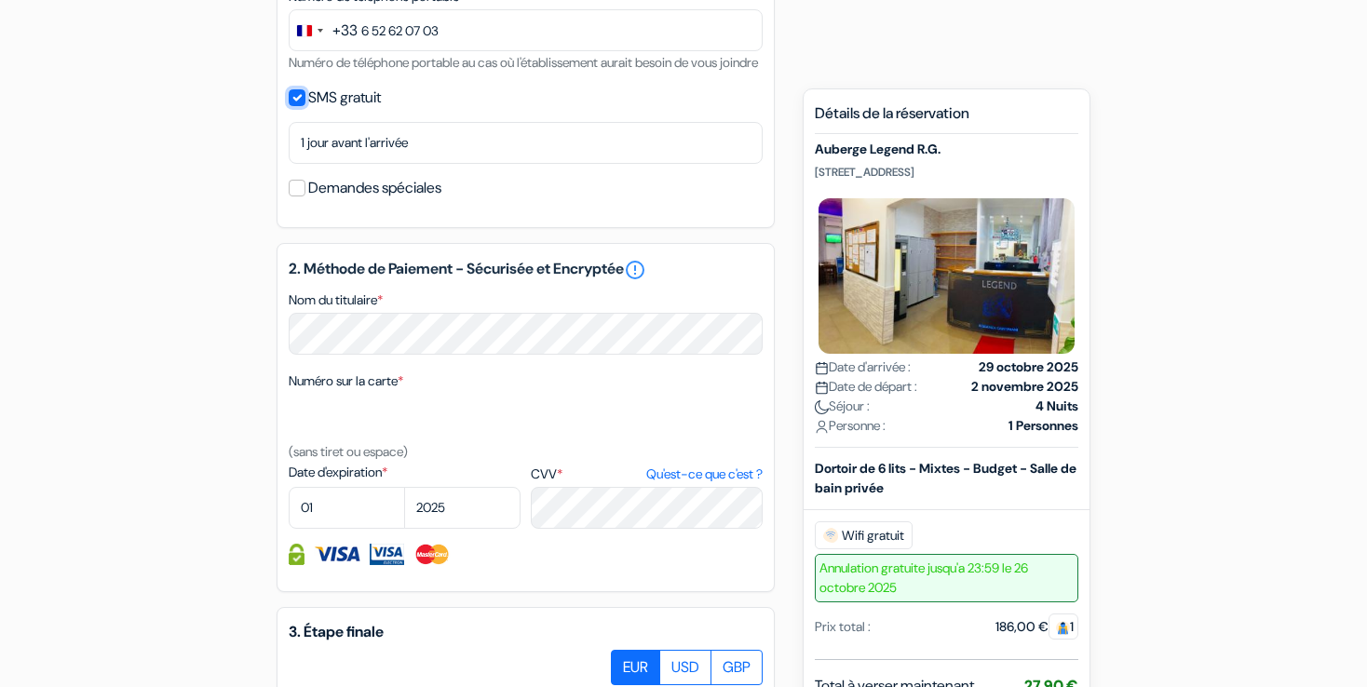
scroll to position [754, 0]
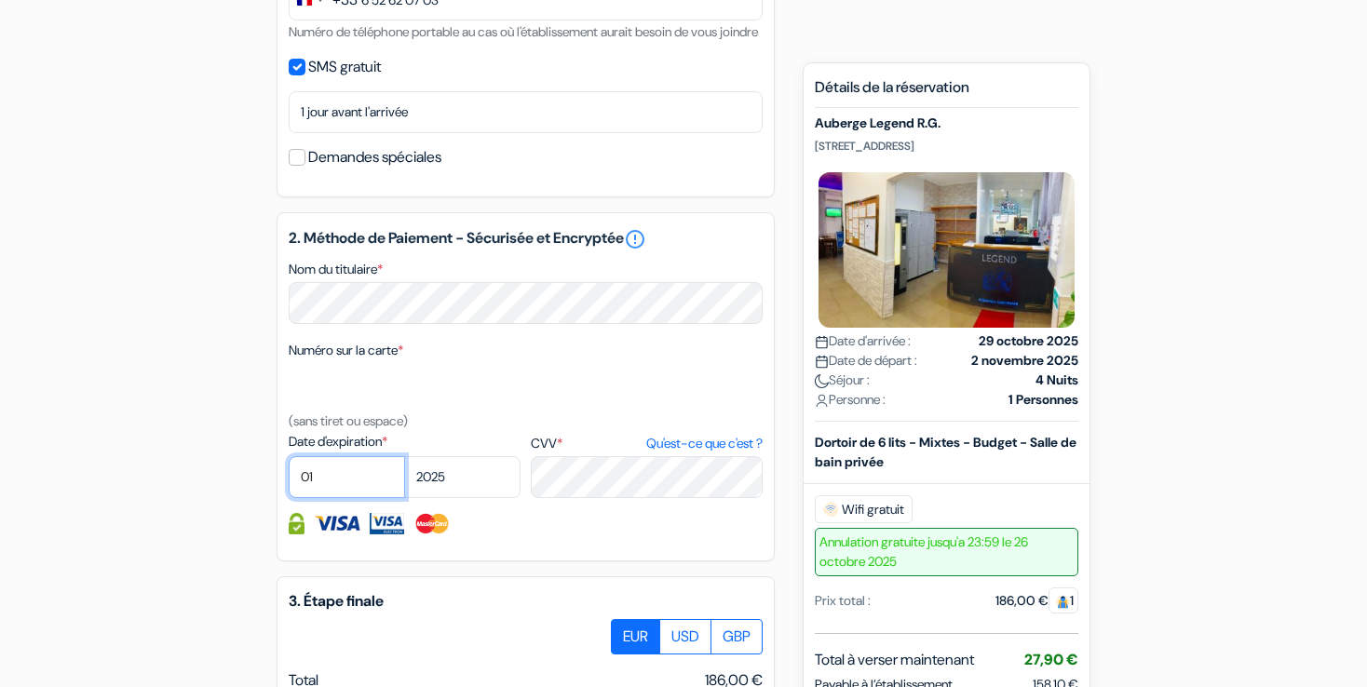
click at [342, 492] on select "01 02 03 04 05 06 07 08 09 10 11 12" at bounding box center [347, 477] width 116 height 42
select select "09"
click at [289, 481] on select "01 02 03 04 05 06 07 08 09 10 11 12" at bounding box center [347, 477] width 116 height 42
click at [1242, 413] on div "add_box Auberge Legend R.G. [STREET_ADDRESS] Détails de l'établissement X Auber…" at bounding box center [683, 204] width 1229 height 1578
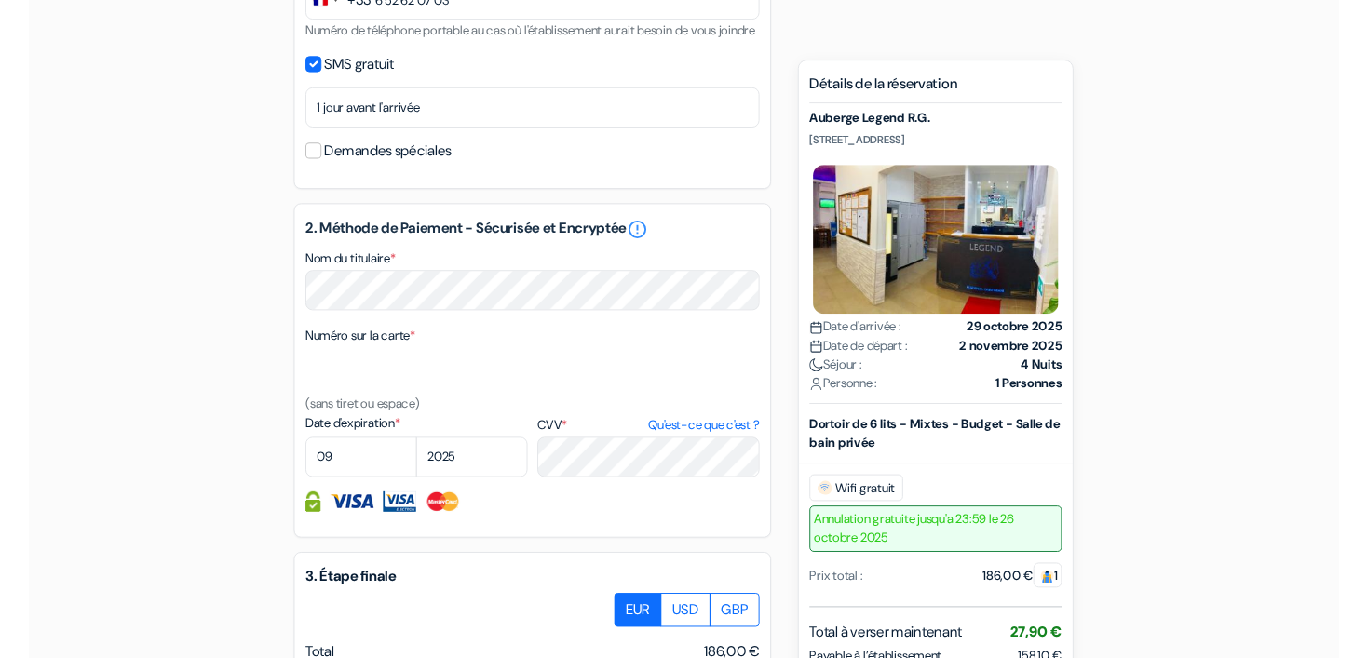
scroll to position [1102, 0]
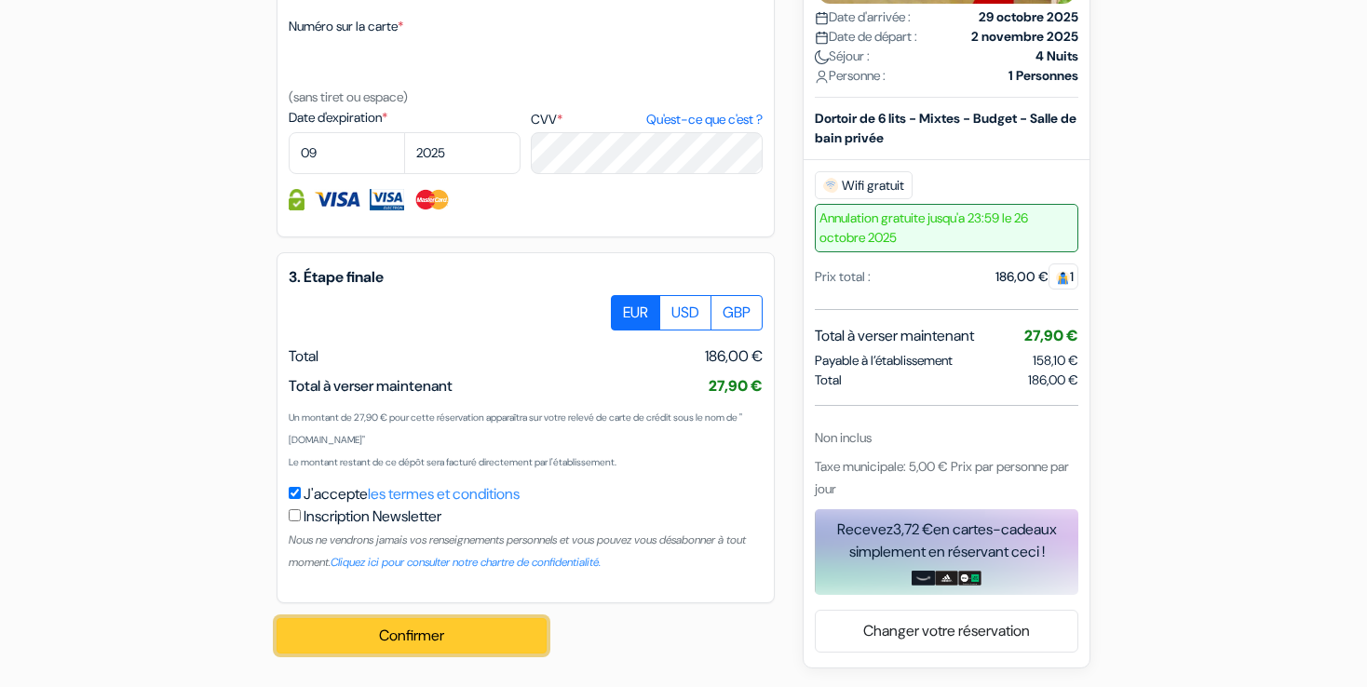
click at [416, 647] on button "Confirmer Loading..." at bounding box center [412, 635] width 270 height 35
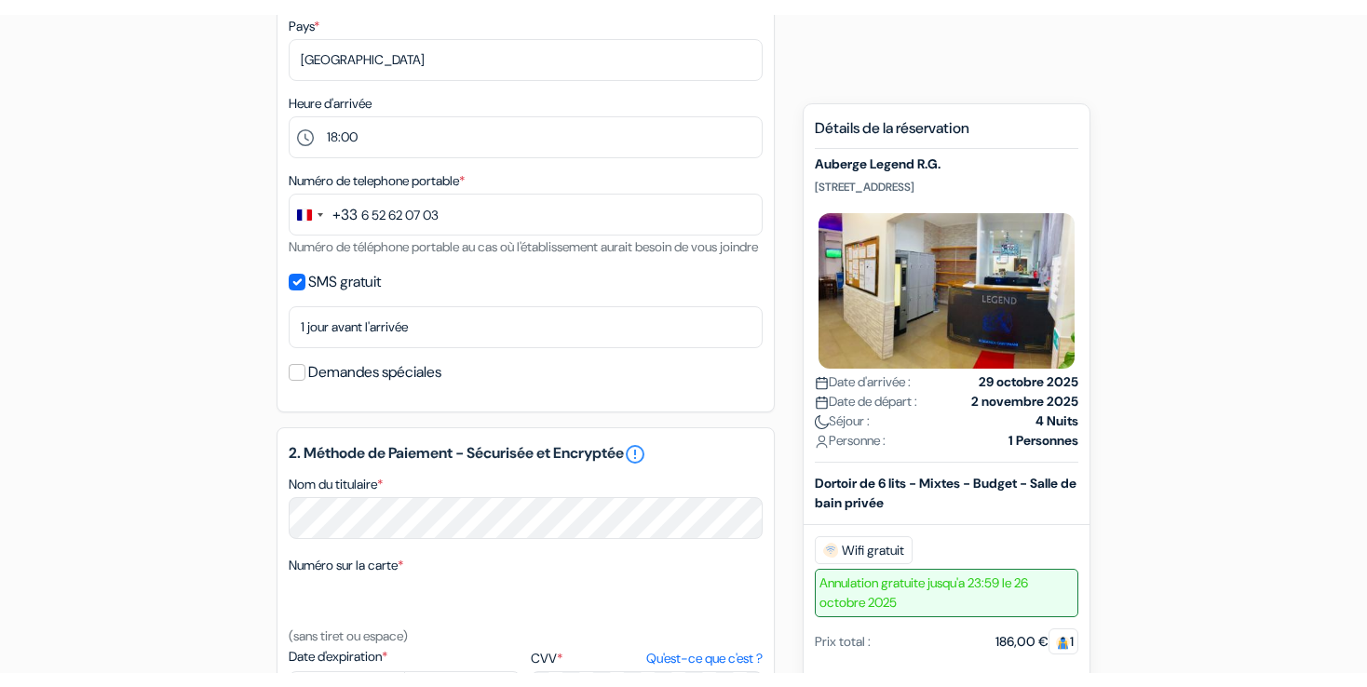
scroll to position [277, 0]
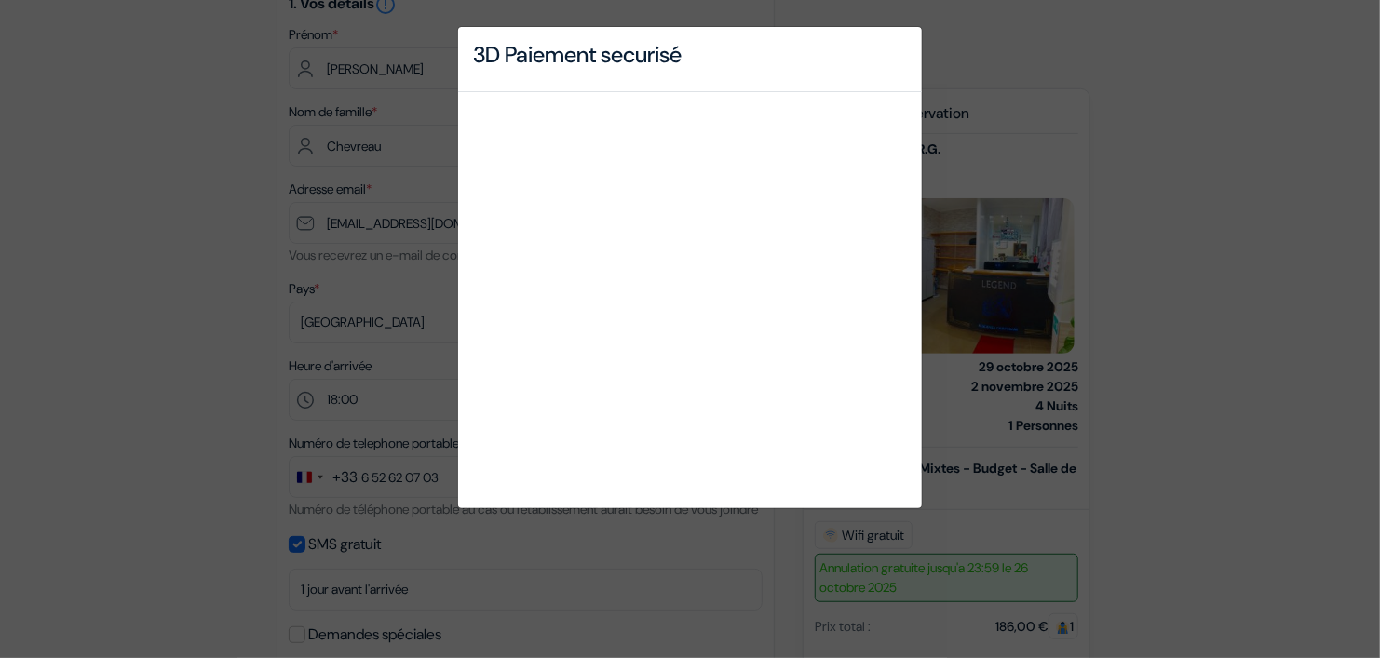
drag, startPoint x: 1379, startPoint y: 496, endPoint x: 1355, endPoint y: 204, distance: 292.5
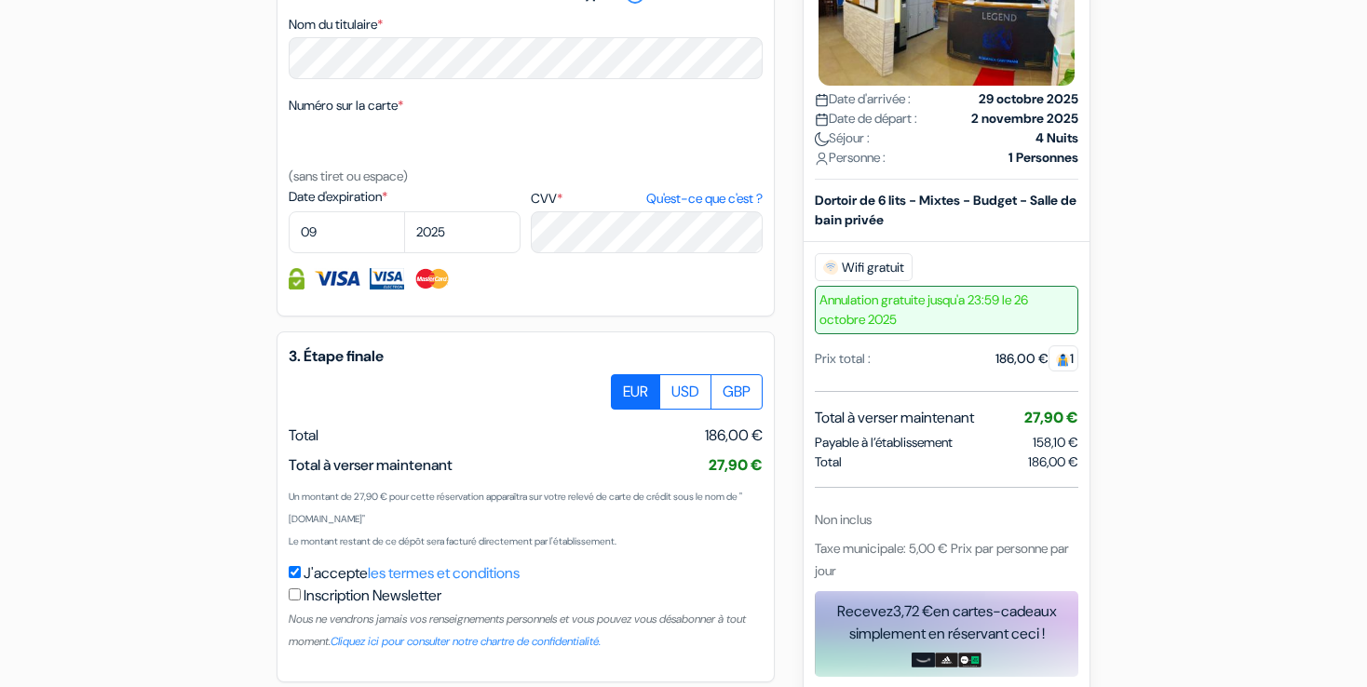
scroll to position [1104, 0]
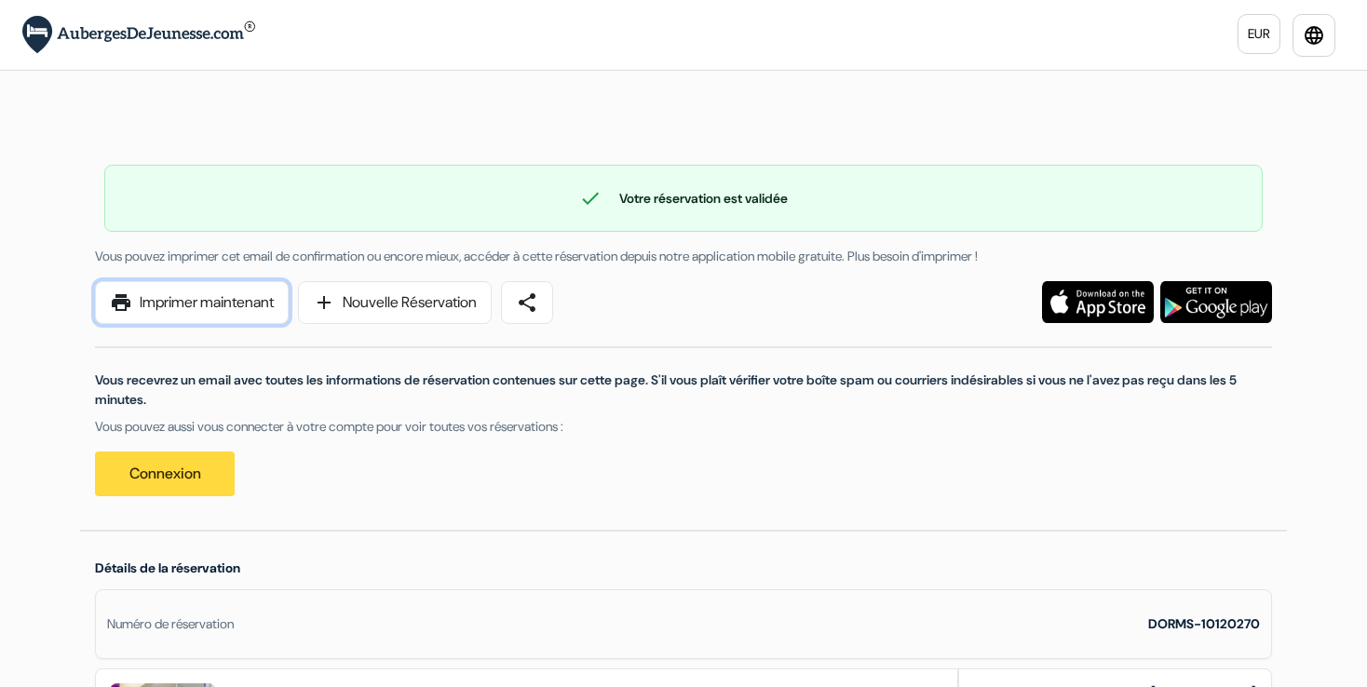
click at [206, 294] on link "print Imprimer maintenant" at bounding box center [192, 302] width 194 height 43
